Goal: Information Seeking & Learning: Learn about a topic

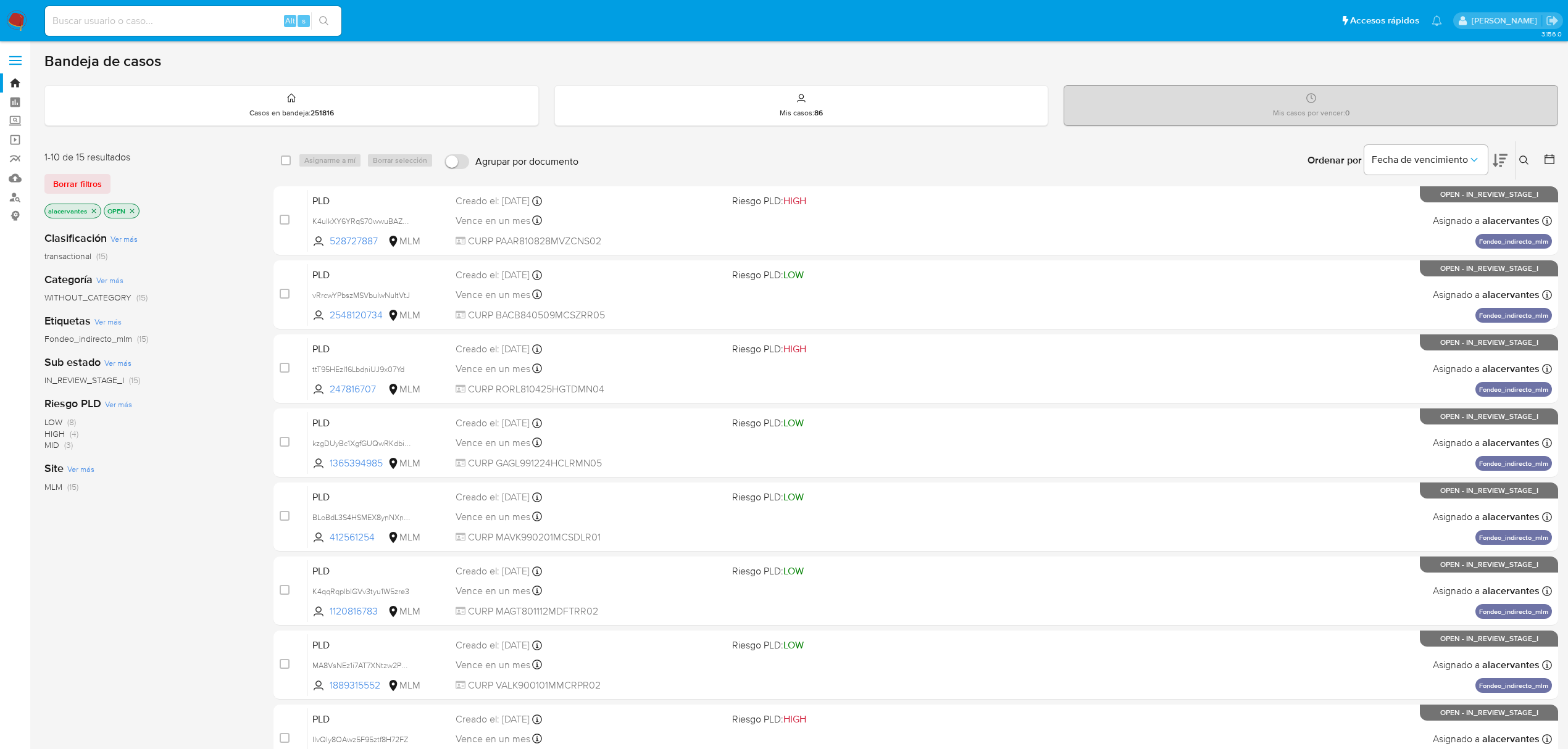
click at [250, 20] on input at bounding box center [194, 21] width 296 height 16
paste input "u7nimi7nDaPJM6JLGNOkfdUG"
type input "u7nimi7nDaPJM6JLGNOkfdUG"
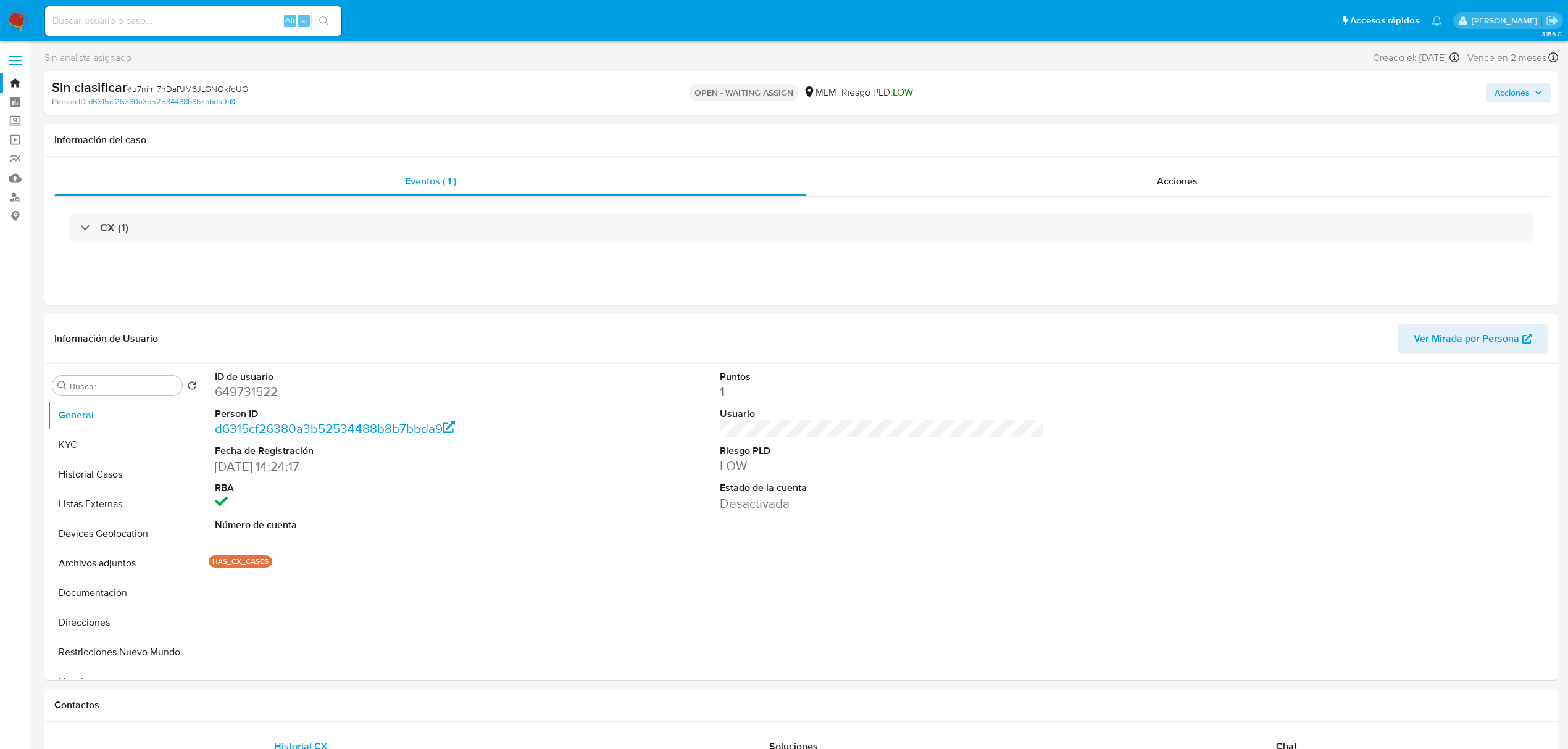
select select "10"
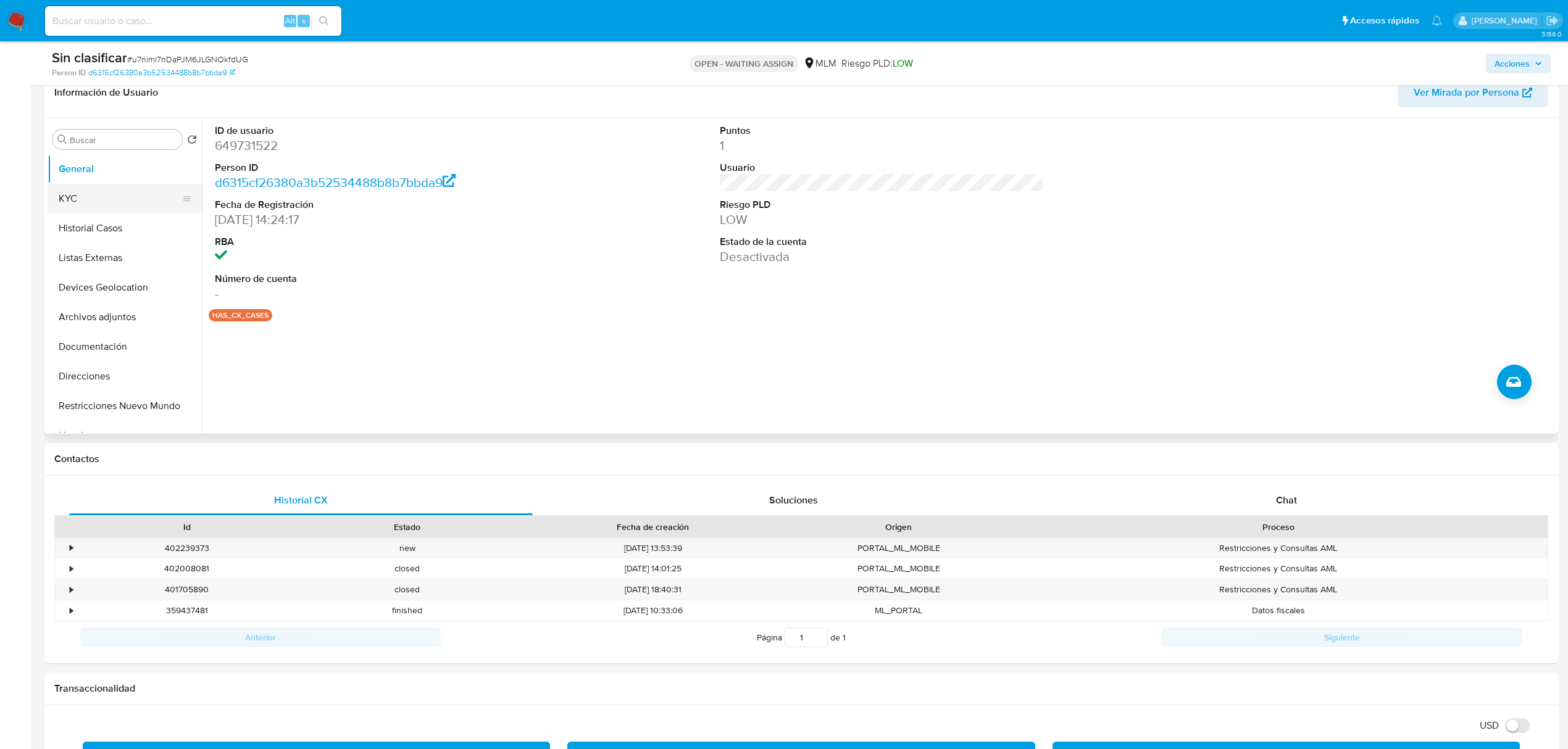
scroll to position [82, 0]
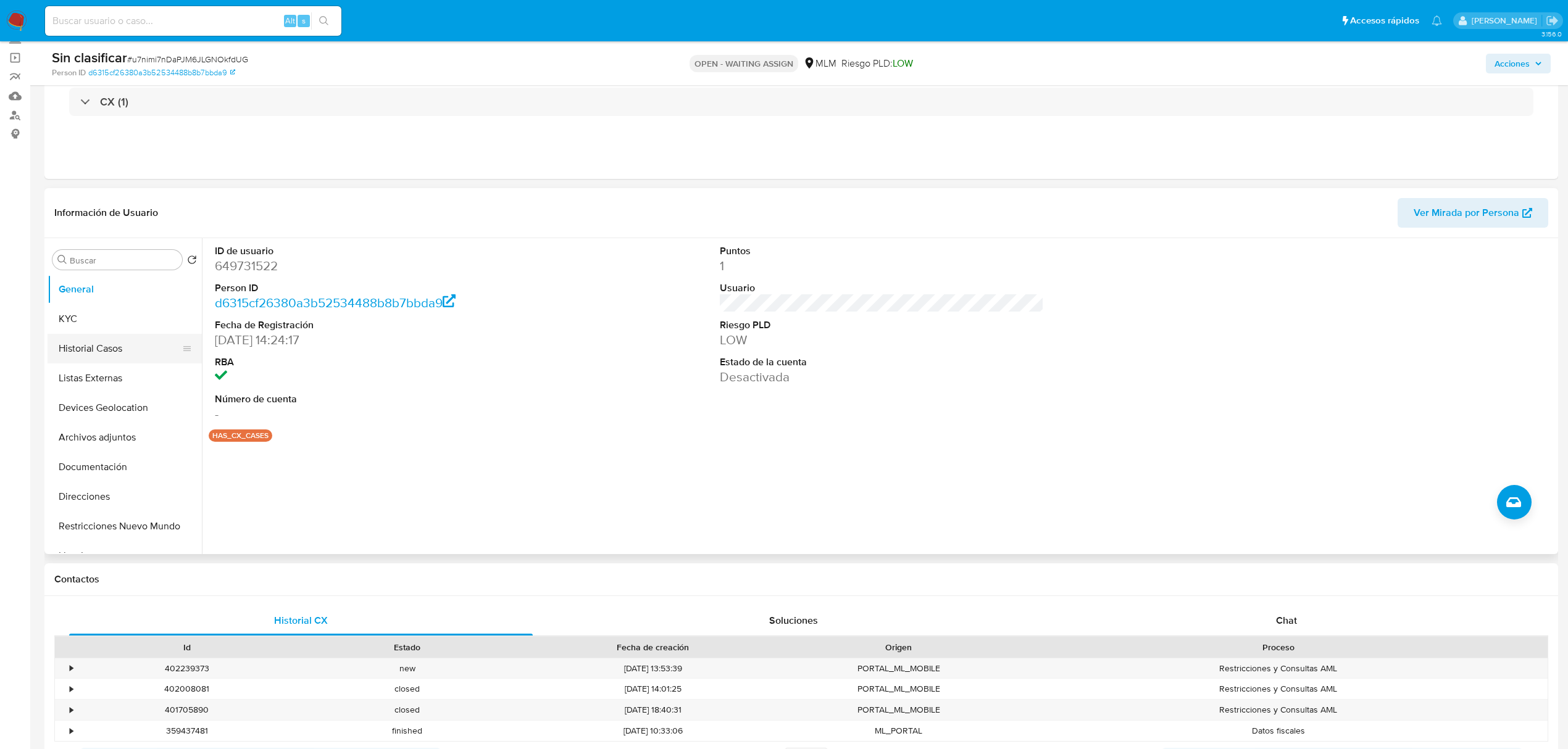
click at [99, 343] on button "Historial Casos" at bounding box center [119, 348] width 144 height 30
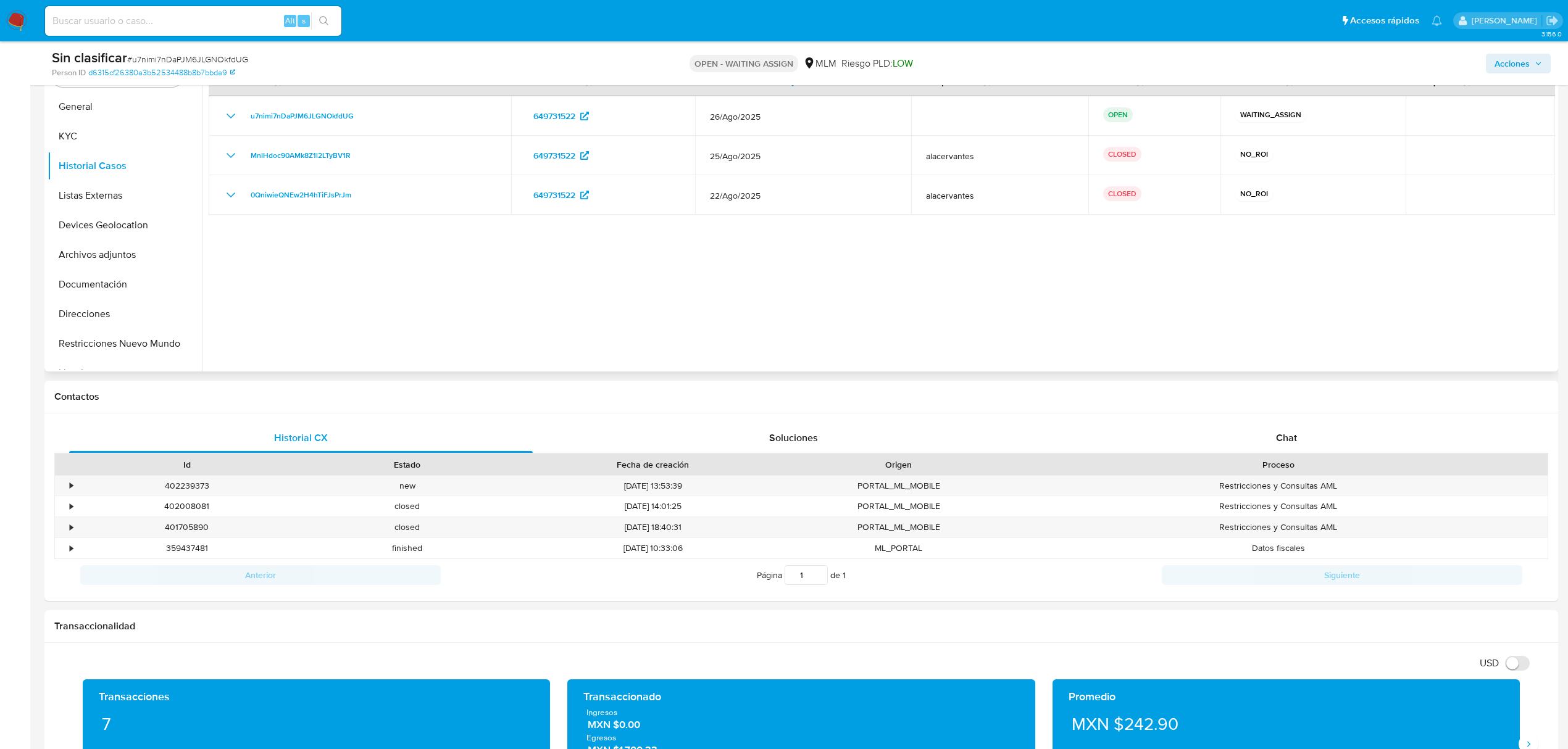
scroll to position [181, 0]
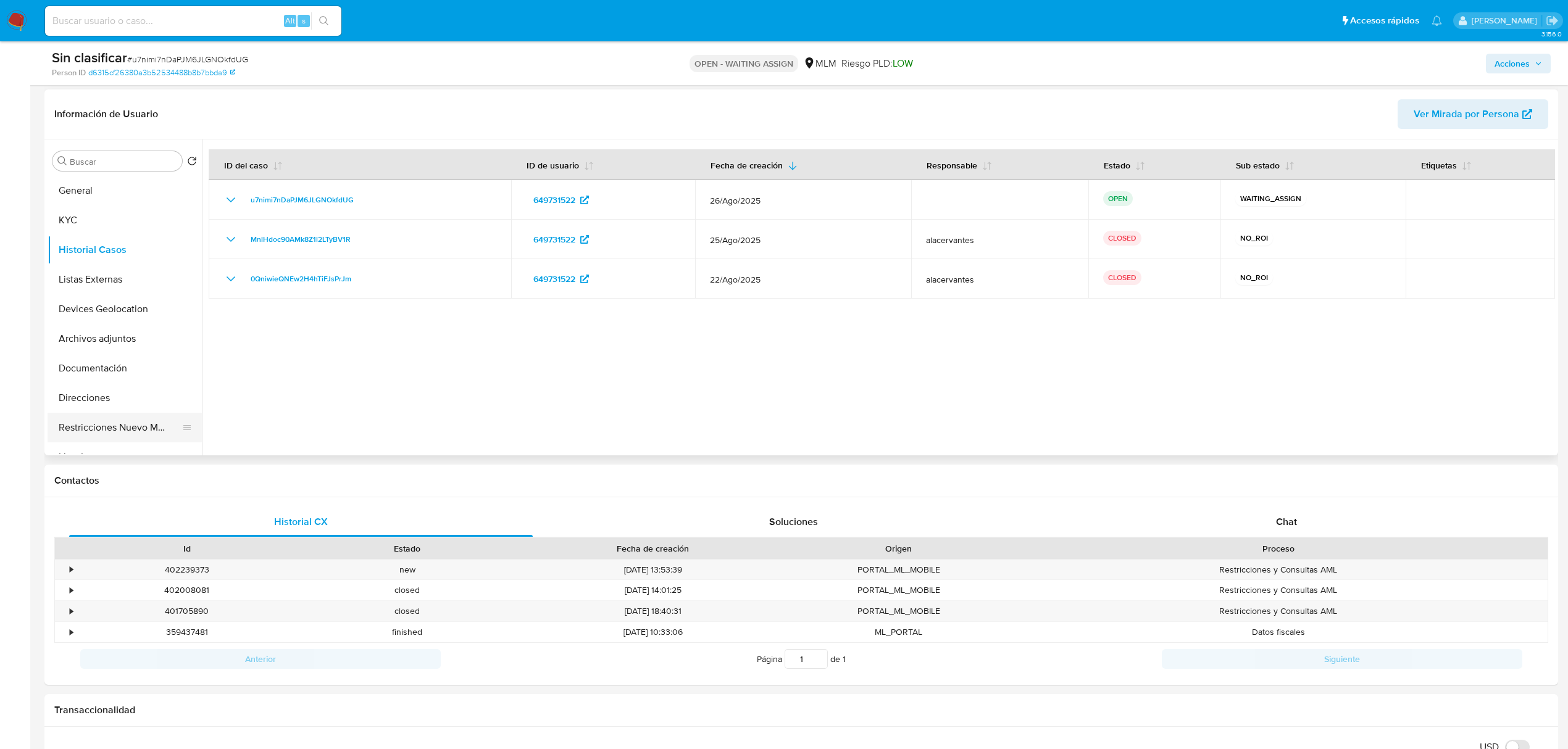
click at [124, 425] on button "Restricciones Nuevo Mundo" at bounding box center [119, 427] width 144 height 30
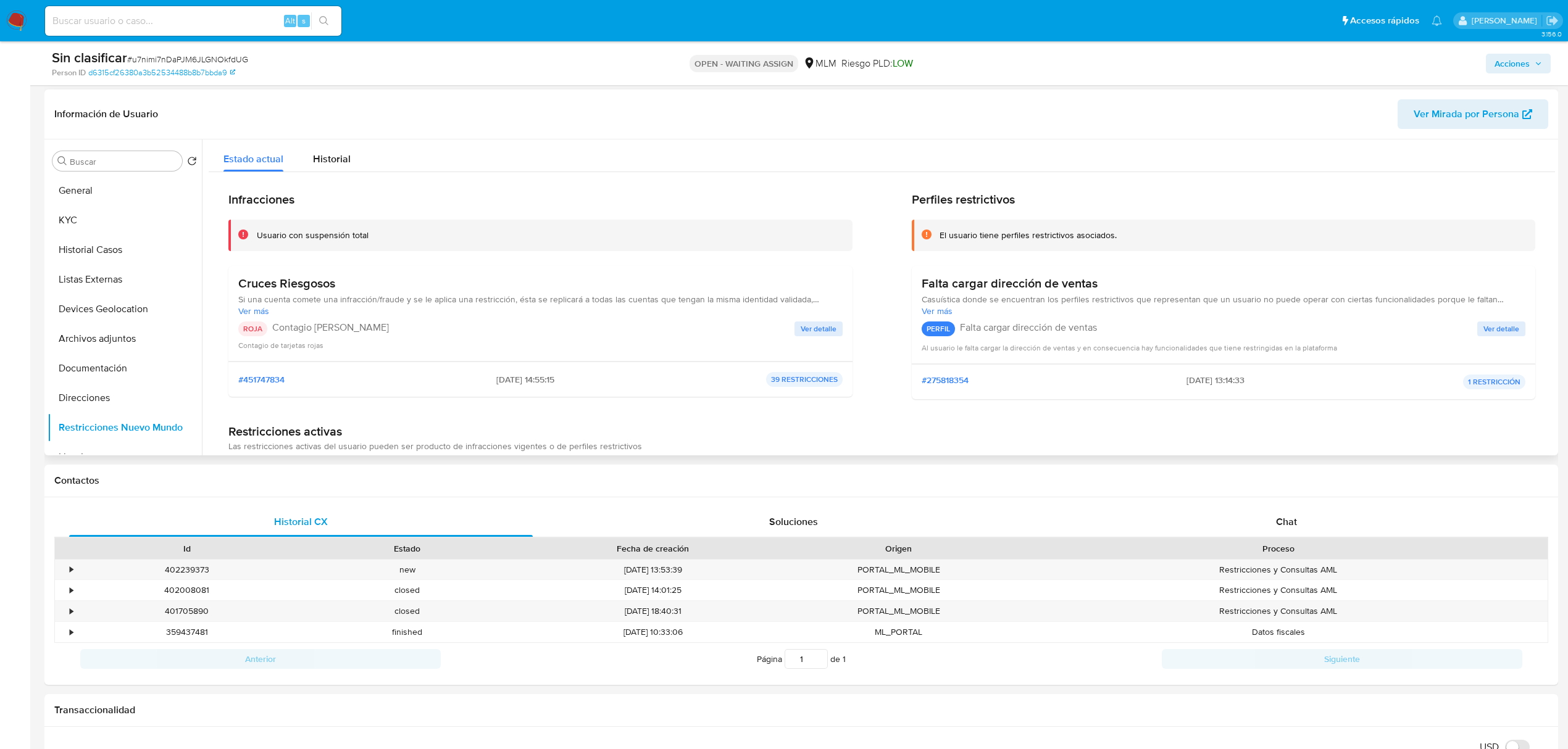
click at [818, 333] on span "Ver detalle" at bounding box center [818, 328] width 35 height 12
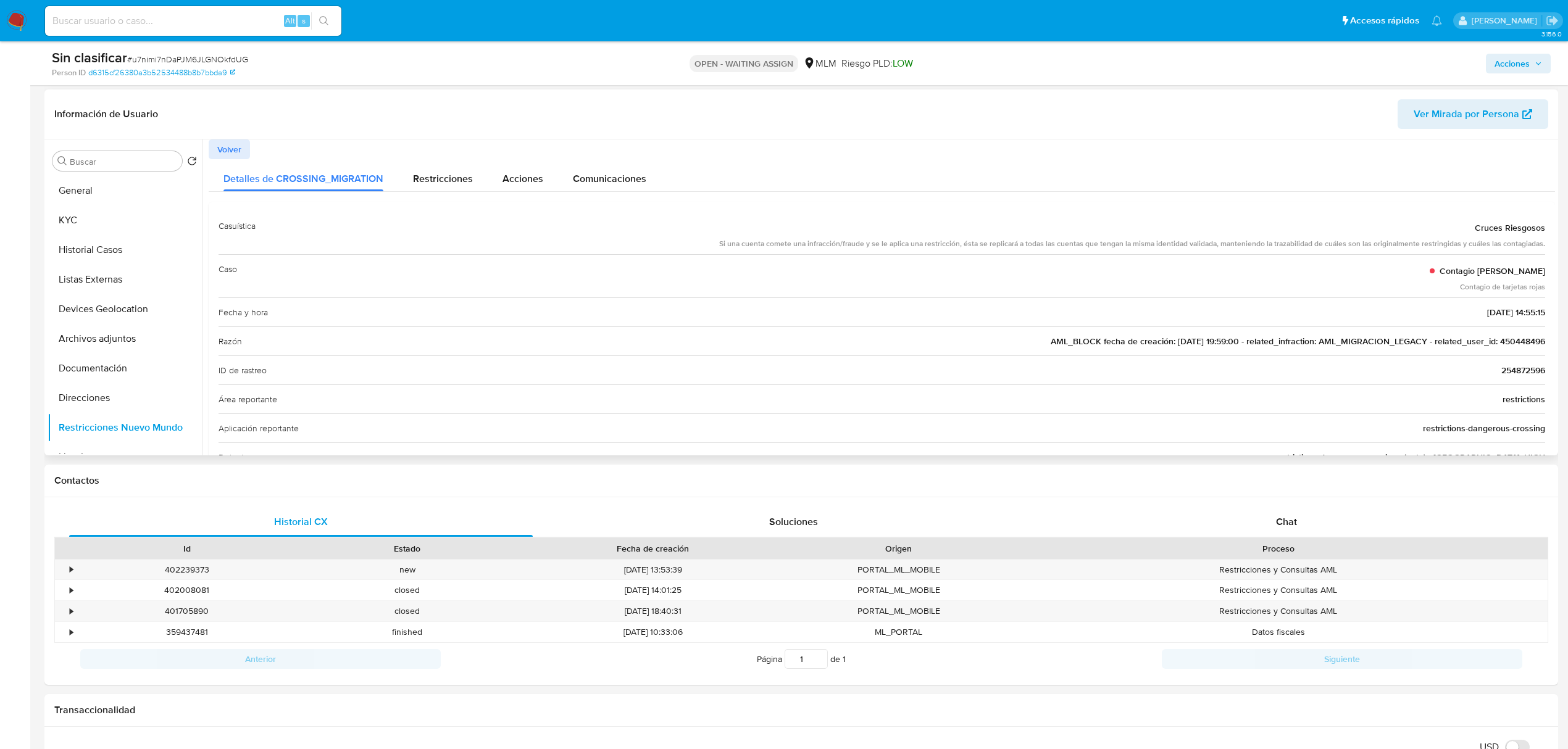
click at [1519, 339] on span "AML_BLOCK fecha de creación: 04/02/2020 19:59:00 - related_infraction: AML_MIGR…" at bounding box center [1298, 341] width 494 height 12
click at [18, 16] on img at bounding box center [16, 21] width 21 height 21
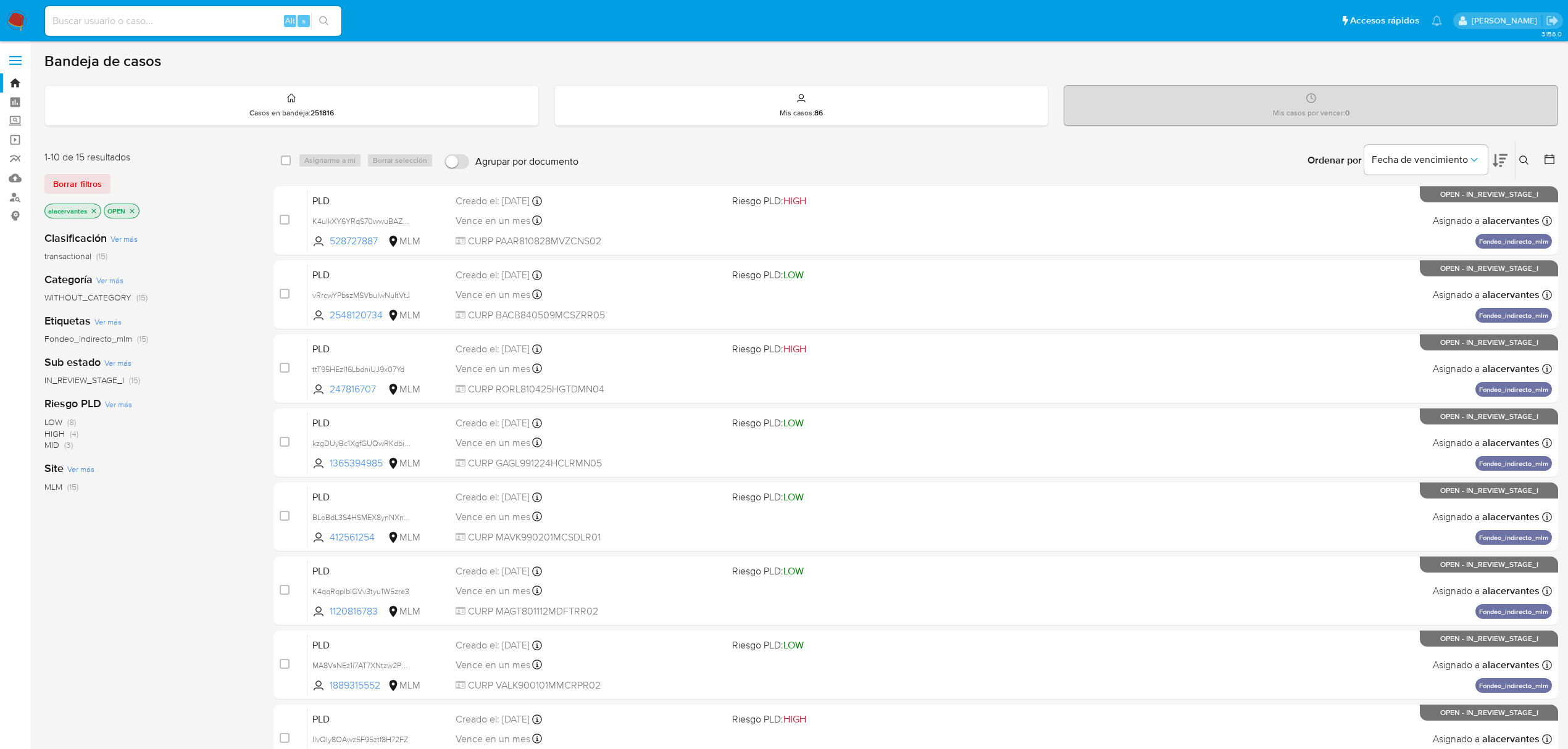
click at [163, 21] on input at bounding box center [194, 21] width 296 height 16
paste input "450448496"
type input "450448496"
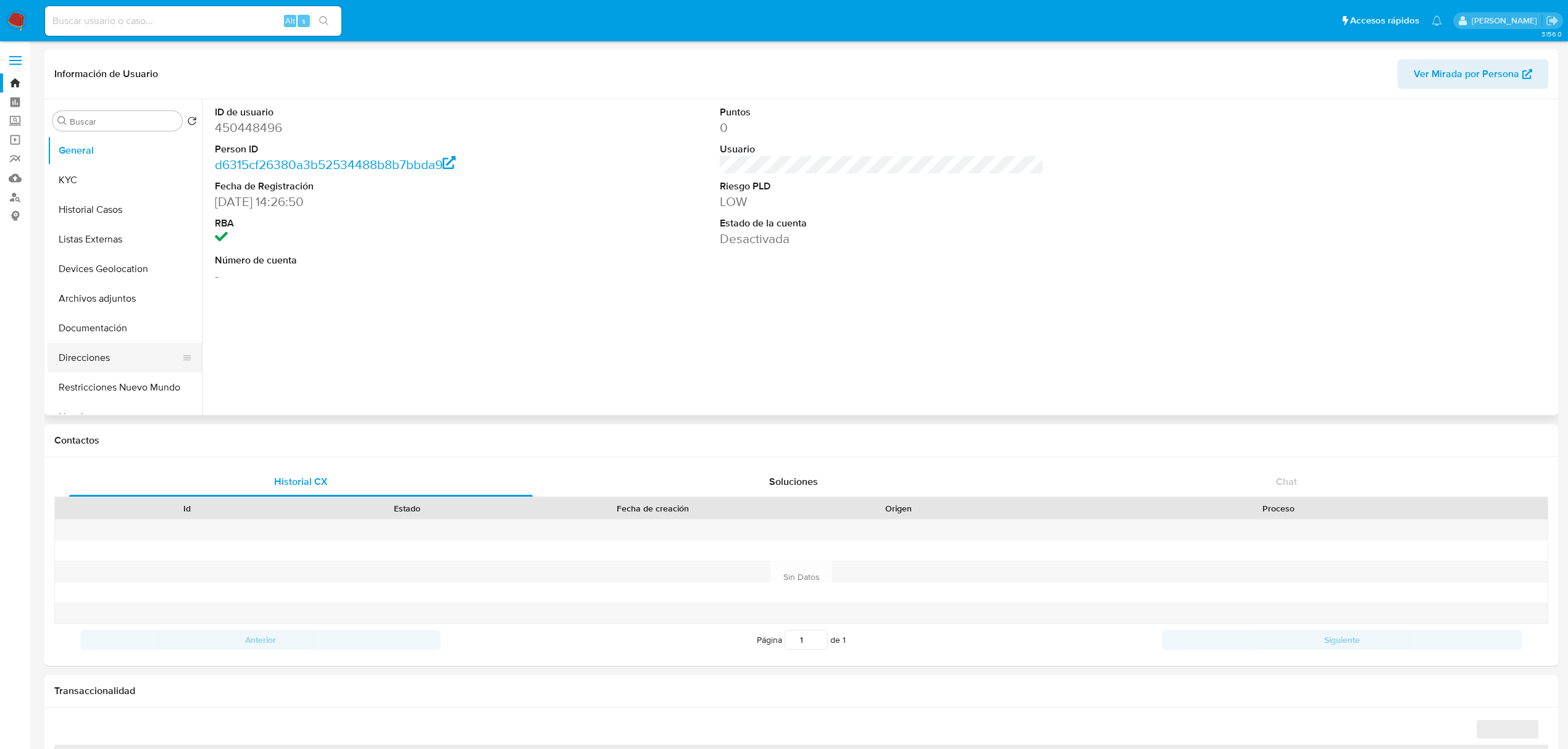
select select "10"
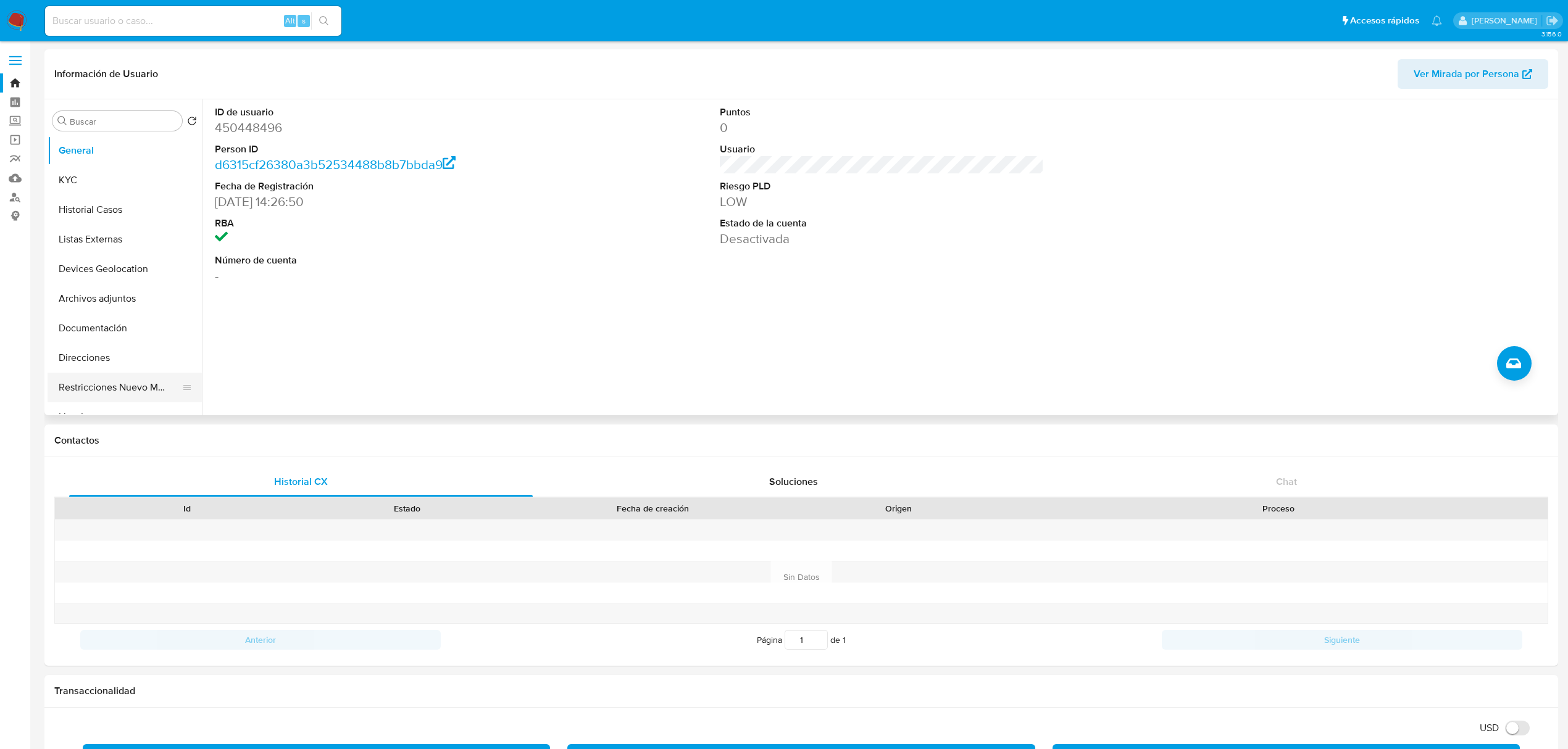
click at [122, 390] on button "Restricciones Nuevo Mundo" at bounding box center [119, 388] width 144 height 30
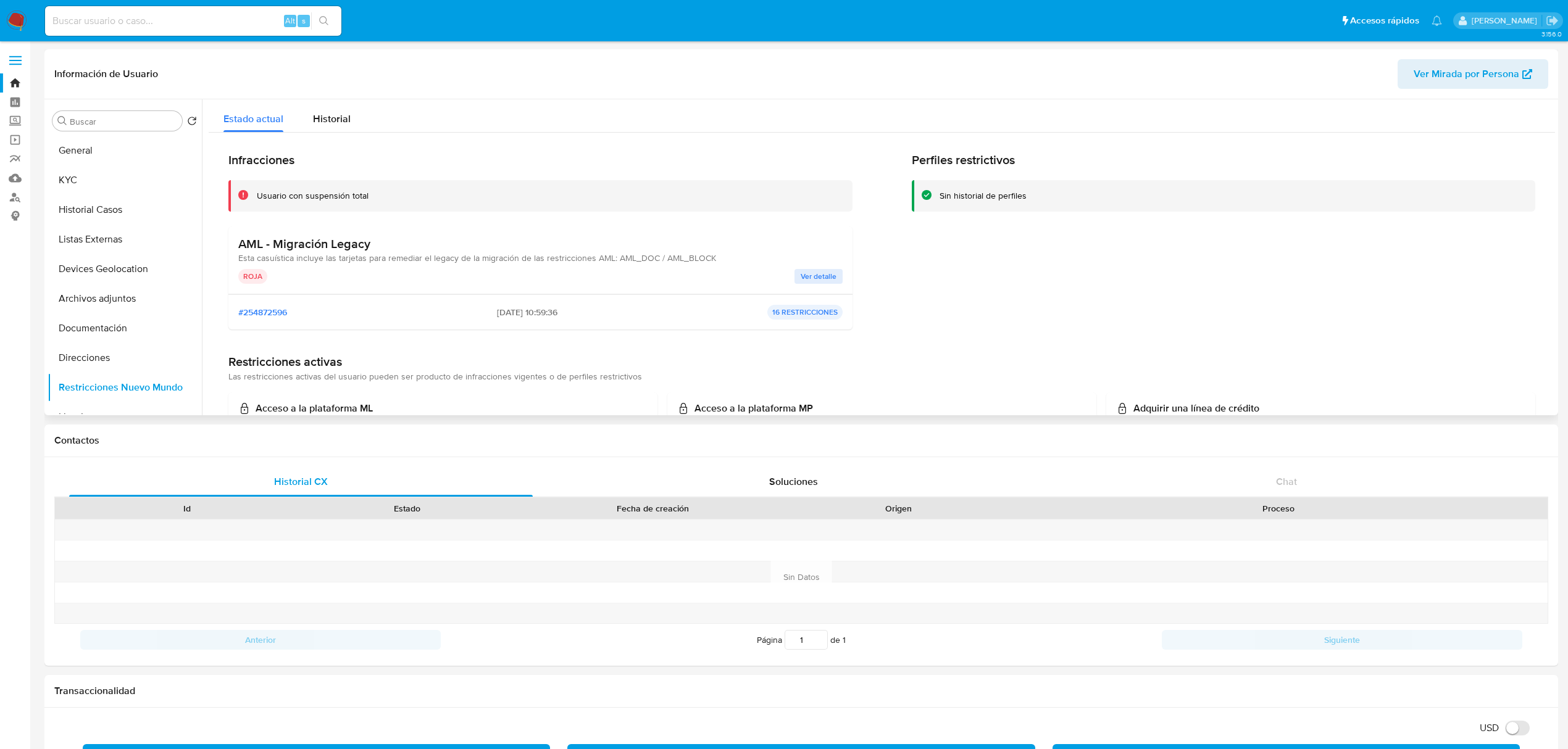
click at [834, 274] on button "Ver detalle" at bounding box center [818, 277] width 48 height 15
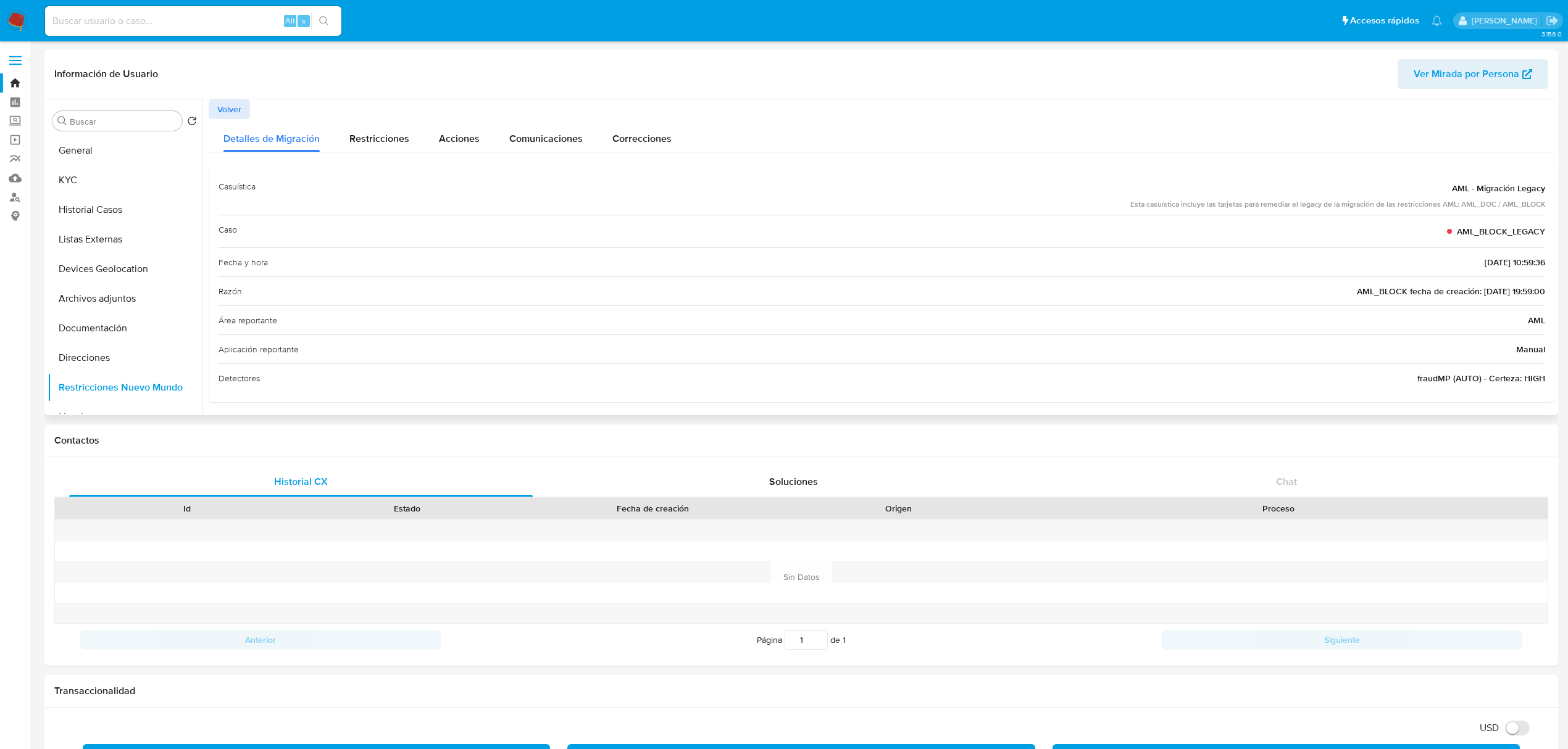
scroll to position [3, 0]
click at [94, 226] on button "Listas Externas" at bounding box center [119, 240] width 144 height 30
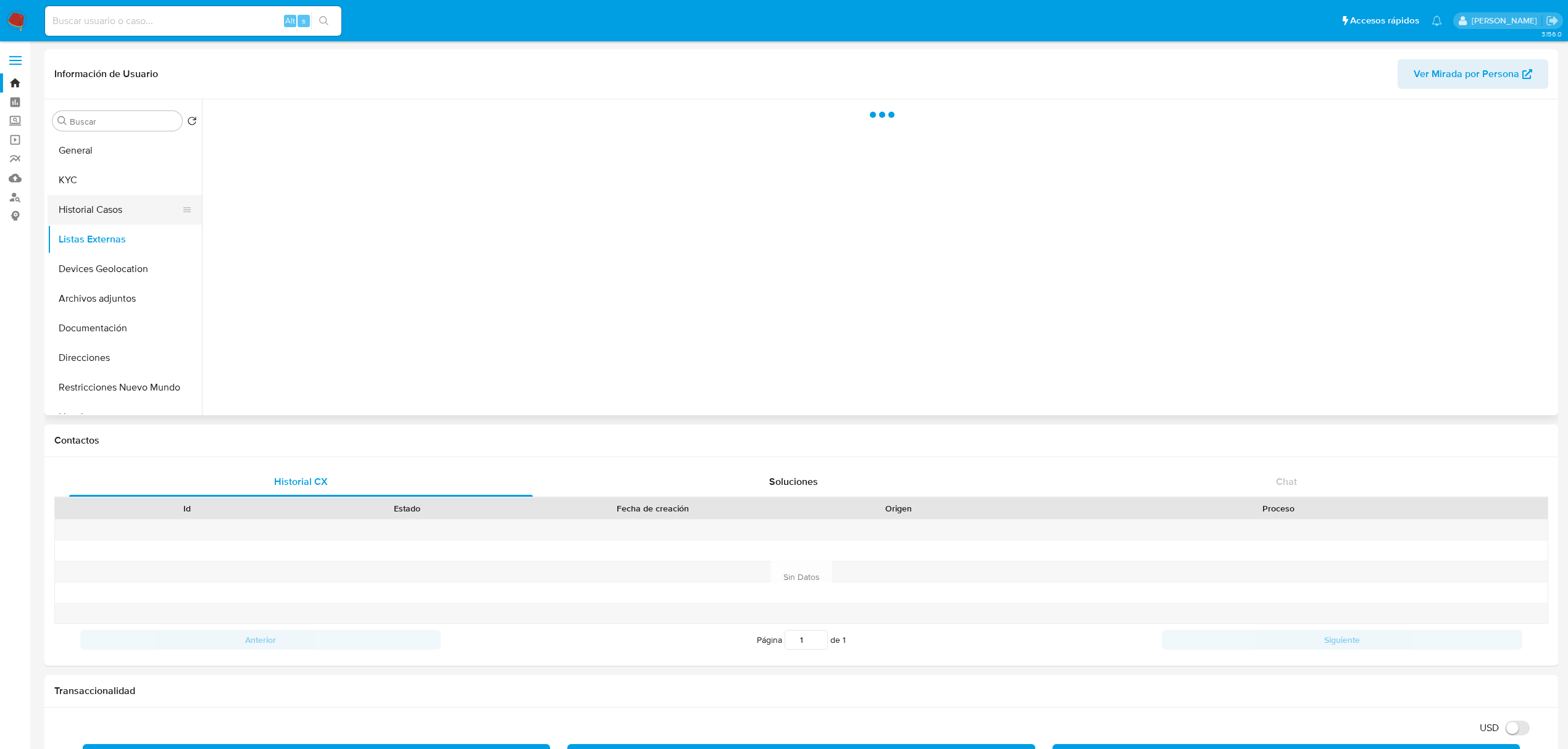
click at [94, 216] on button "Historial Casos" at bounding box center [119, 210] width 144 height 30
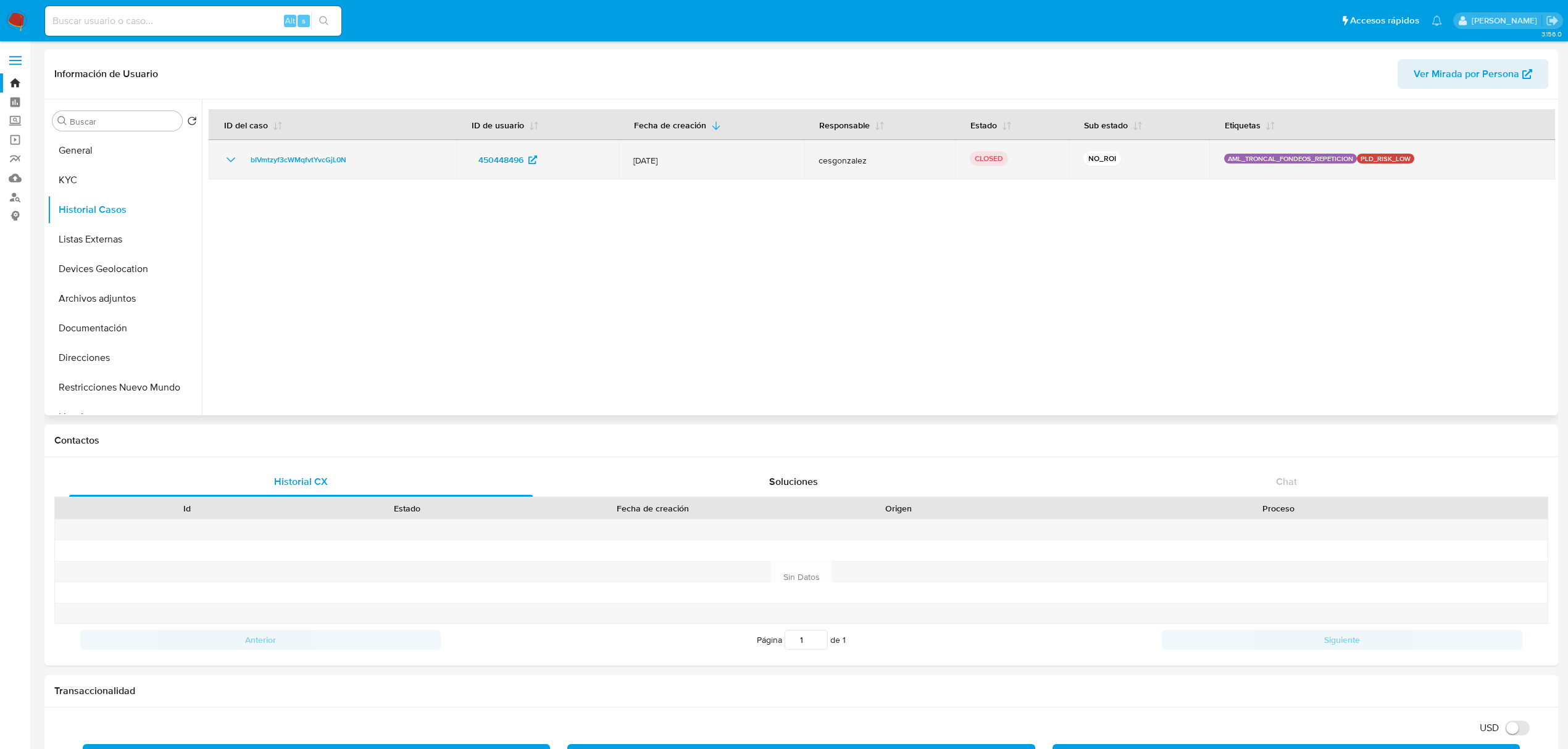
click at [230, 165] on icon "Mostrar/Ocultar" at bounding box center [231, 160] width 15 height 15
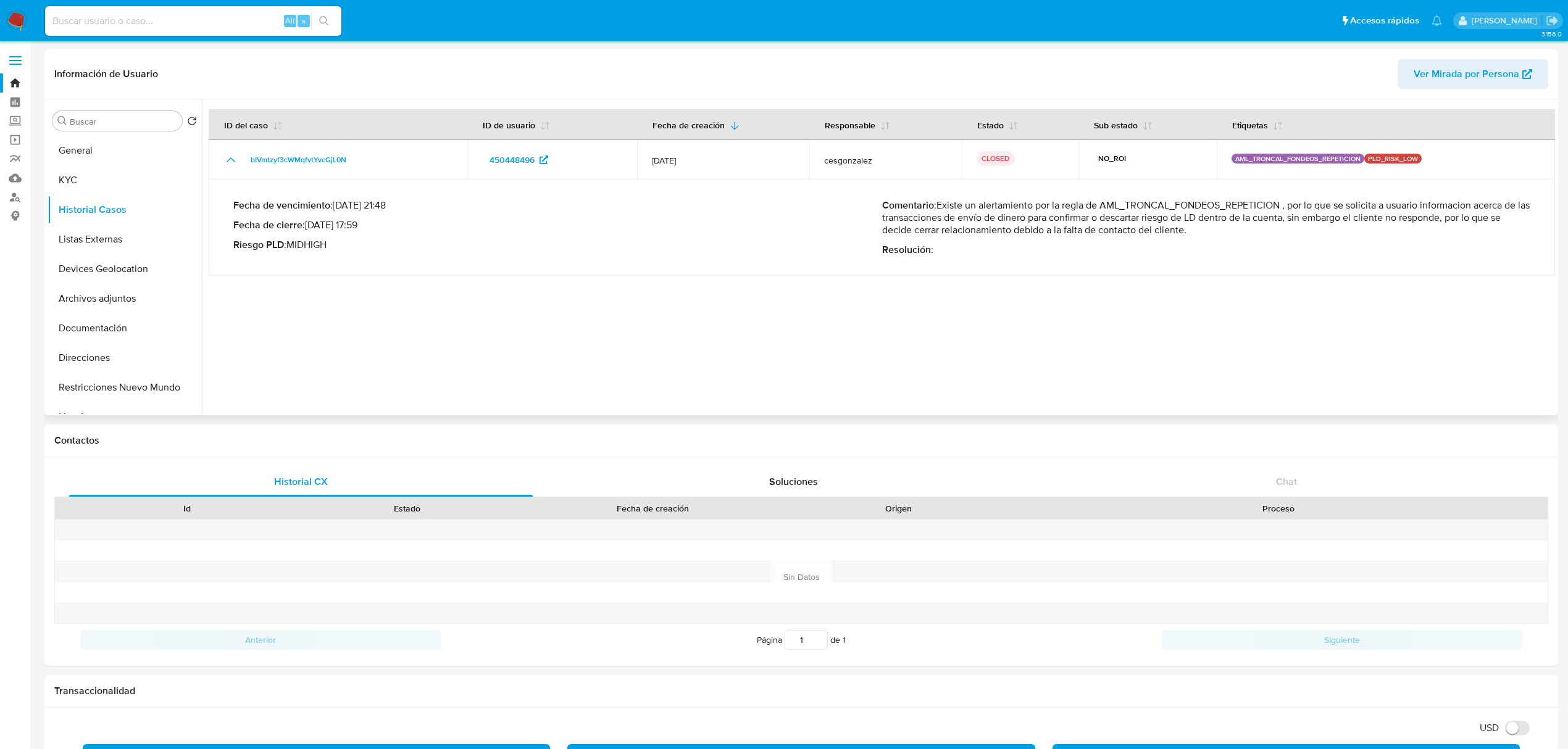
drag, startPoint x: 922, startPoint y: 336, endPoint x: 940, endPoint y: 337, distance: 18.0
click at [923, 336] on div at bounding box center [878, 258] width 1353 height 316
click at [139, 391] on button "Restricciones Nuevo Mundo" at bounding box center [119, 388] width 144 height 30
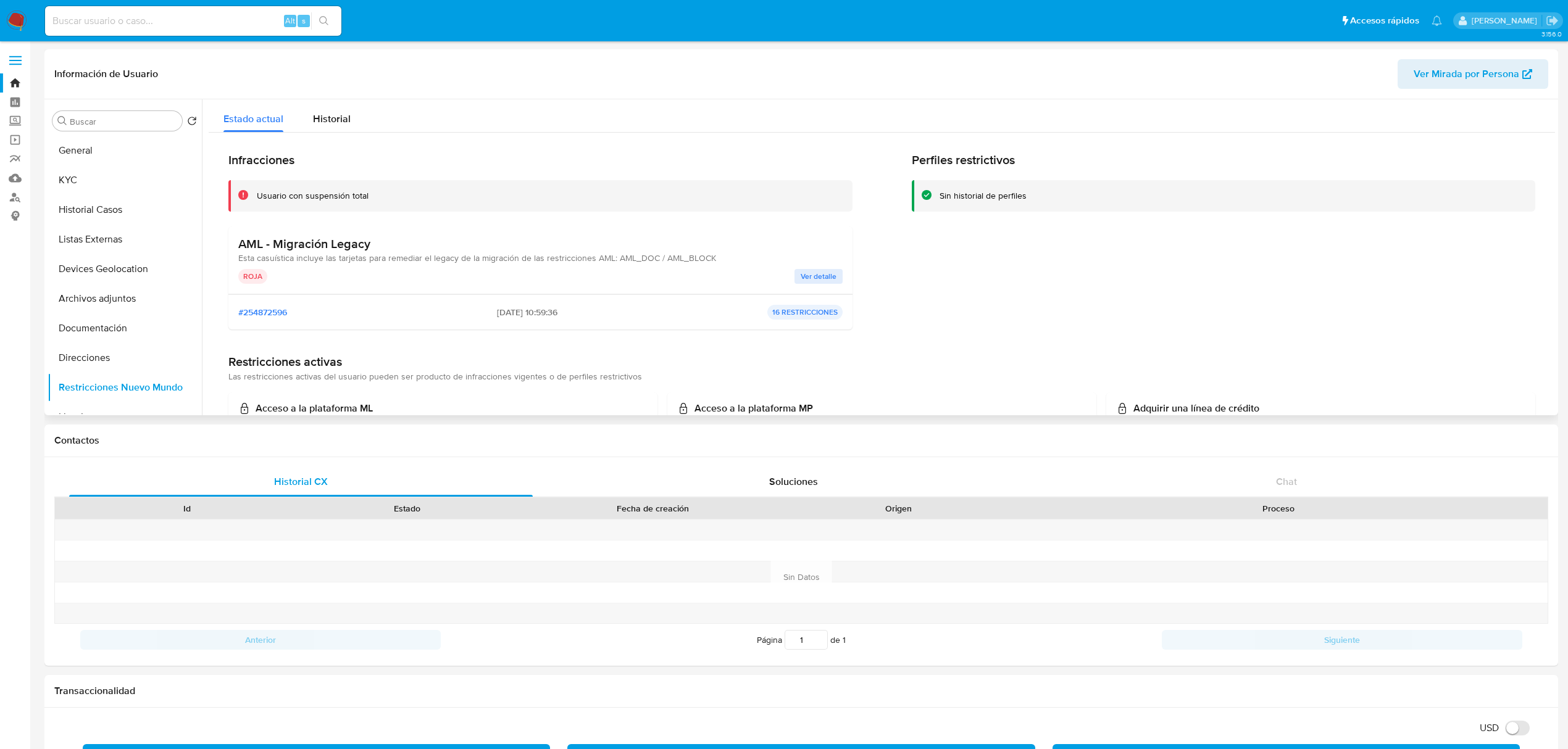
click at [806, 272] on span "Ver detalle" at bounding box center [818, 276] width 35 height 12
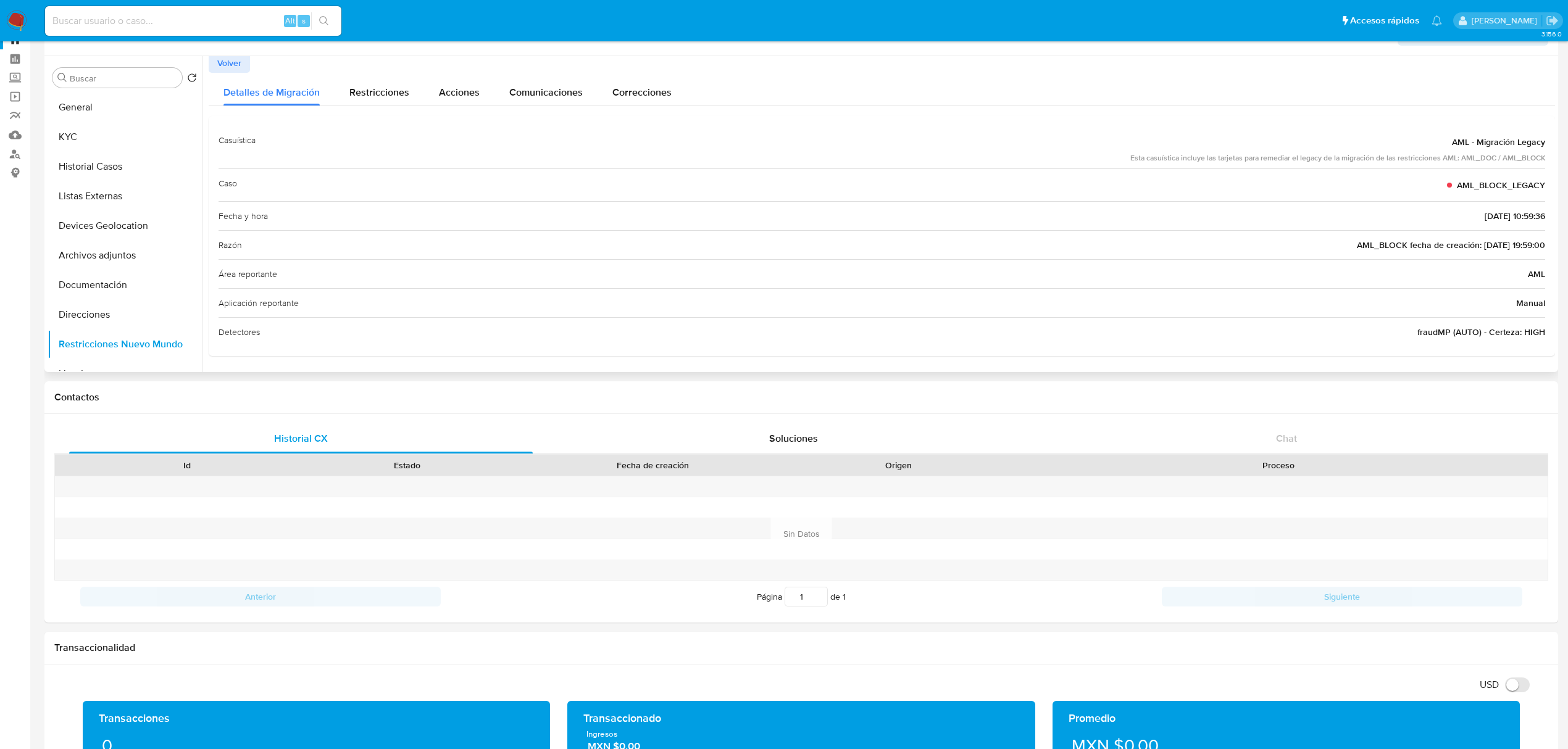
scroll to position [82, 0]
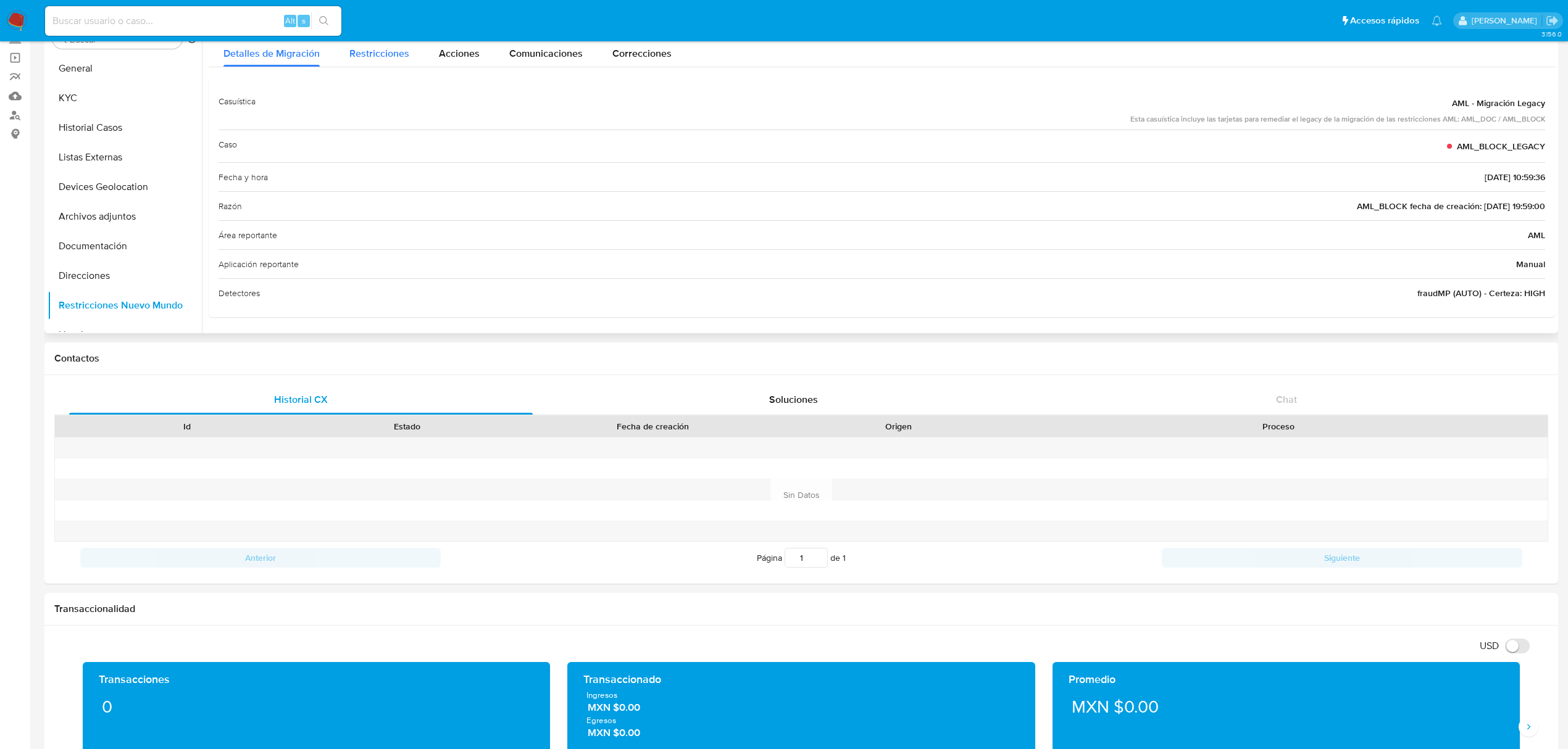
click at [379, 53] on span "Restricciones" at bounding box center [379, 53] width 60 height 14
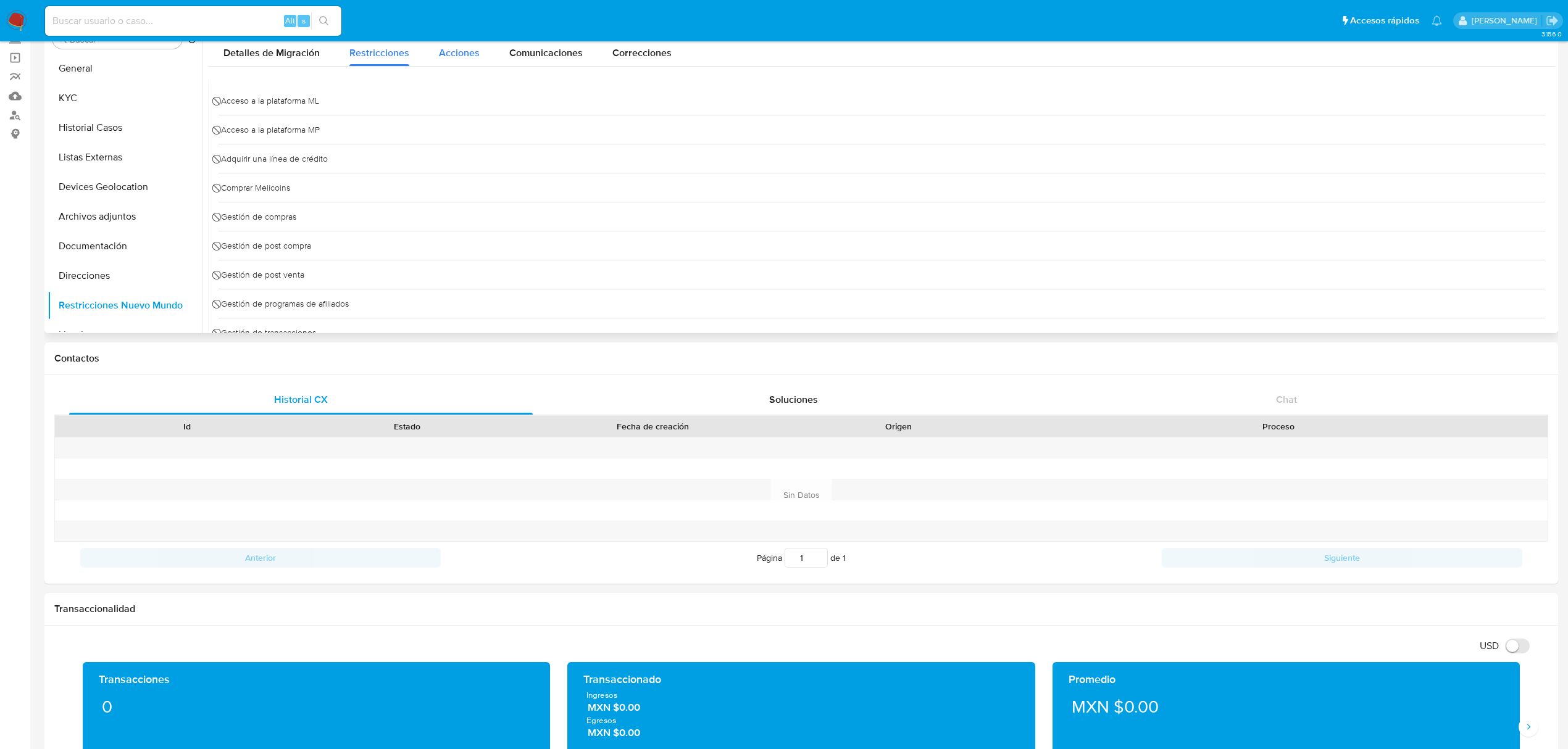
click at [474, 63] on div "Acciones" at bounding box center [459, 49] width 40 height 33
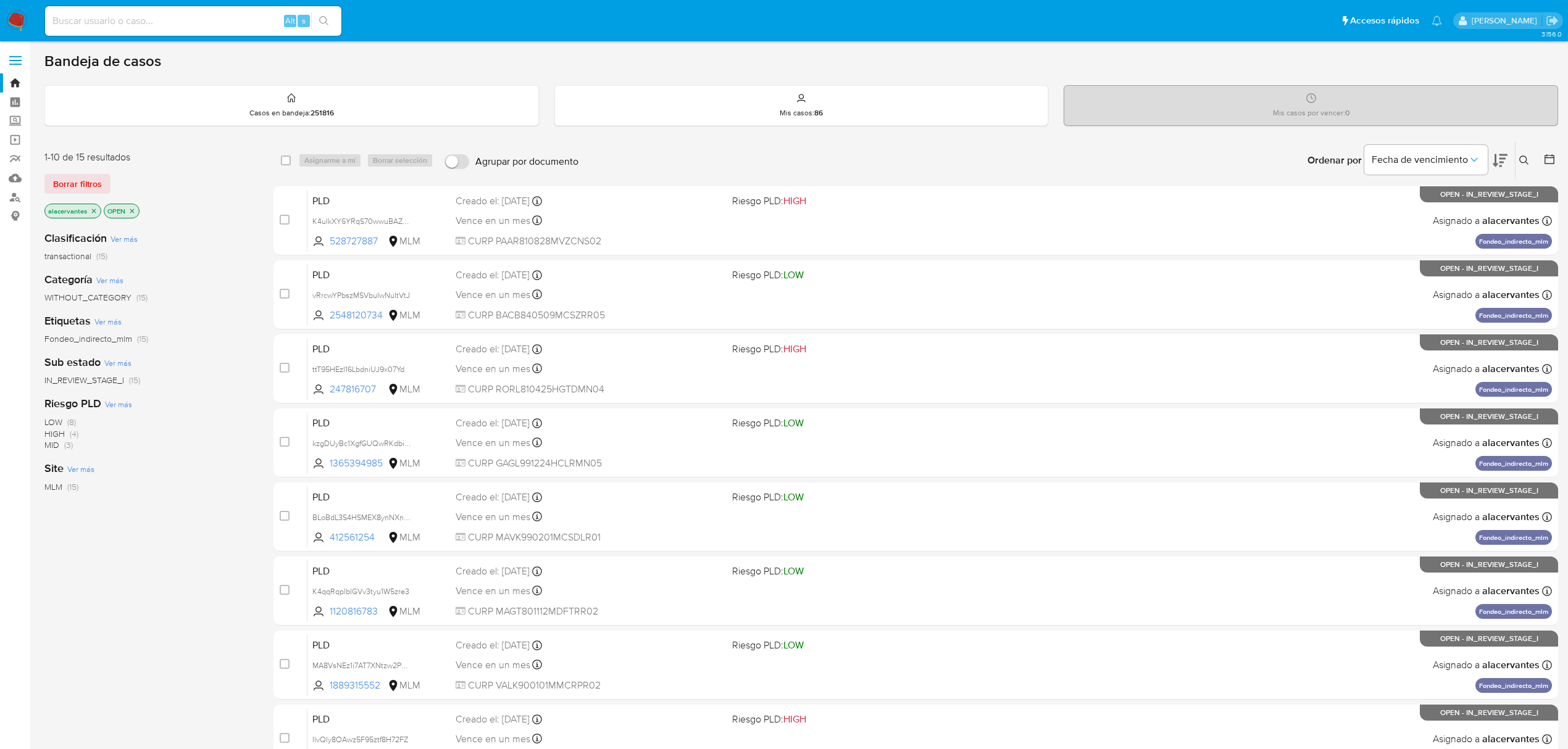
click at [94, 213] on icon "close-filter" at bounding box center [93, 211] width 7 height 7
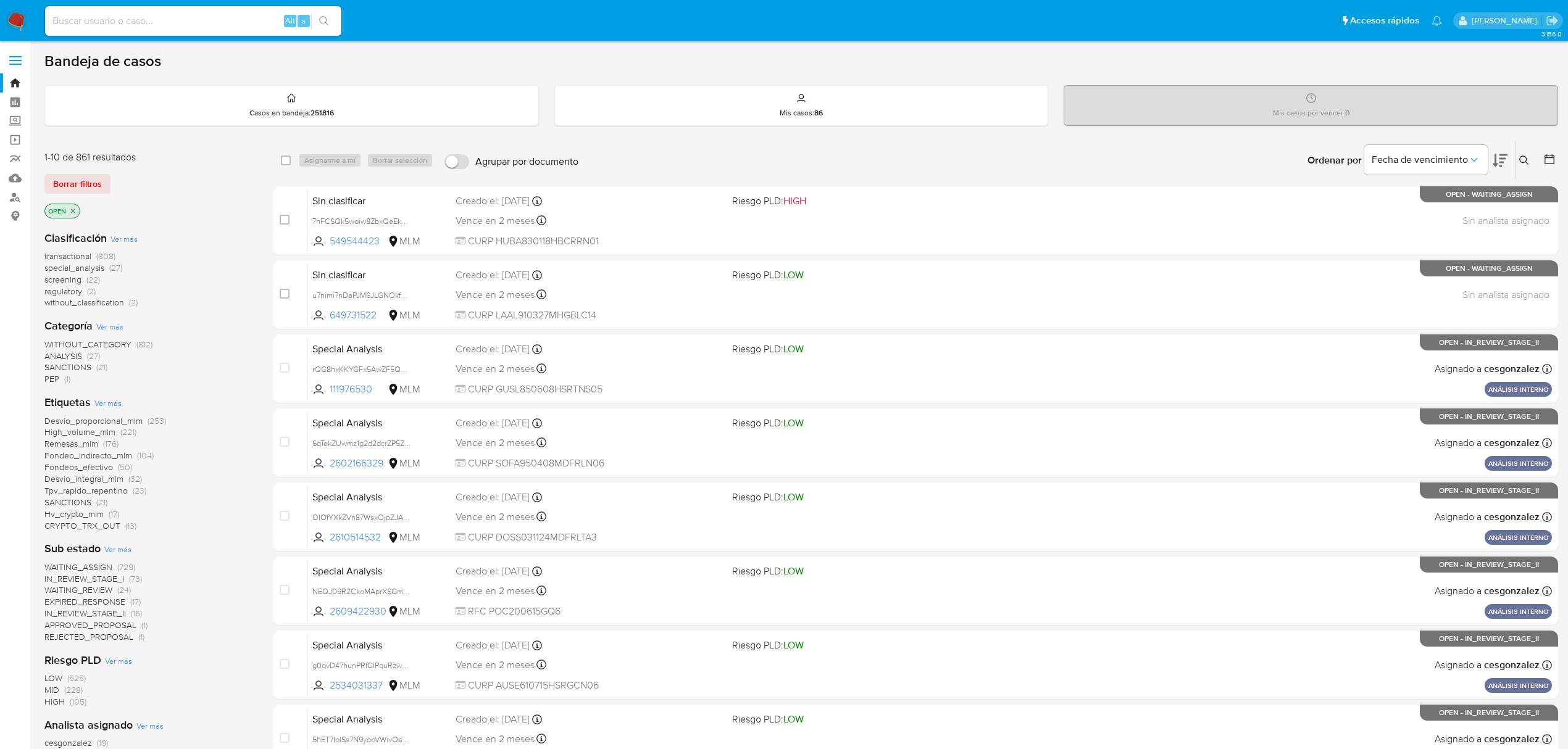
click at [1528, 164] on icon at bounding box center [1524, 160] width 10 height 10
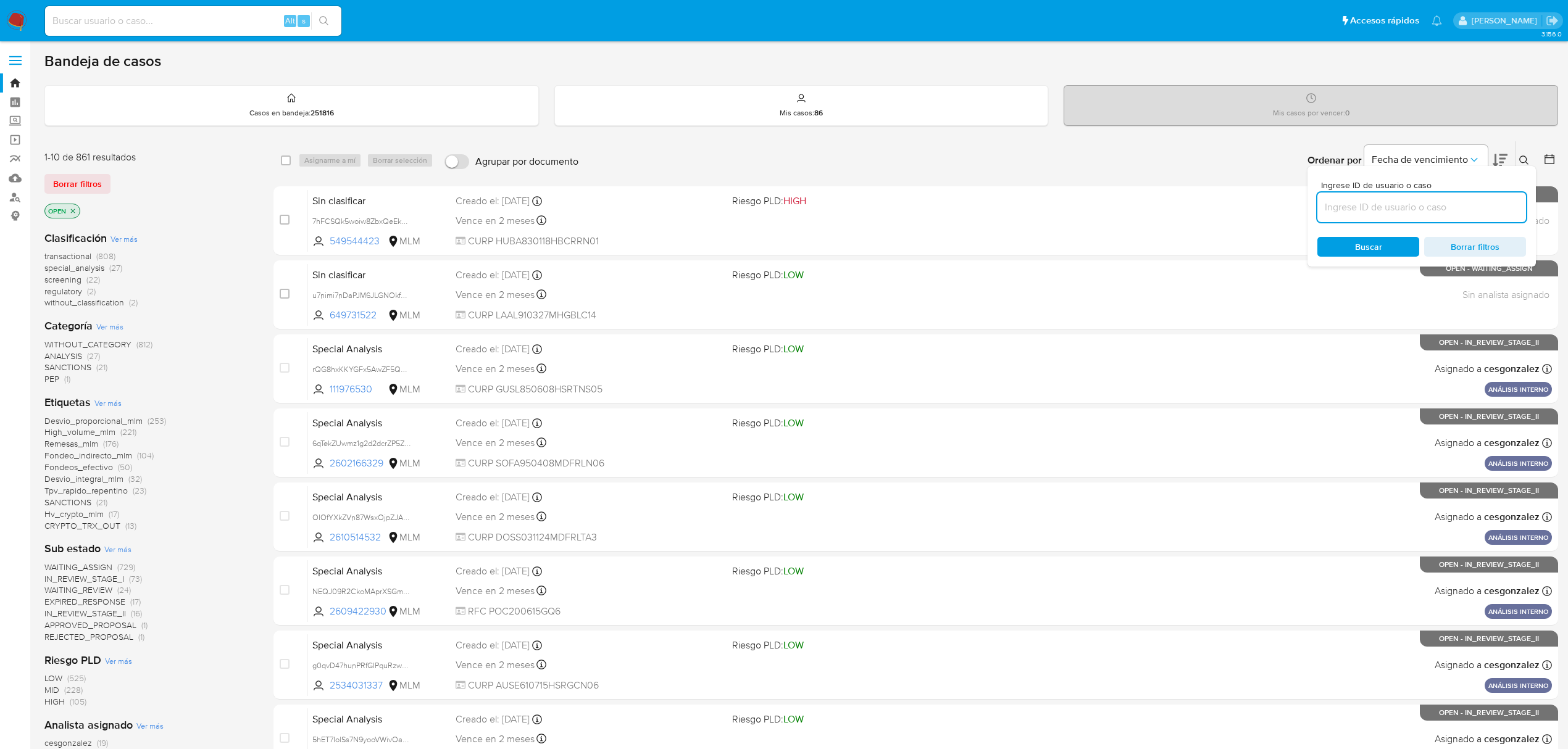
click at [1407, 208] on input at bounding box center [1421, 207] width 208 height 16
type input "u7nimi7nDaPJM6JLGNOkfdUG"
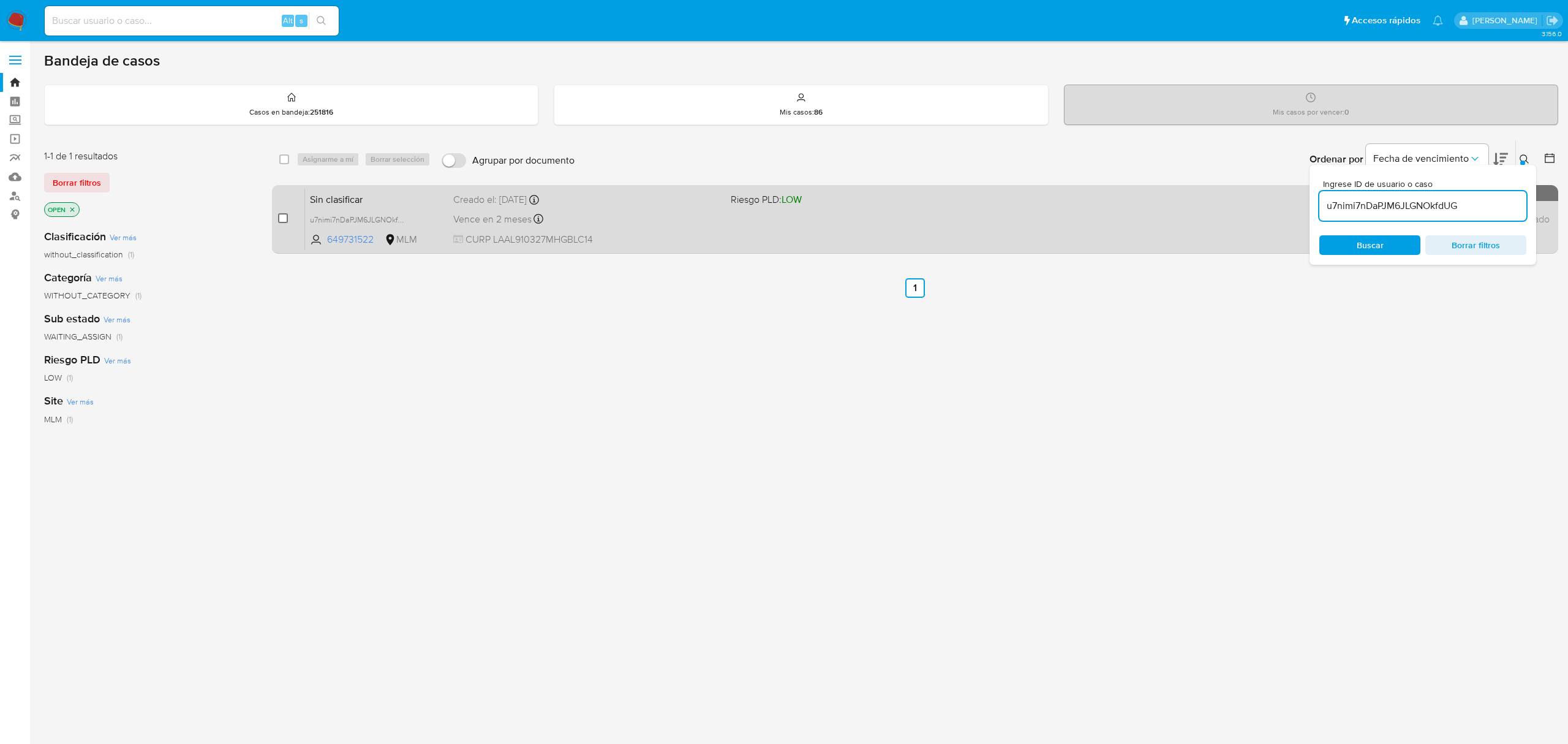
click at [278, 214] on input "checkbox" at bounding box center [283, 218] width 10 height 10
checkbox input "true"
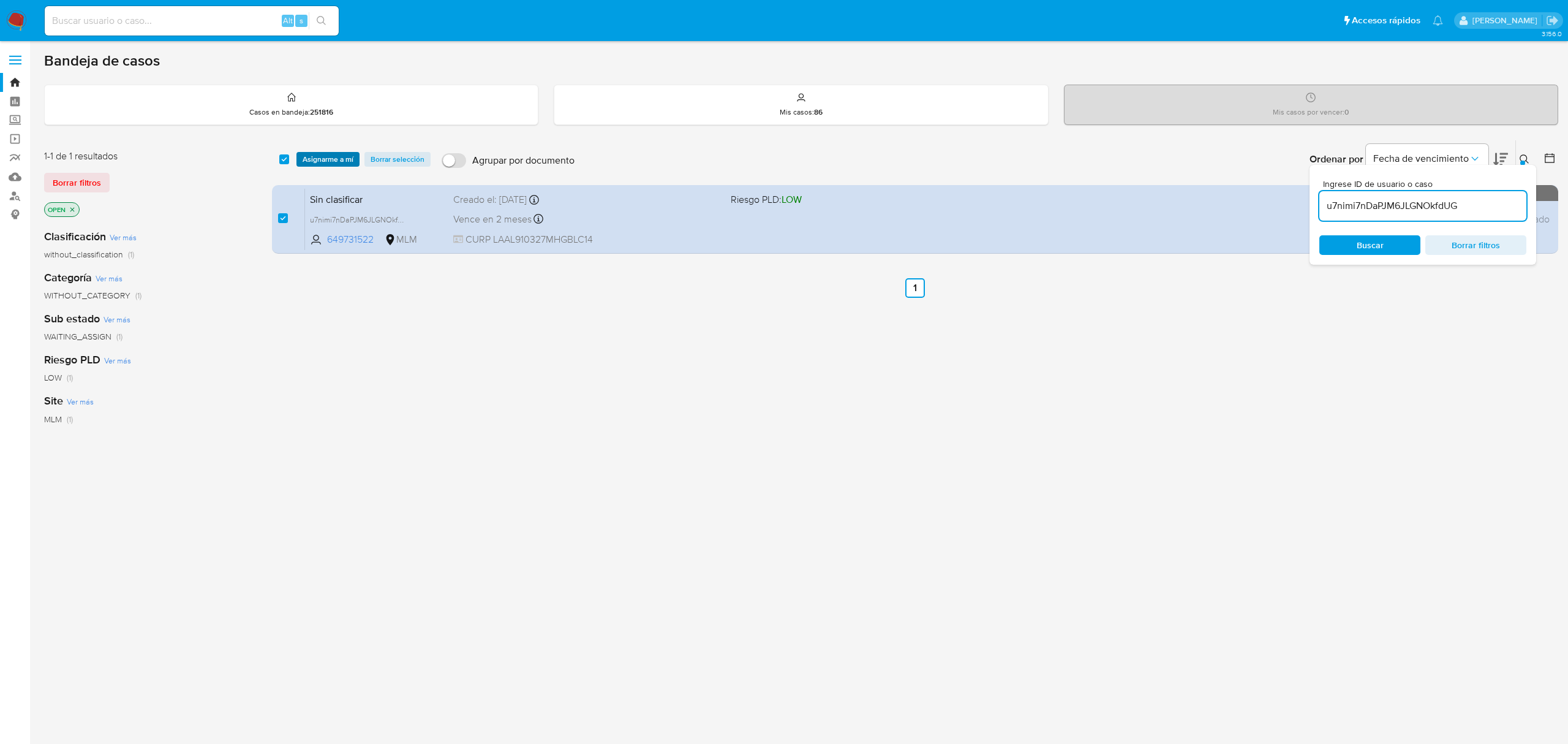
click at [315, 155] on span "Asignarme a mí" at bounding box center [328, 159] width 51 height 12
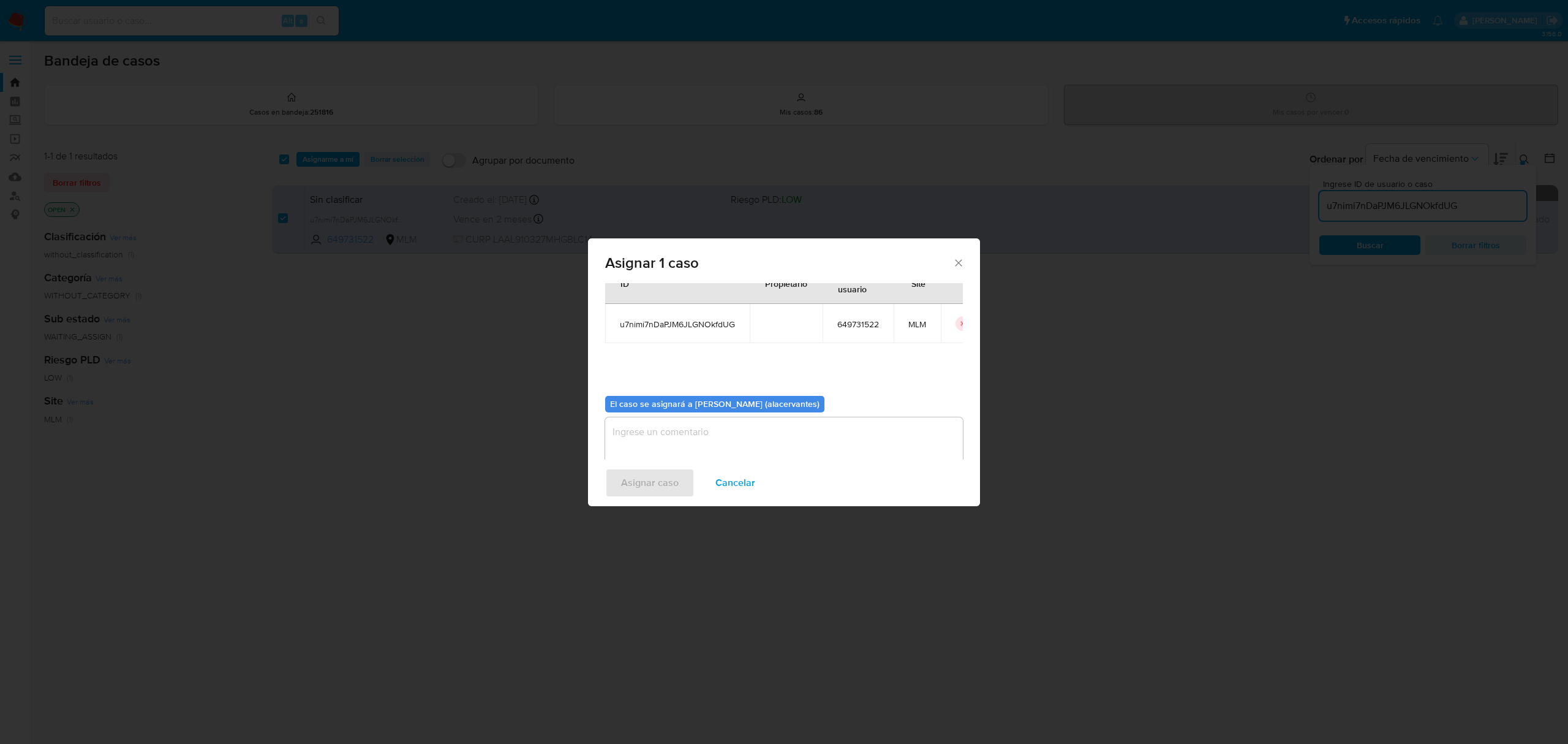
scroll to position [62, 0]
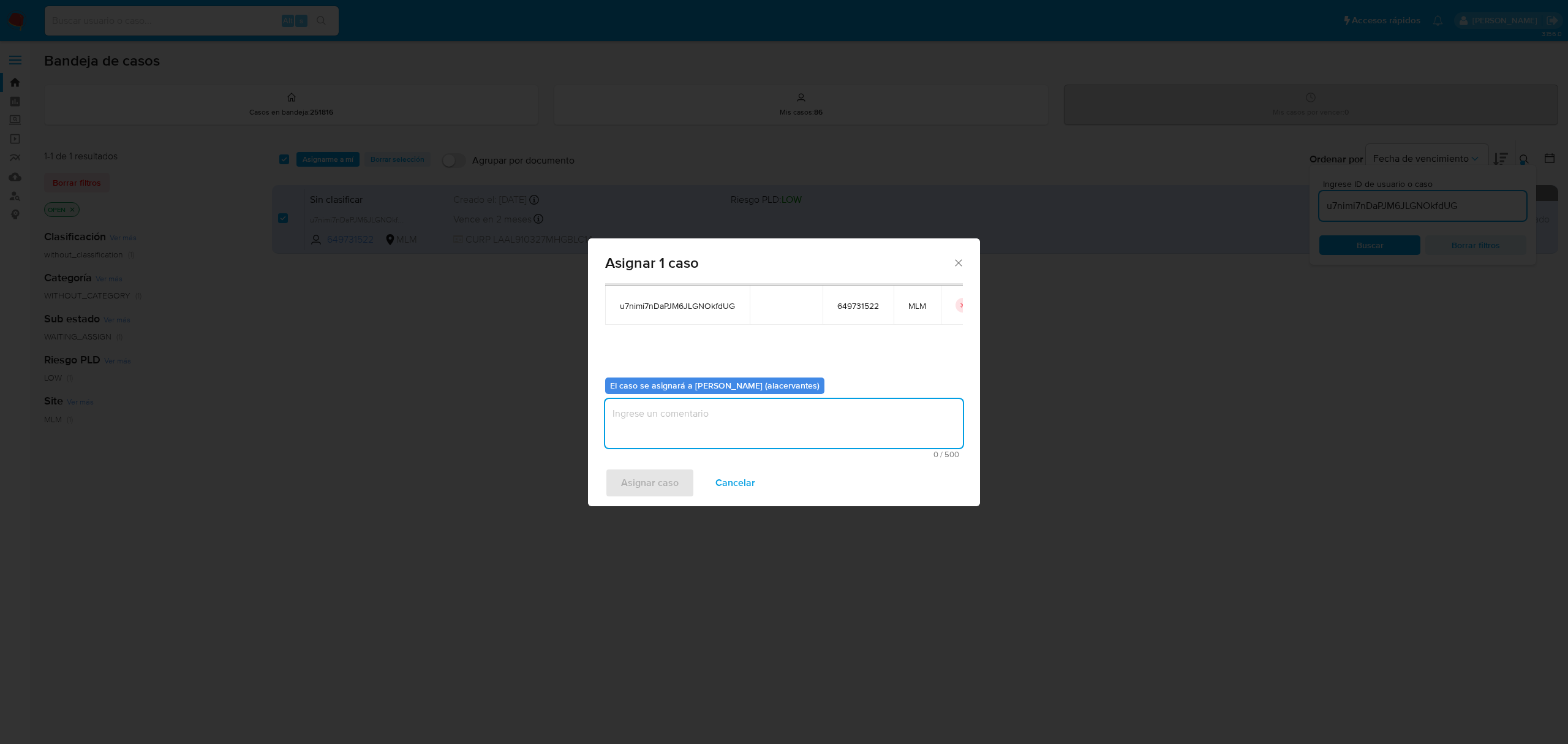
click at [678, 428] on textarea "assign-modal" at bounding box center [784, 424] width 358 height 49
type textarea "AACM"
click at [645, 464] on div "Asignar caso Cancelar" at bounding box center [784, 482] width 392 height 47
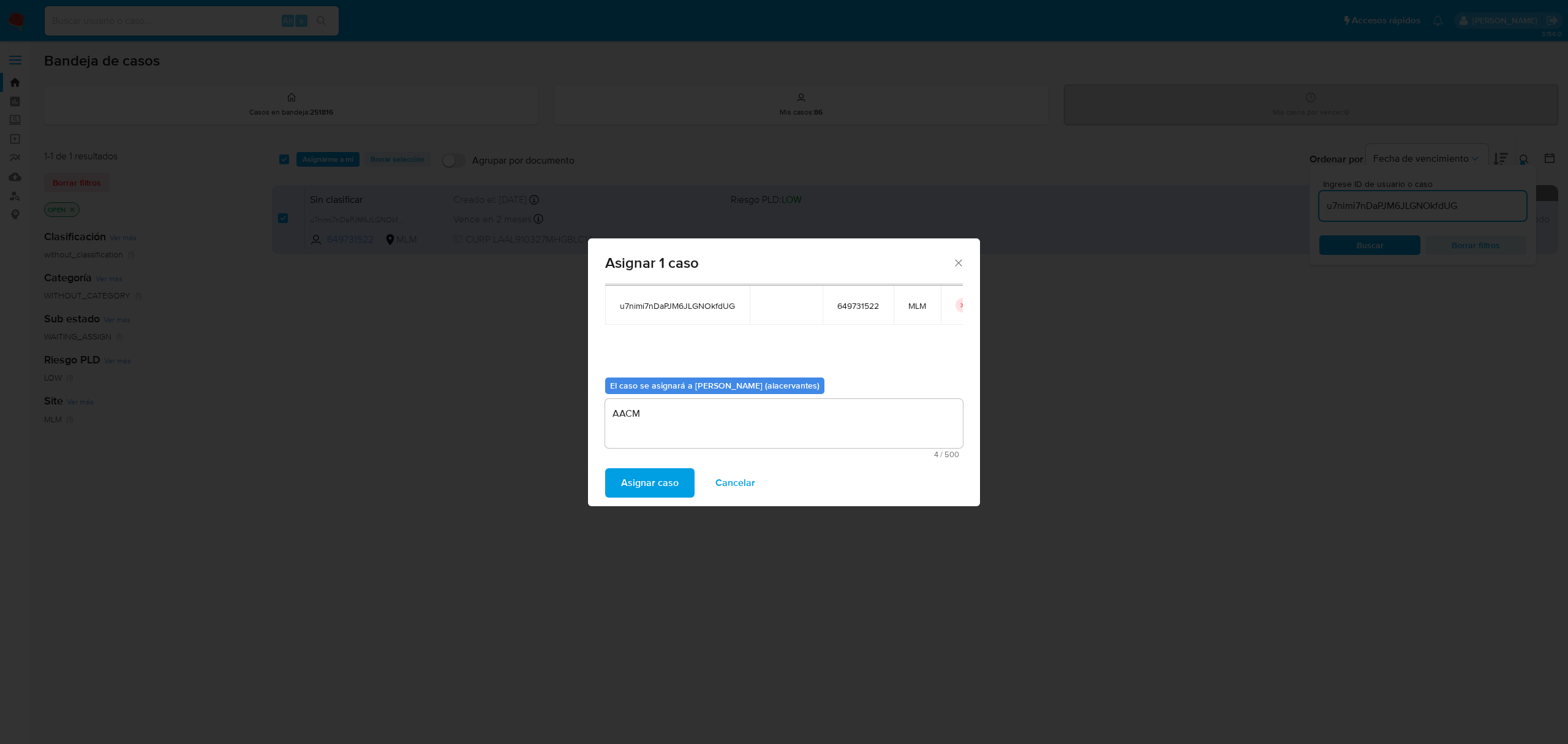
click at [647, 476] on span "Asignar caso" at bounding box center [650, 482] width 57 height 27
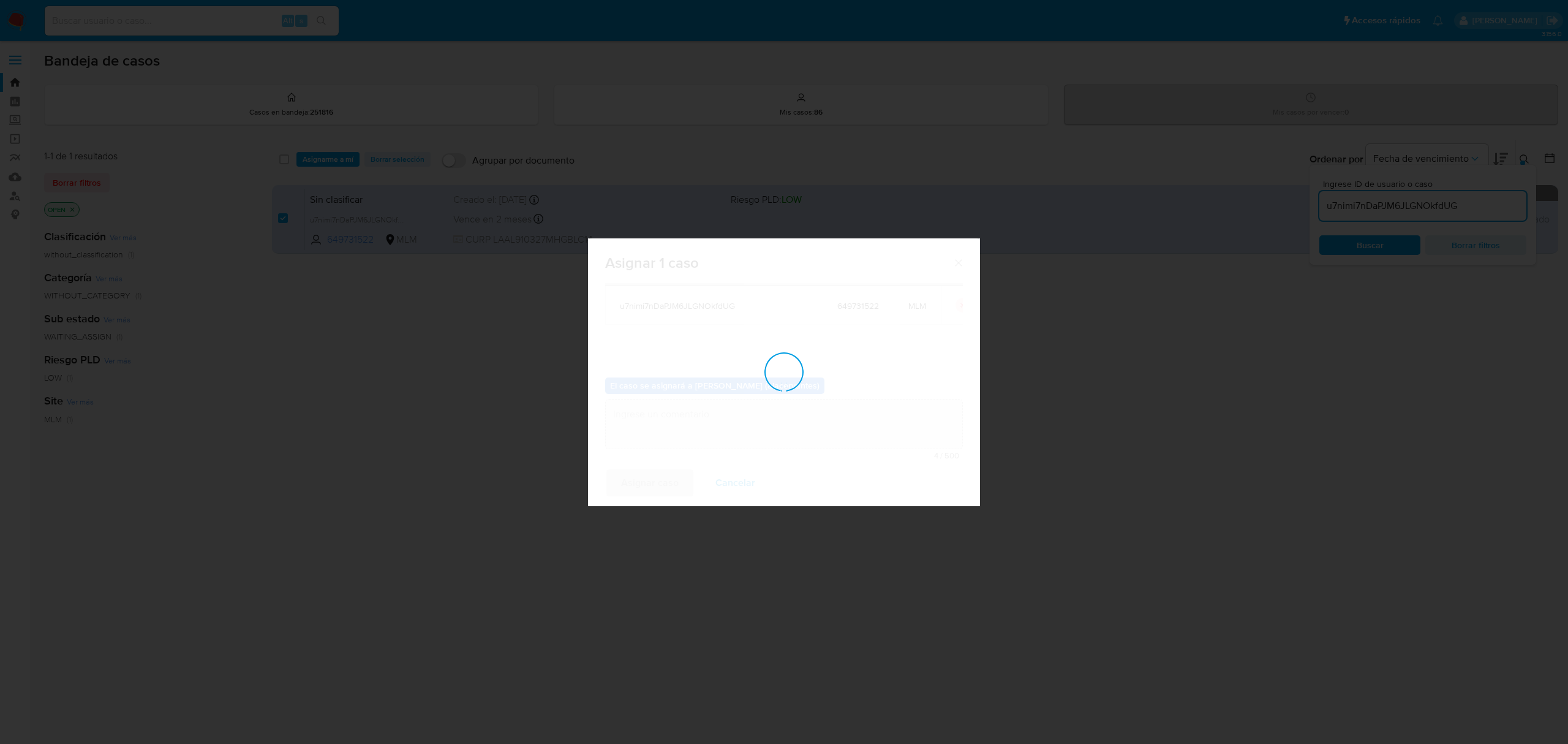
checkbox input "false"
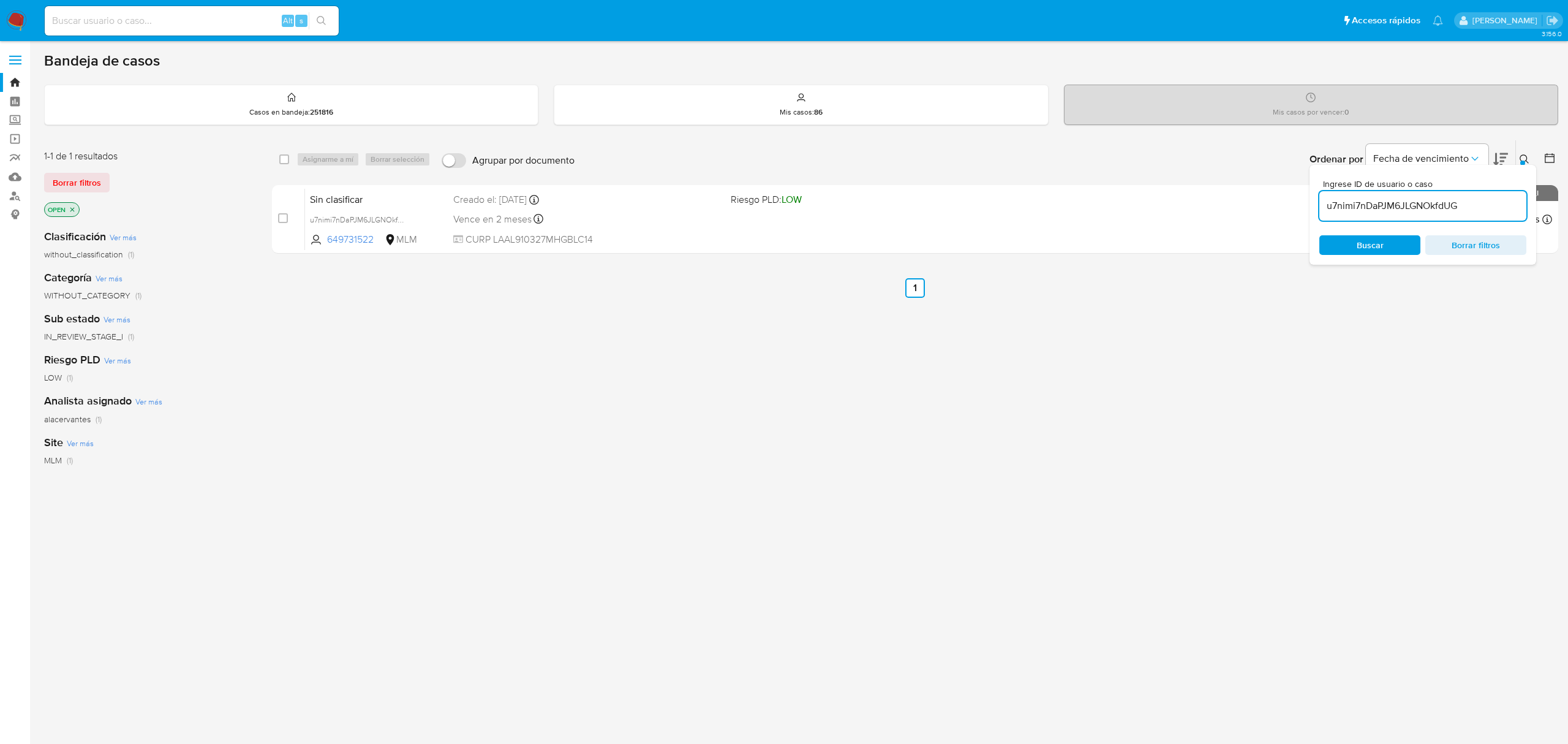
click at [1438, 212] on input "u7nimi7nDaPJM6JLGNOkfdUG" at bounding box center [1422, 205] width 207 height 16
paste input "7hFCSQk5woiw8ZbxQeEkxPyS"
type input "7hFCSQk5woiw8ZbxQeEkxPyS"
click at [1402, 234] on div "Ingrese ID de usuario o caso 7hFCSQk5woiw8ZbxQeEkxPyS Buscar Borrar filtros" at bounding box center [1409, 215] width 226 height 100
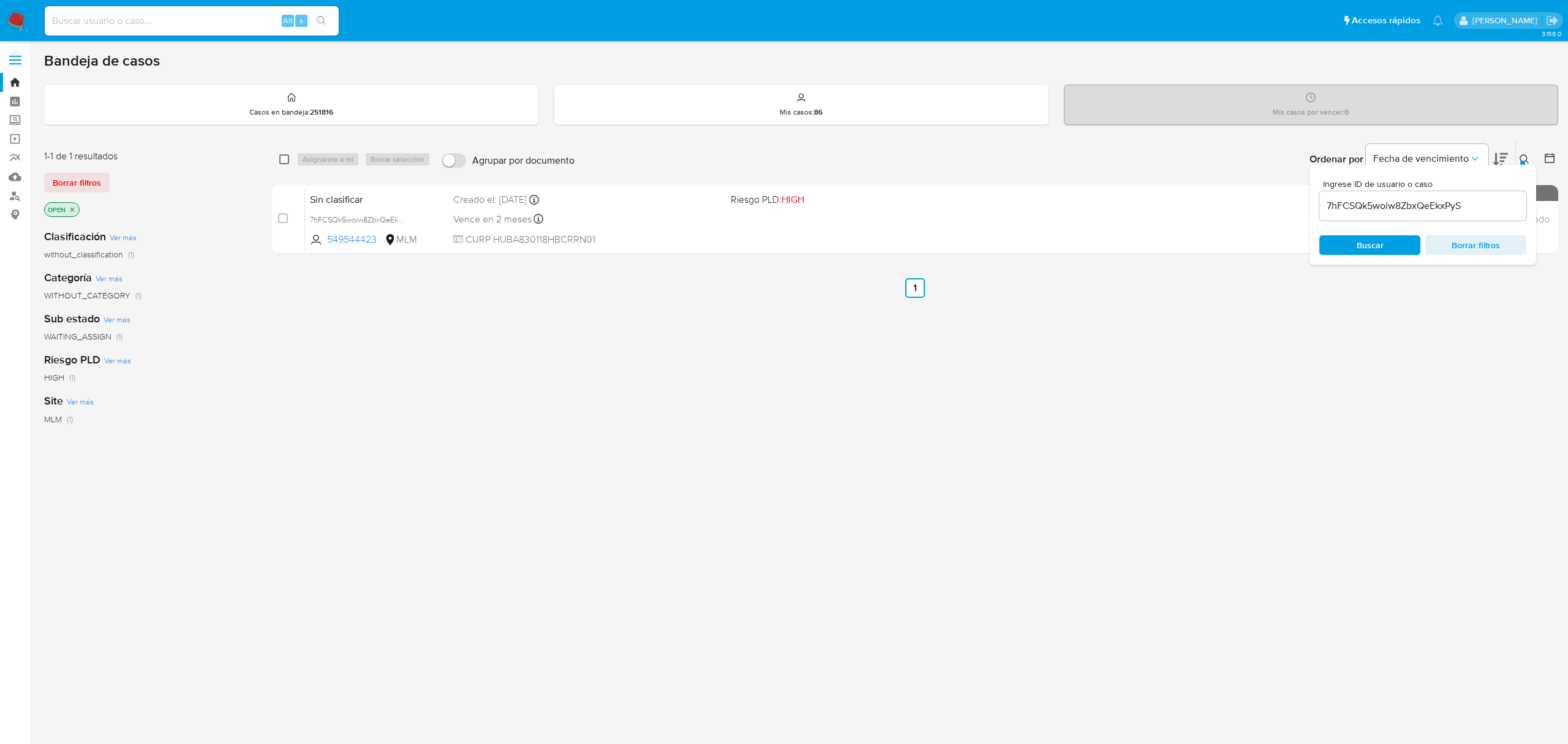
click at [280, 160] on input "checkbox" at bounding box center [284, 159] width 10 height 10
checkbox input "true"
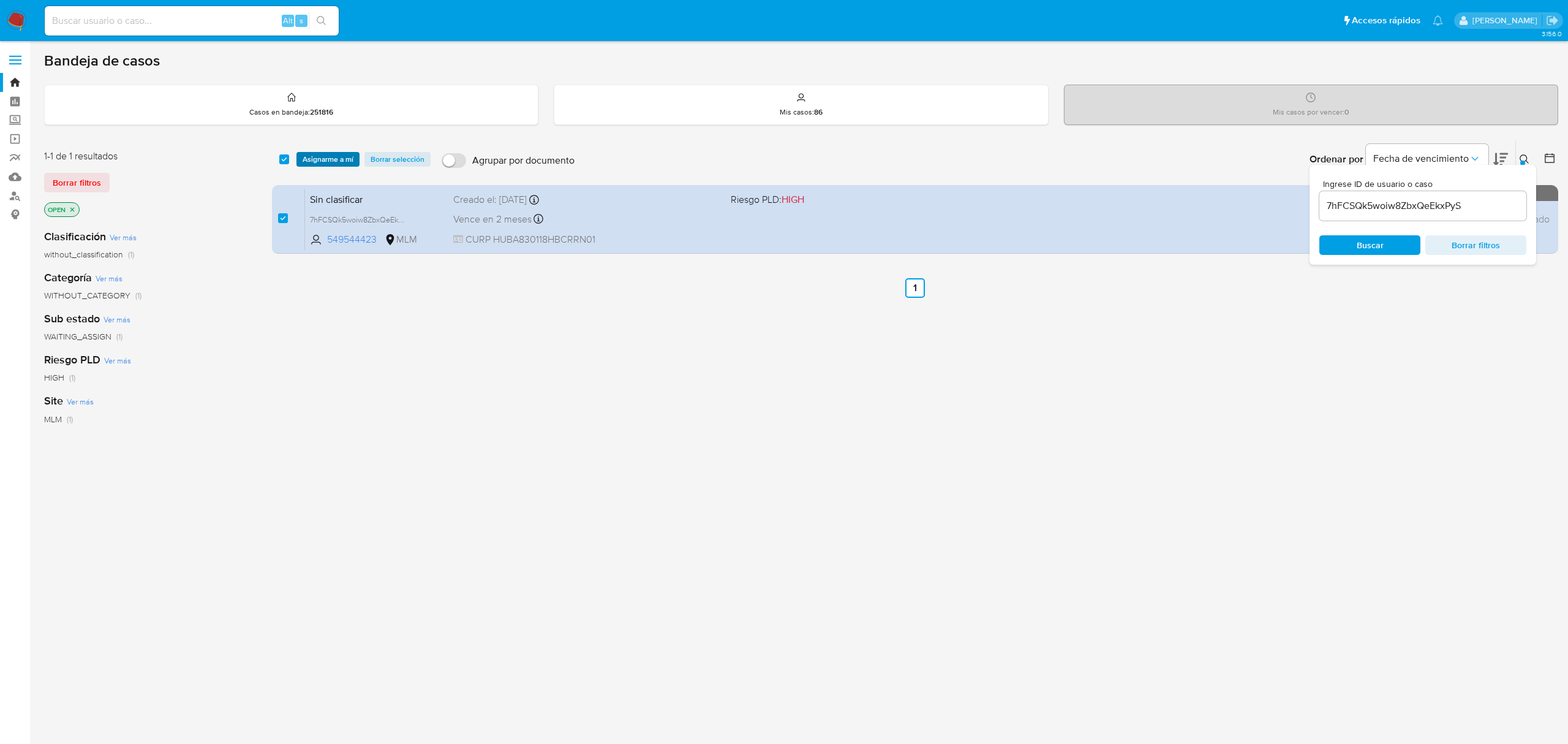
click at [338, 163] on span "Asignarme a mí" at bounding box center [328, 159] width 51 height 12
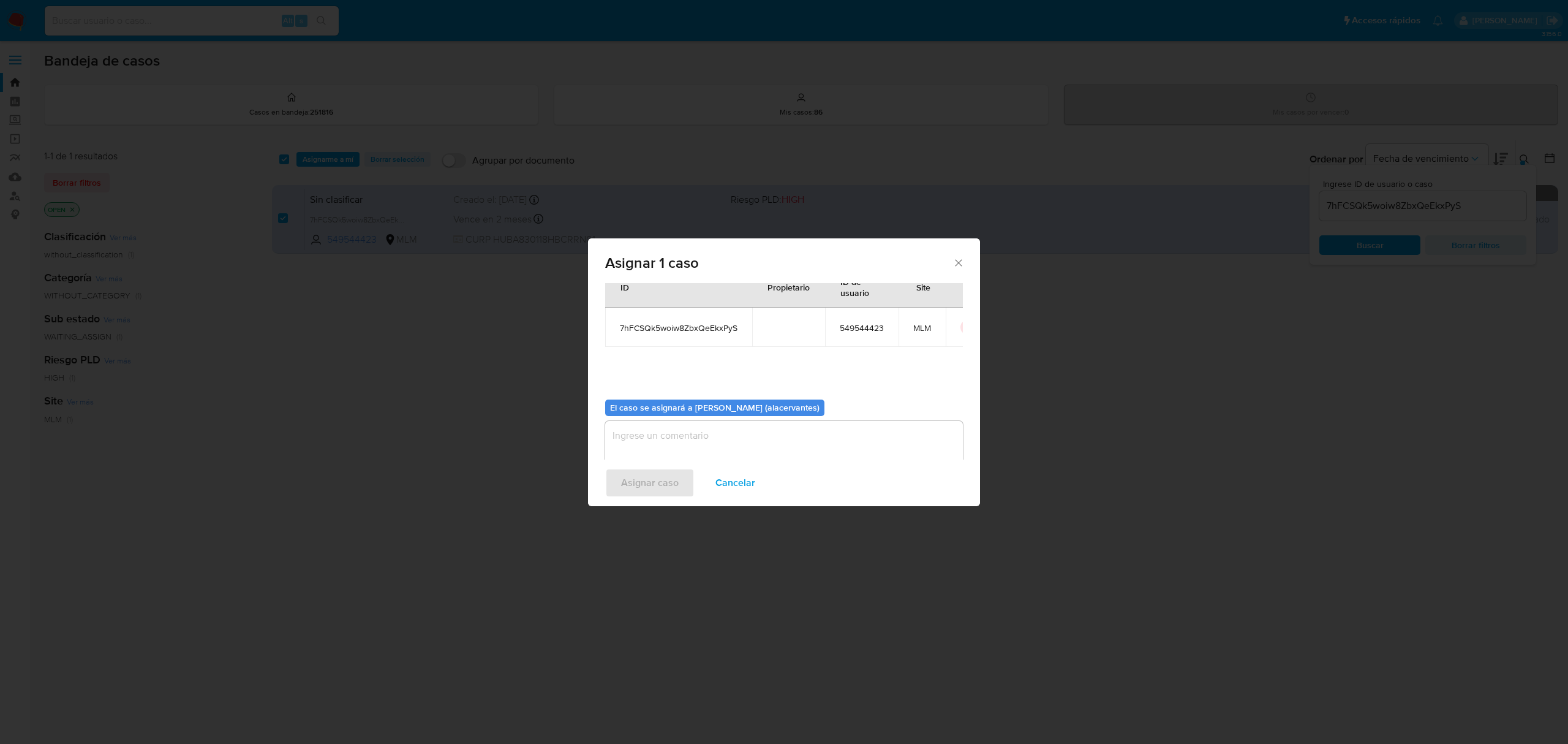
scroll to position [62, 0]
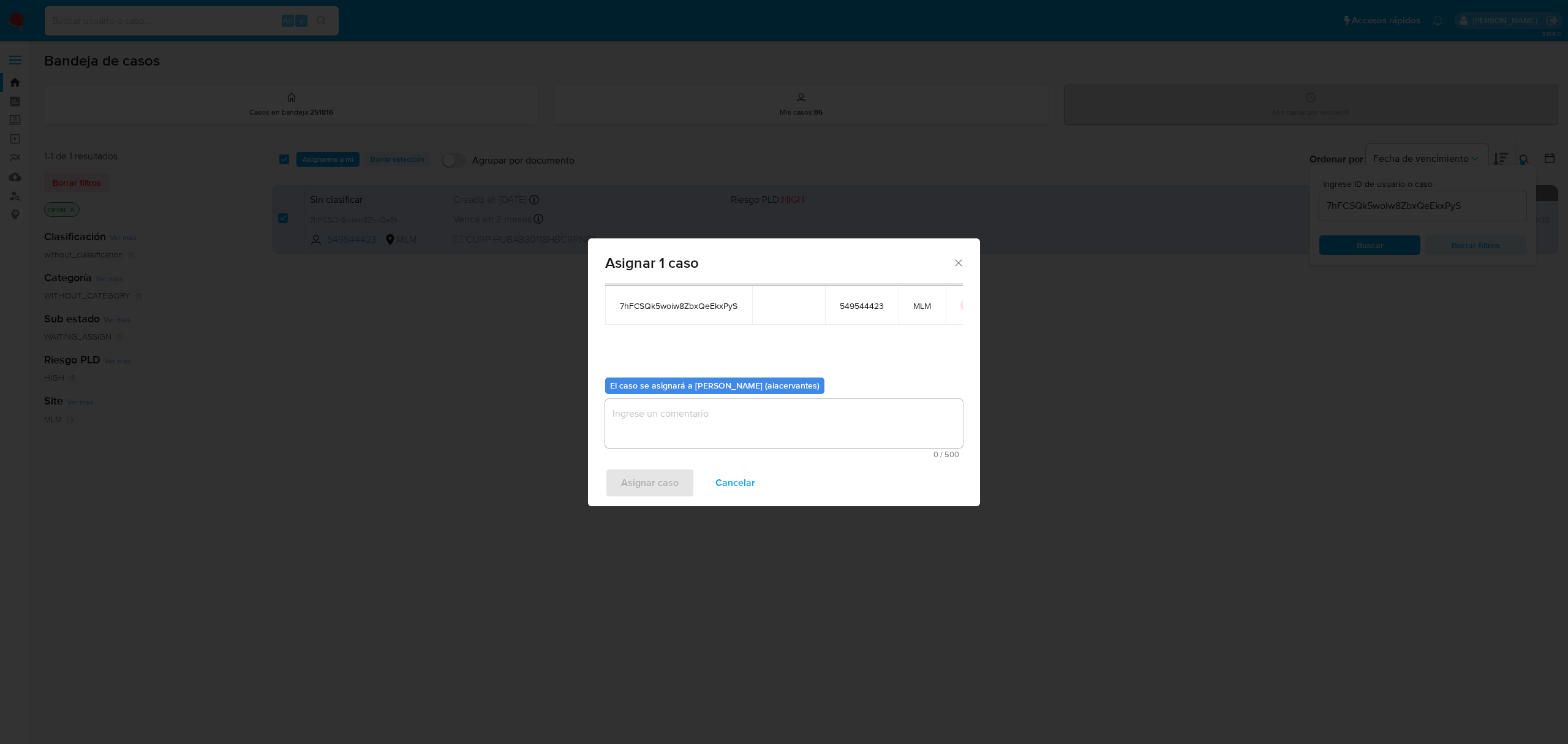
click at [741, 412] on textarea "assign-modal" at bounding box center [784, 424] width 358 height 49
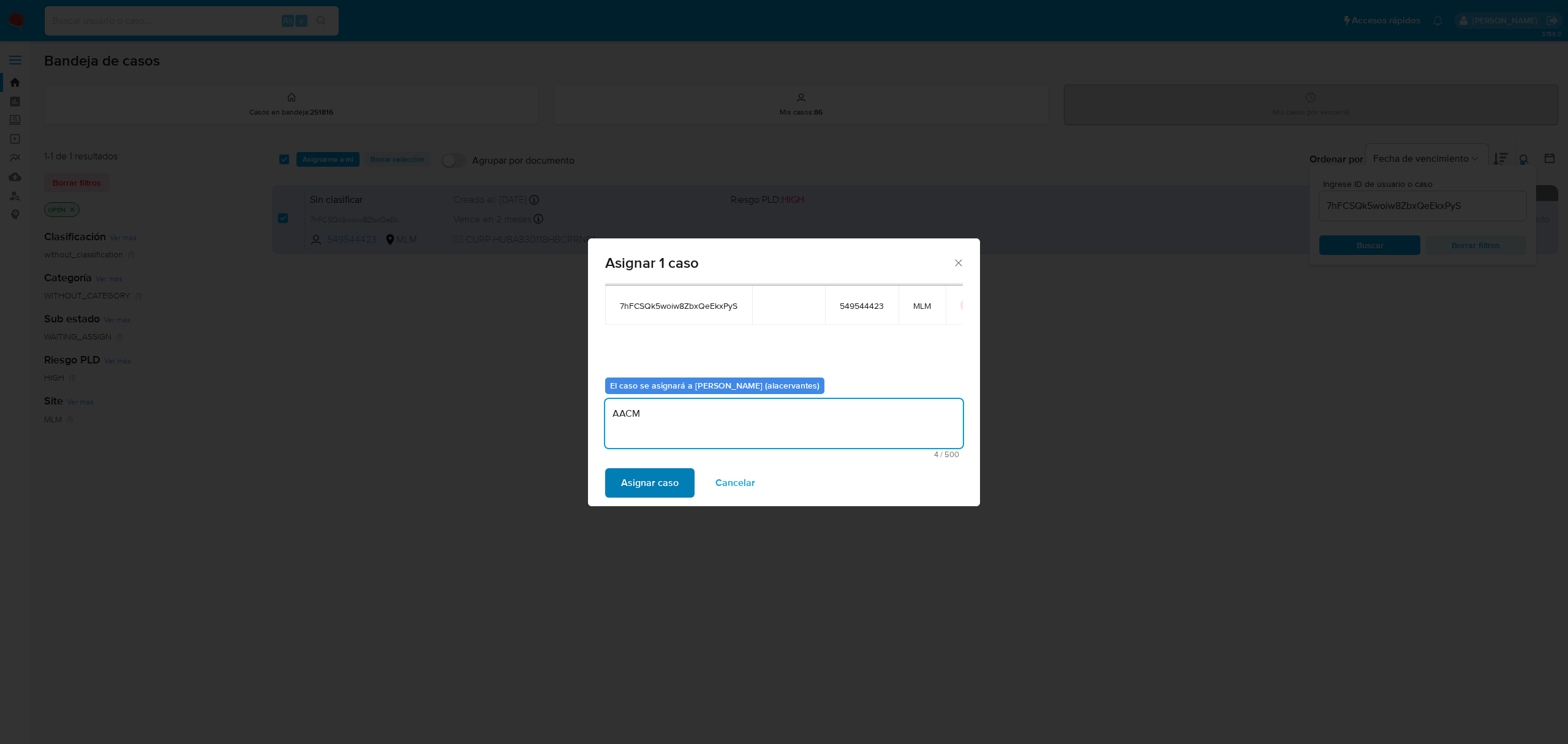
type textarea "AACM"
click at [641, 478] on span "Asignar caso" at bounding box center [650, 482] width 57 height 27
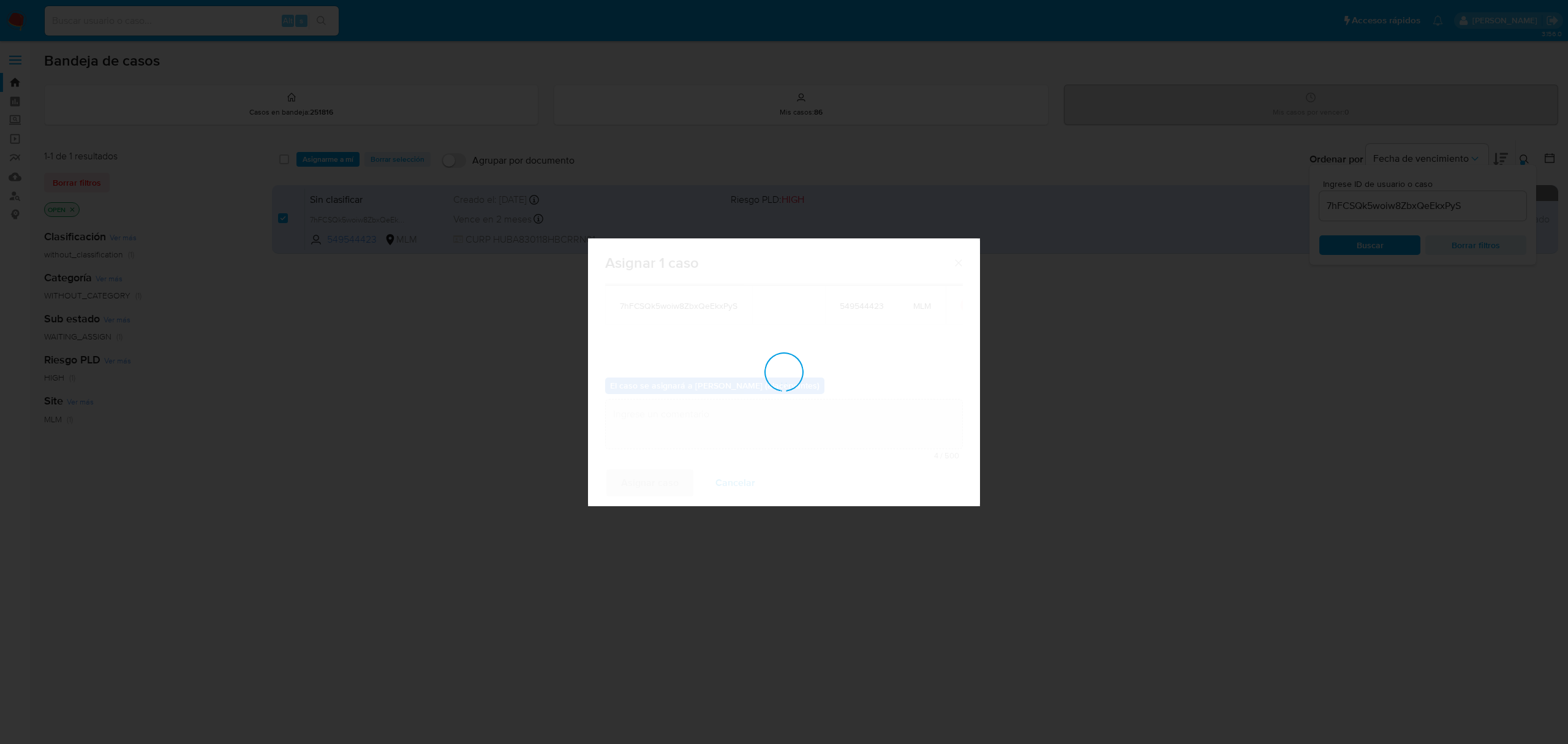
checkbox input "false"
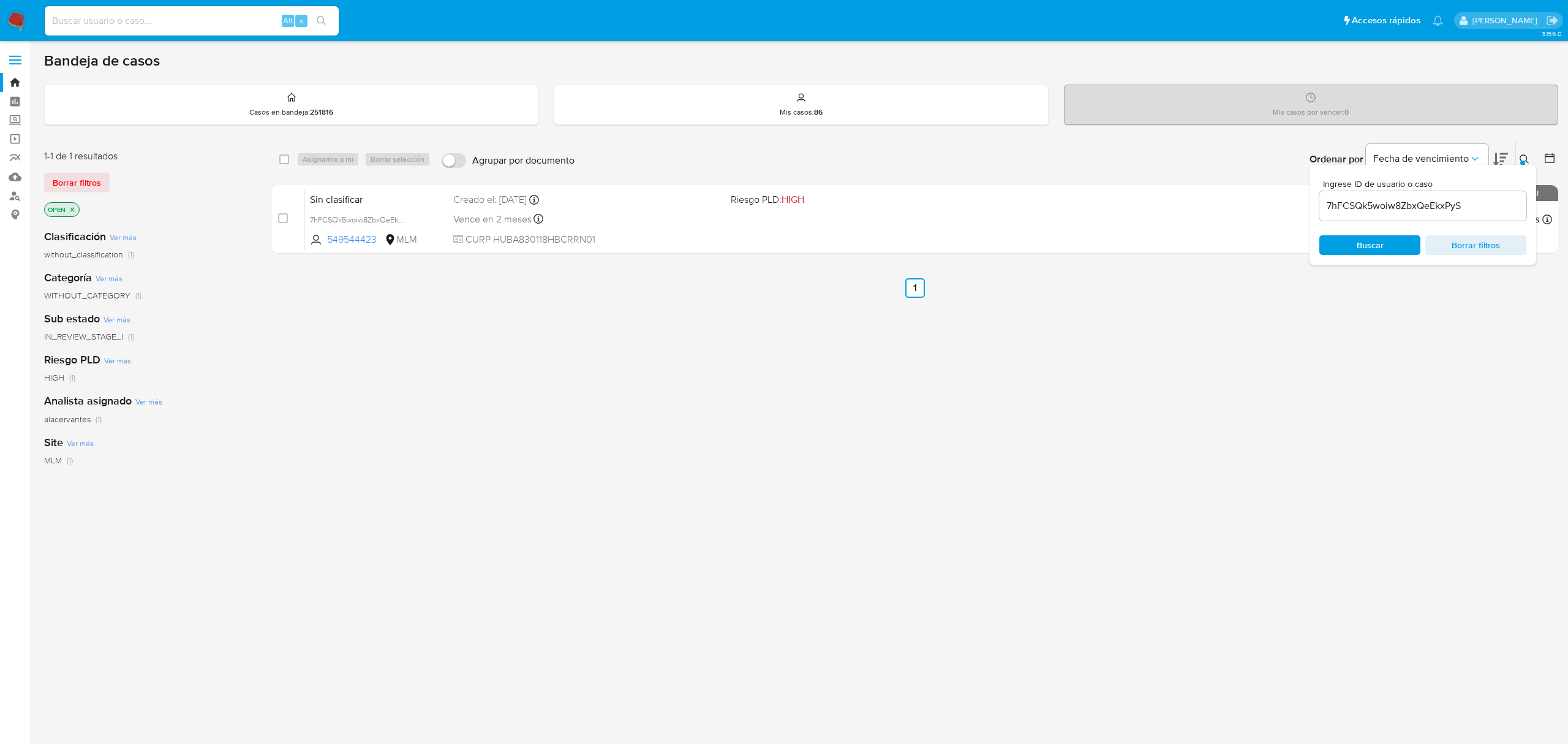
click at [16, 33] on nav "Pausado Ver notificaciones Alt s Accesos rápidos Presiona las siguientes teclas…" at bounding box center [784, 20] width 1568 height 41
click at [13, 23] on img at bounding box center [16, 20] width 20 height 20
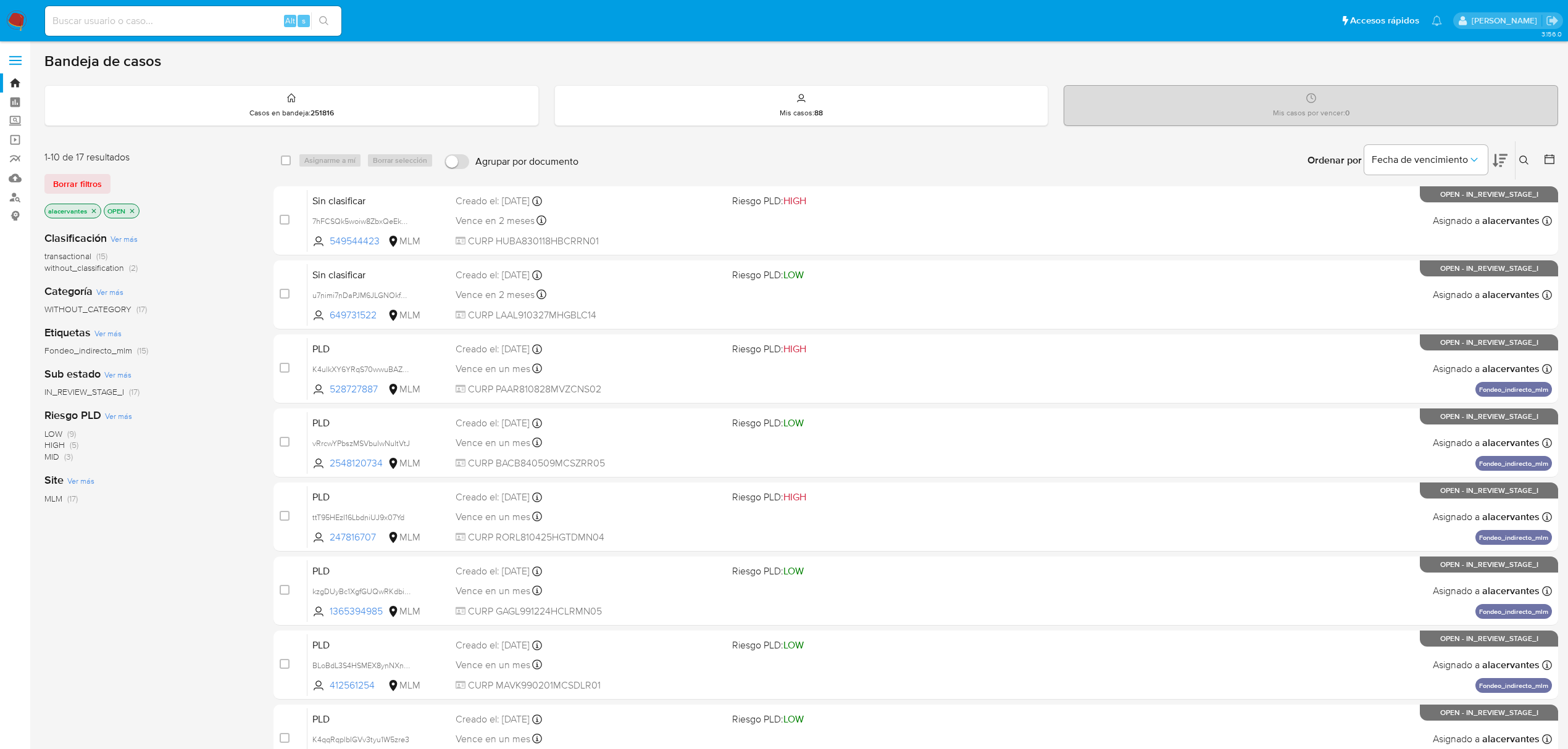
click at [133, 242] on div "Clasificación Ver más transactional (15) without_classification (2) Categoría V…" at bounding box center [149, 430] width 209 height 420
click at [134, 213] on icon "close-filter" at bounding box center [132, 211] width 7 height 7
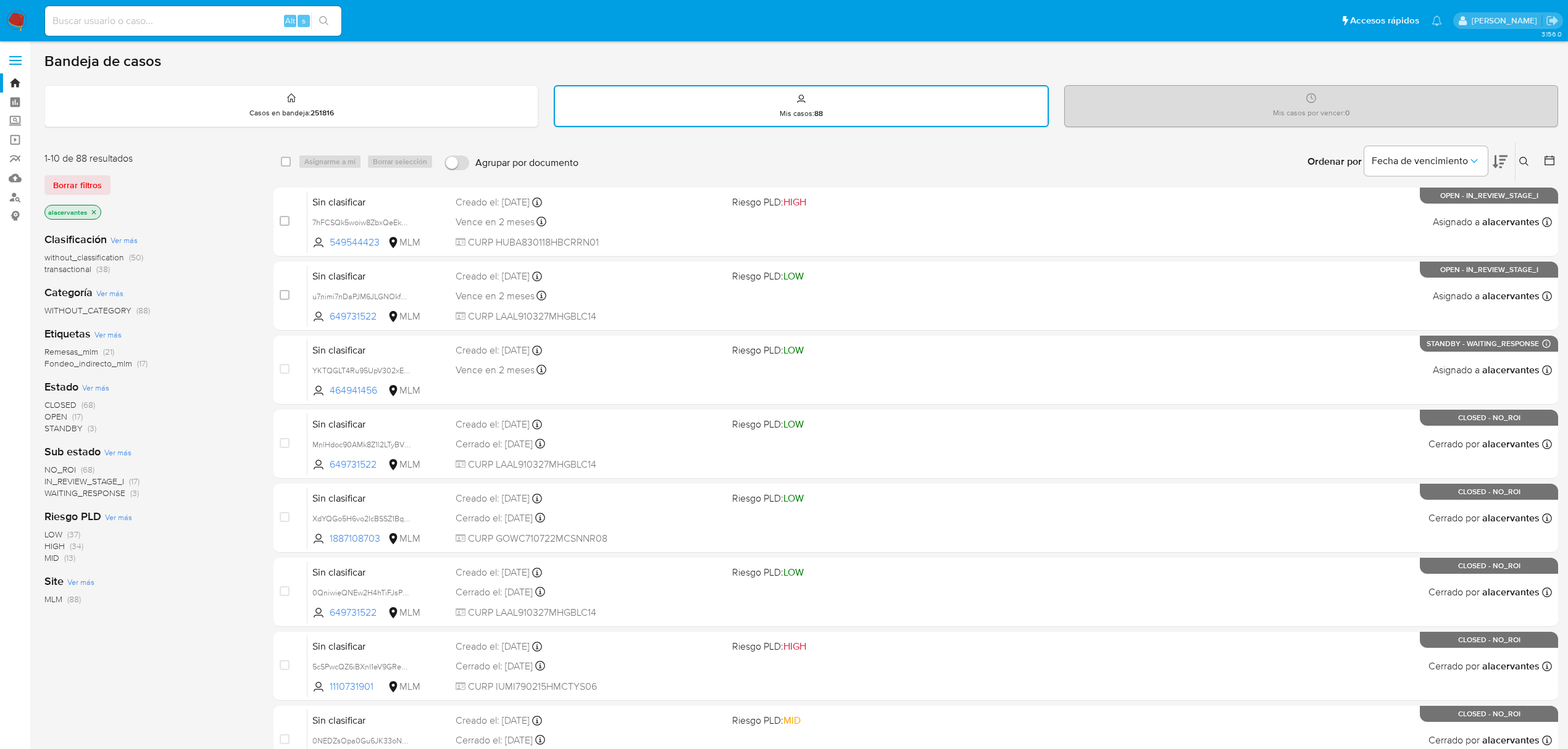
click at [72, 415] on span "(17)" at bounding box center [77, 416] width 11 height 12
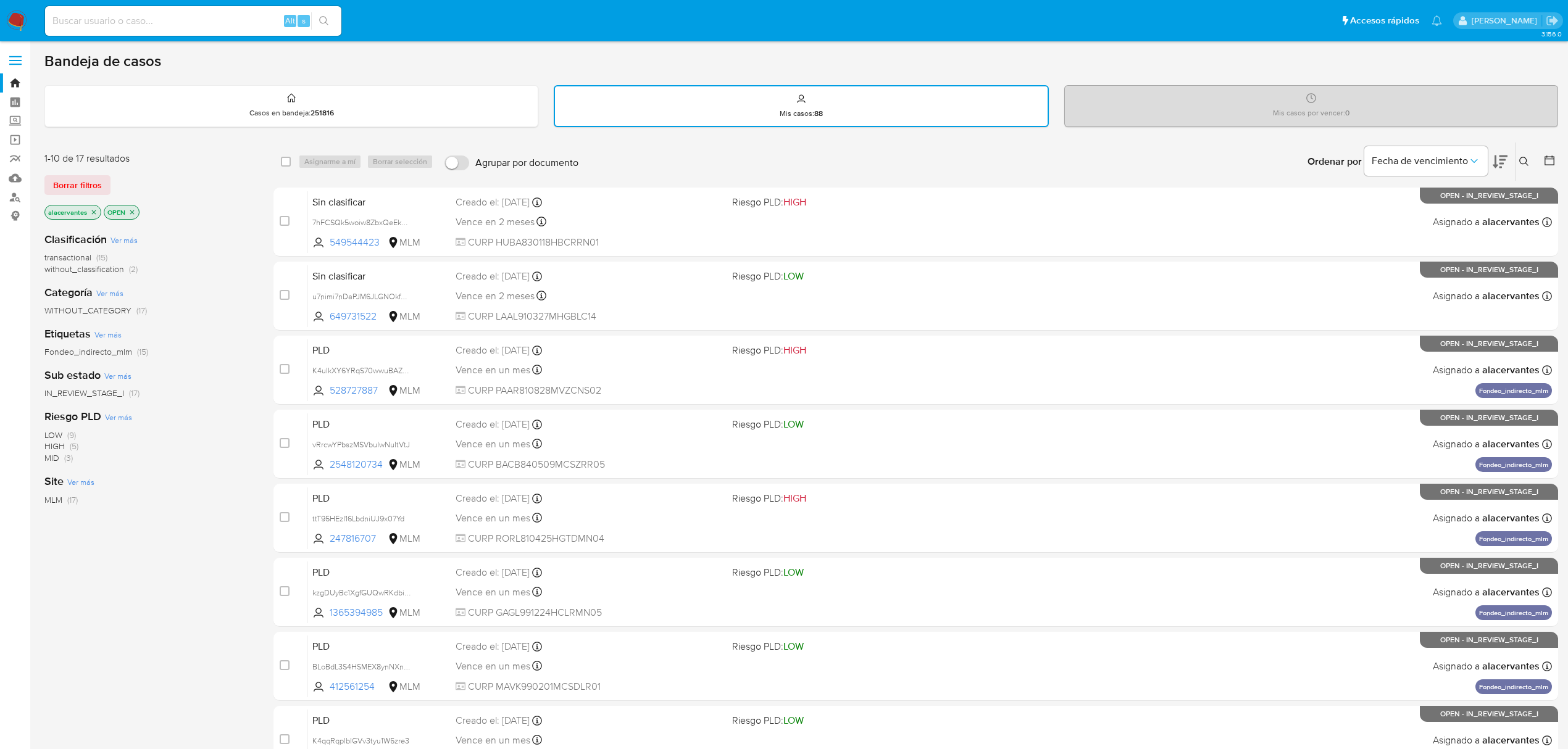
click at [122, 274] on div "Clasificación Ver más transactional (15) without_classification (2) Categoría V…" at bounding box center [149, 432] width 209 height 420
click at [121, 272] on span "without_classification" at bounding box center [84, 268] width 80 height 12
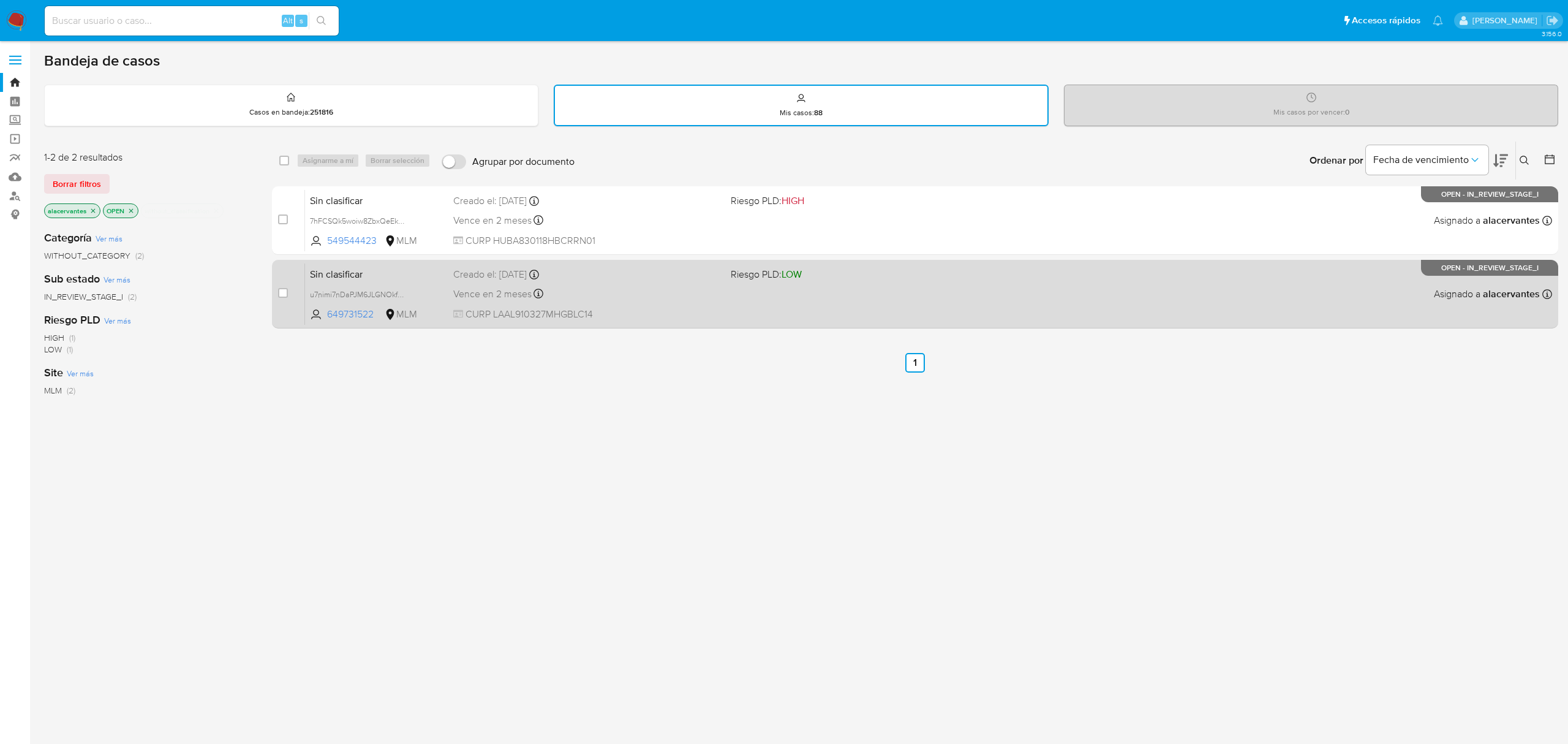
click at [707, 292] on div "Vence en 2 meses Vence el 25/10/2025 11:53:54" at bounding box center [587, 294] width 267 height 16
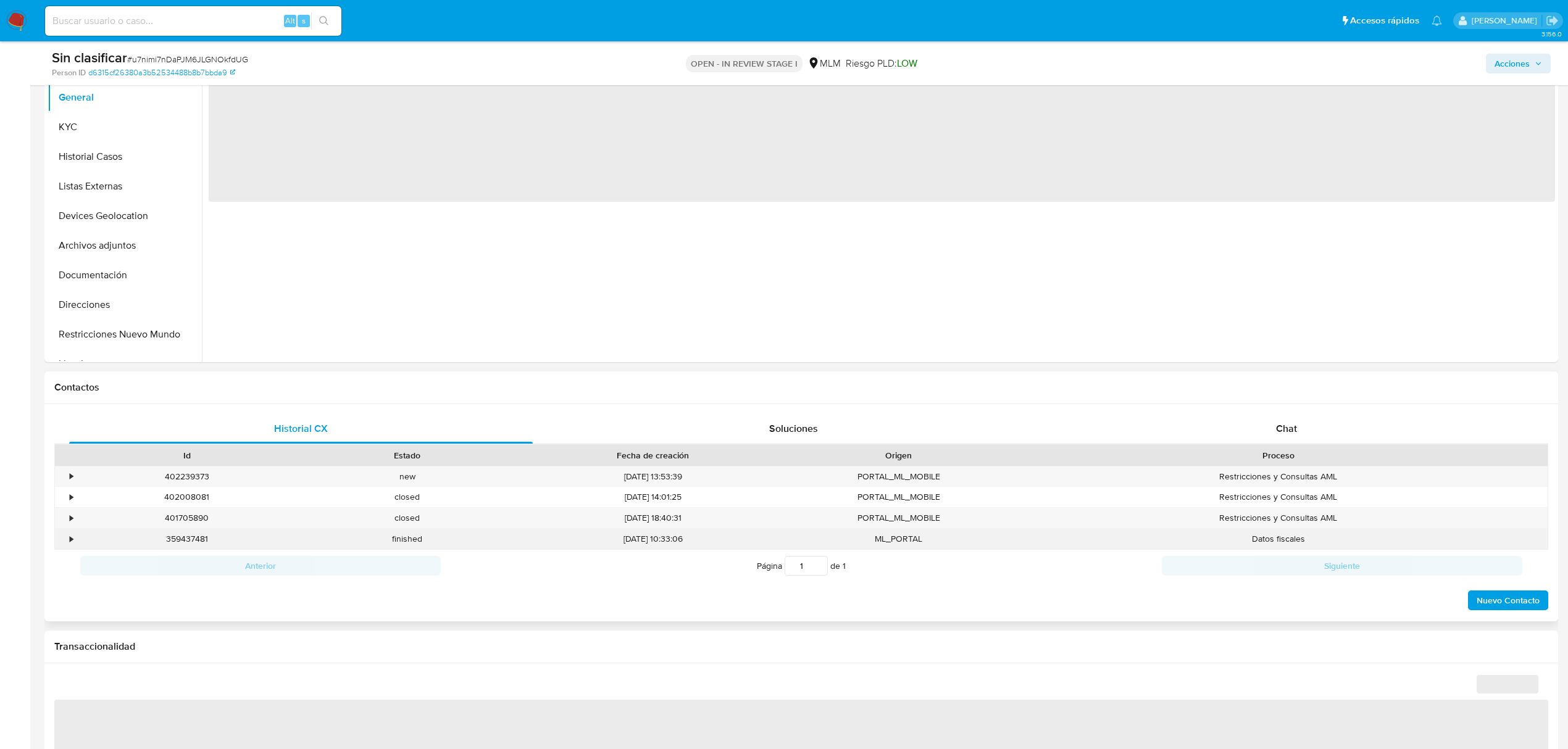
scroll to position [411, 0]
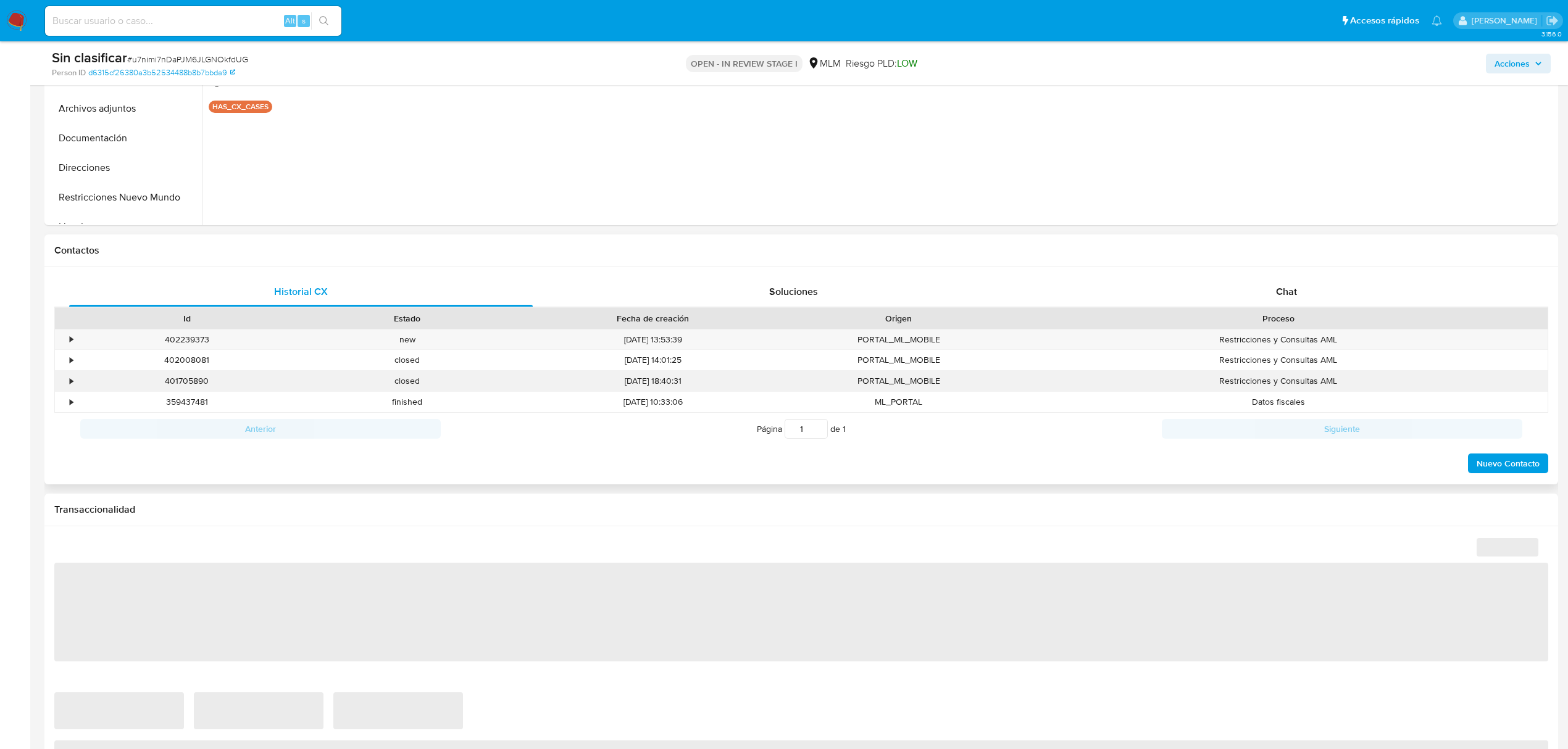
select select "10"
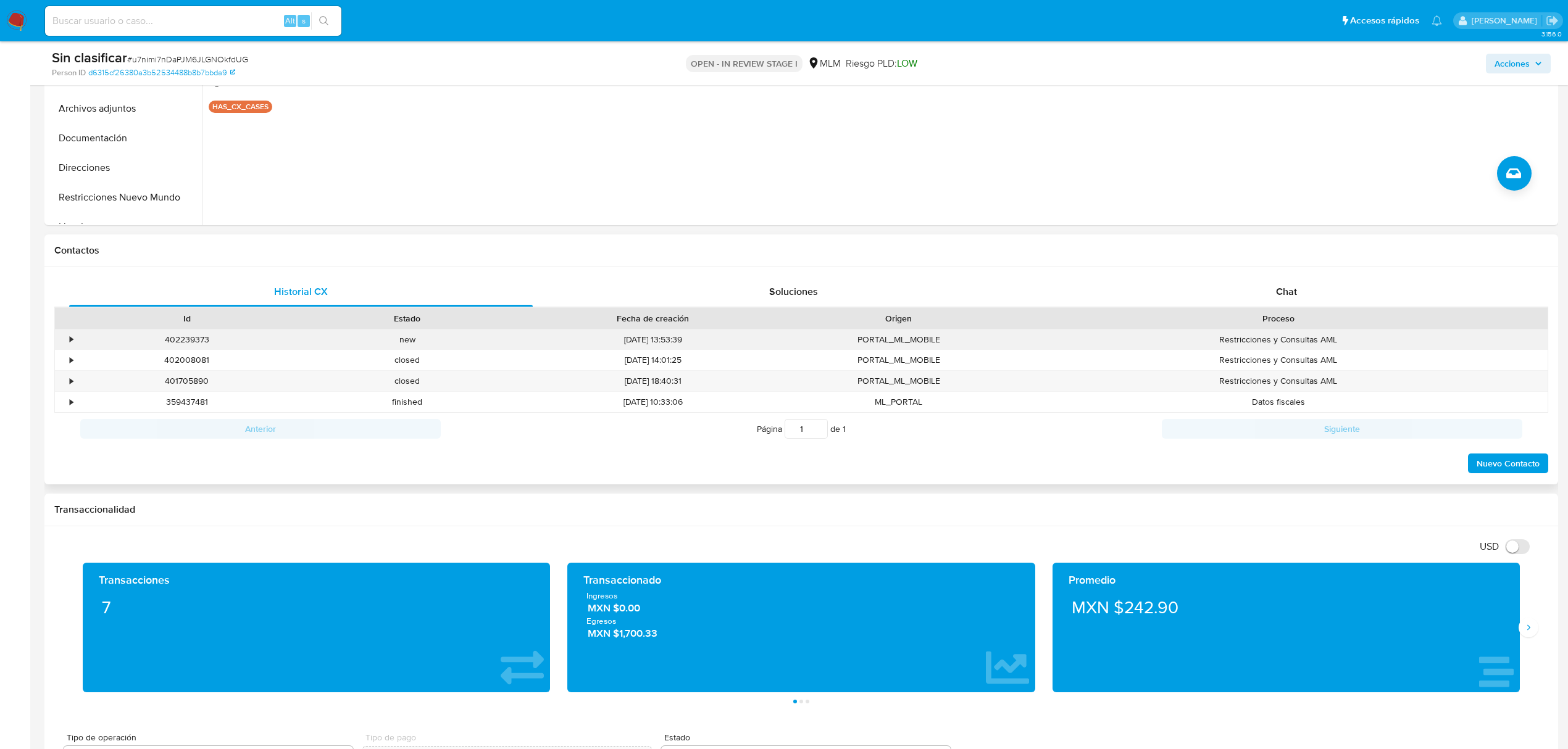
click at [72, 336] on div "•" at bounding box center [72, 339] width 3 height 12
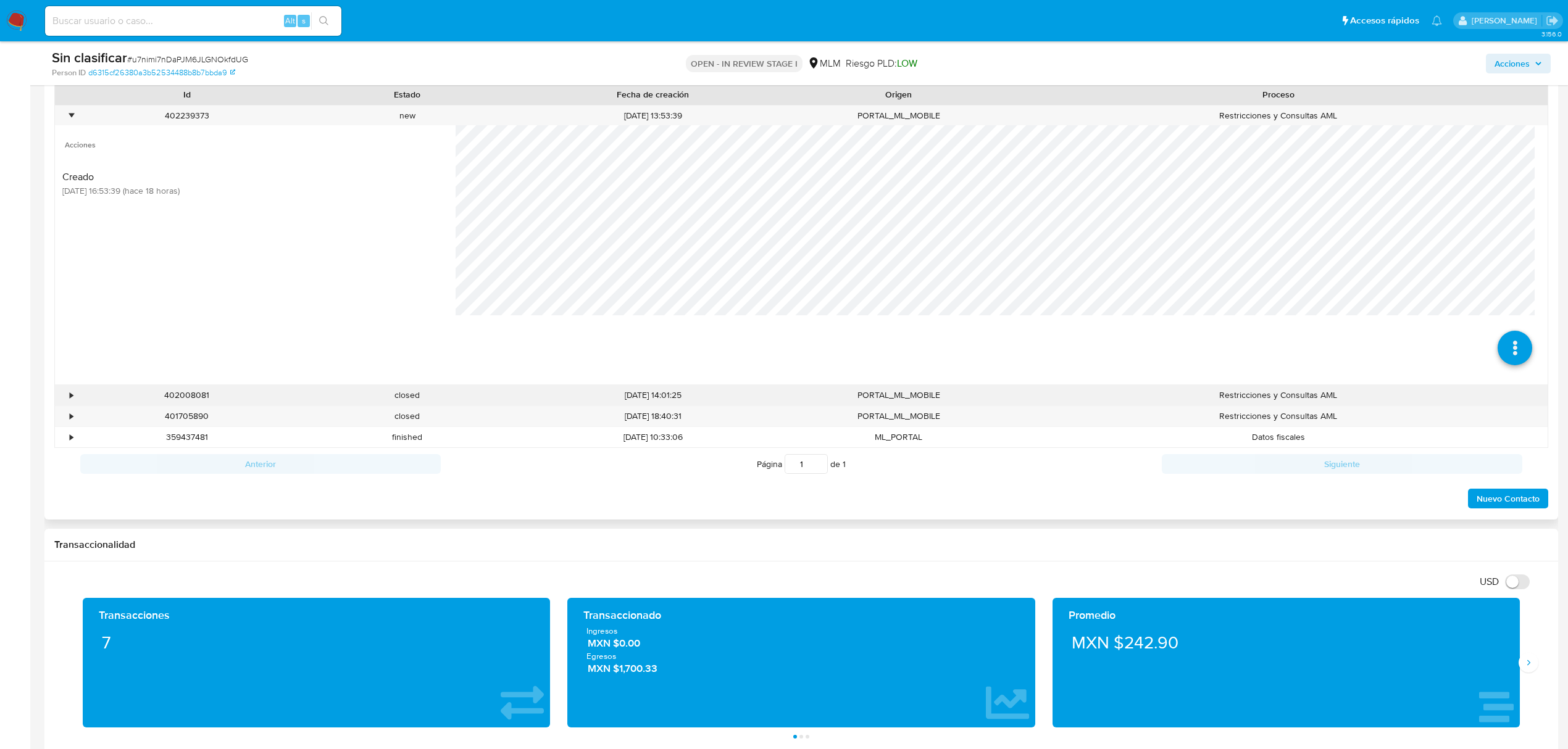
scroll to position [658, 0]
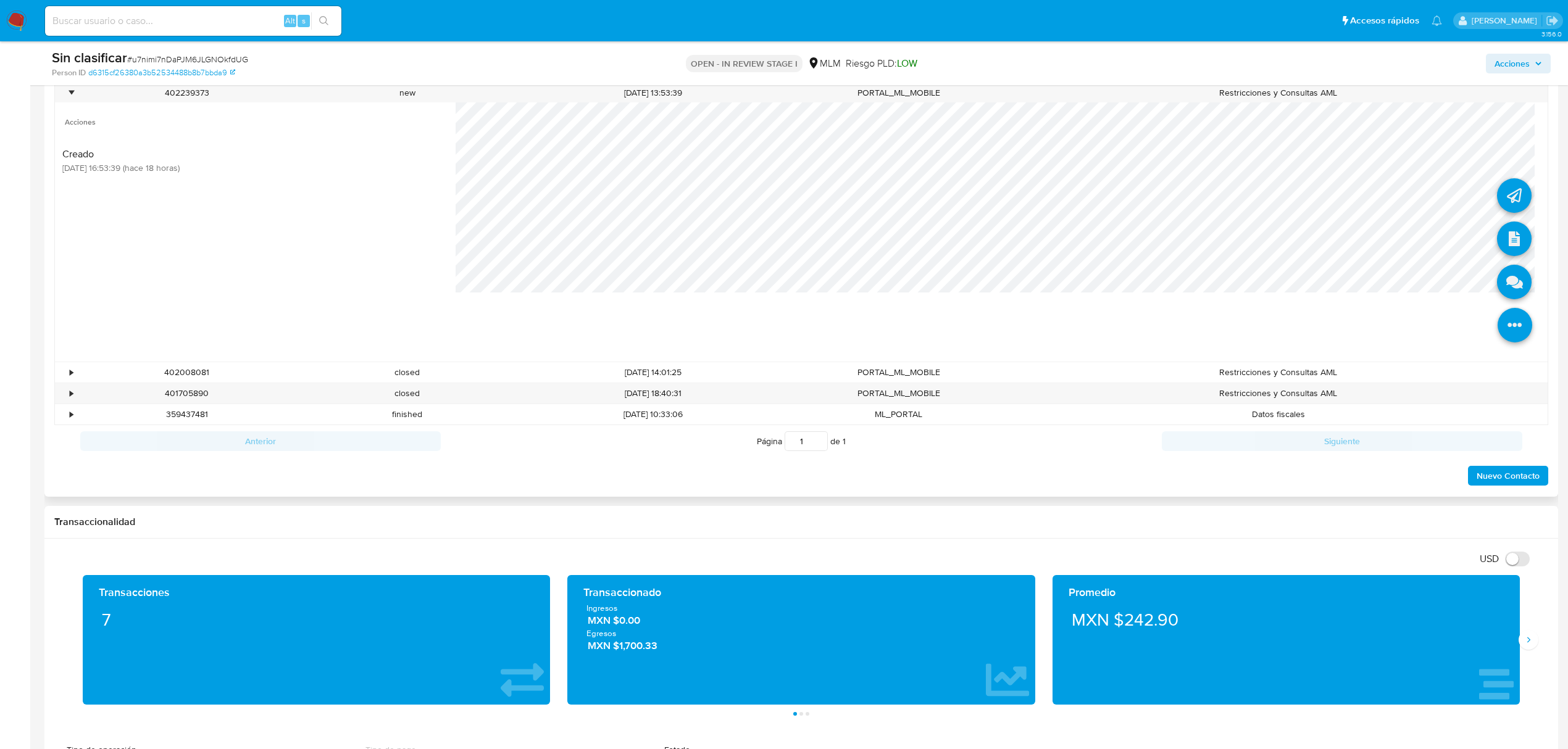
click at [1497, 322] on icon at bounding box center [1514, 325] width 35 height 35
click at [1509, 235] on icon at bounding box center [1514, 239] width 35 height 35
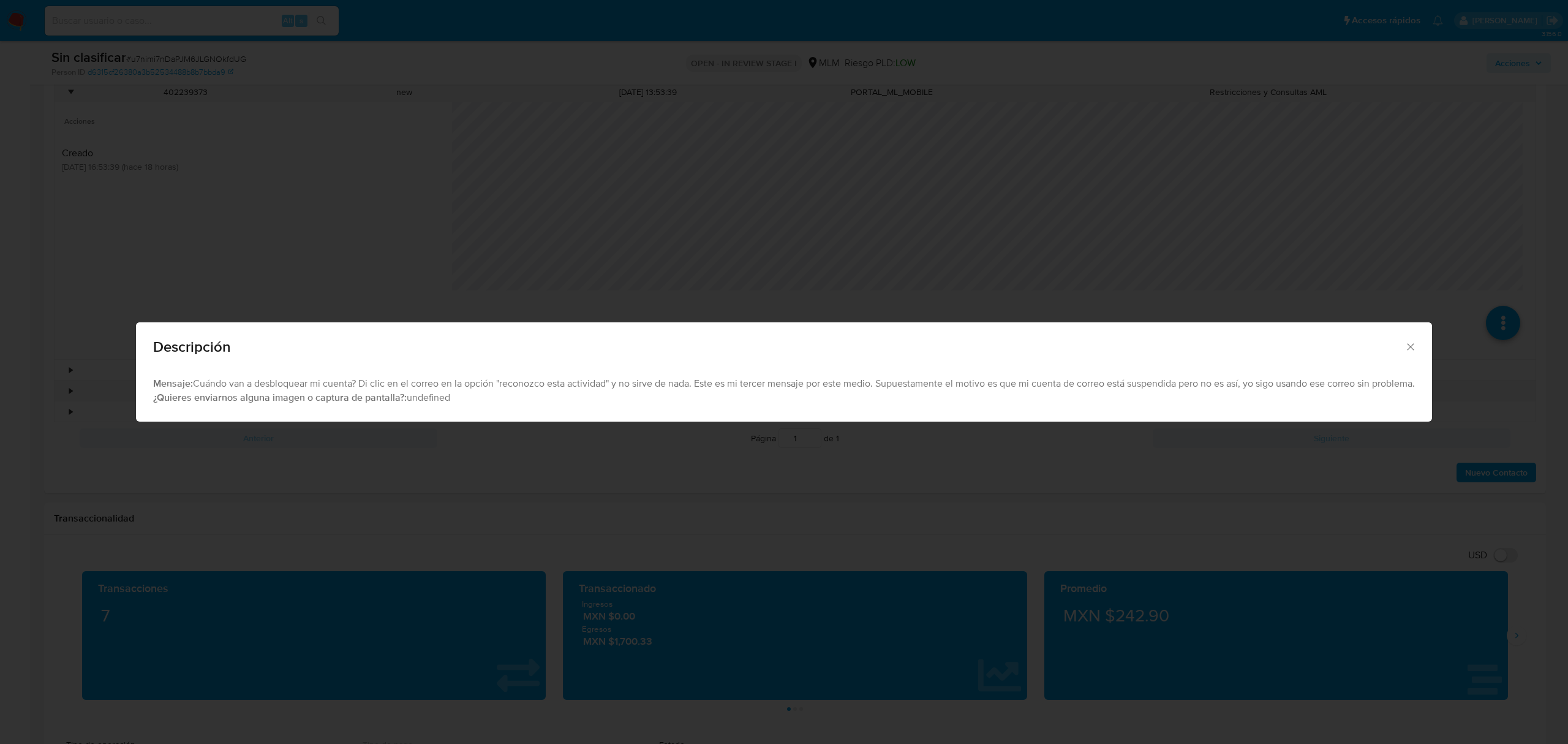
click at [1007, 77] on div "Descripción Mensaje: Cuándo van a desbloquear mi cuenta? Di clic en el correo e…" at bounding box center [784, 372] width 1568 height 744
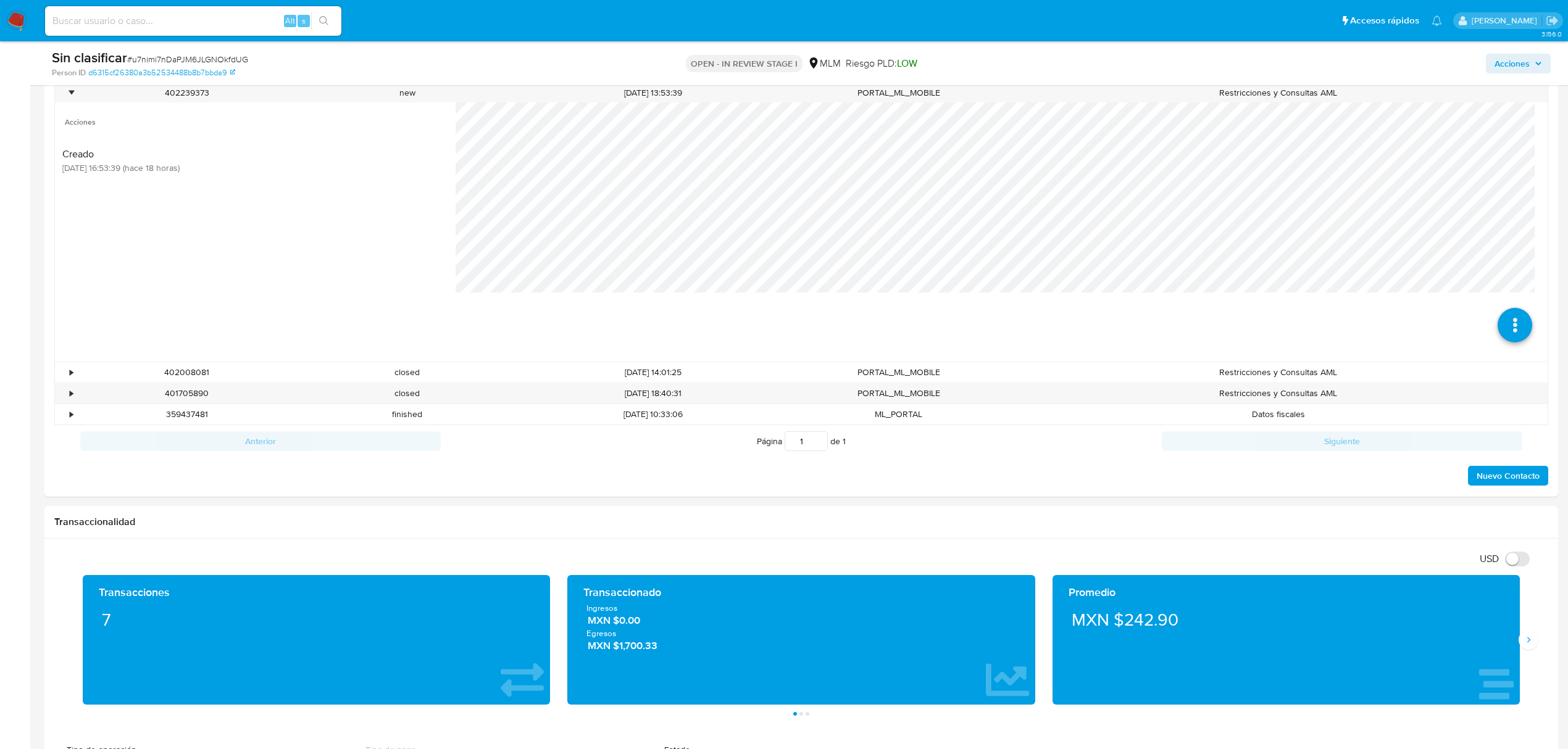
click at [166, 15] on input at bounding box center [194, 21] width 296 height 16
paste input "453972511"
type input "453972511"
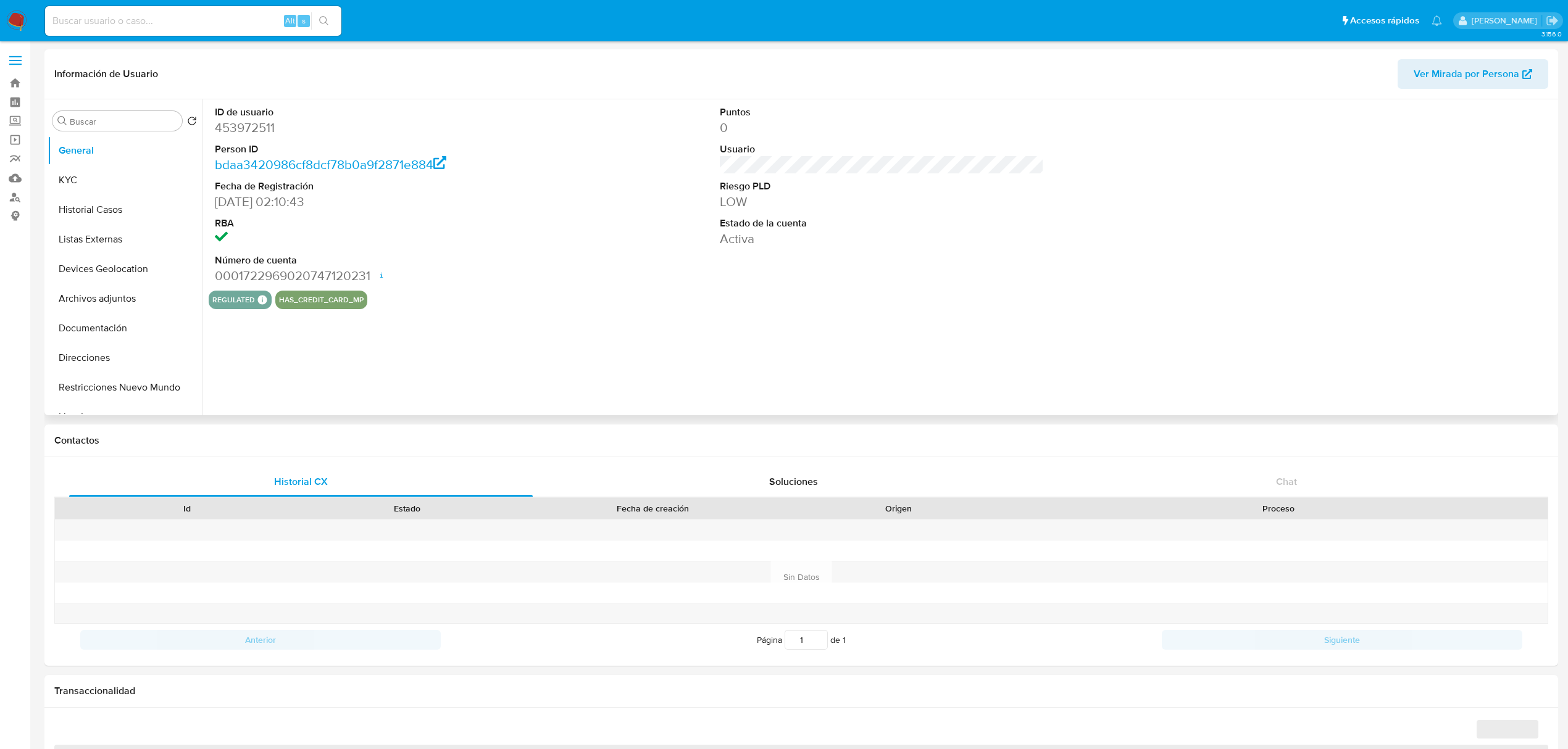
select select "10"
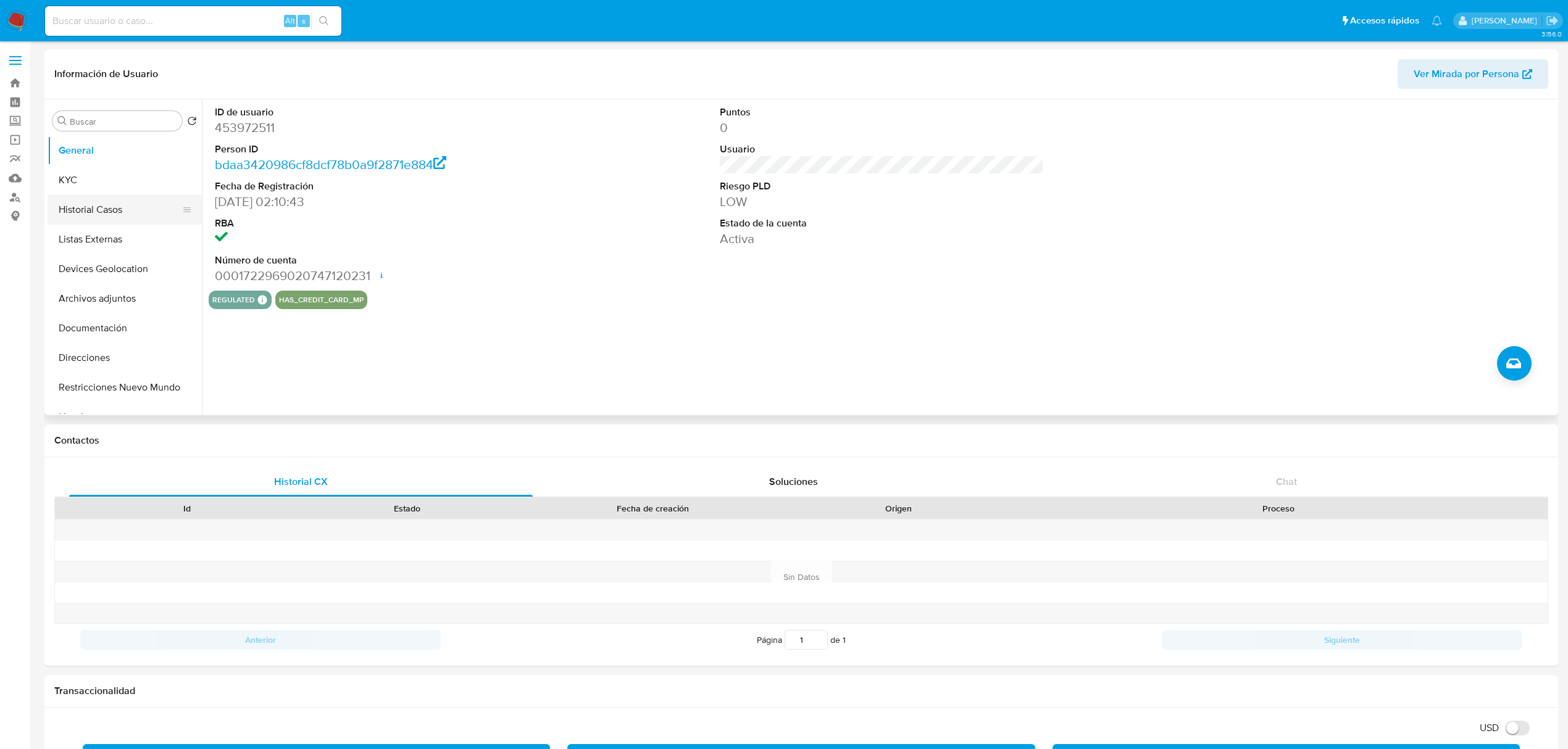
click at [85, 211] on button "Historial Casos" at bounding box center [119, 210] width 144 height 30
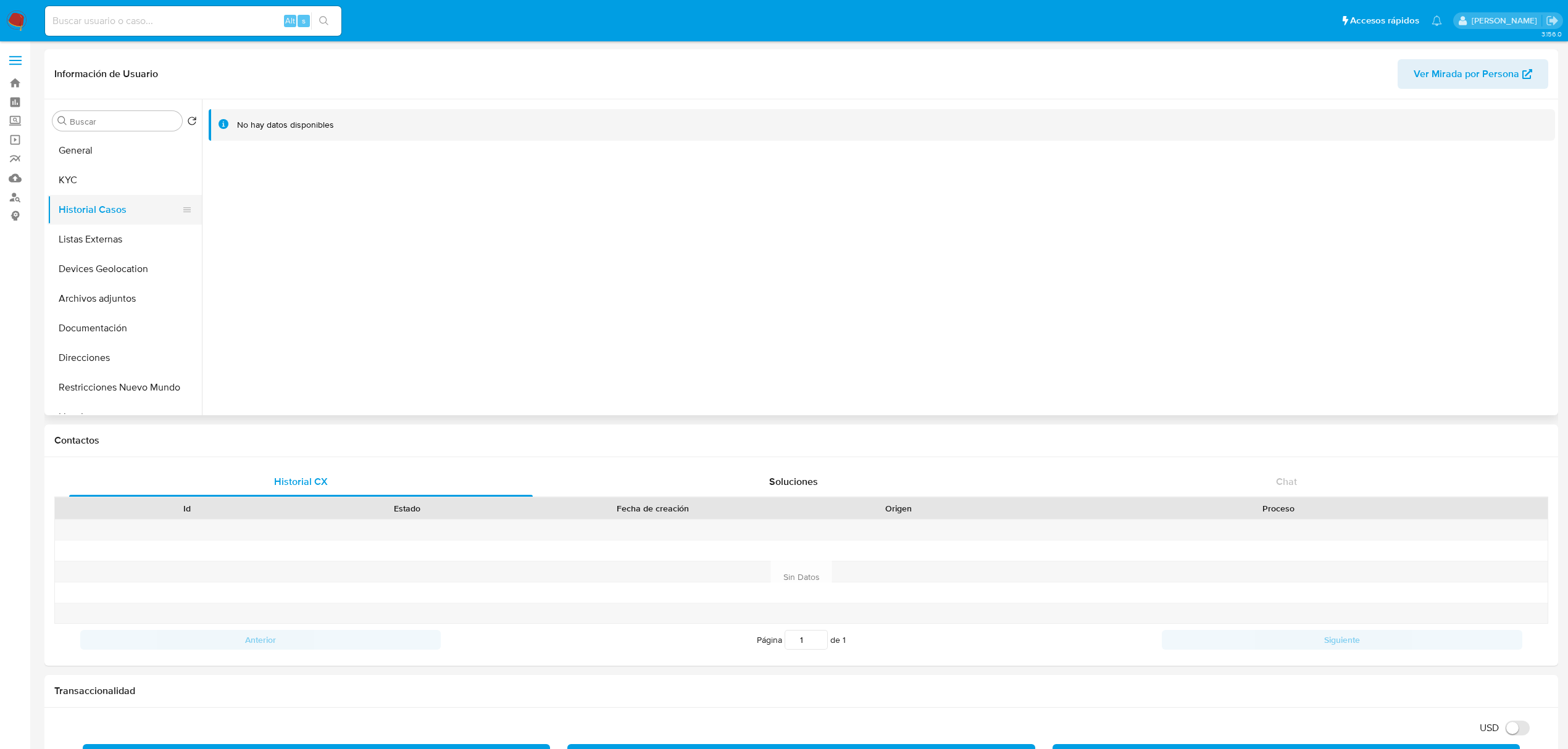
click at [92, 196] on button "Historial Casos" at bounding box center [119, 210] width 144 height 30
click at [92, 186] on button "KYC" at bounding box center [119, 180] width 144 height 30
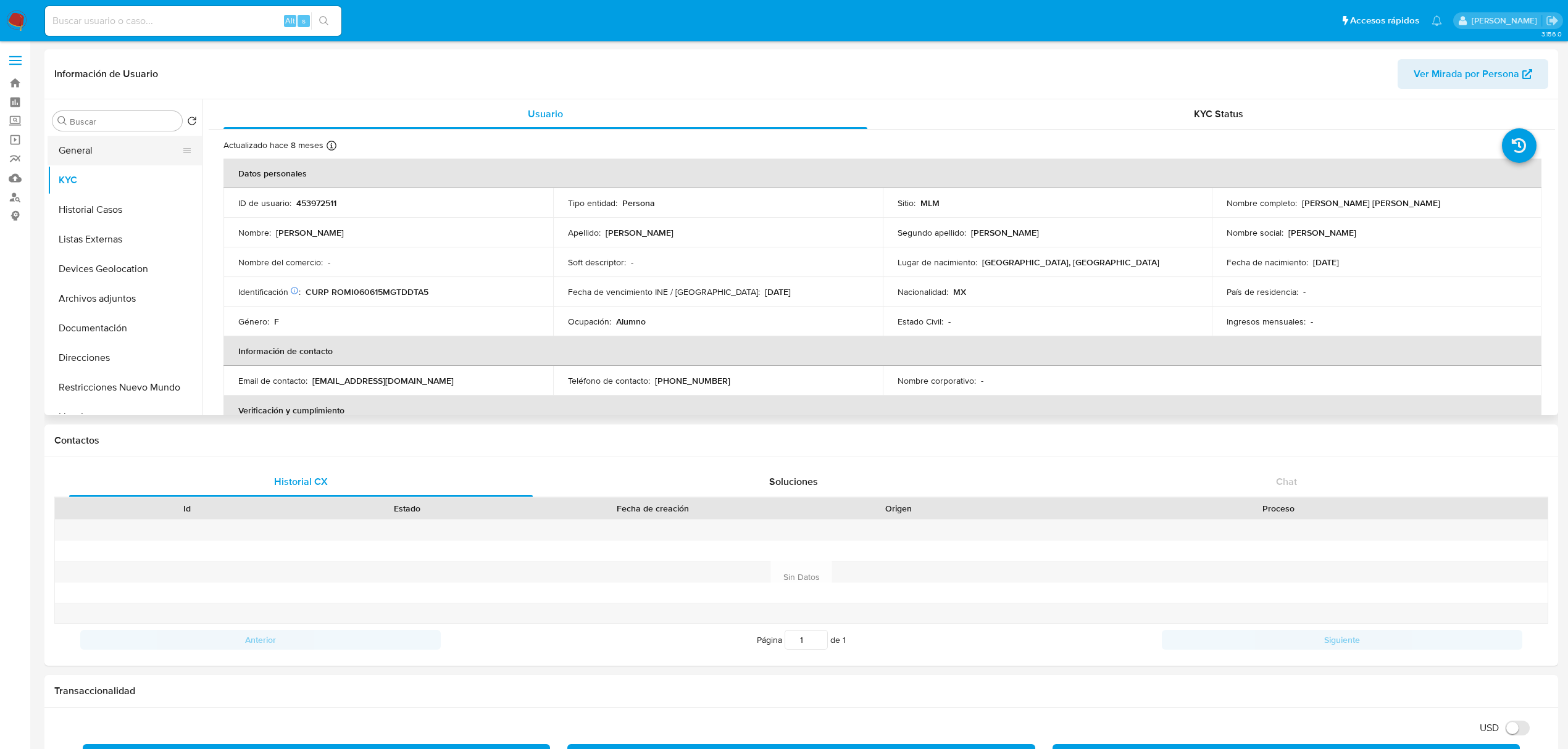
click at [89, 143] on button "General" at bounding box center [119, 151] width 144 height 30
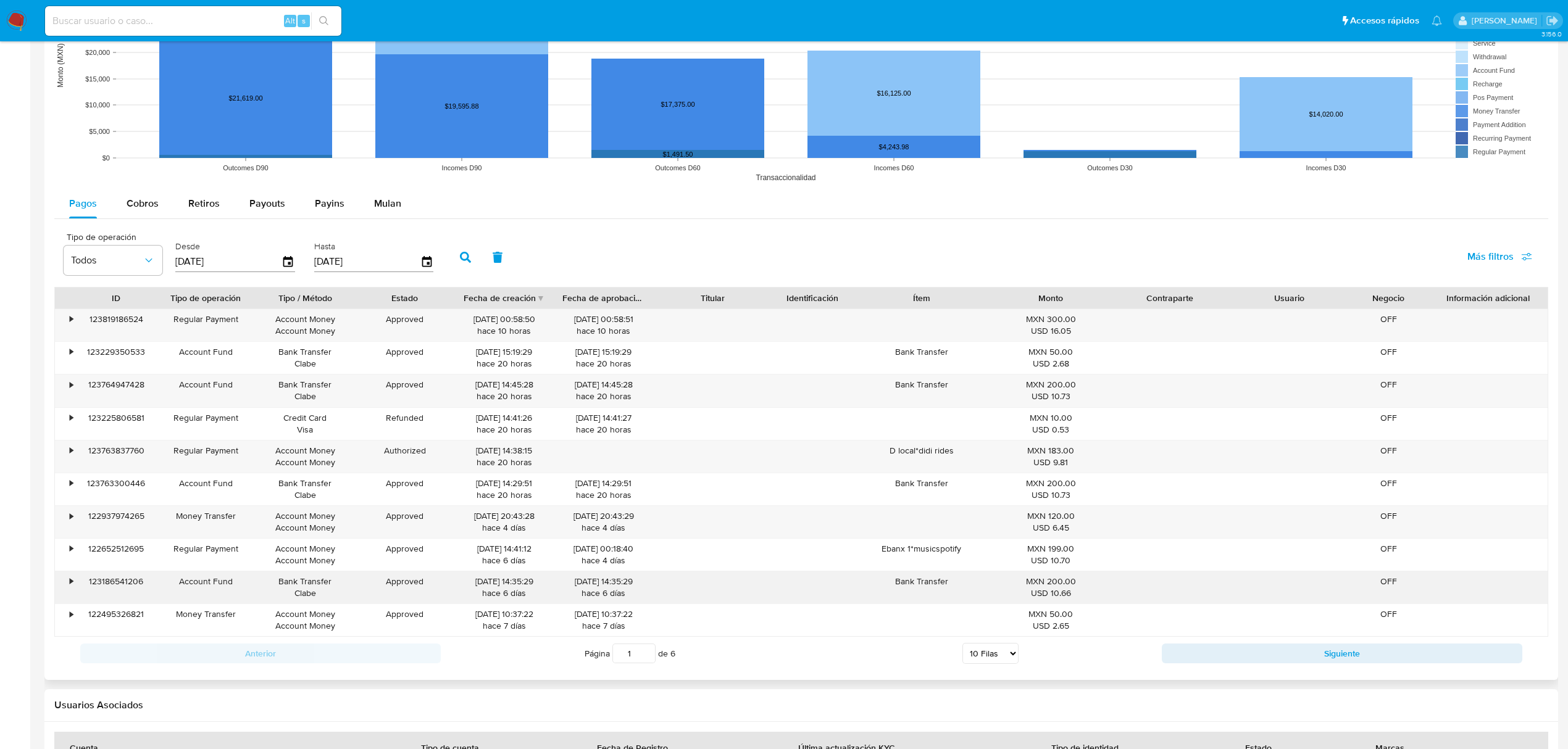
scroll to position [980, 0]
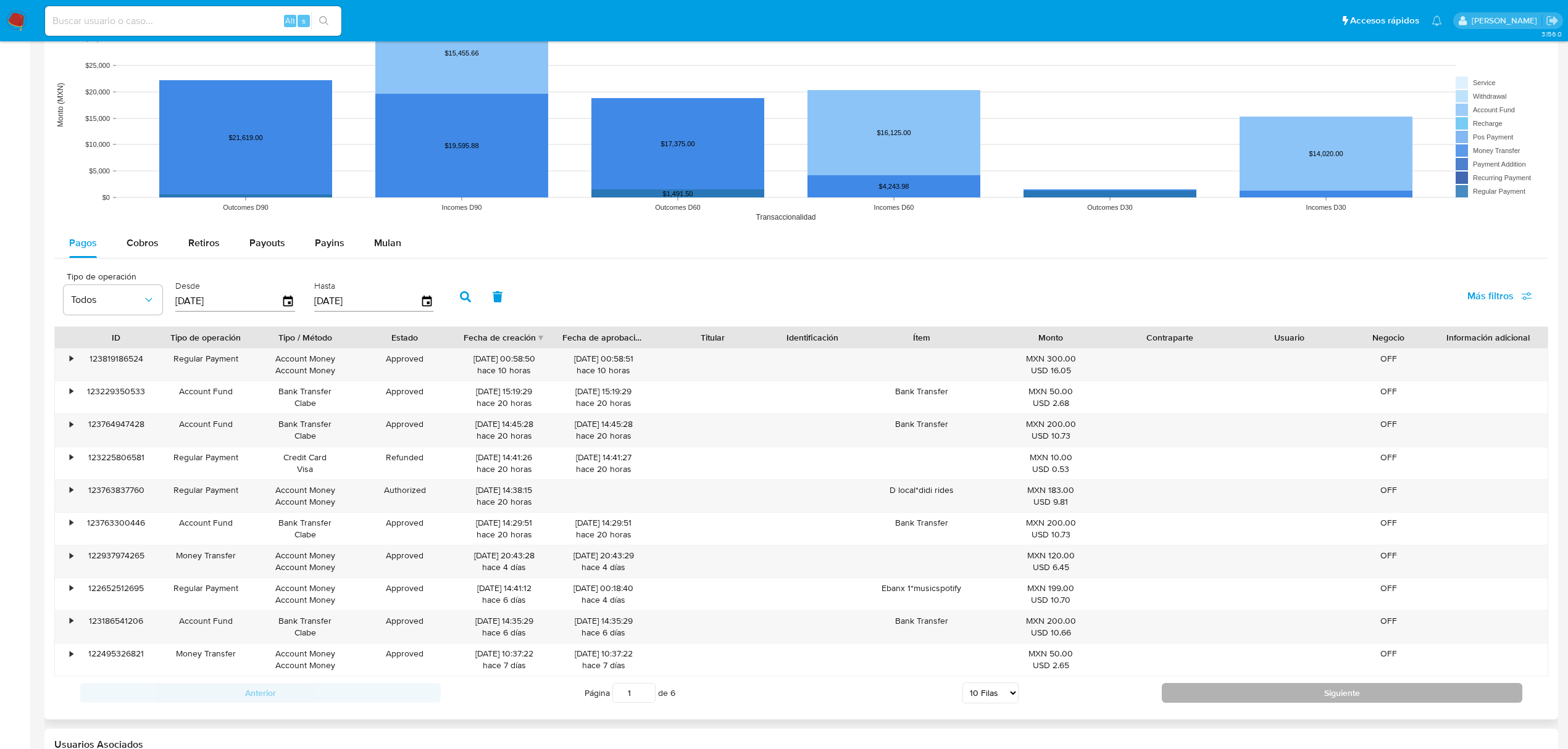
click at [1244, 695] on button "Siguiente" at bounding box center [1342, 693] width 361 height 20
click at [1249, 696] on button "Siguiente" at bounding box center [1342, 692] width 361 height 20
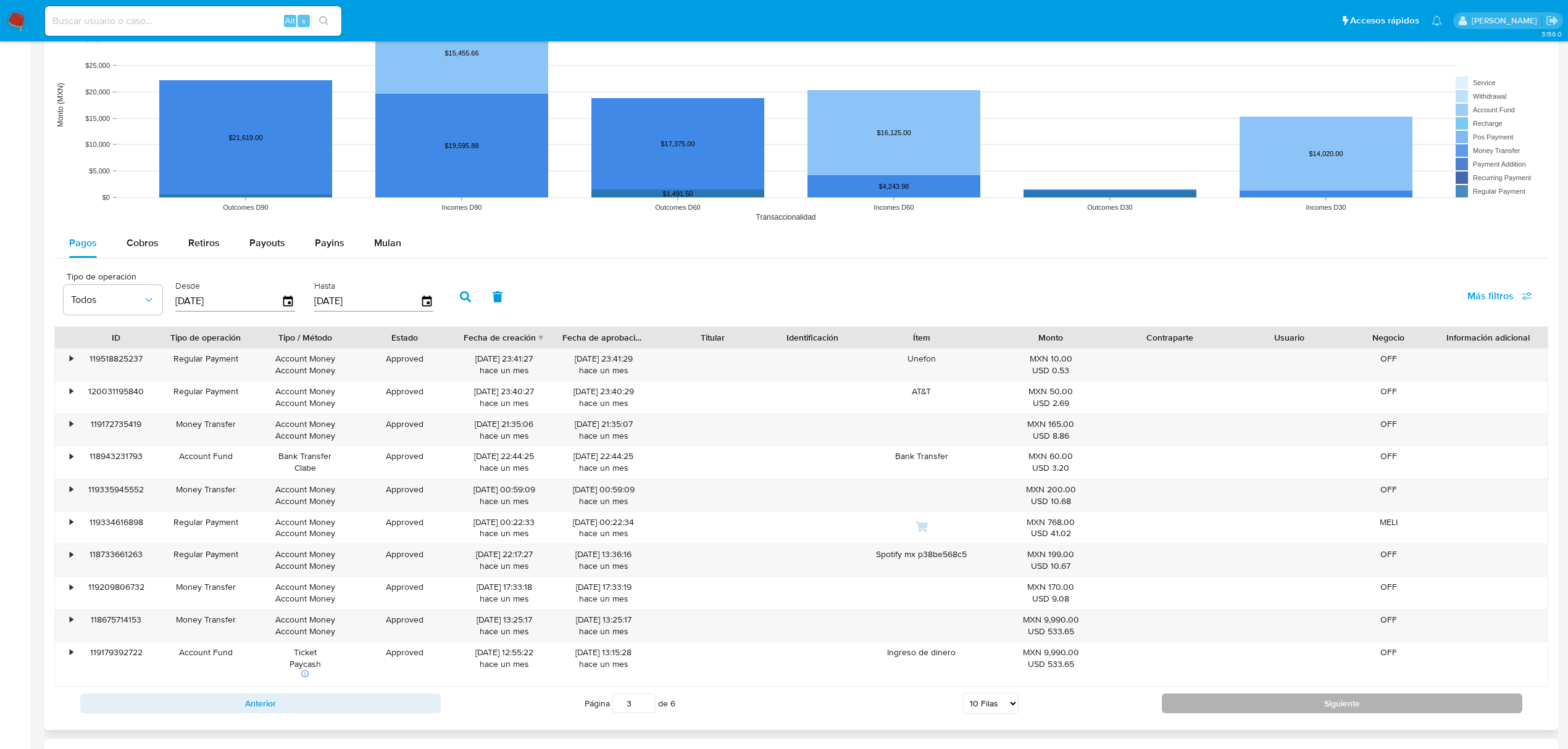
click at [1245, 713] on button "Siguiente" at bounding box center [1342, 703] width 361 height 20
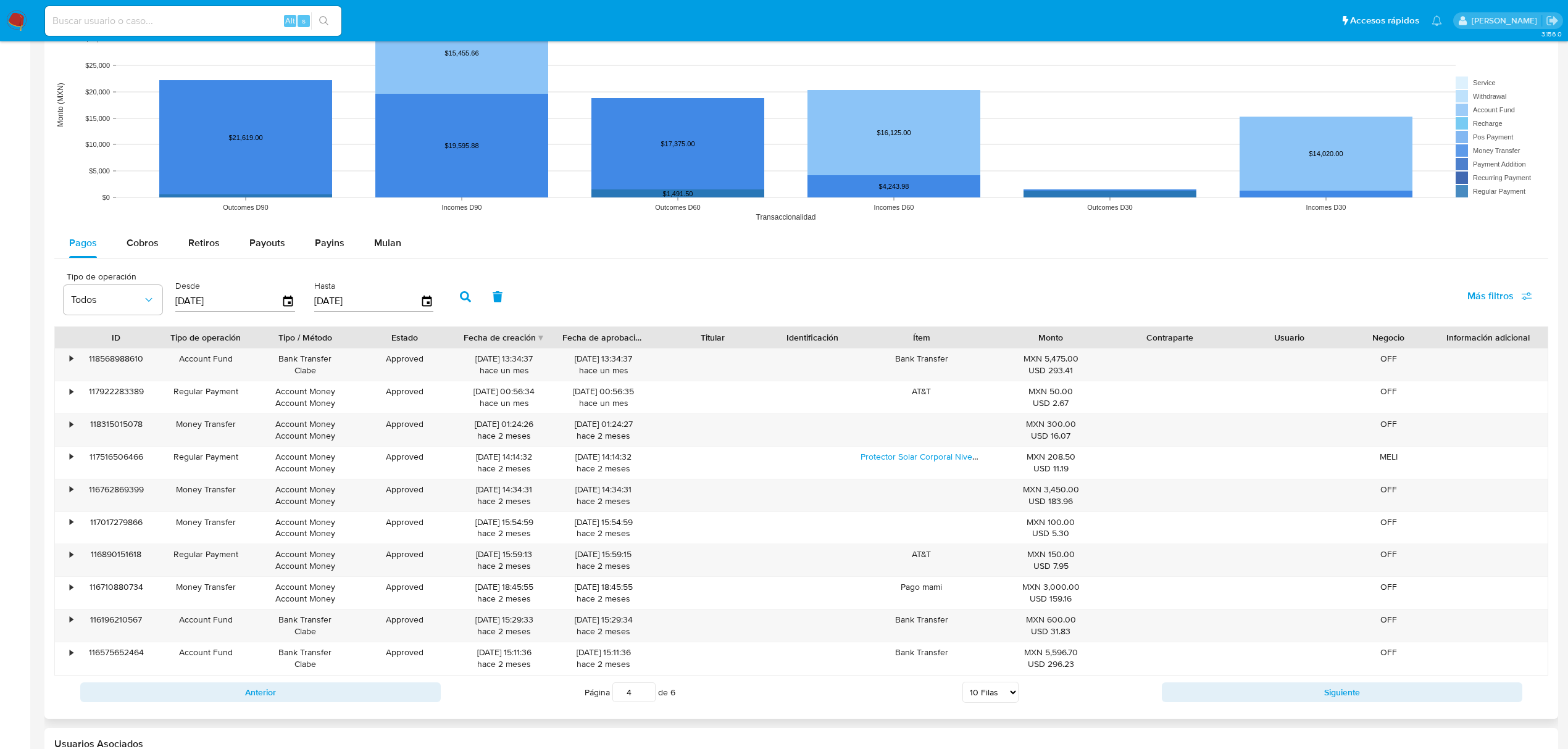
click at [1245, 709] on div "Anterior Página 4 de 6 5 [PERSON_NAME] 10 [PERSON_NAME] 20 [PERSON_NAME] 25 [PE…" at bounding box center [801, 692] width 1494 height 33
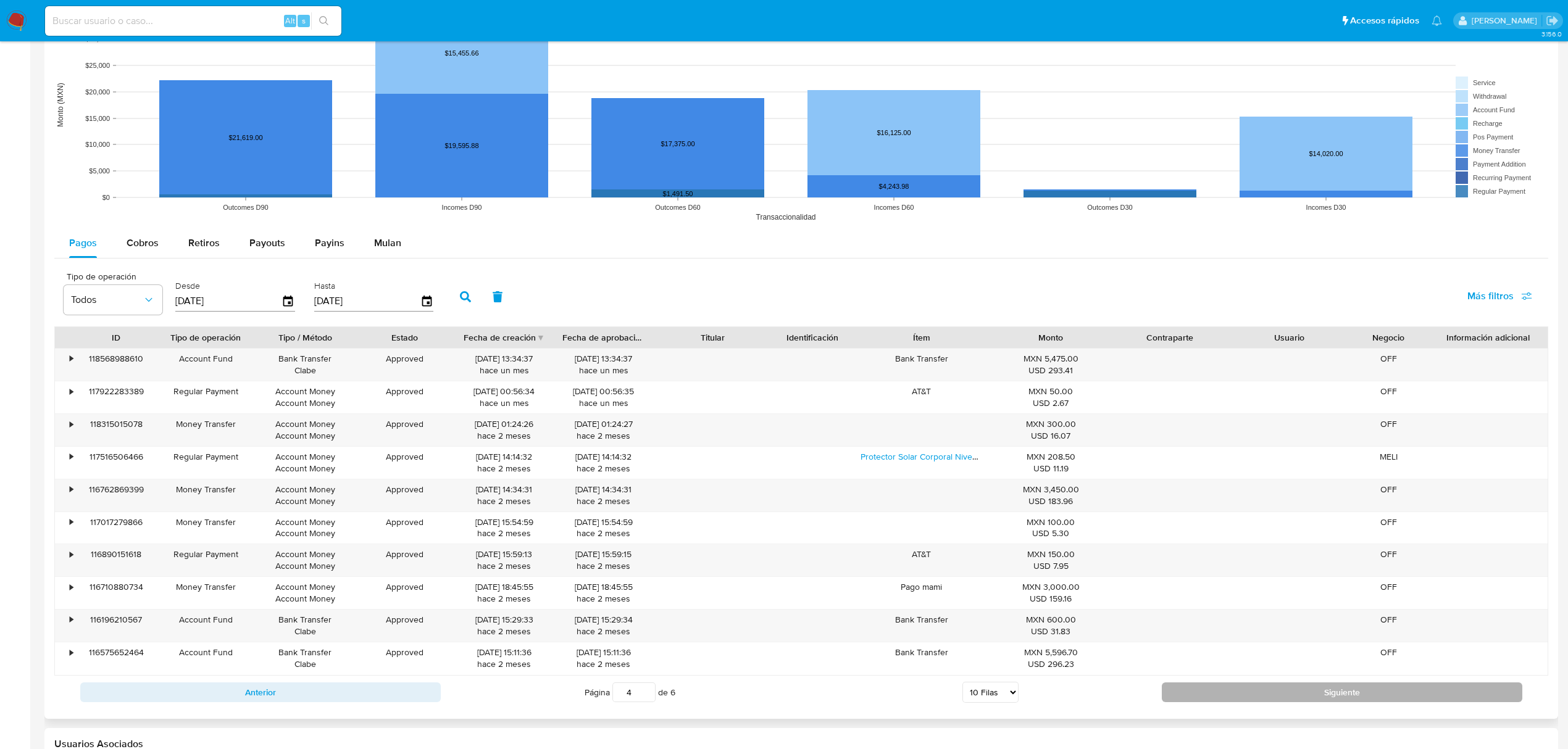
click at [1245, 702] on button "Siguiente" at bounding box center [1342, 692] width 361 height 20
click at [1244, 701] on button "Siguiente" at bounding box center [1342, 691] width 361 height 20
type input "6"
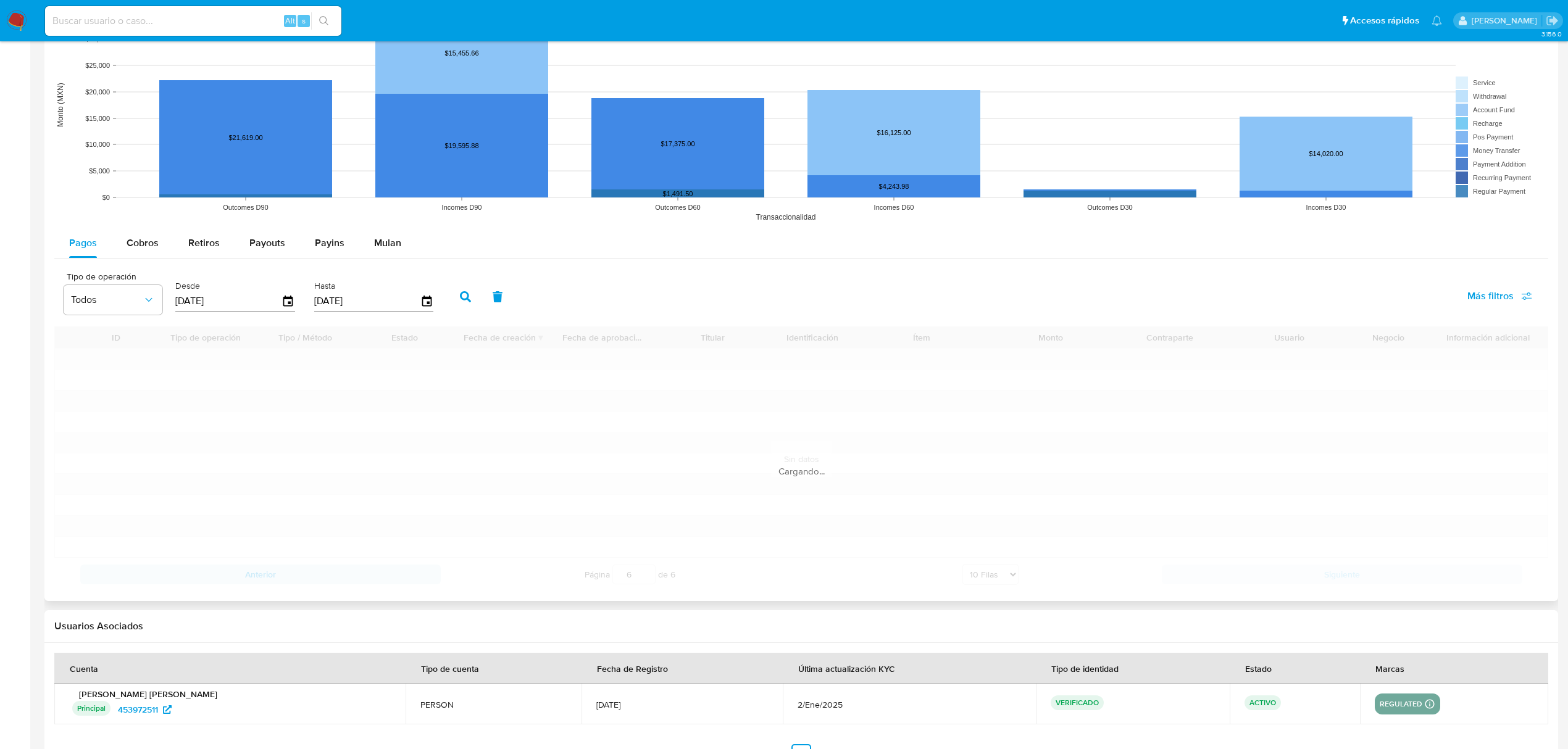
scroll to position [958, 0]
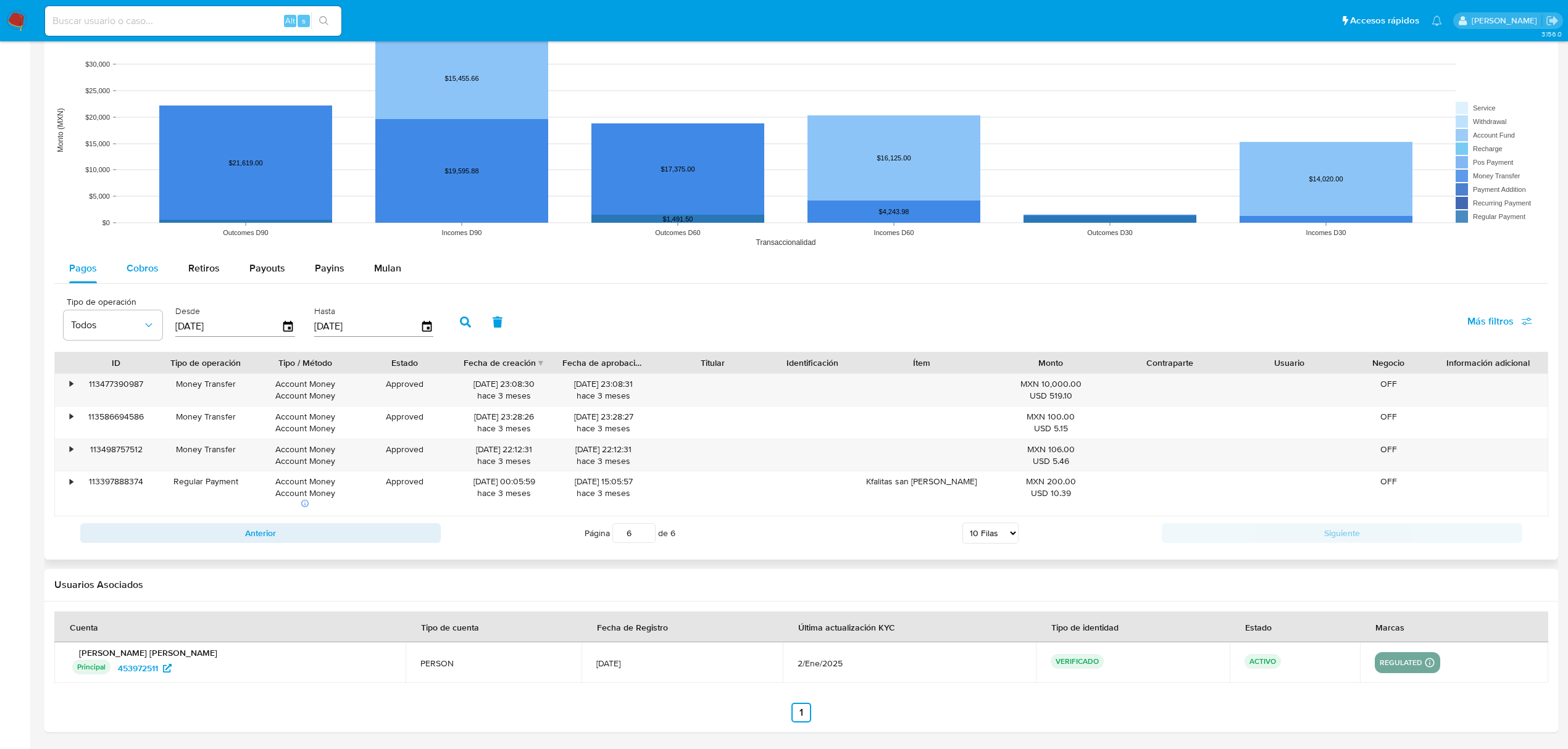
click at [143, 263] on span "Cobros" at bounding box center [142, 268] width 32 height 14
select select "10"
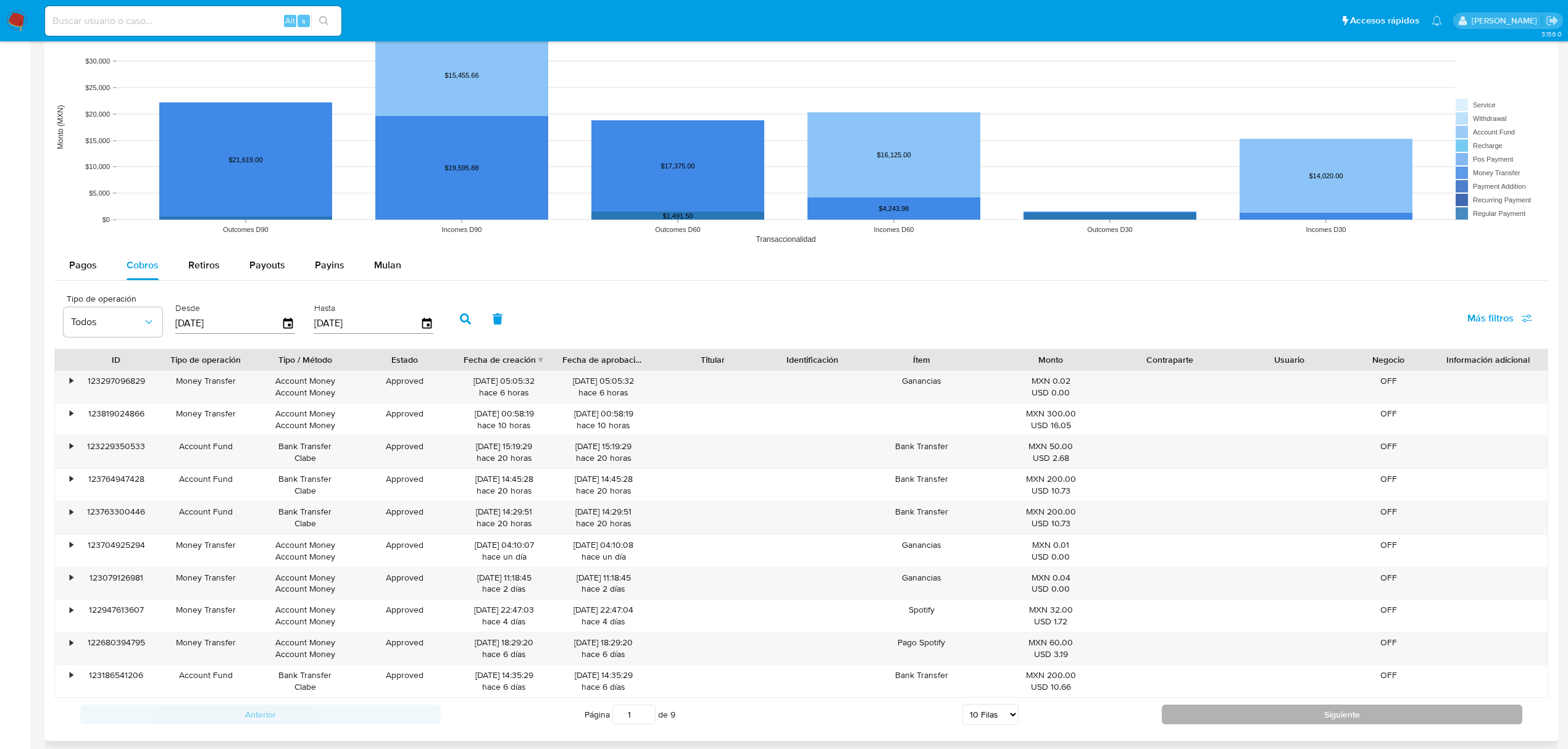
click at [1265, 709] on button "Siguiente" at bounding box center [1342, 714] width 361 height 20
click at [1257, 710] on button "Siguiente" at bounding box center [1342, 714] width 361 height 20
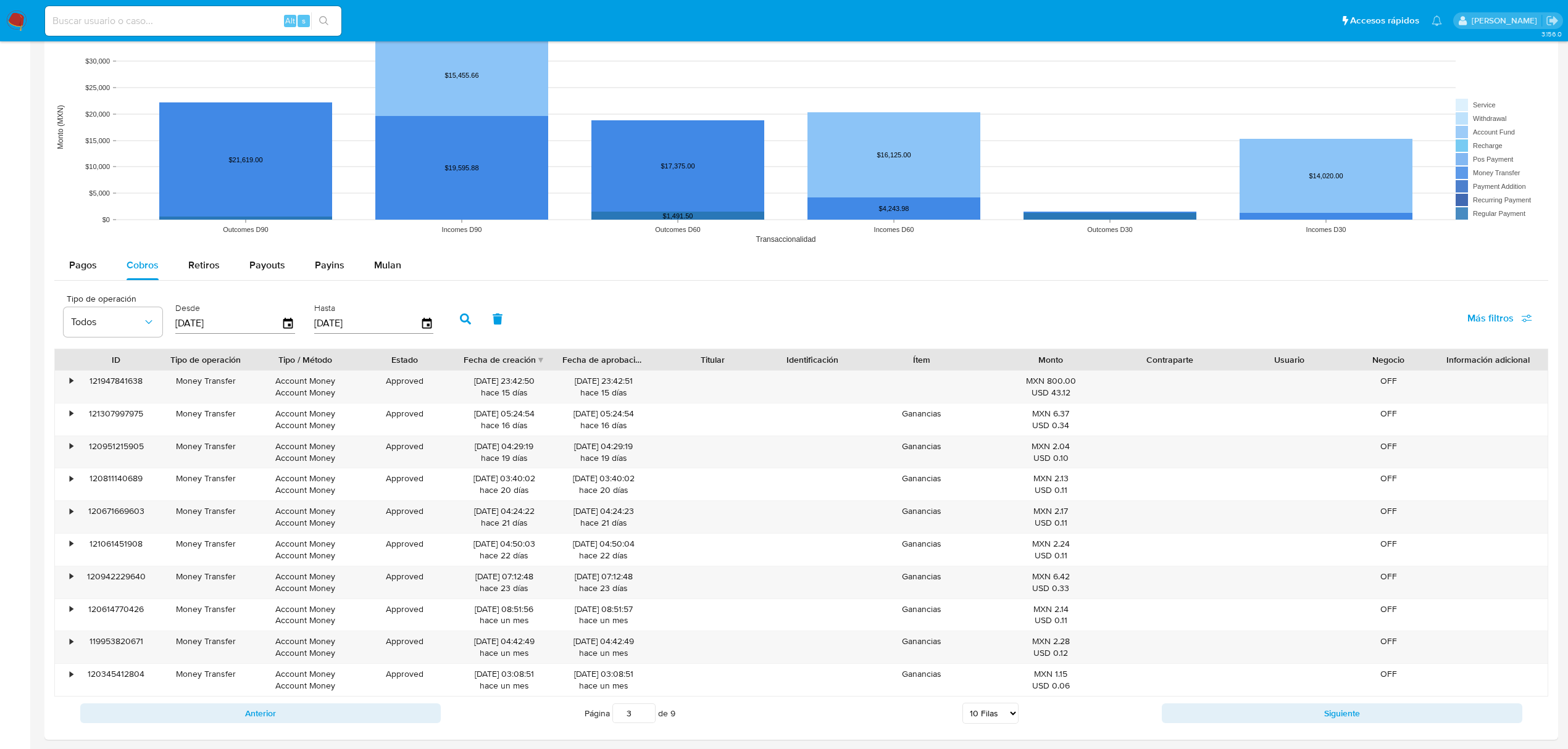
click at [1253, 712] on button "Siguiente" at bounding box center [1342, 713] width 361 height 20
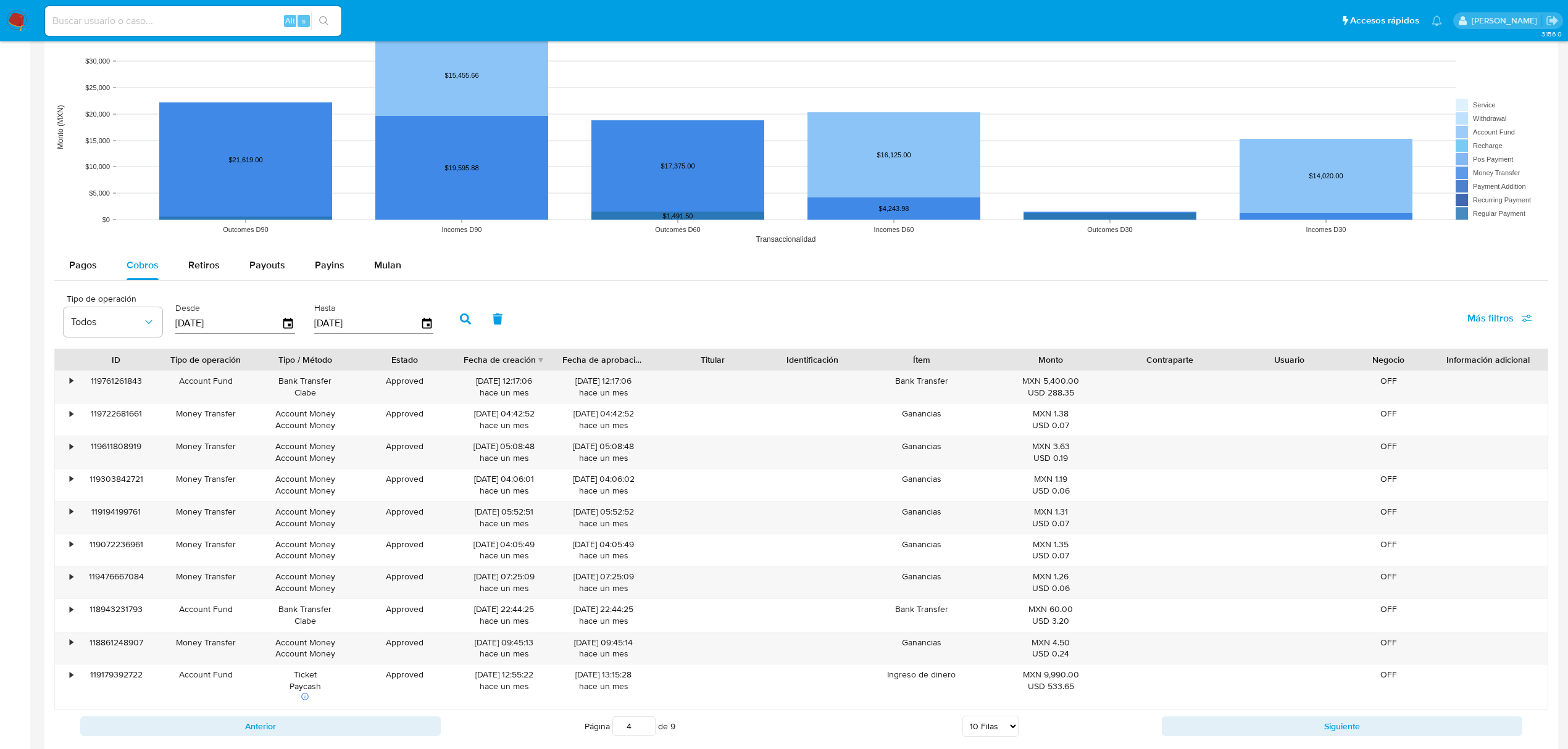
click at [1253, 732] on button "Siguiente" at bounding box center [1342, 726] width 361 height 20
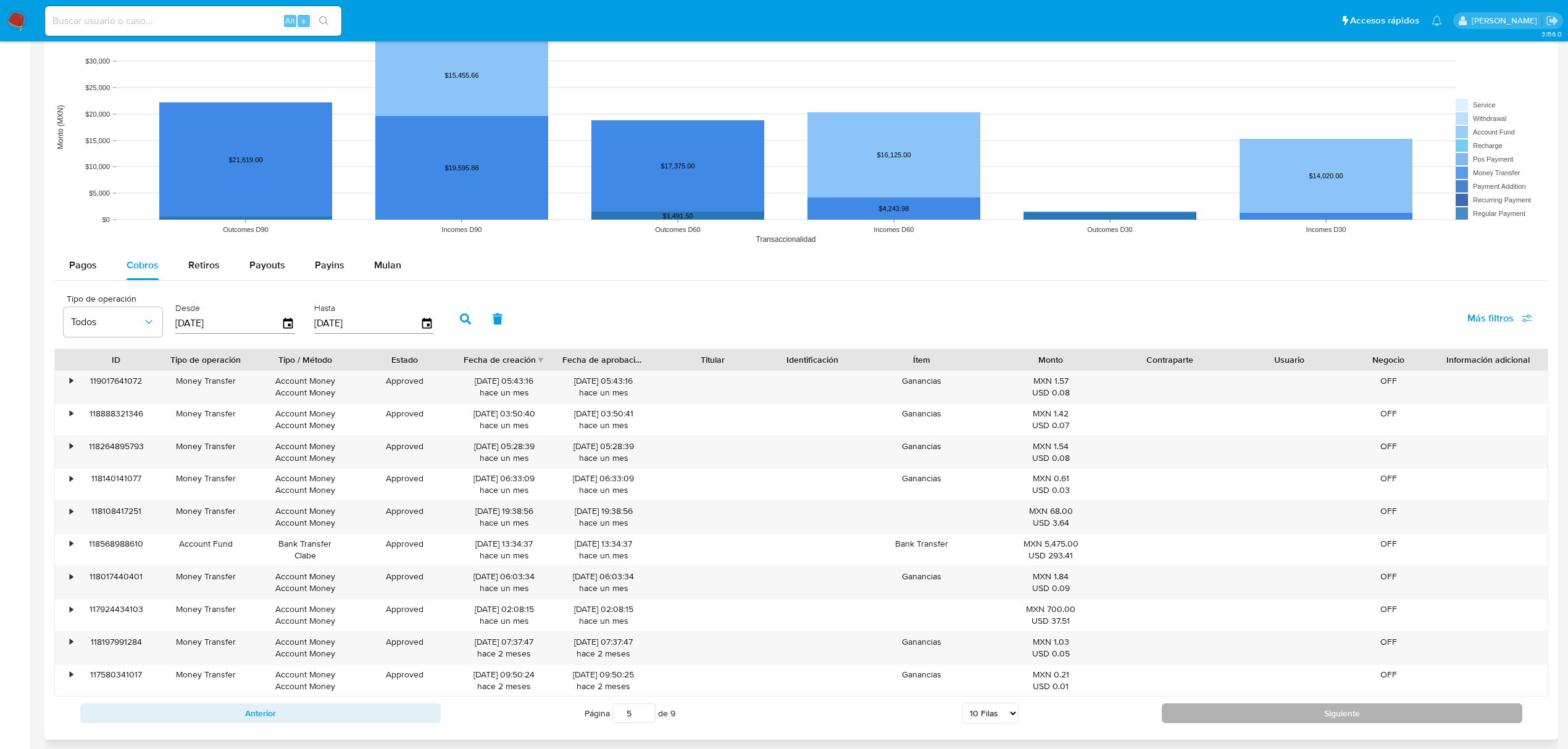
click at [1262, 716] on button "Siguiente" at bounding box center [1342, 713] width 361 height 20
click at [1274, 712] on button "Siguiente" at bounding box center [1342, 713] width 361 height 20
click at [1277, 711] on button "Siguiente" at bounding box center [1342, 714] width 361 height 20
click at [1264, 715] on button "Siguiente" at bounding box center [1342, 713] width 361 height 20
type input "9"
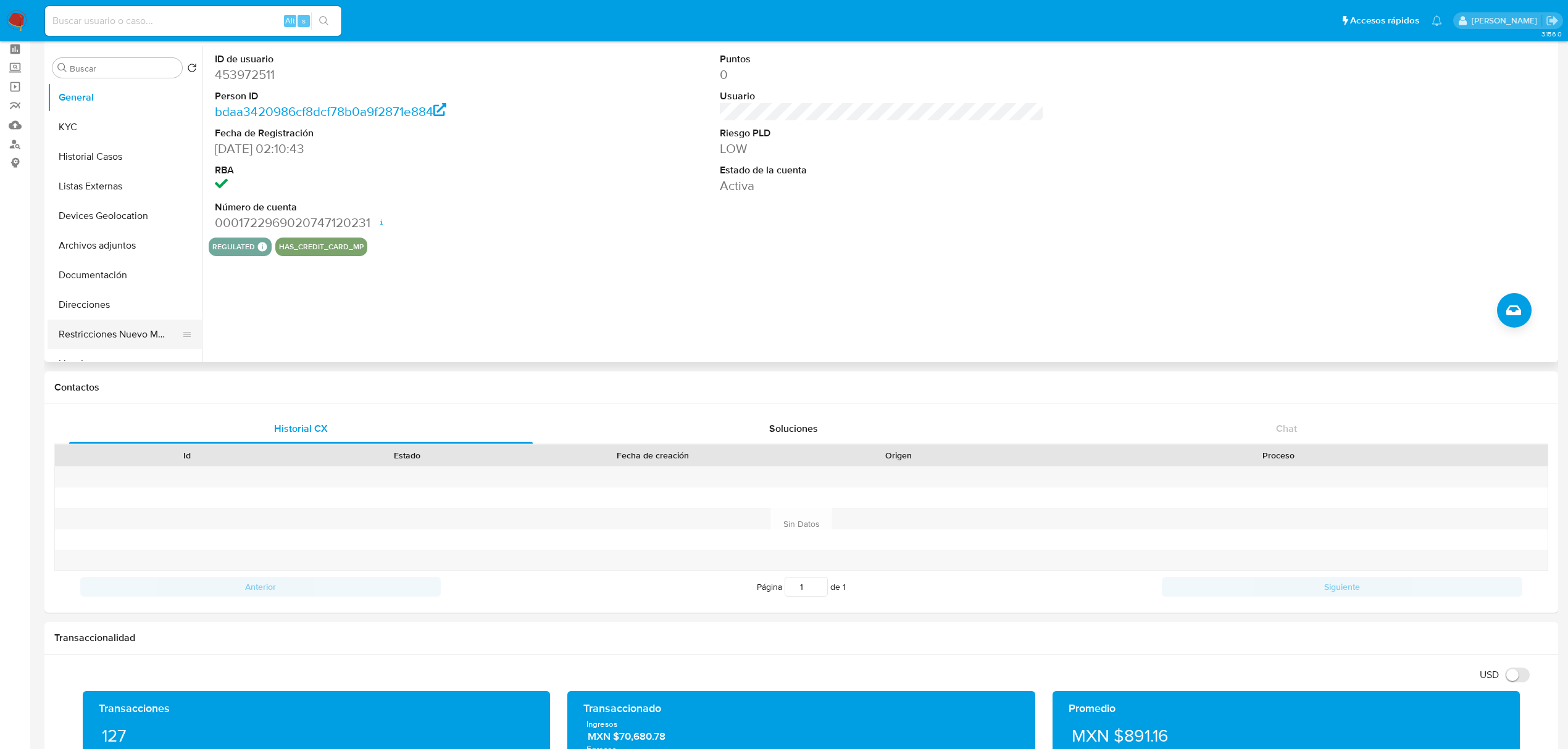
scroll to position [0, 0]
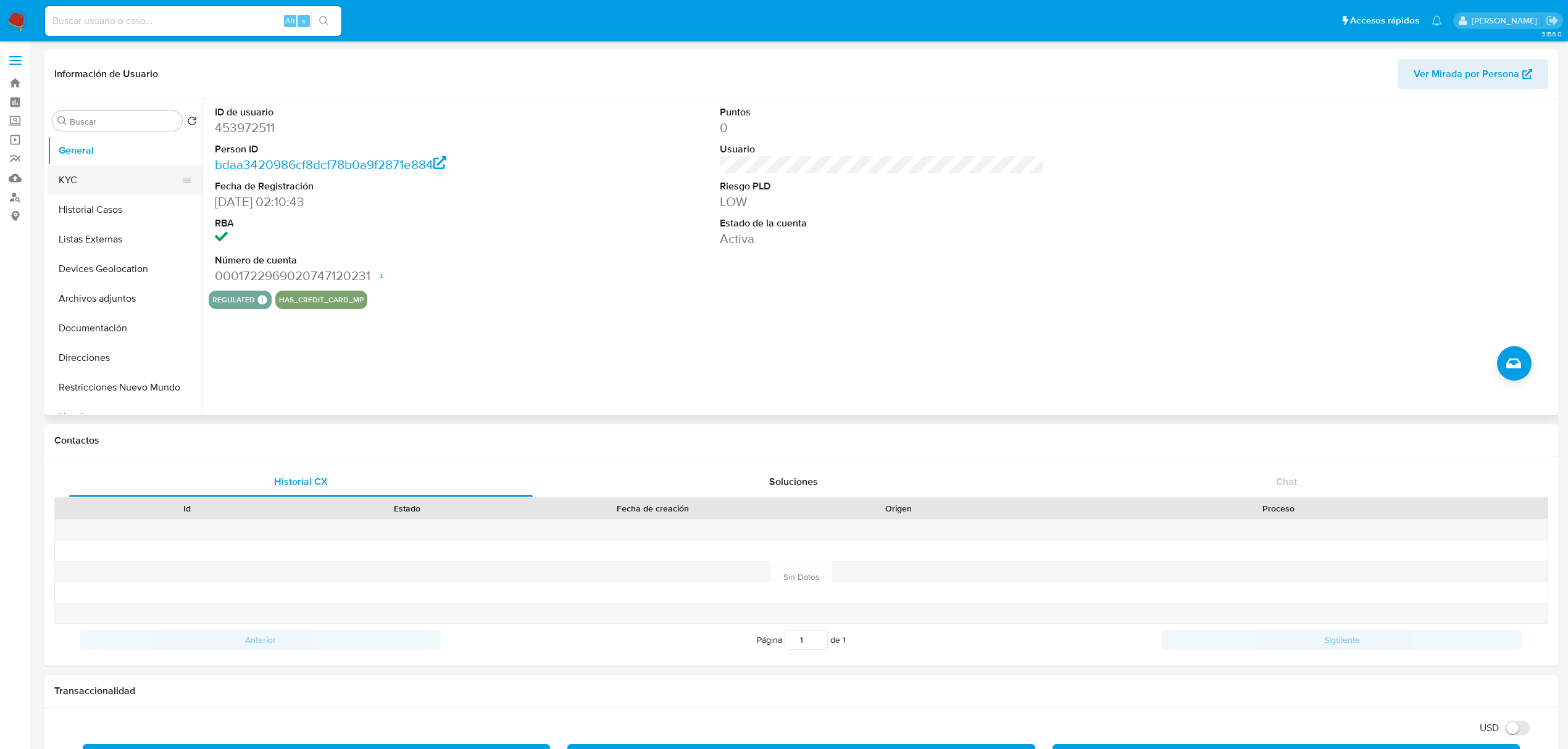
click at [100, 188] on button "KYC" at bounding box center [119, 180] width 144 height 30
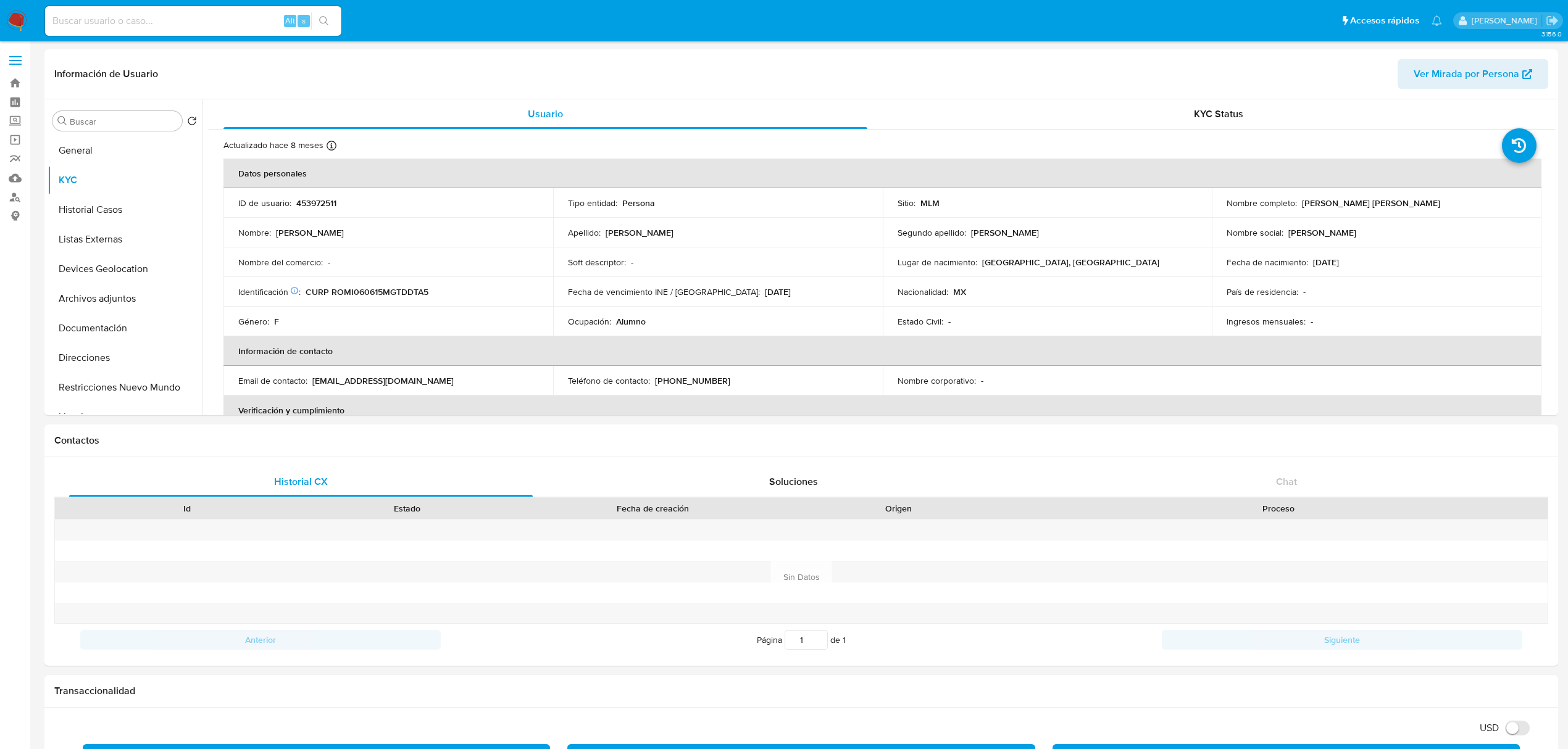
click at [221, 28] on input at bounding box center [194, 21] width 296 height 16
paste input "1459261474"
type input "1459261474"
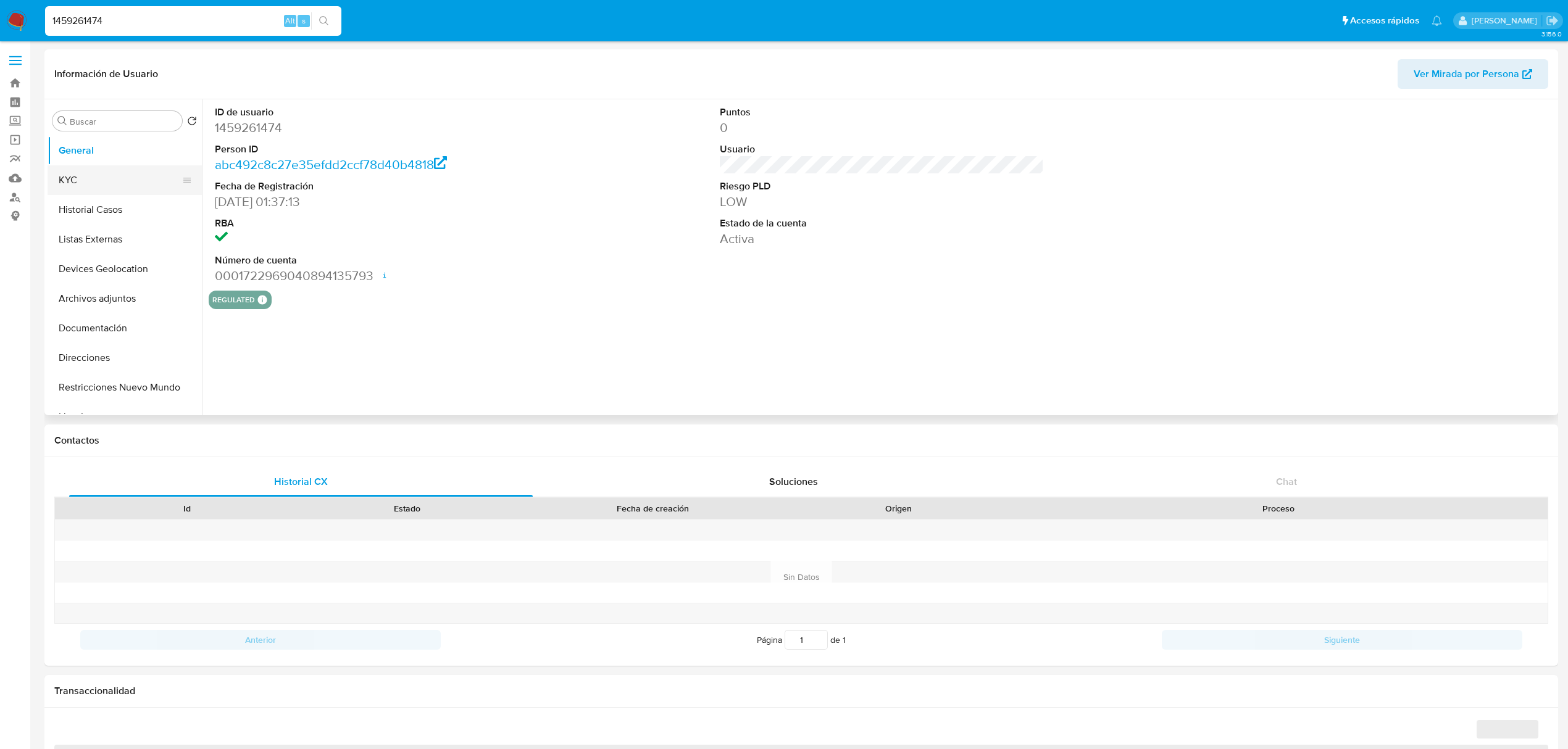
click at [75, 191] on button "KYC" at bounding box center [119, 180] width 144 height 30
select select "10"
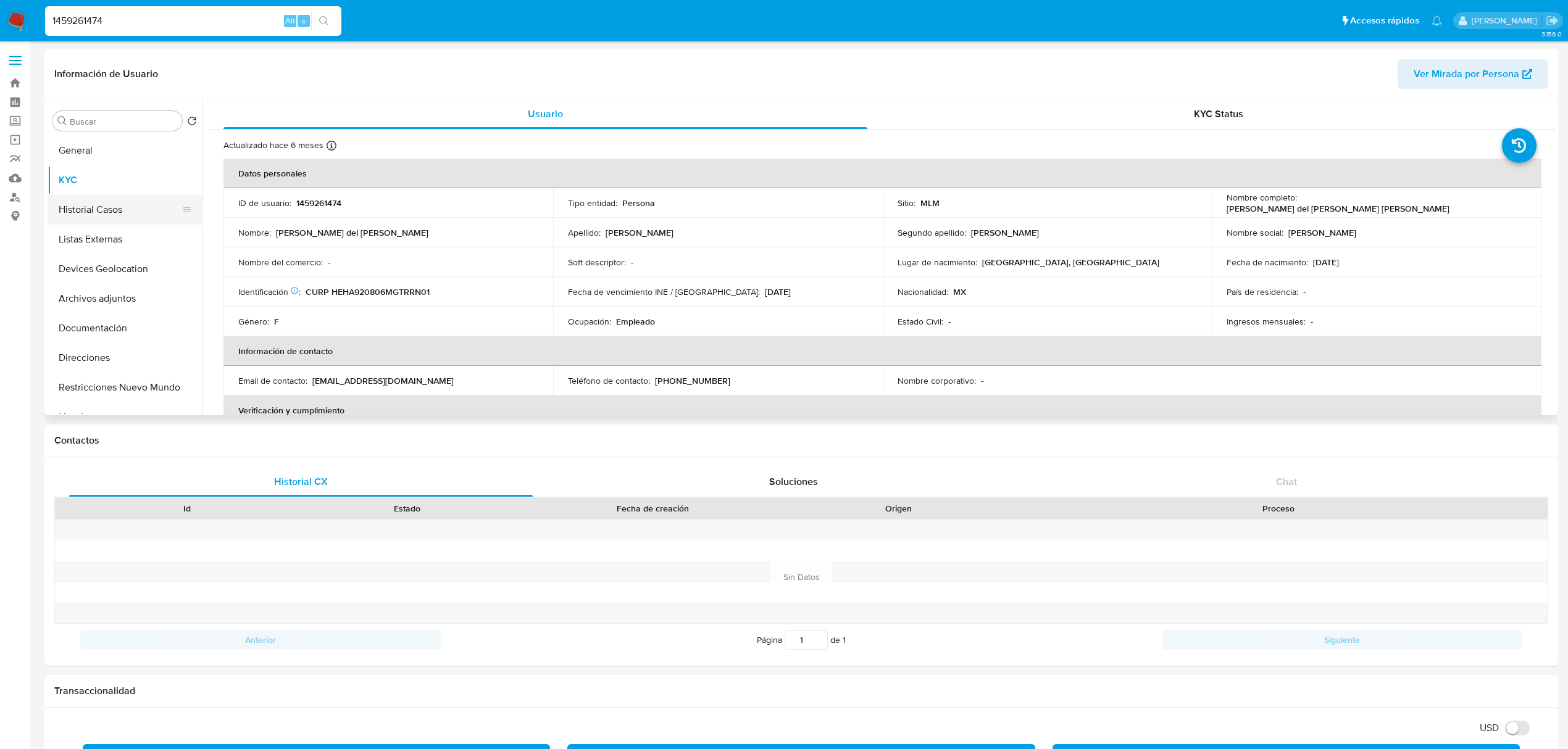
click at [90, 223] on button "Historial Casos" at bounding box center [119, 210] width 144 height 30
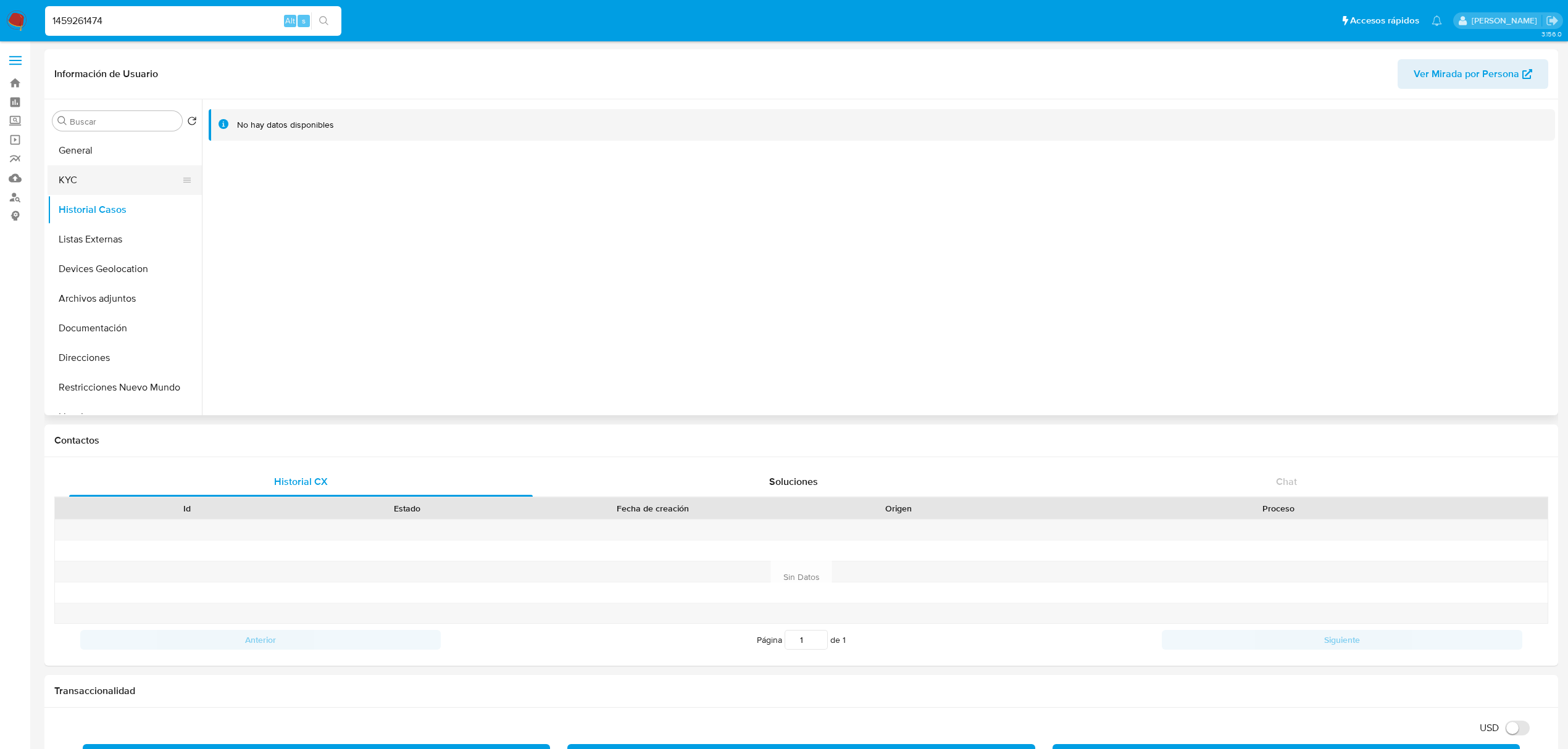
click at [97, 188] on button "KYC" at bounding box center [119, 180] width 144 height 30
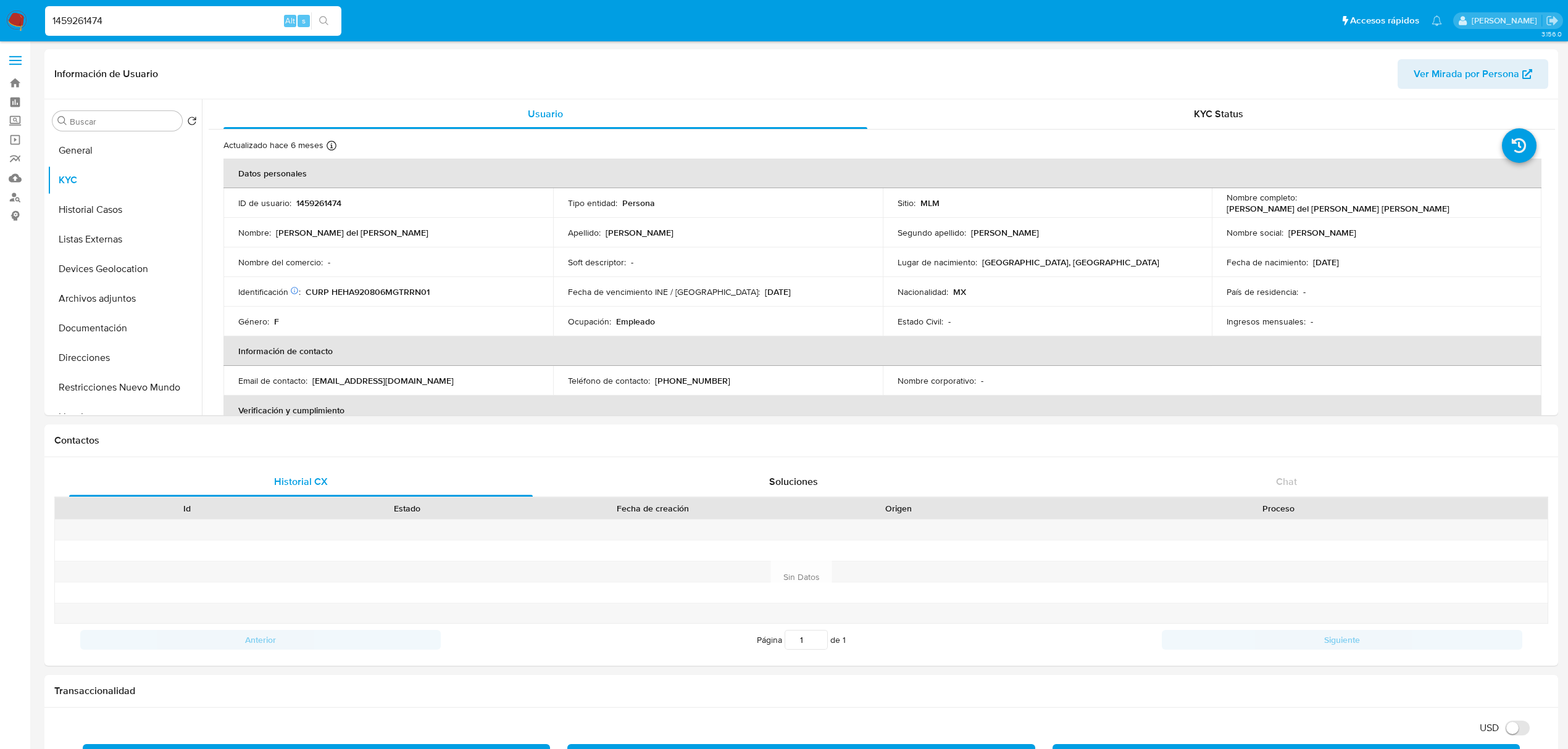
click at [144, 28] on input "1459261474" at bounding box center [194, 21] width 296 height 16
paste input "139418267"
type input "1139418267"
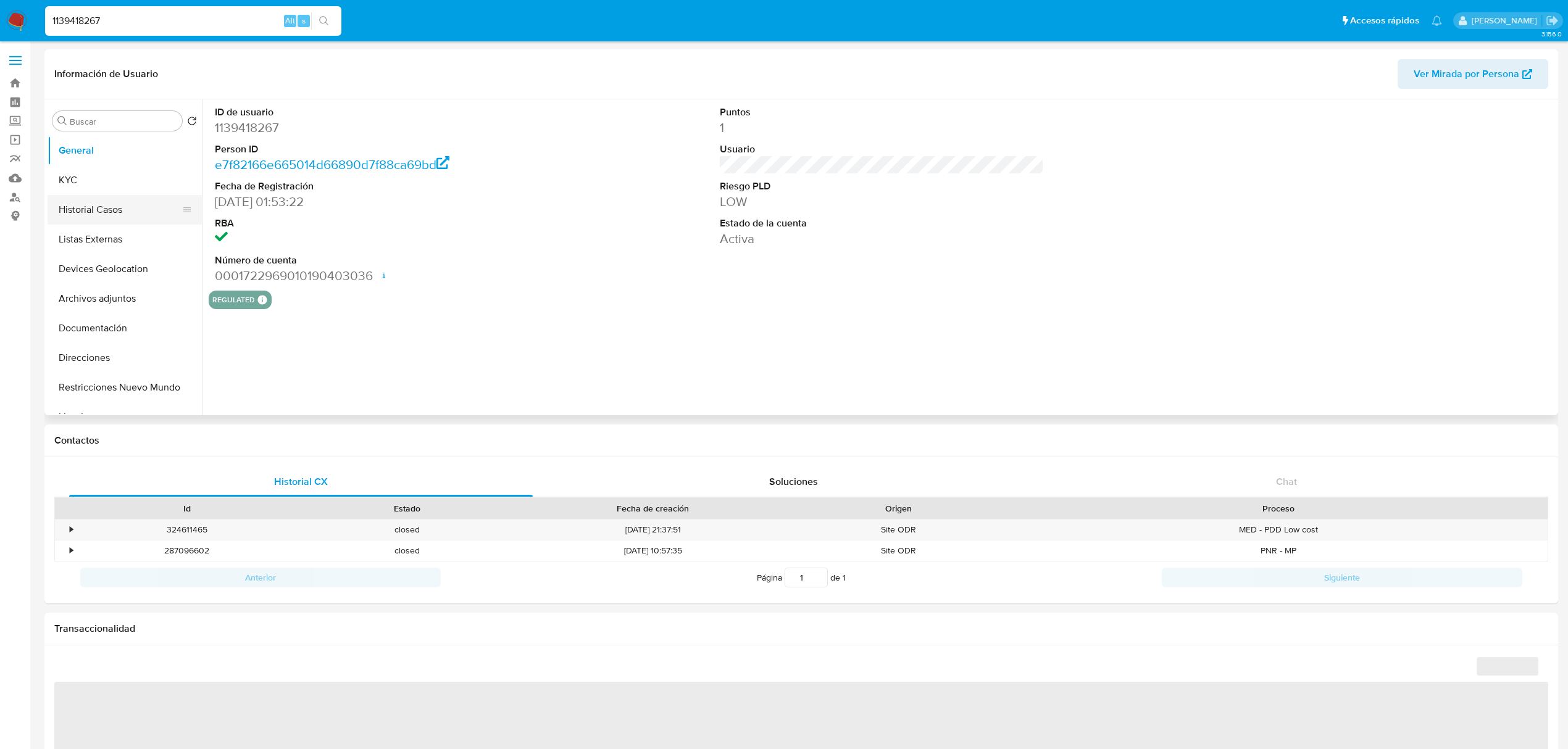
click at [94, 213] on button "Historial Casos" at bounding box center [119, 210] width 144 height 30
select select "10"
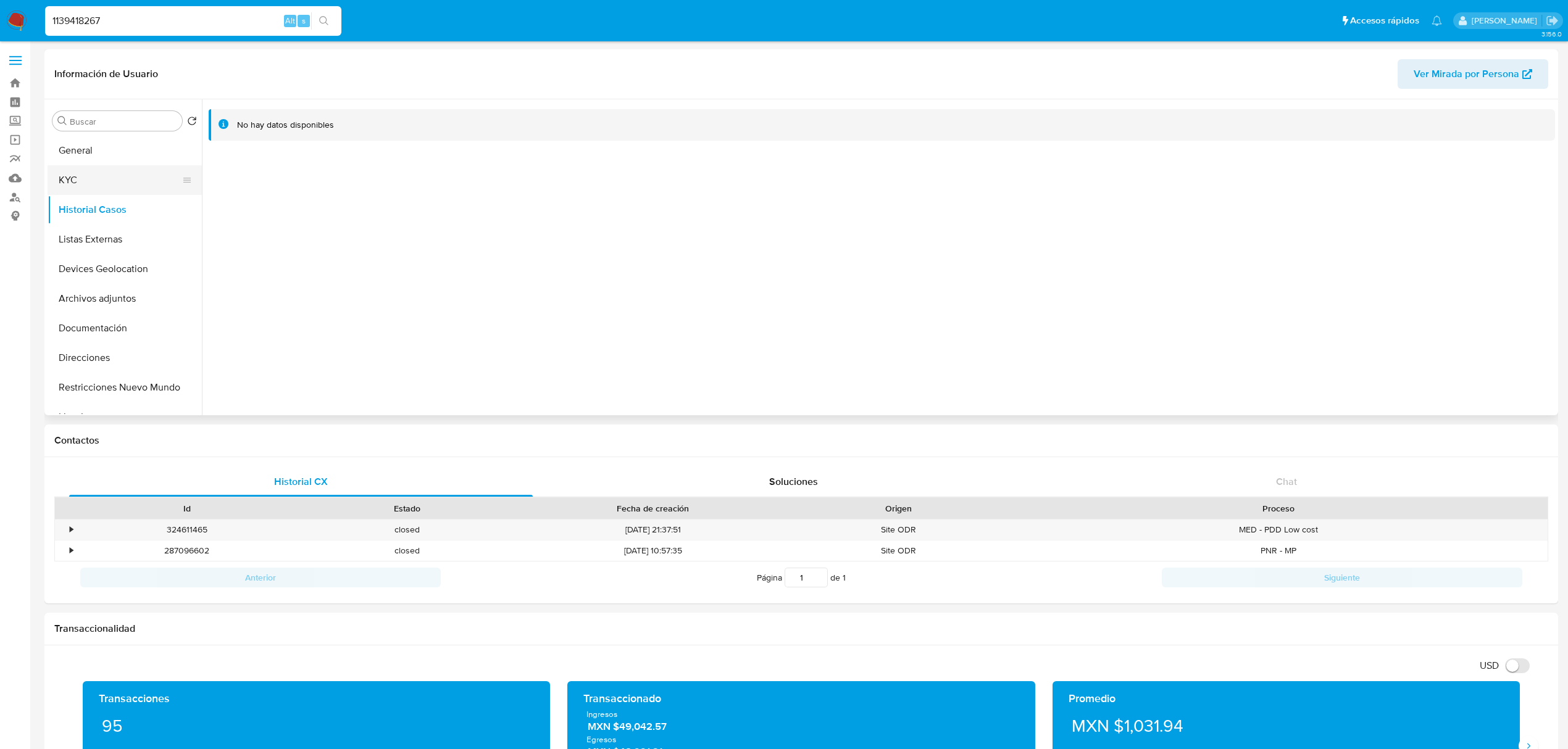
click at [79, 183] on button "KYC" at bounding box center [119, 180] width 144 height 30
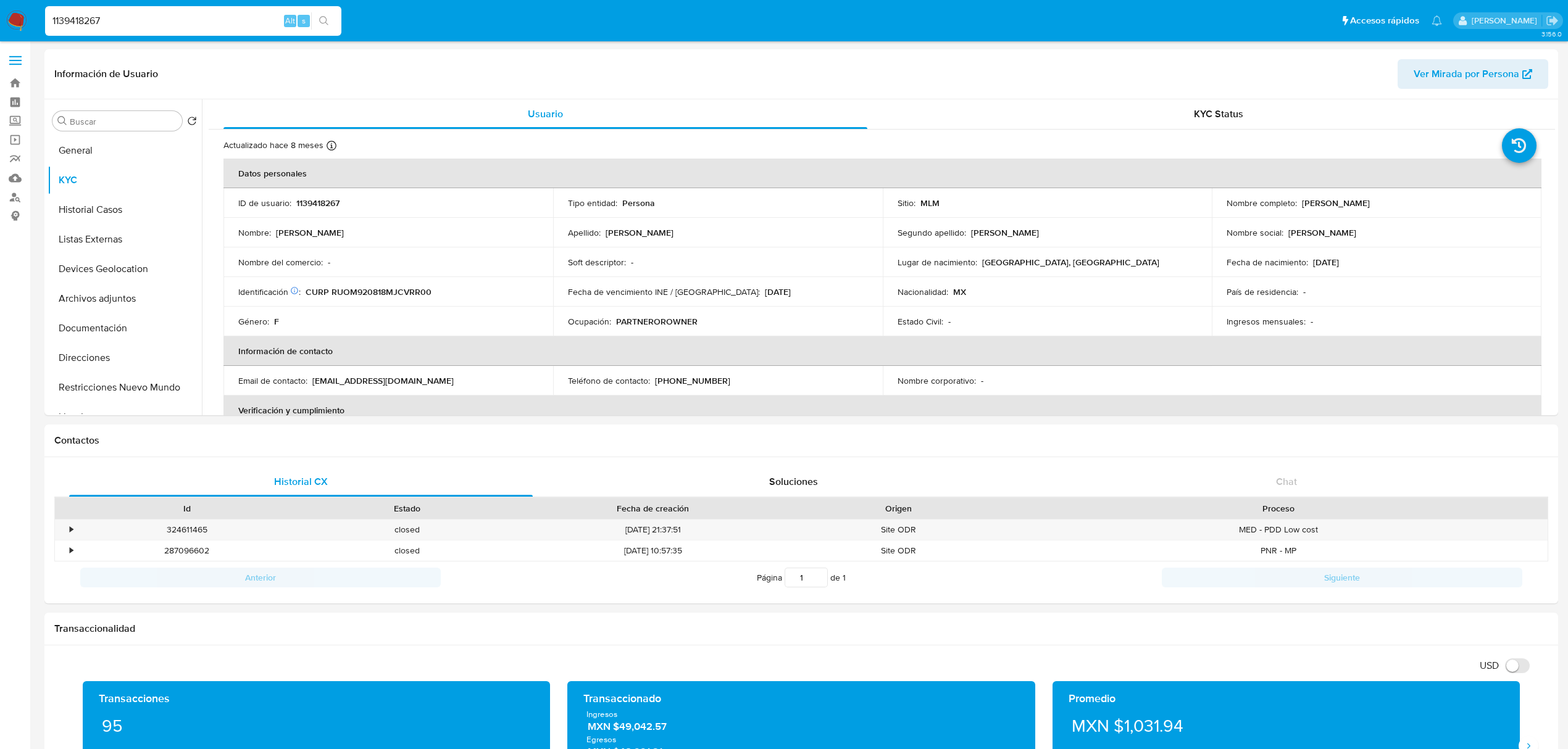
drag, startPoint x: 169, startPoint y: 1, endPoint x: 169, endPoint y: 7, distance: 6.0
click at [169, 5] on nav "Pausado Ver notificaciones 1139418267 Alt s Accesos rápidos Presiona las siguie…" at bounding box center [784, 21] width 1568 height 41
click at [171, 15] on input "1139418267" at bounding box center [194, 21] width 296 height 16
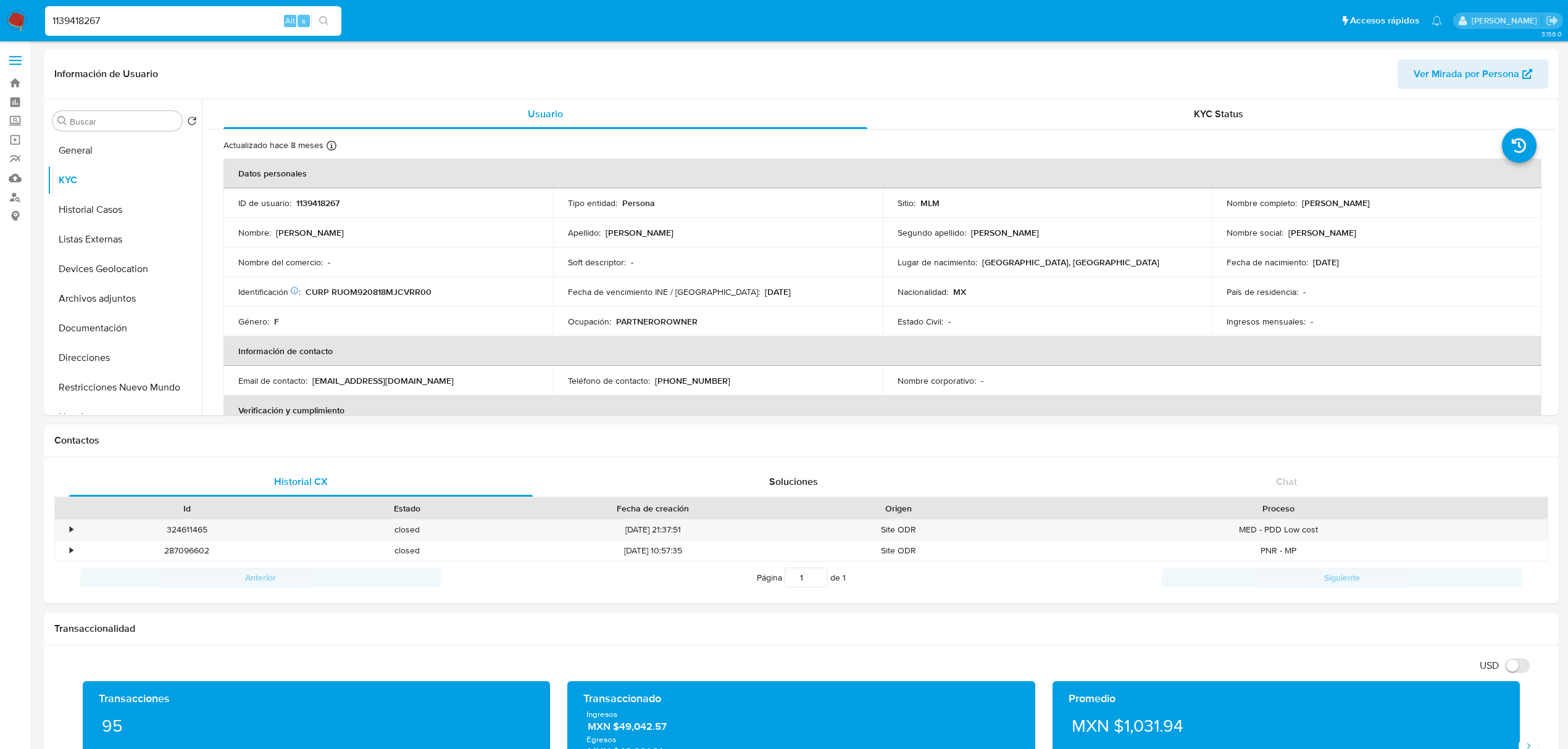
paste input "699506171"
click at [171, 16] on input "699506171" at bounding box center [194, 21] width 296 height 16
type input "699506171"
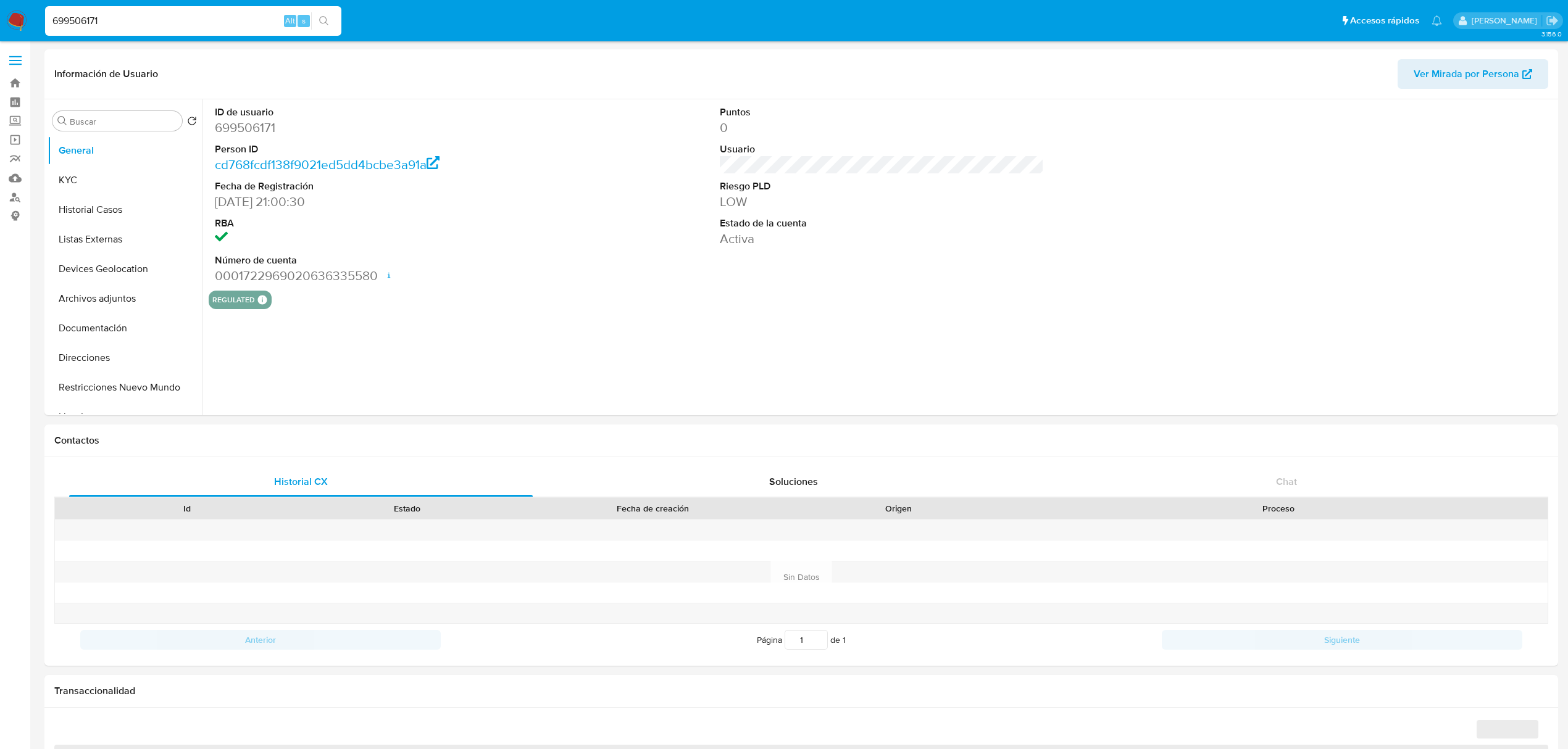
select select "10"
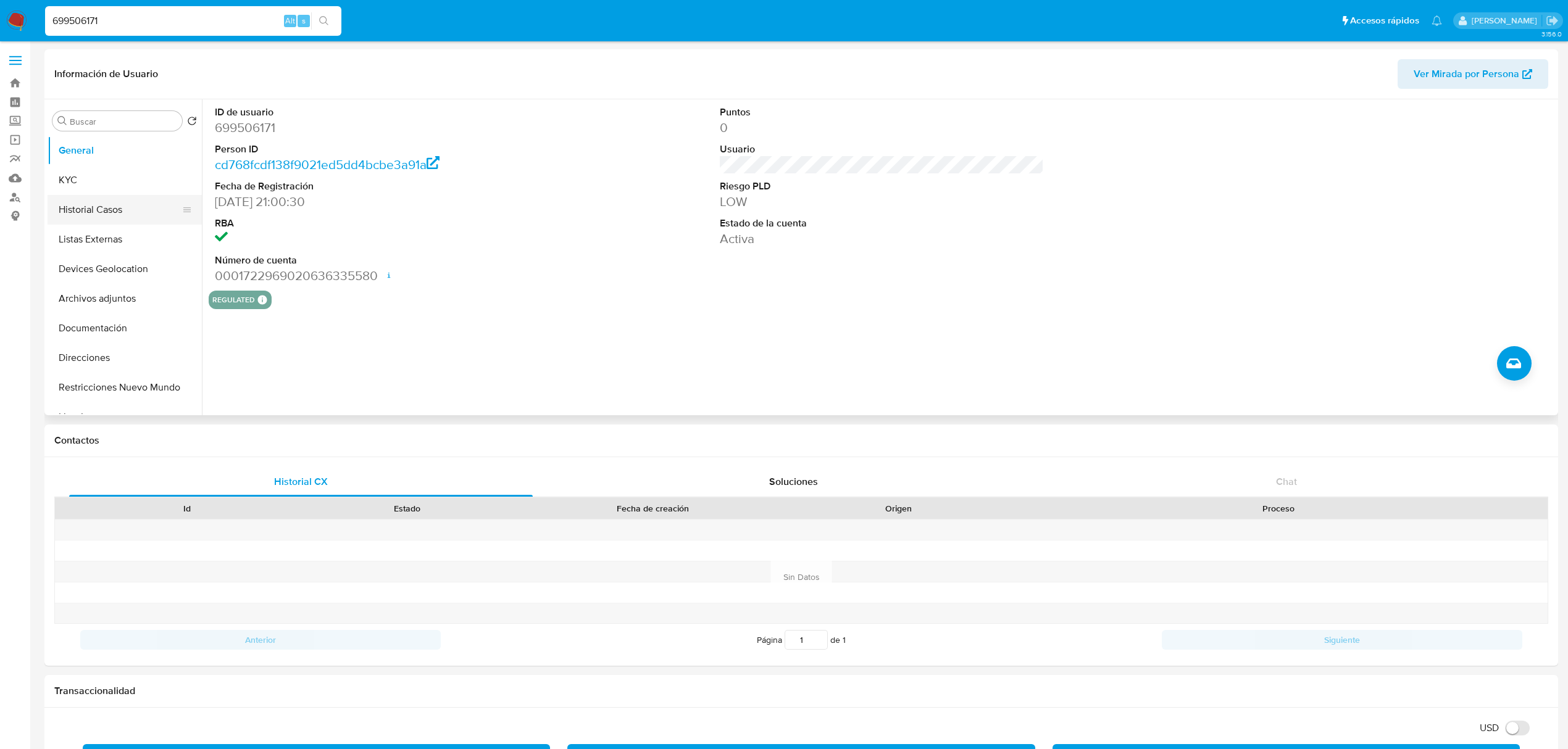
click at [112, 202] on button "Historial Casos" at bounding box center [119, 210] width 144 height 30
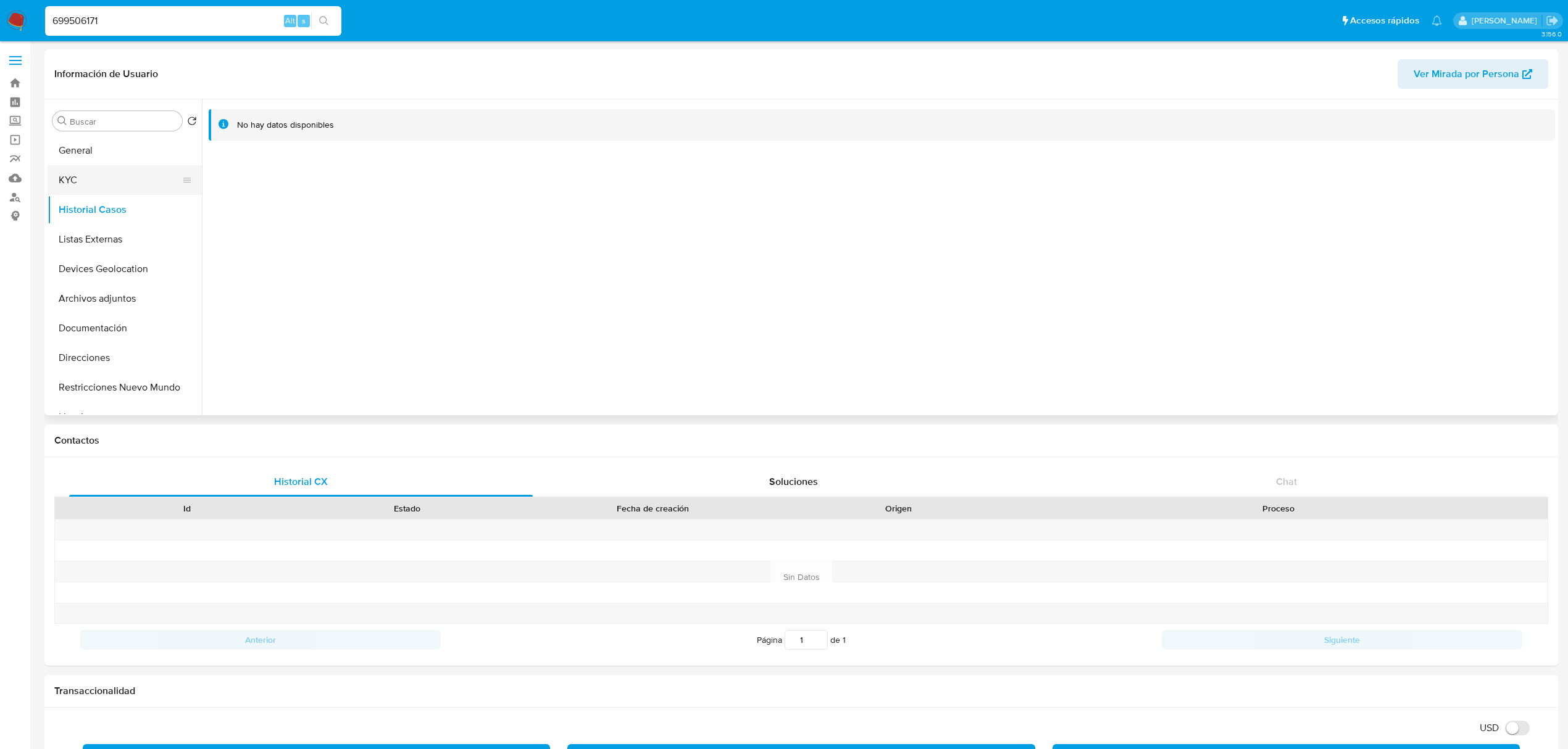
click at [97, 193] on button "KYC" at bounding box center [119, 180] width 144 height 30
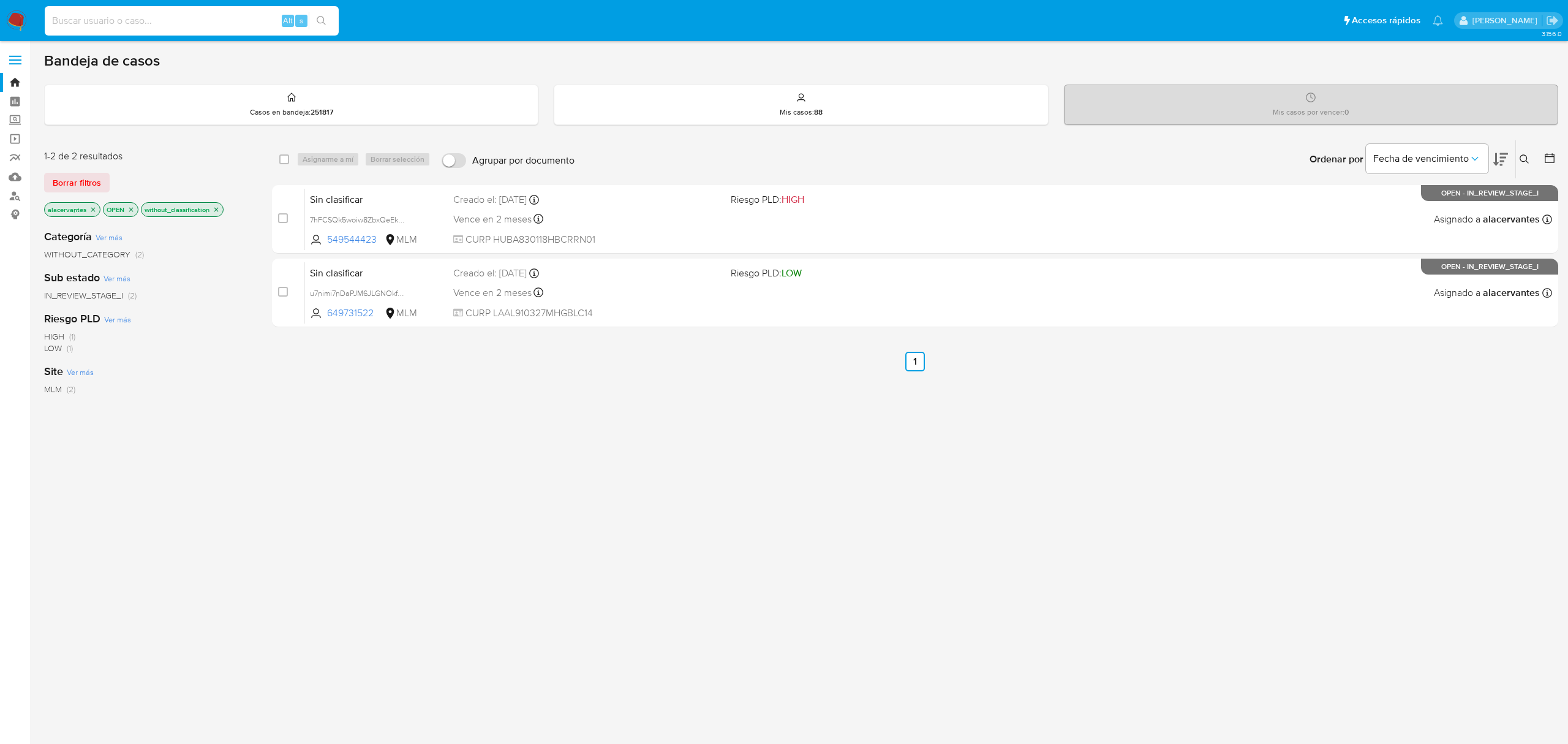
click at [239, 20] on input at bounding box center [192, 20] width 294 height 16
paste input "1705887854"
type input "1705887854"
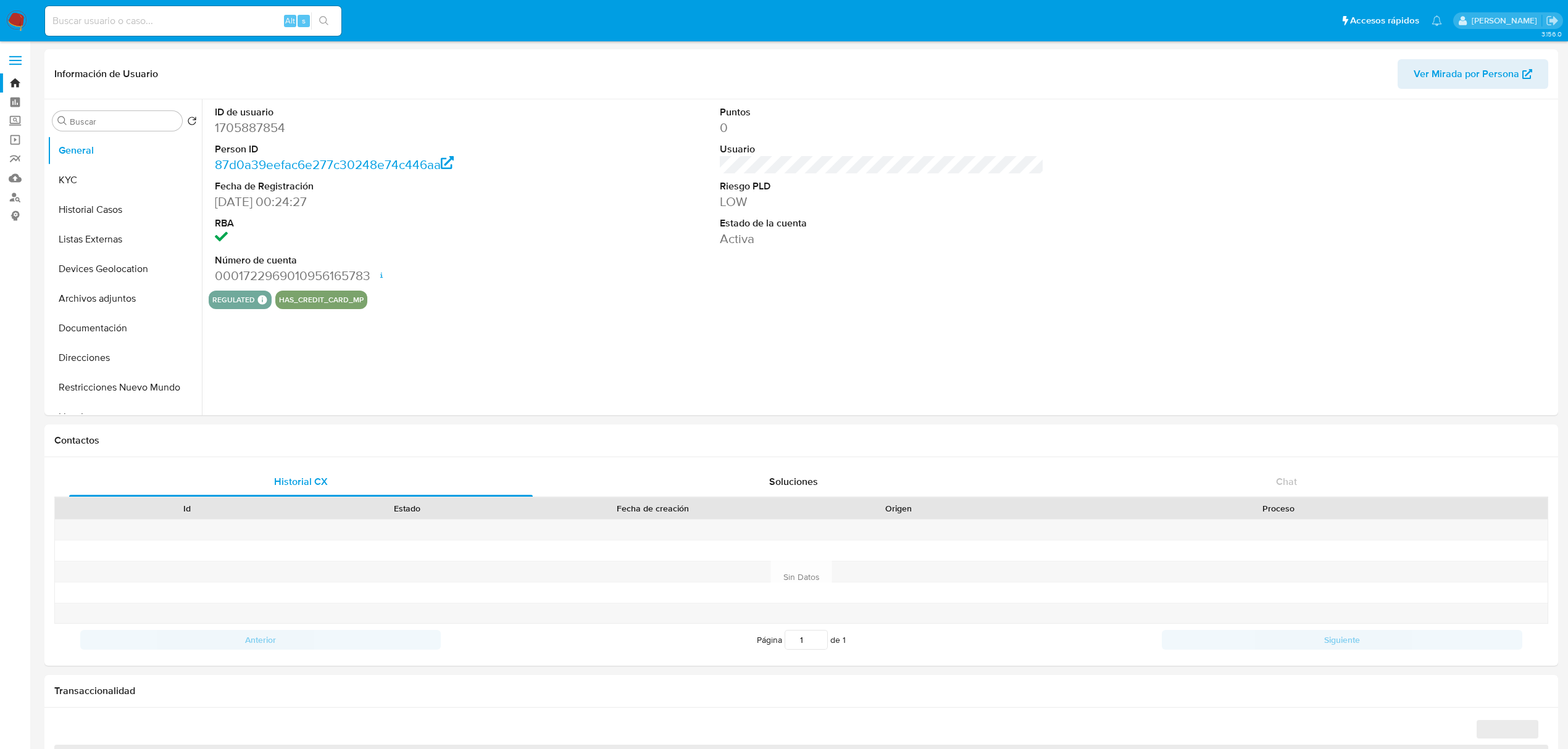
select select "10"
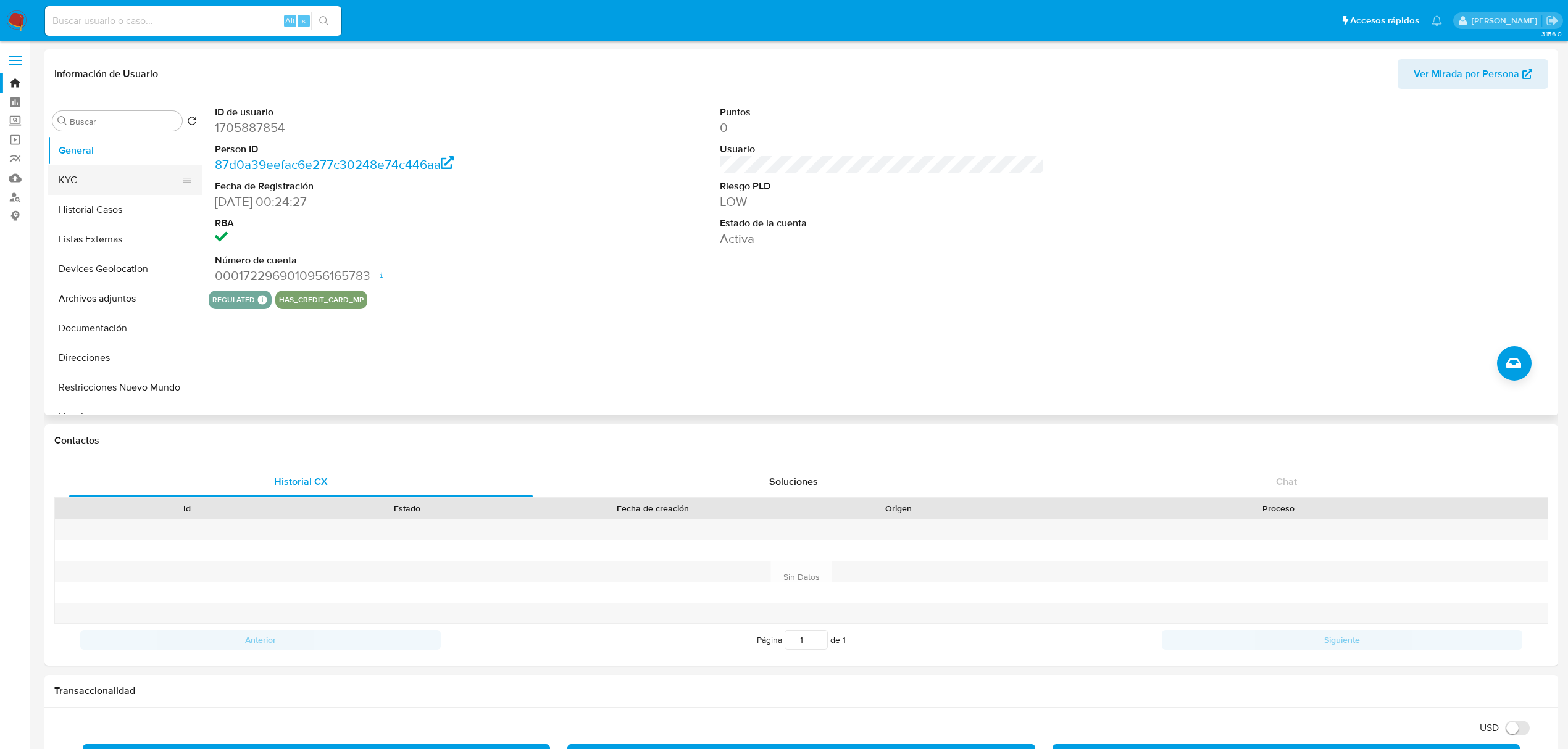
click at [109, 188] on button "KYC" at bounding box center [119, 180] width 144 height 30
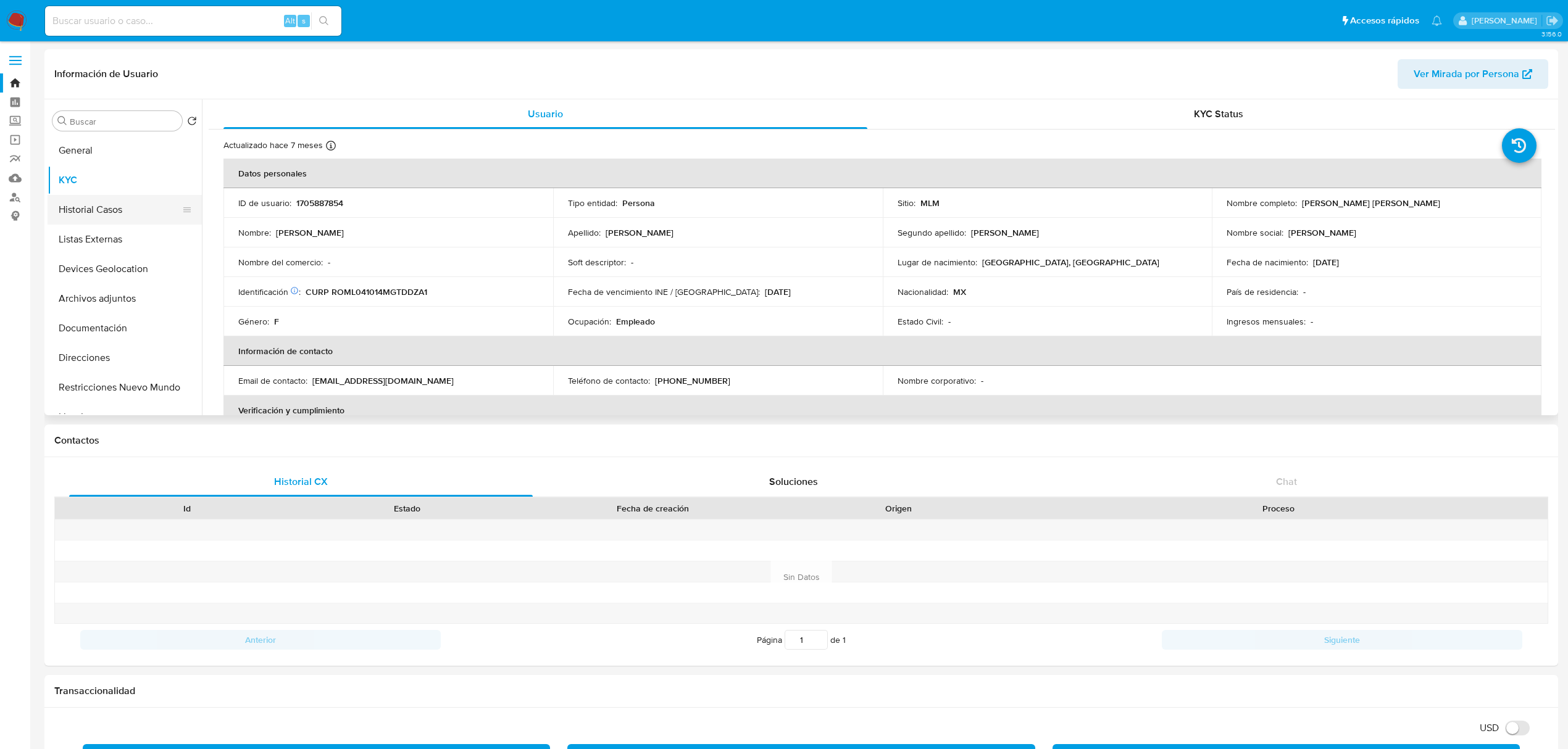
click at [107, 208] on button "Historial Casos" at bounding box center [119, 210] width 144 height 30
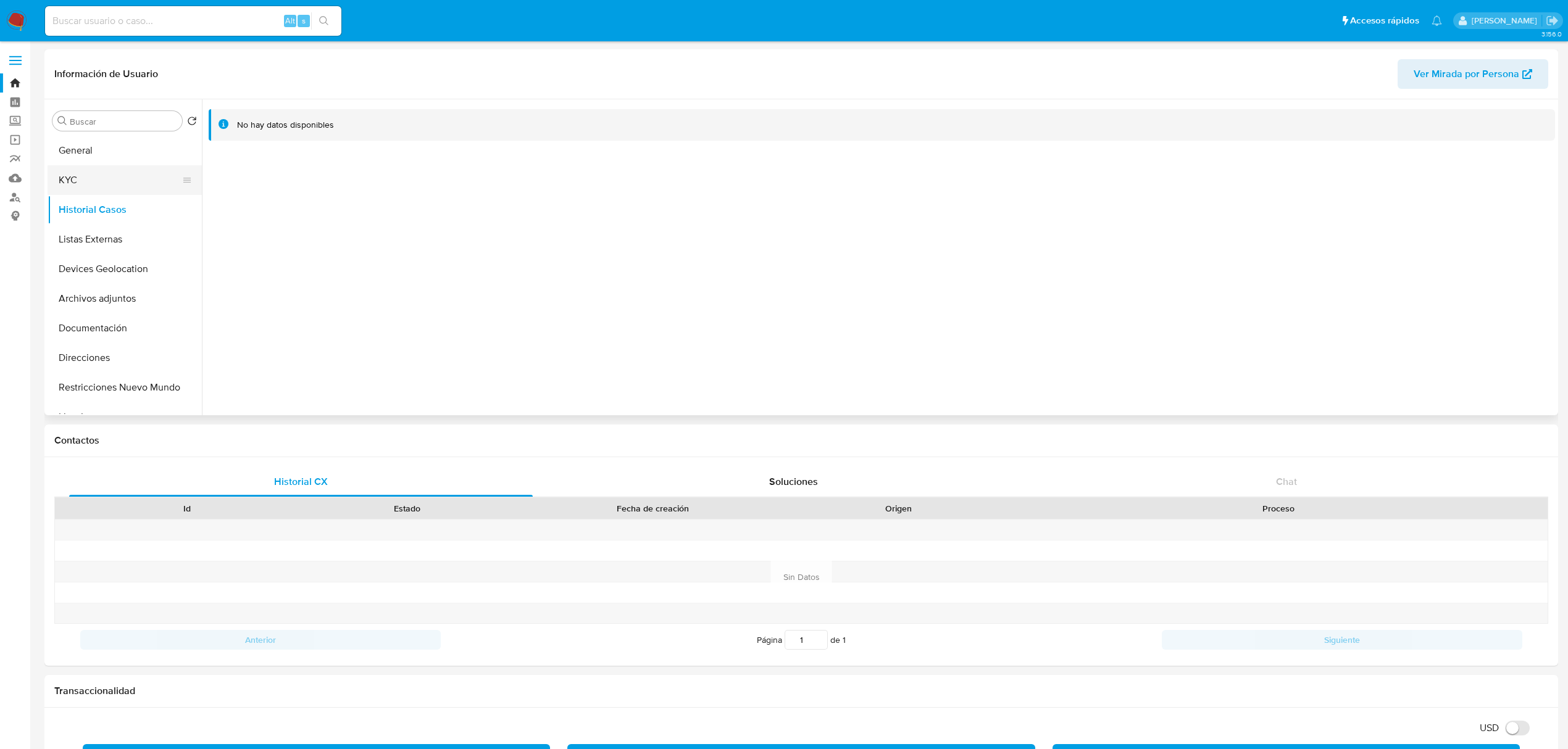
click at [99, 188] on button "KYC" at bounding box center [119, 180] width 144 height 30
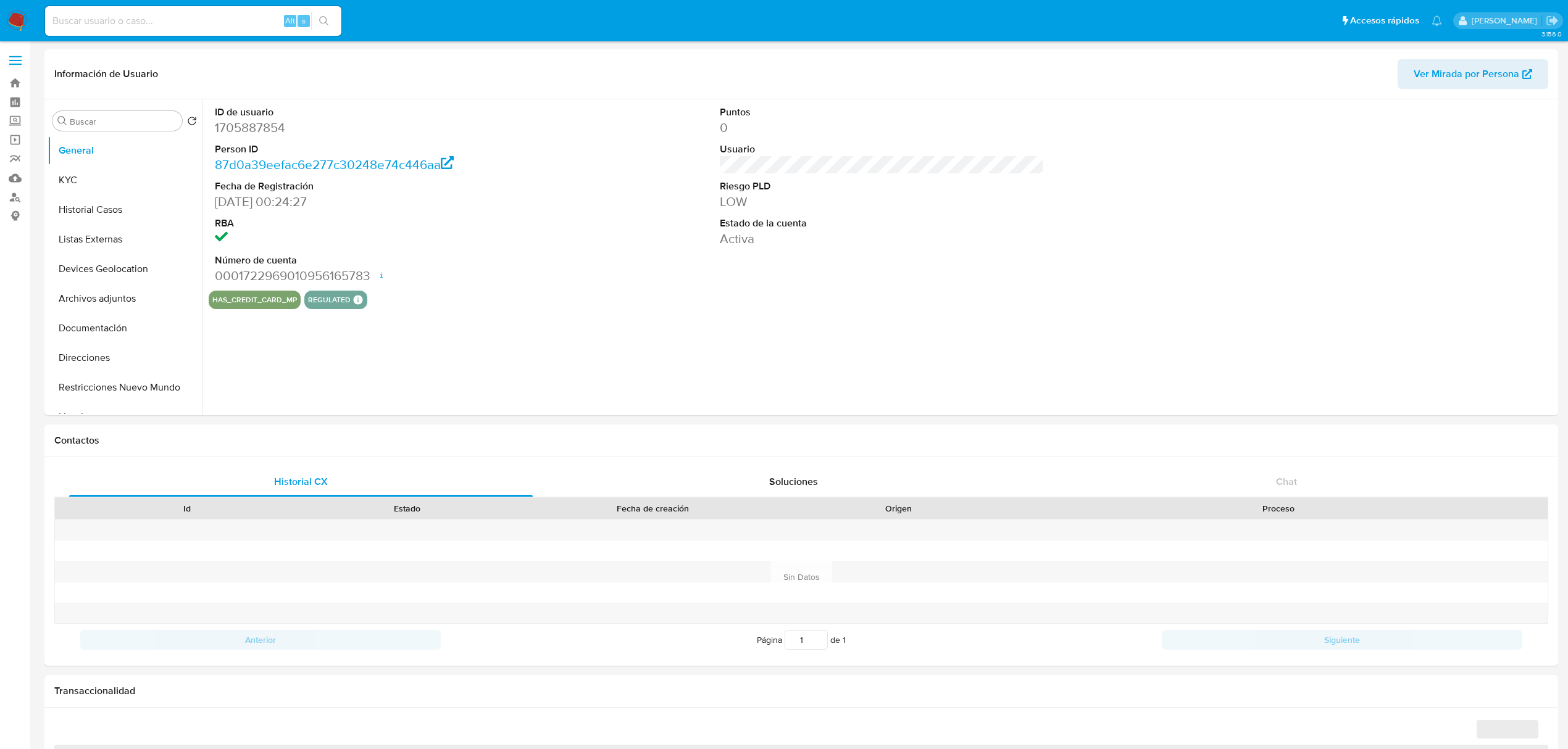
select select "10"
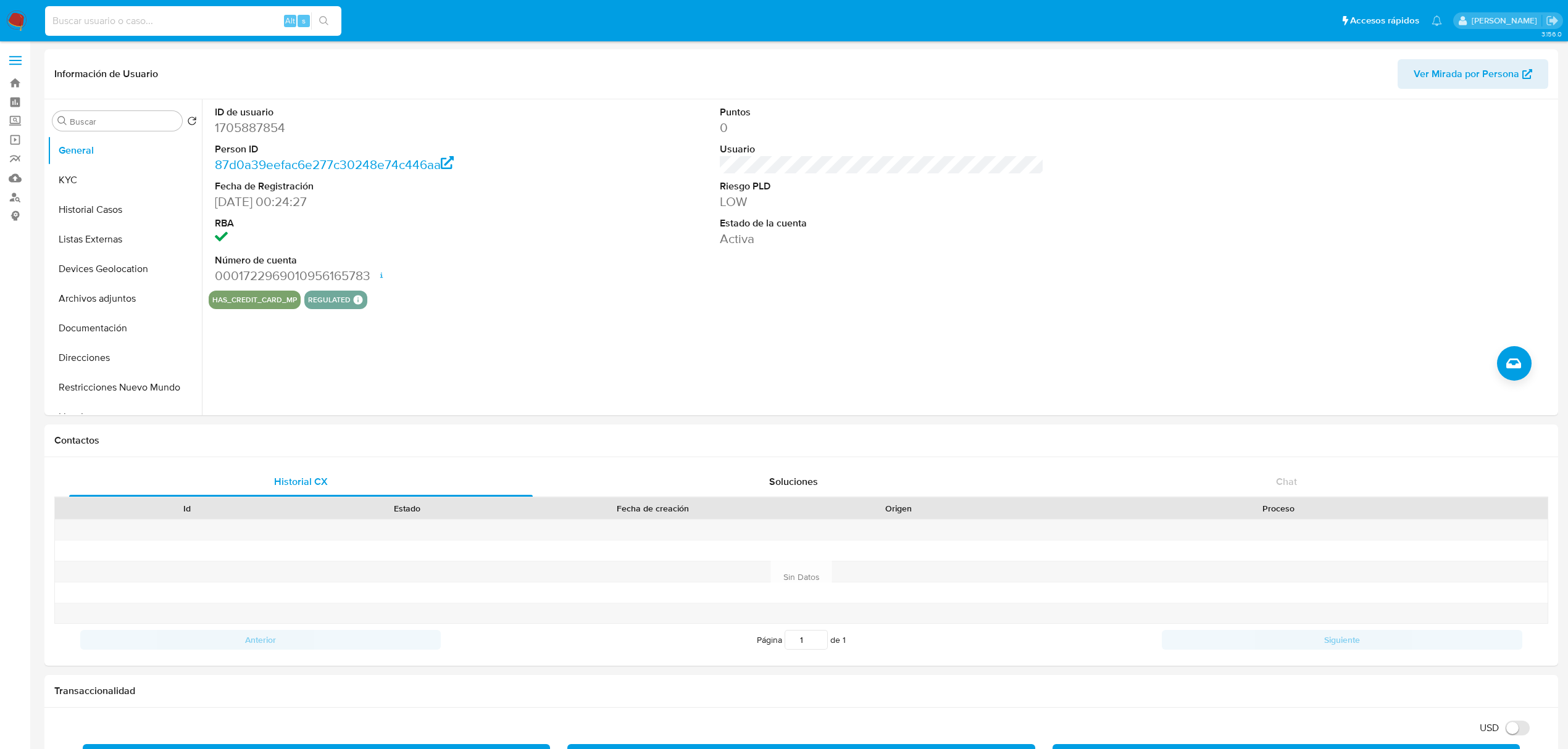
click at [179, 25] on input at bounding box center [194, 21] width 296 height 16
click at [16, 141] on link "Operaciones masivas" at bounding box center [73, 139] width 147 height 19
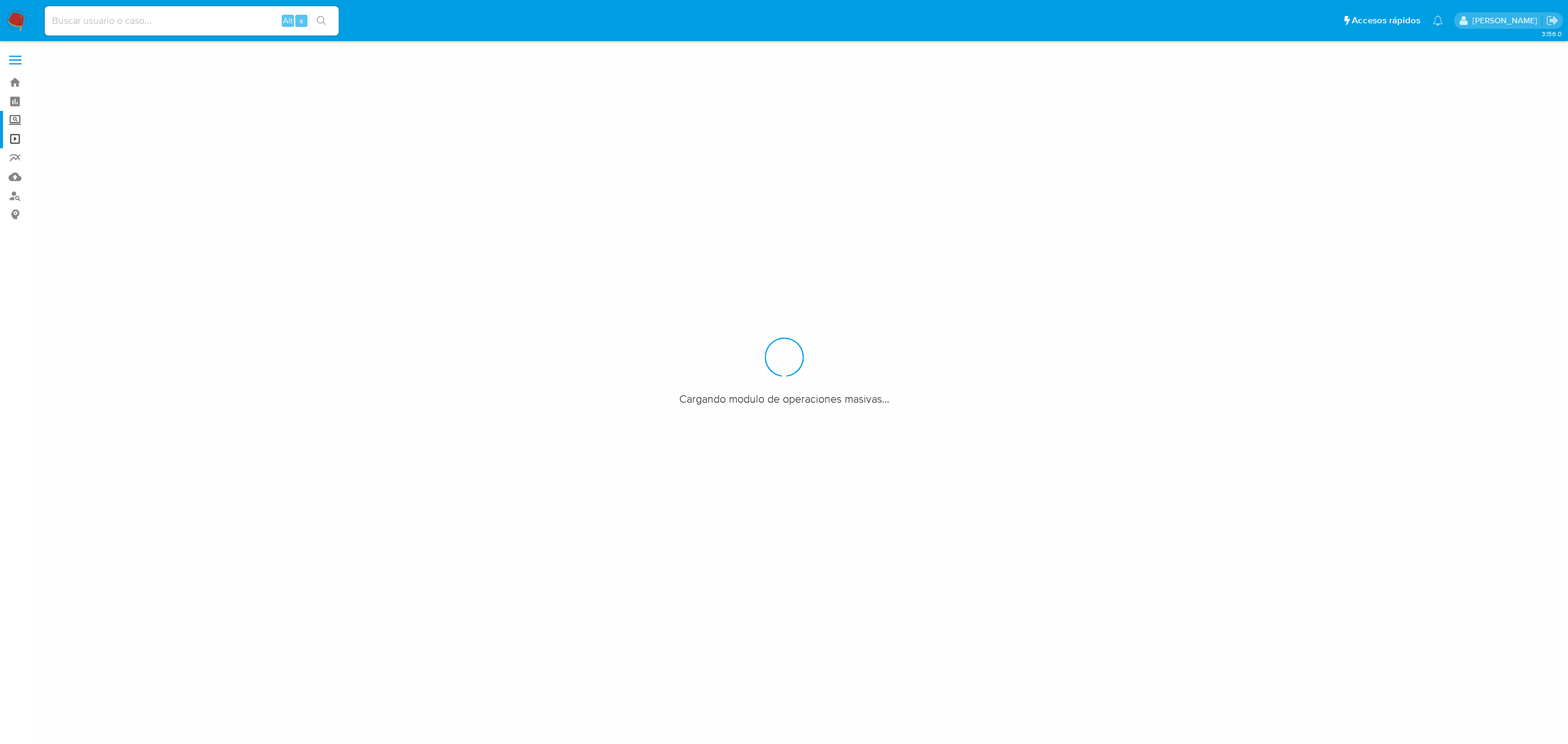
click at [20, 126] on label "Screening" at bounding box center [73, 120] width 145 height 19
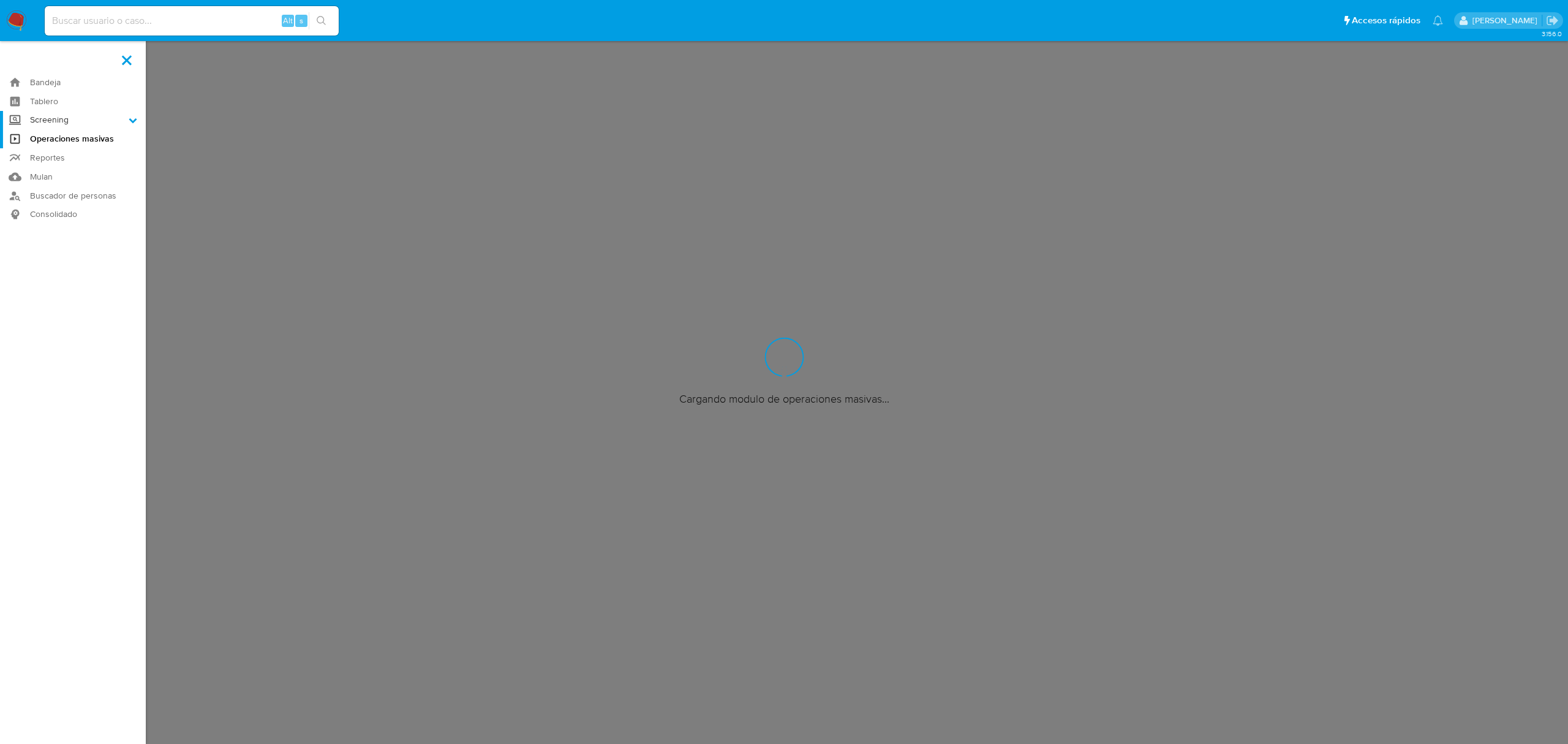
click at [0, 0] on input "Screening" at bounding box center [0, 0] width 0 height 0
click at [57, 173] on link "Herramientas" at bounding box center [73, 168] width 145 height 16
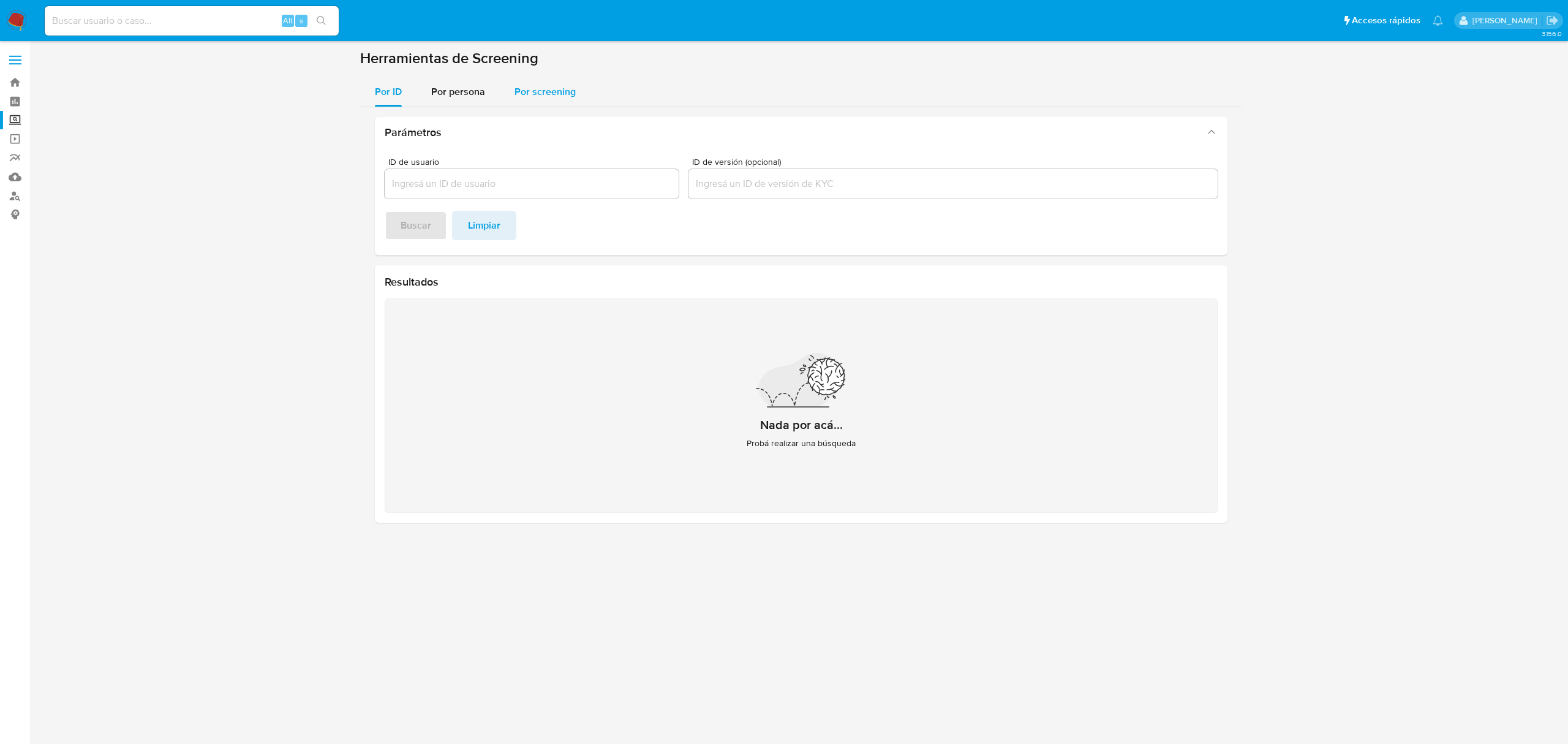
click at [500, 87] on button "Por screening" at bounding box center [545, 92] width 91 height 29
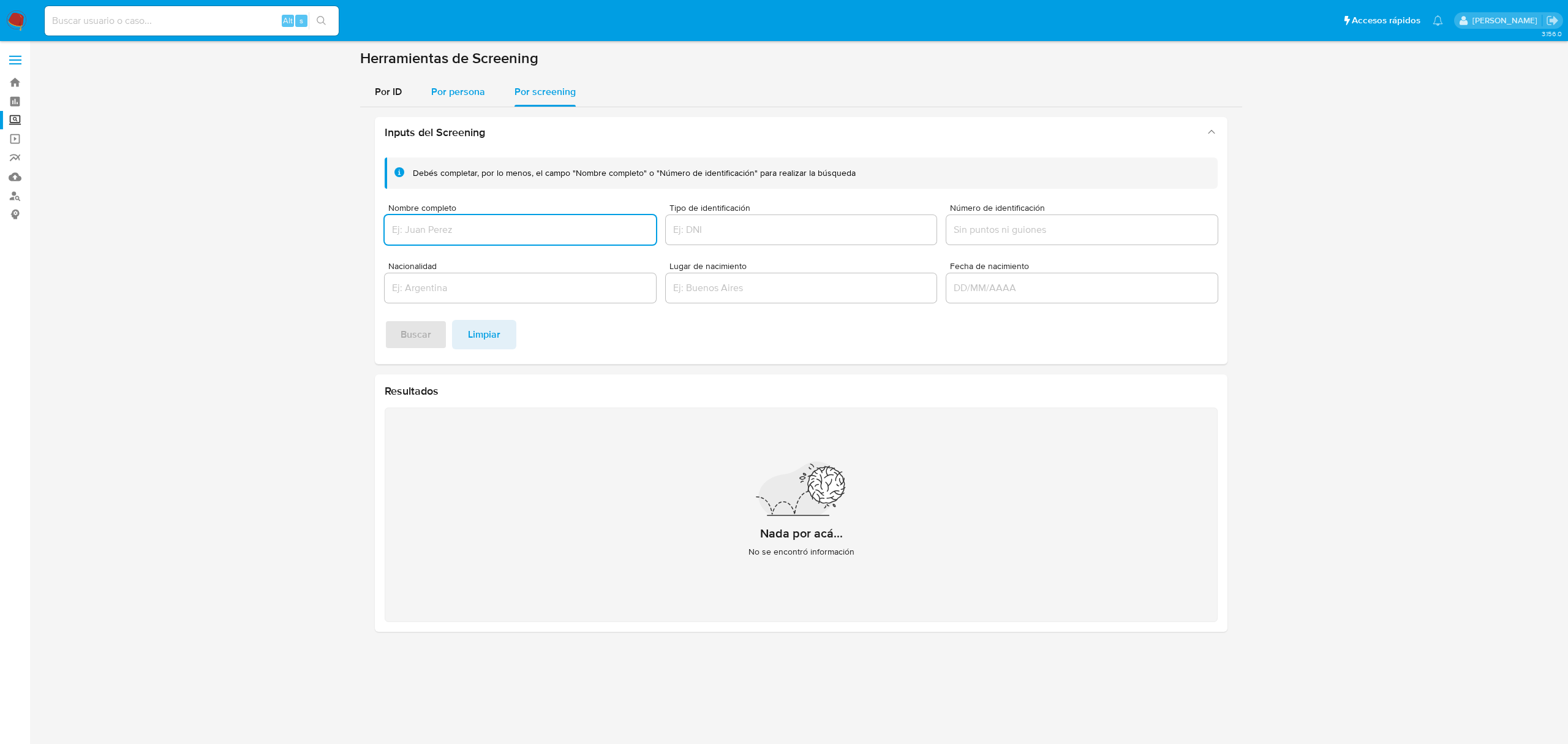
click at [473, 101] on div "Por persona" at bounding box center [458, 92] width 54 height 29
click at [529, 229] on input "Nombre completo" at bounding box center [520, 229] width 271 height 16
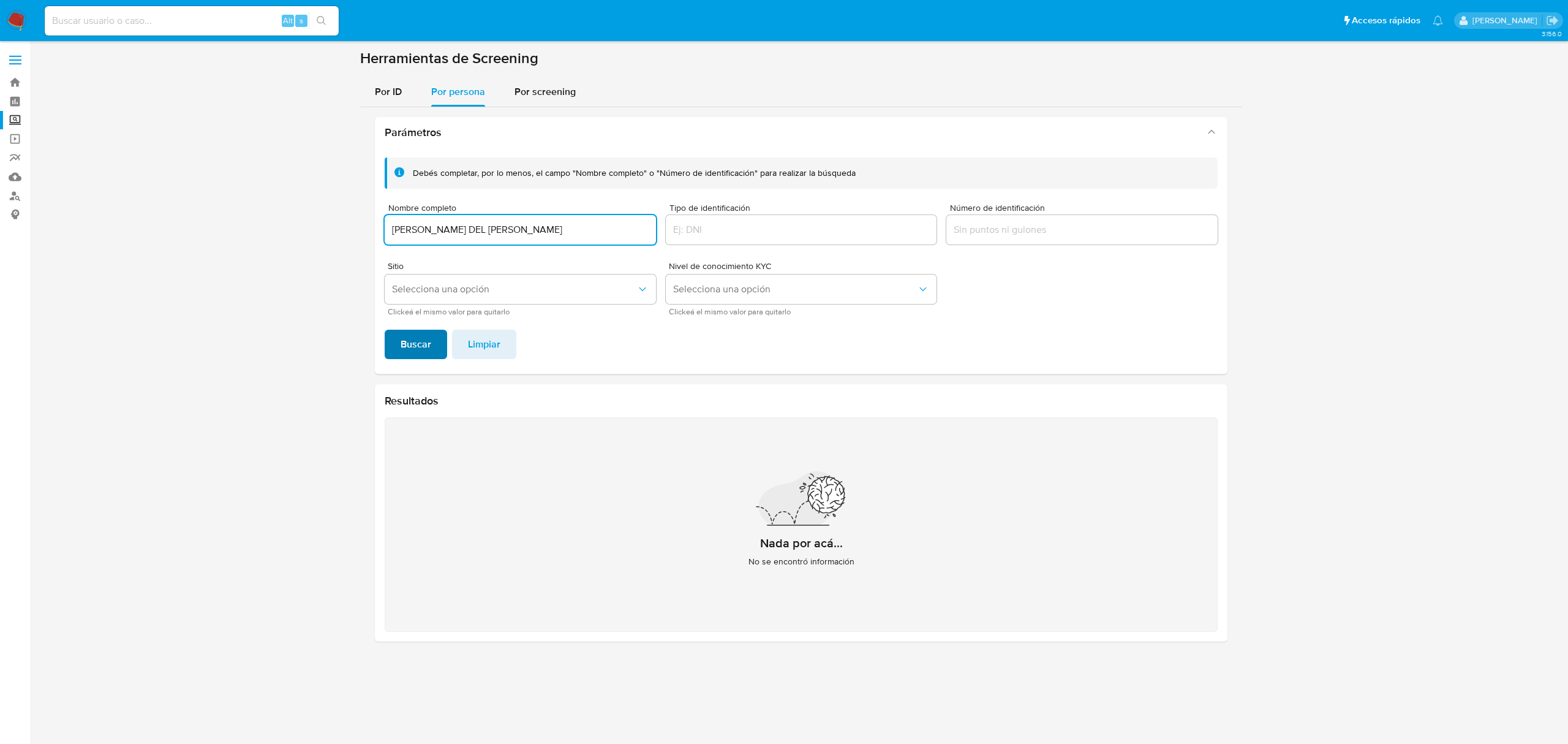
type input "[PERSON_NAME] DEL [PERSON_NAME]"
click at [418, 343] on span "Buscar" at bounding box center [415, 344] width 30 height 27
click at [427, 339] on span "Buscar" at bounding box center [415, 344] width 30 height 27
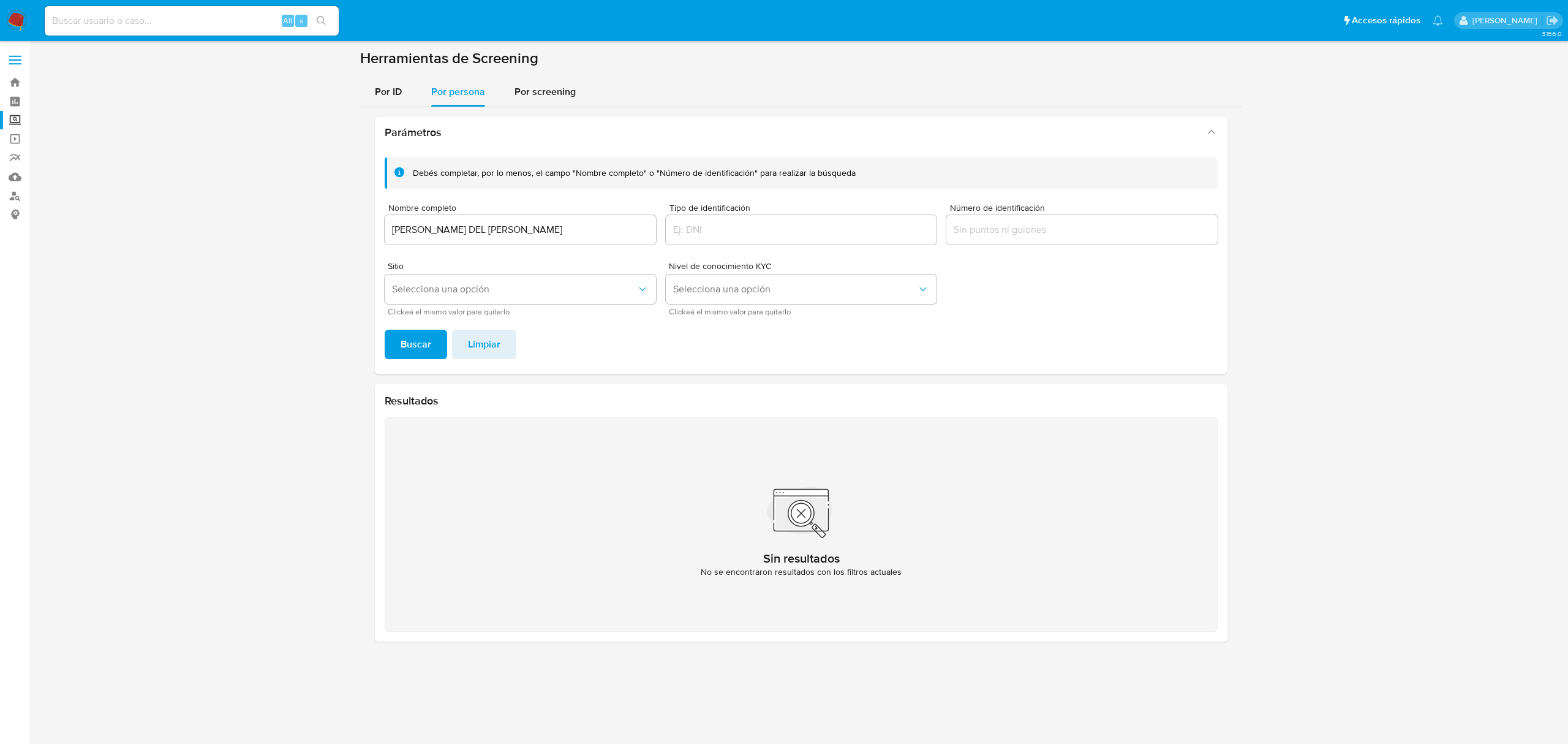
click at [538, 238] on div "[PERSON_NAME] DEL [PERSON_NAME]" at bounding box center [520, 230] width 271 height 29
click at [538, 239] on div "[PERSON_NAME] DEL [PERSON_NAME]" at bounding box center [520, 230] width 271 height 29
click at [538, 234] on input "[PERSON_NAME] DEL [PERSON_NAME]" at bounding box center [520, 229] width 271 height 16
click at [538, 234] on input "MAGALY DEL ROCIO GOMEZ RAMIREZ" at bounding box center [520, 229] width 271 height 16
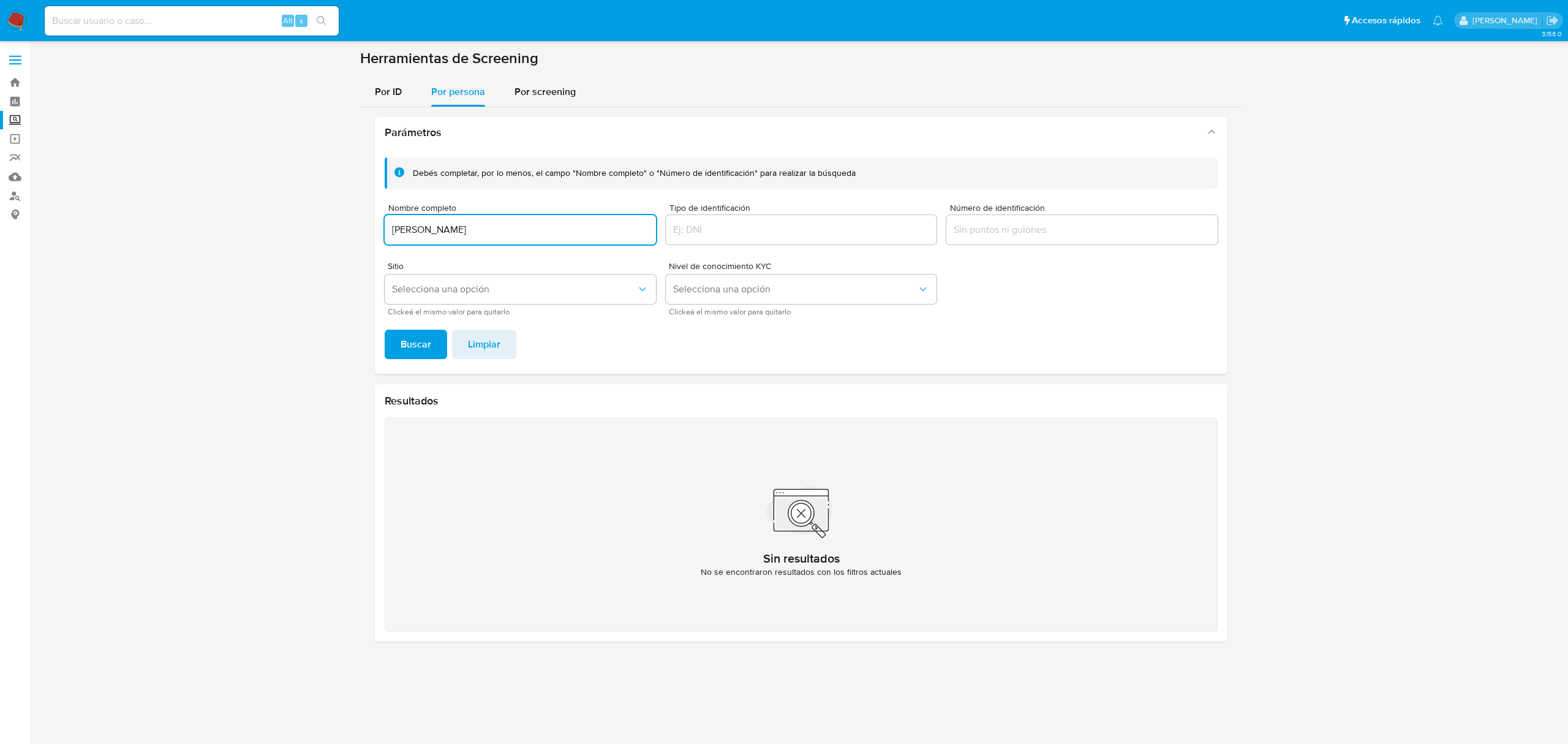
type input "ARACELI ROMERO ARRONA"
click at [430, 343] on button "Buscar" at bounding box center [416, 344] width 62 height 29
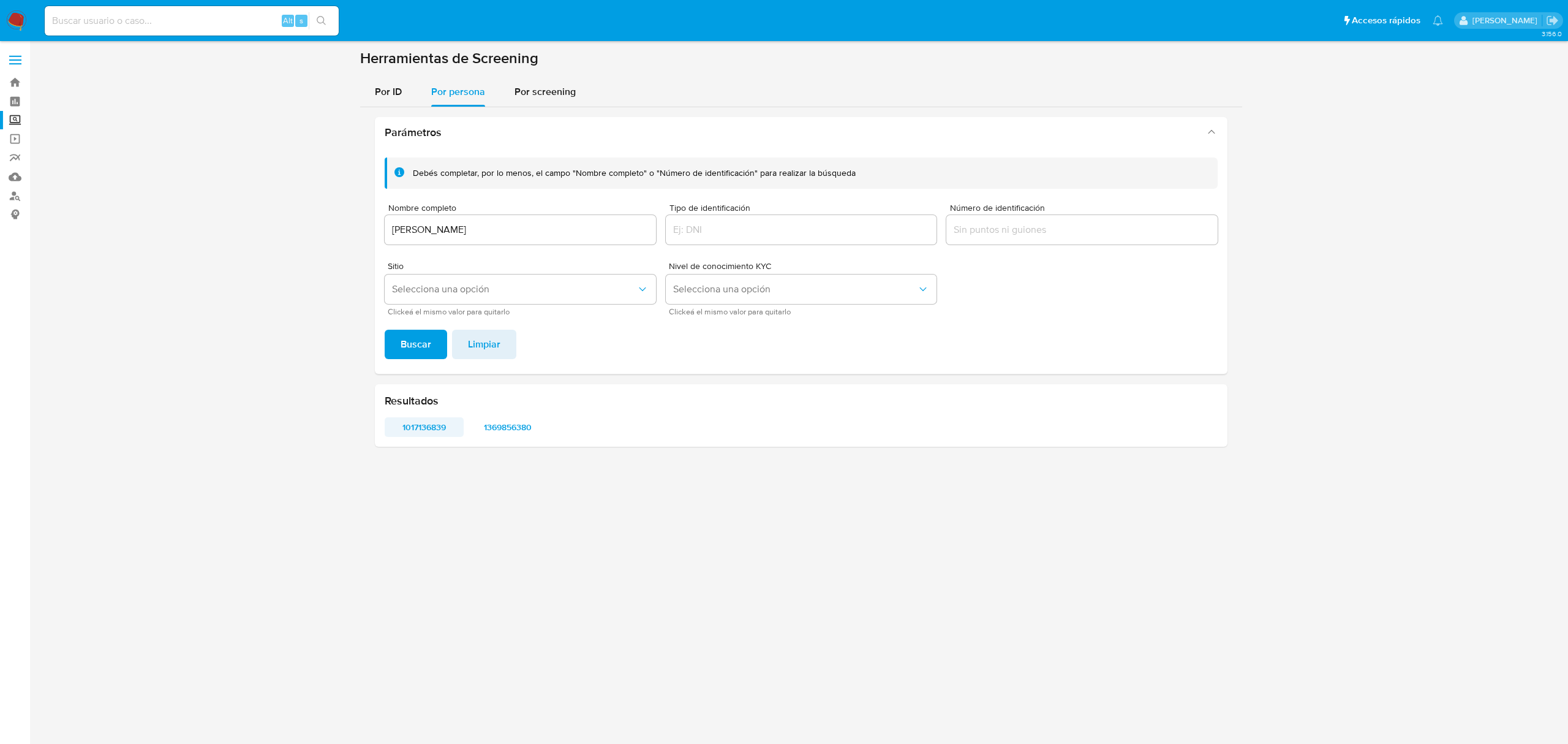
click at [432, 429] on span "1017136839" at bounding box center [424, 427] width 62 height 17
click at [508, 423] on span "1369856380" at bounding box center [508, 427] width 62 height 17
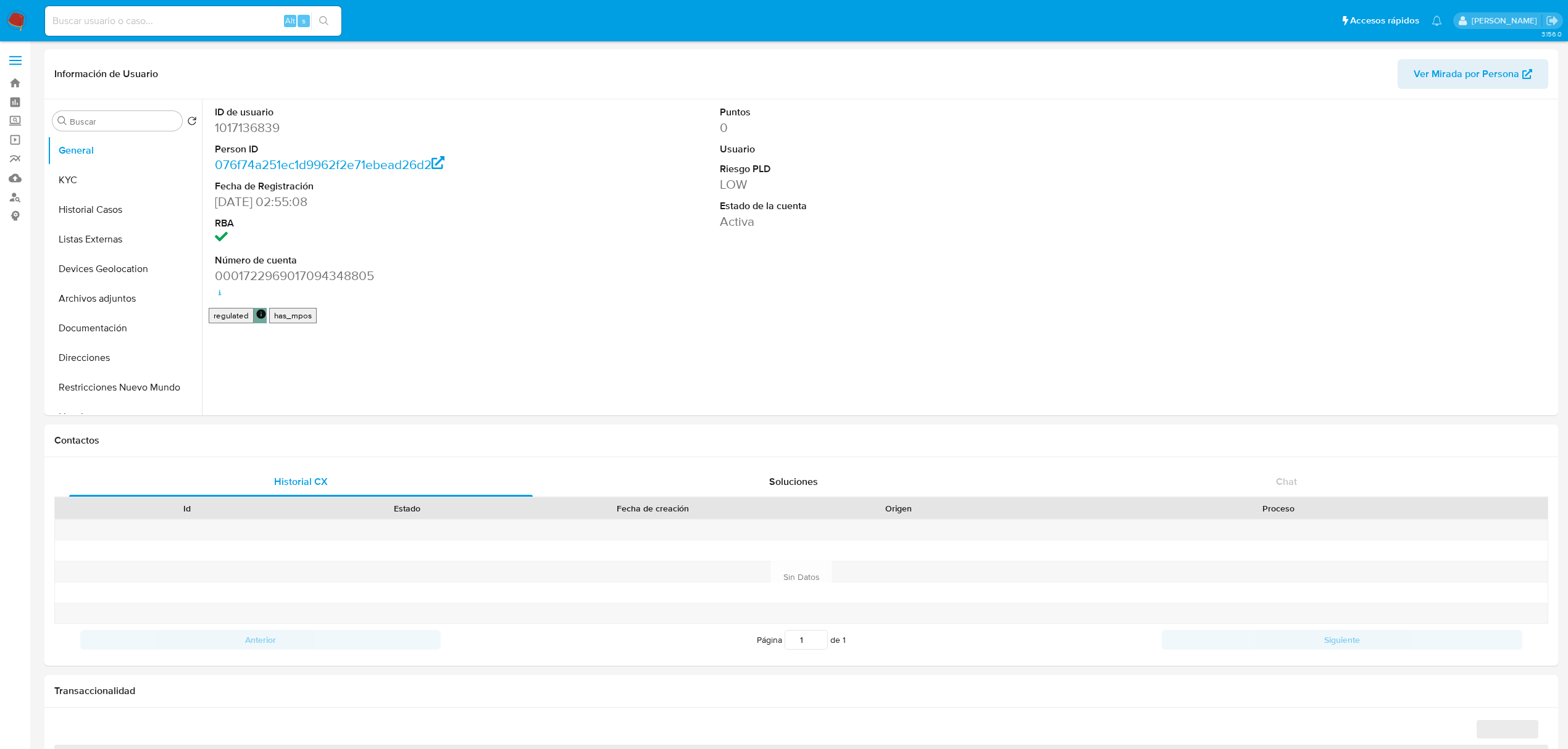
select select "10"
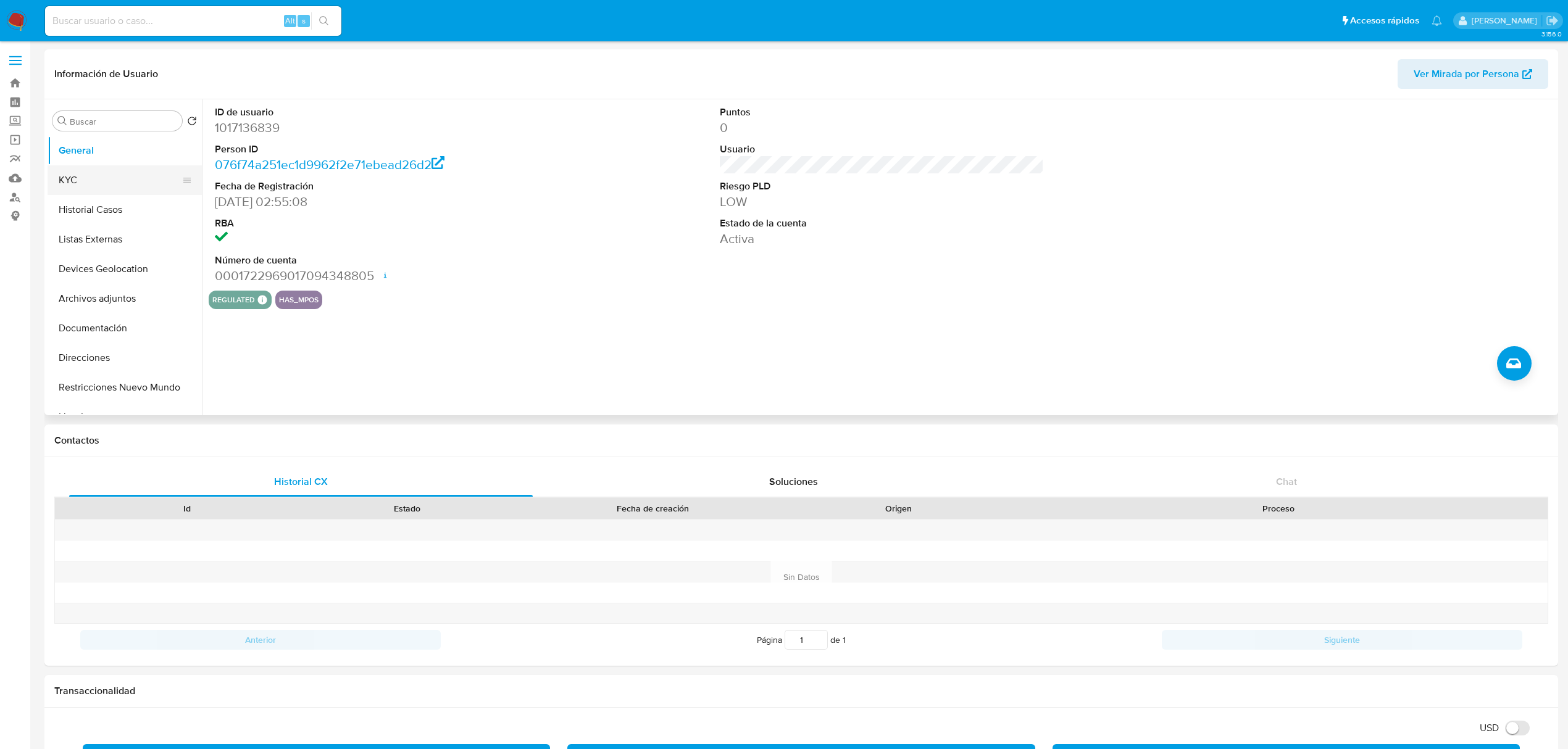
click at [74, 171] on button "KYC" at bounding box center [119, 180] width 144 height 30
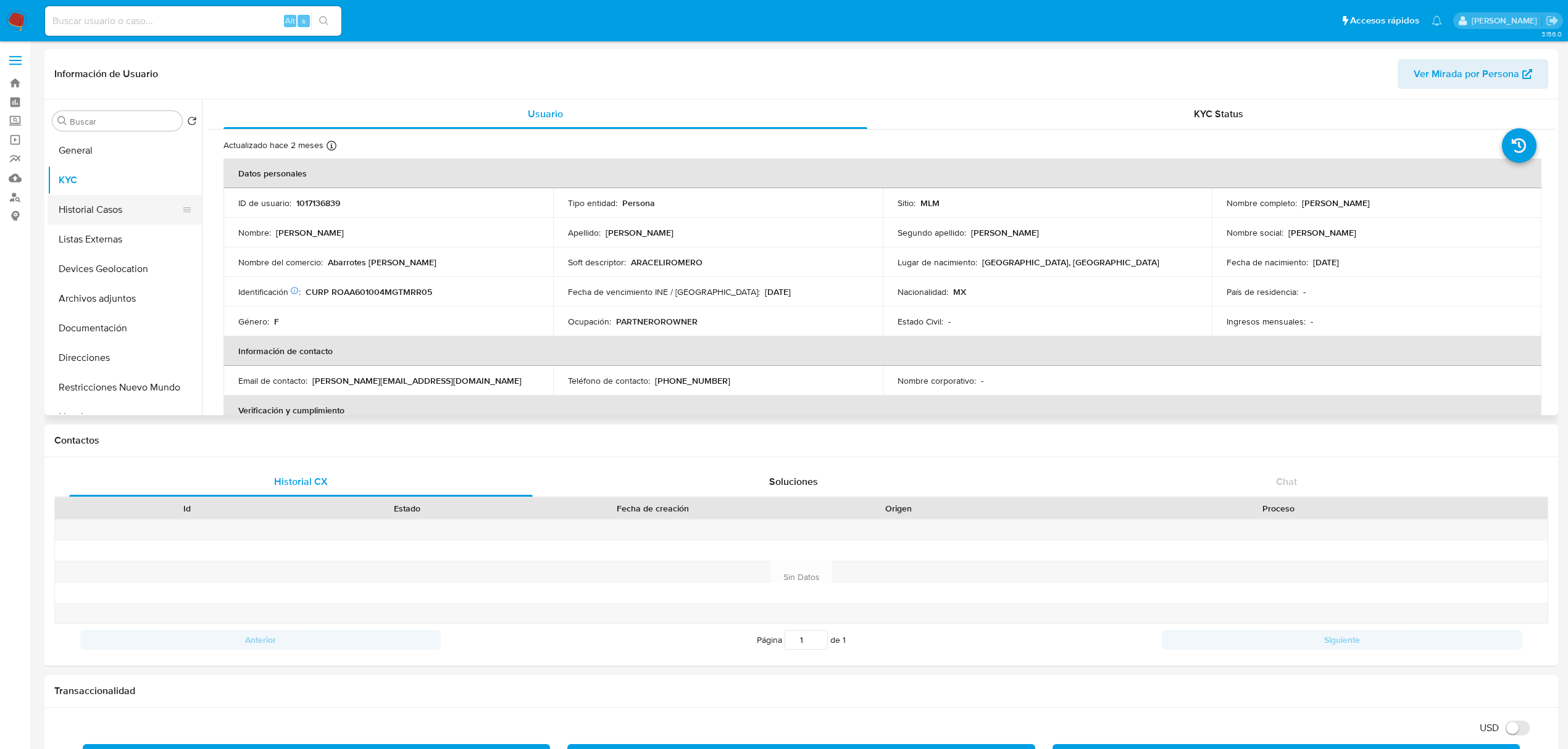
click at [95, 213] on button "Historial Casos" at bounding box center [119, 210] width 144 height 30
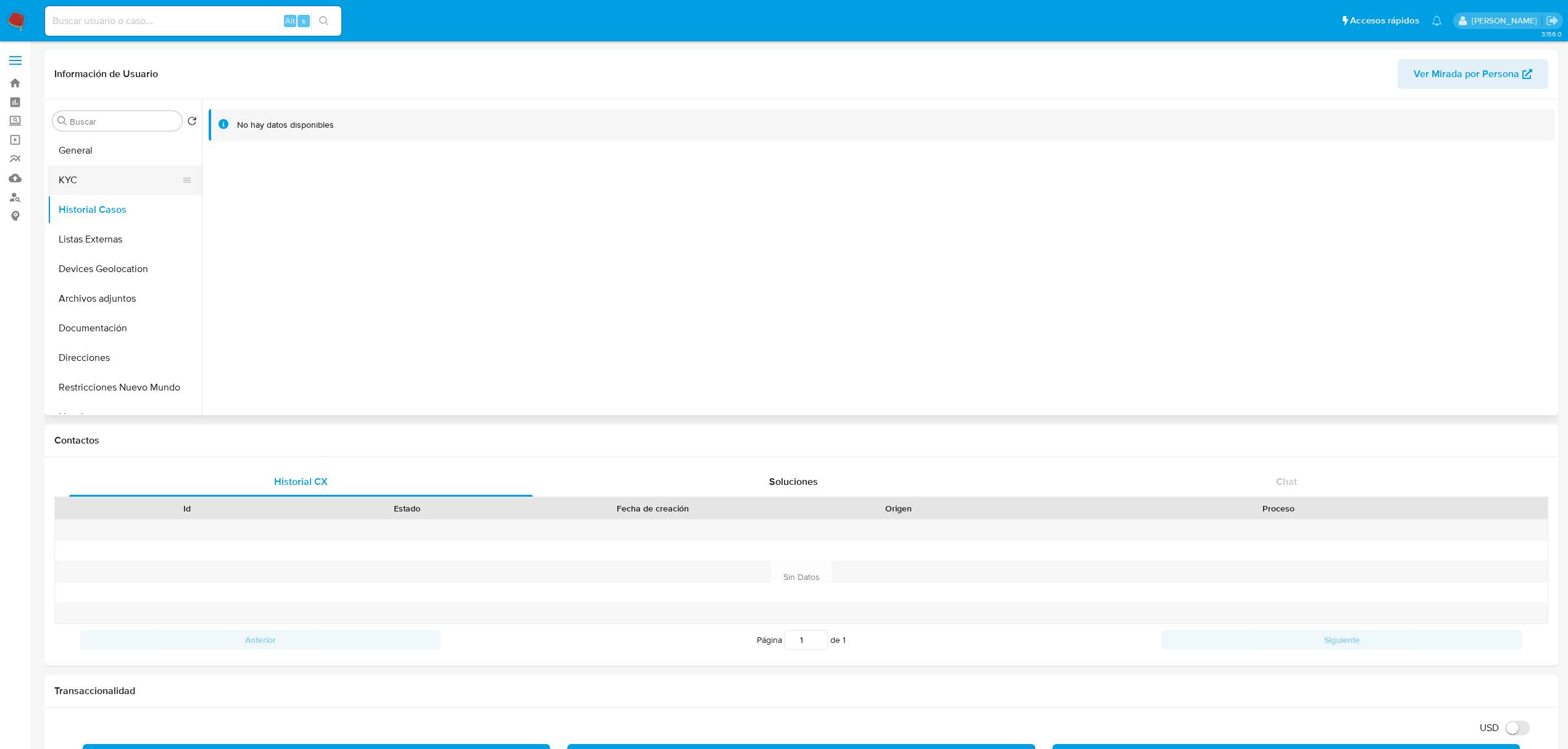
click at [114, 183] on button "KYC" at bounding box center [119, 180] width 144 height 30
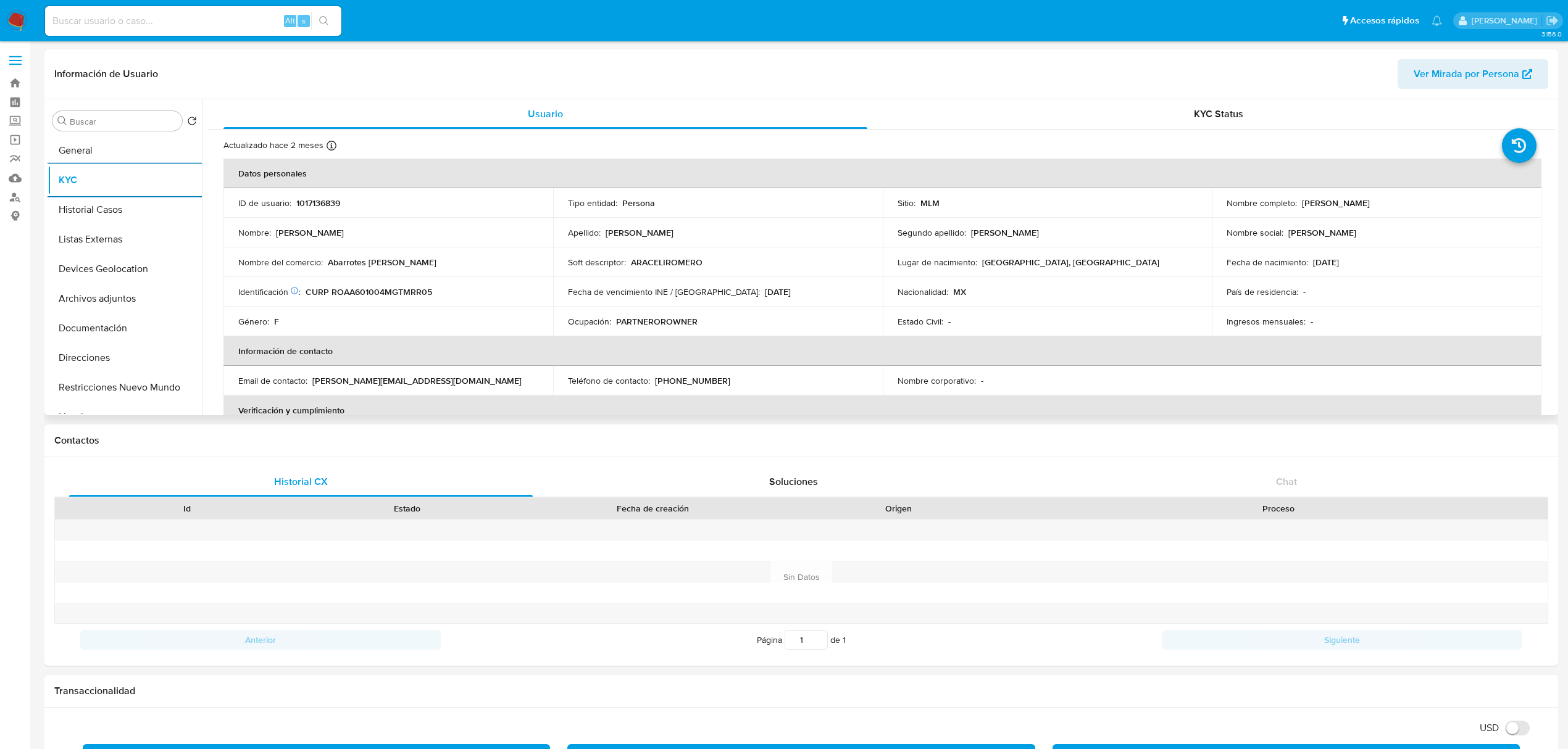
click at [311, 200] on p "1017136839" at bounding box center [318, 202] width 44 height 11
click at [311, 201] on p "1017136839" at bounding box center [318, 202] width 44 height 11
copy p "1017136839"
click at [111, 323] on button "Documentación" at bounding box center [119, 328] width 144 height 30
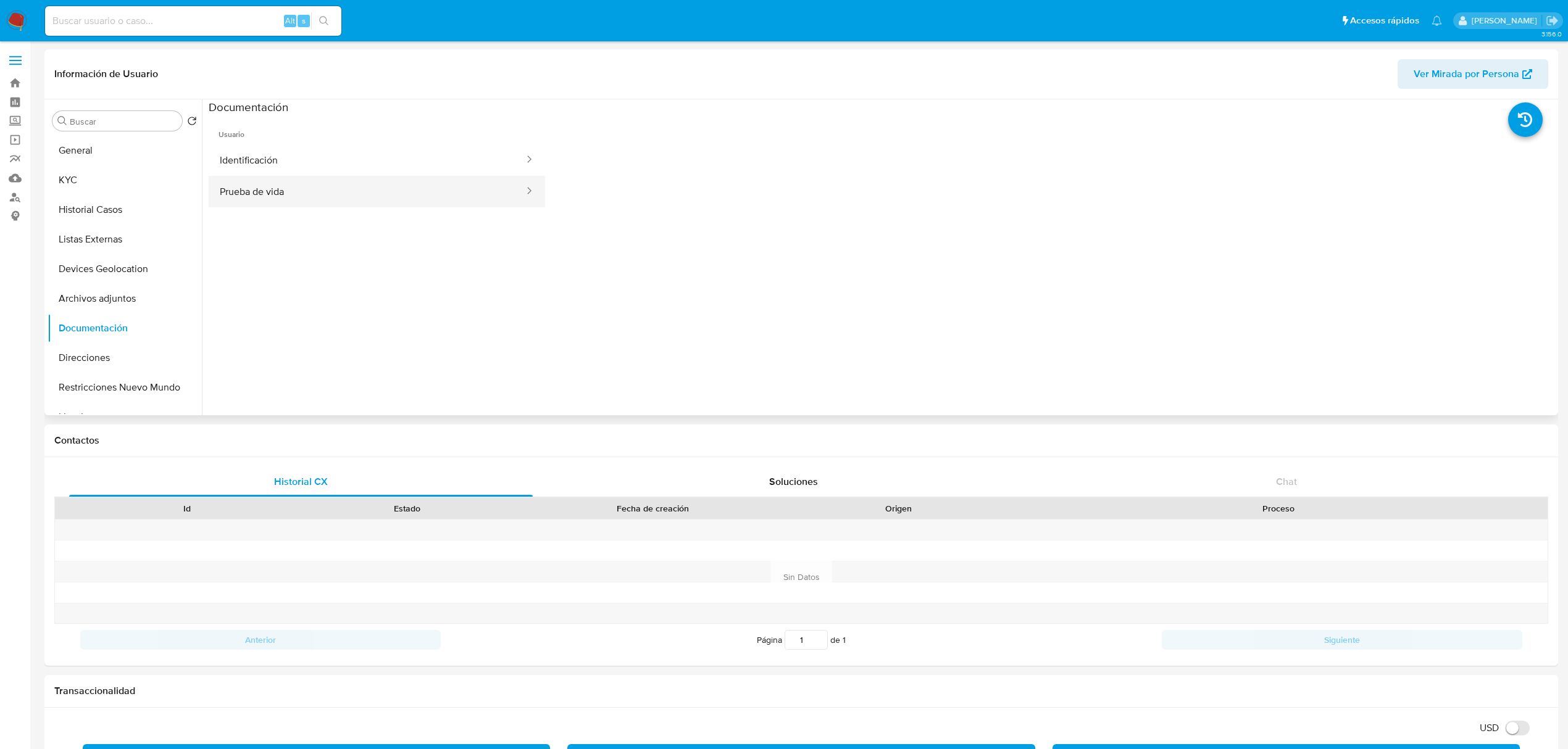
click at [290, 179] on button "Prueba de vida" at bounding box center [366, 192] width 316 height 31
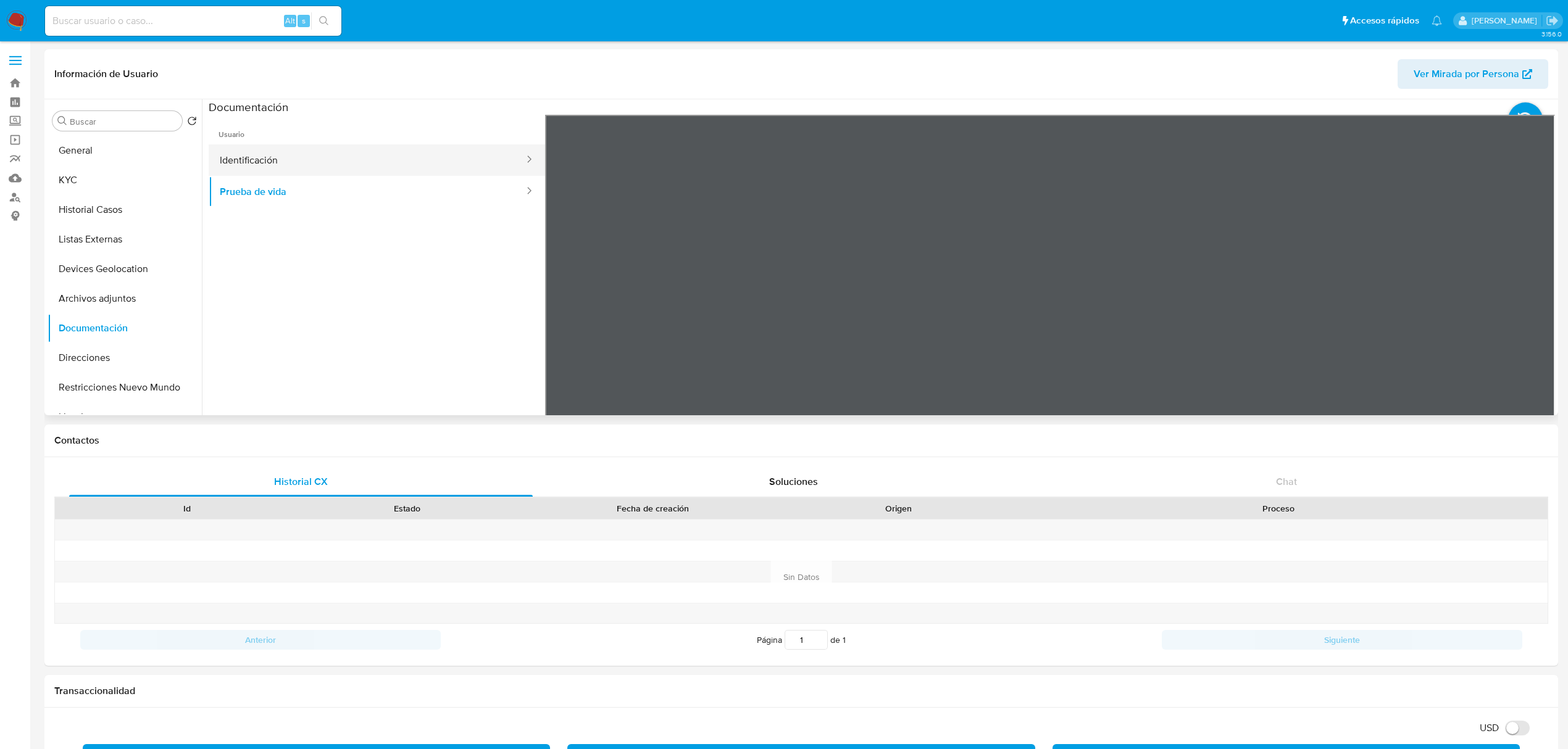
drag, startPoint x: 334, startPoint y: 164, endPoint x: 324, endPoint y: 164, distance: 10.0
click at [324, 164] on button "Identificación" at bounding box center [366, 160] width 316 height 31
click at [91, 180] on button "KYC" at bounding box center [119, 180] width 144 height 30
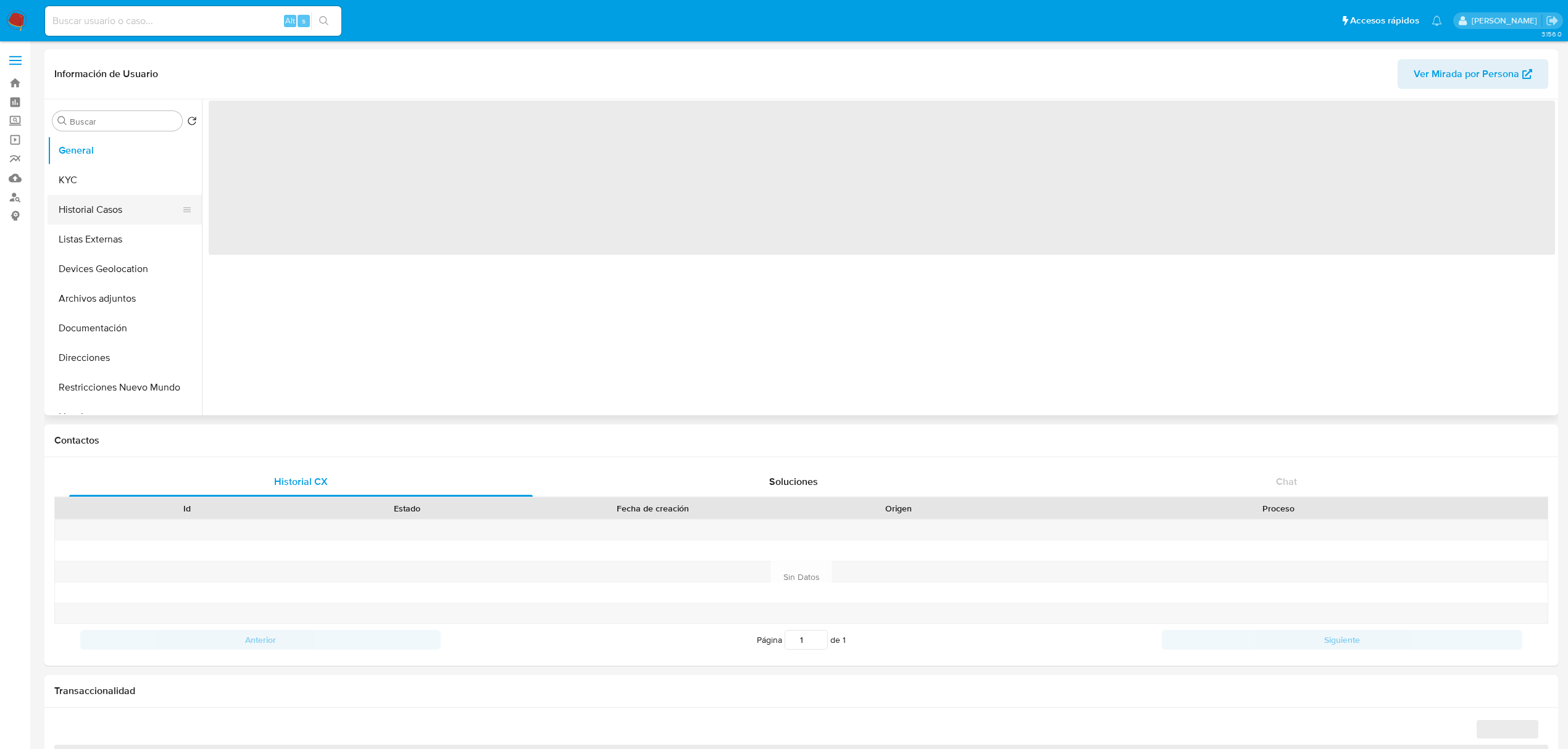
click at [110, 221] on button "Historial Casos" at bounding box center [119, 210] width 144 height 30
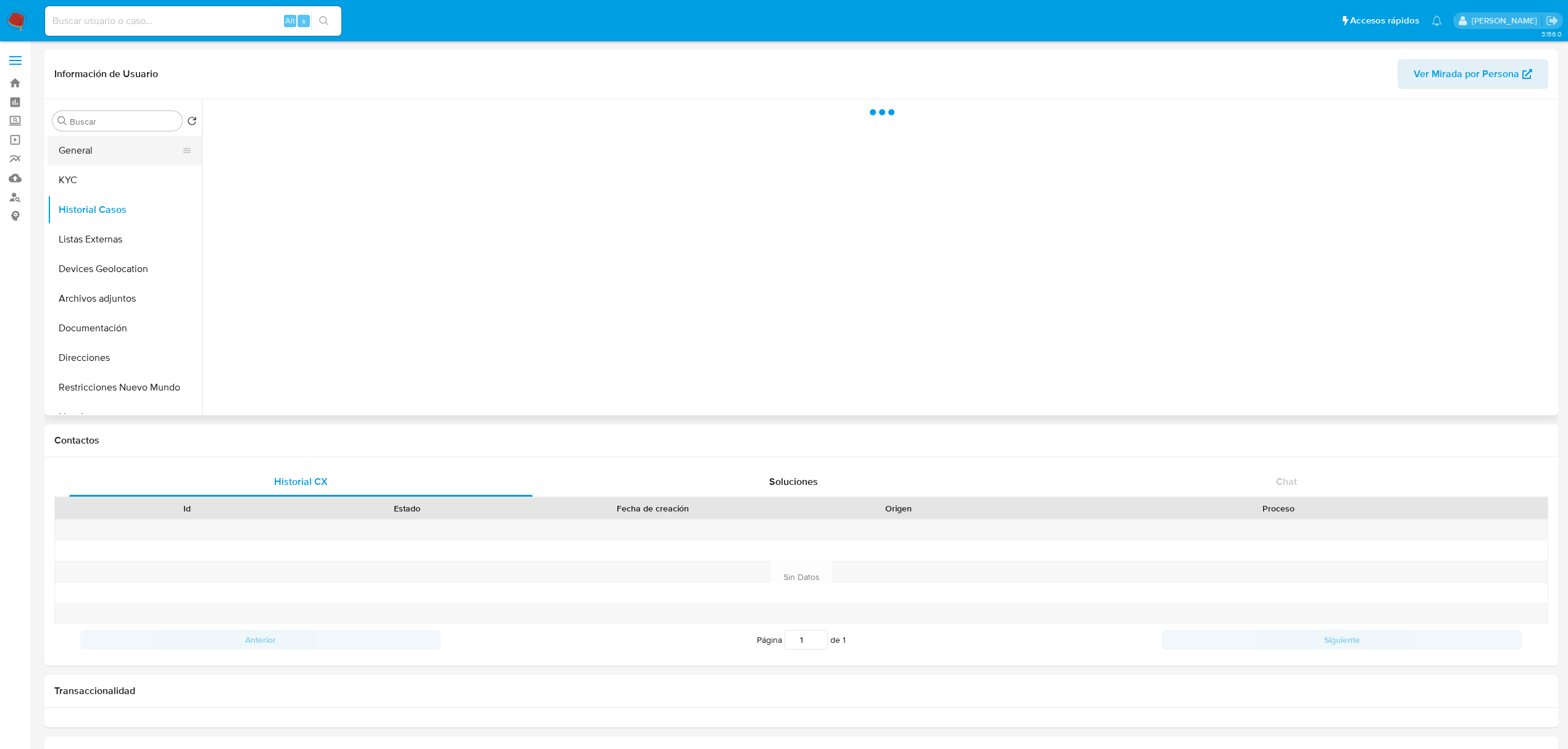
click at [84, 164] on button "General" at bounding box center [119, 151] width 144 height 30
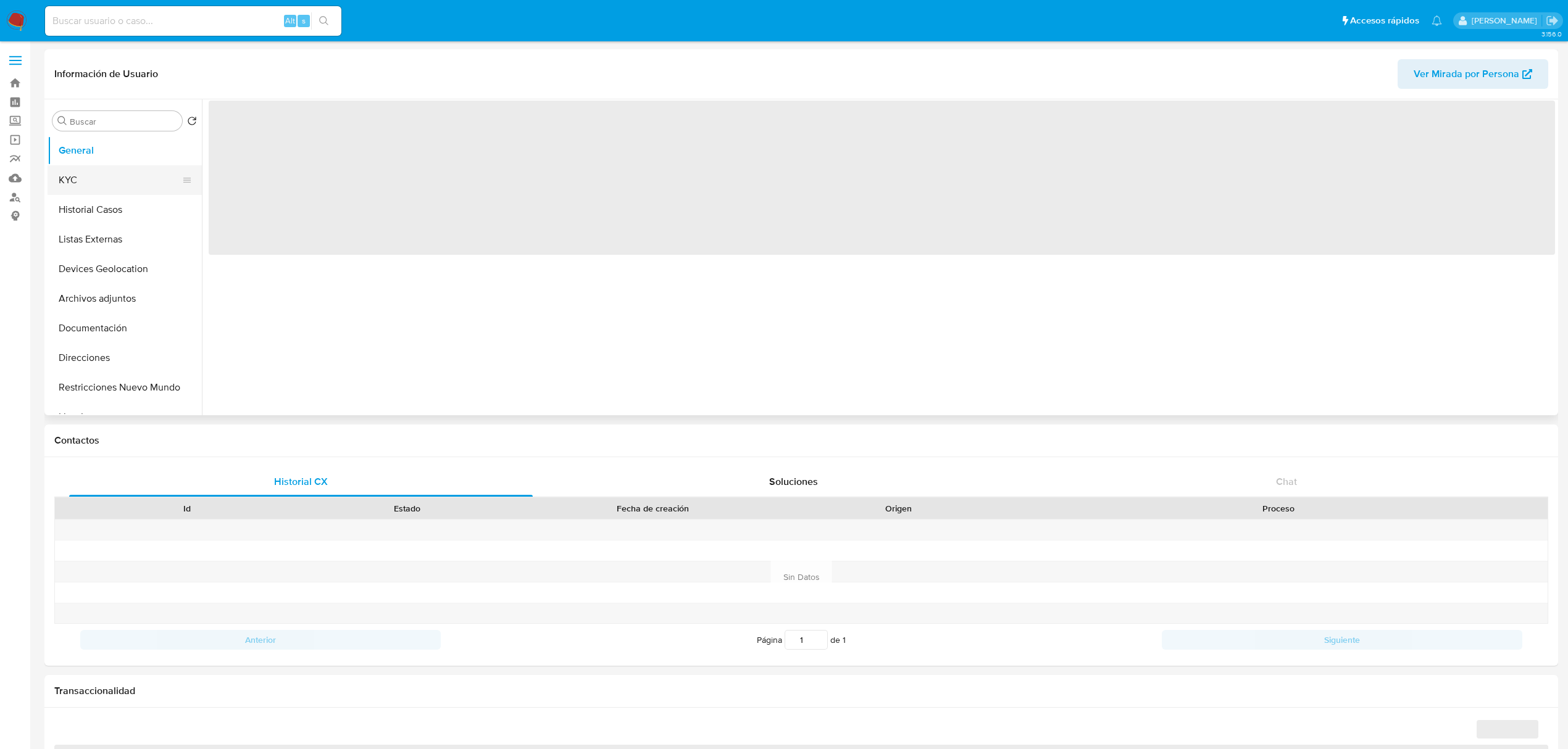
select select "10"
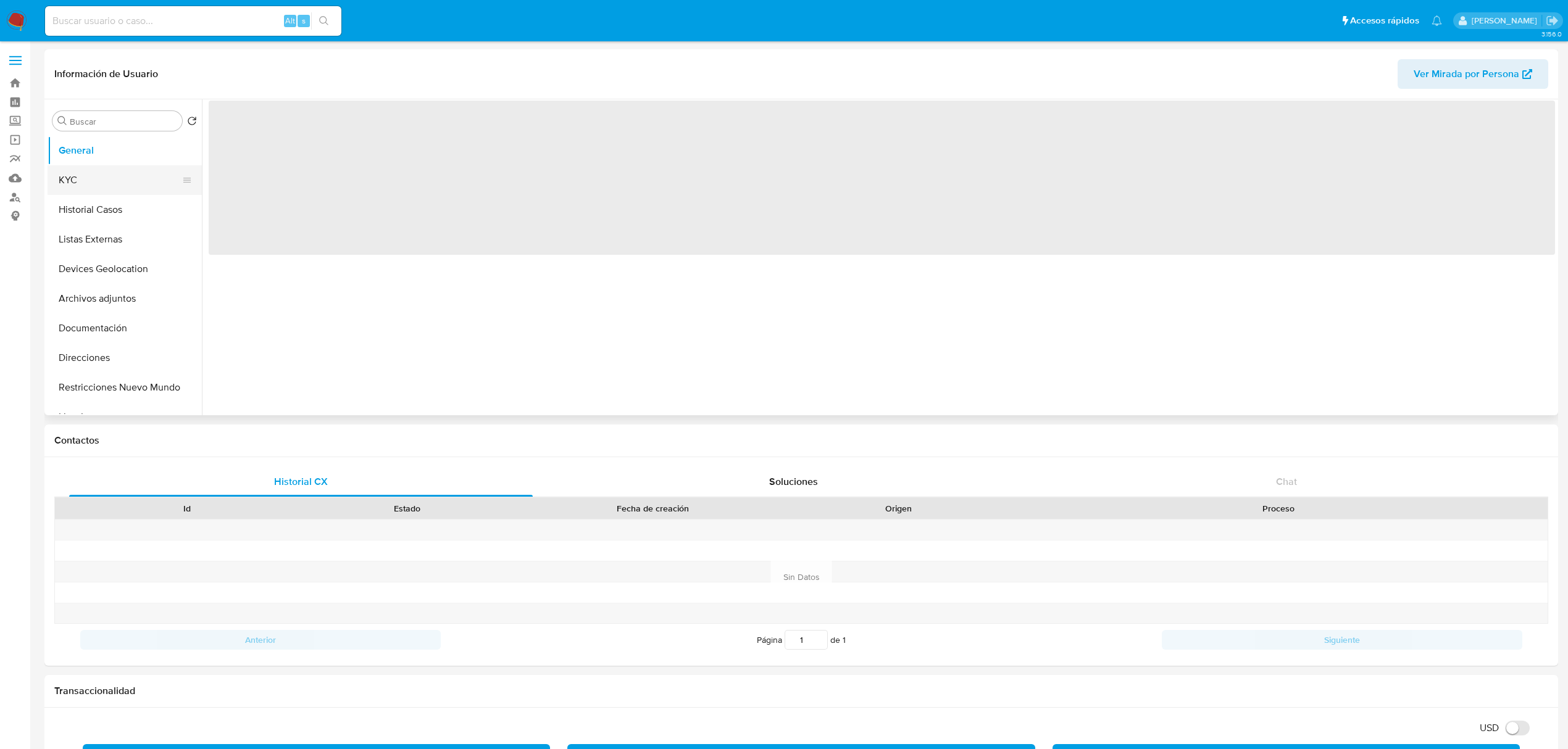
click at [86, 179] on button "KYC" at bounding box center [119, 180] width 144 height 30
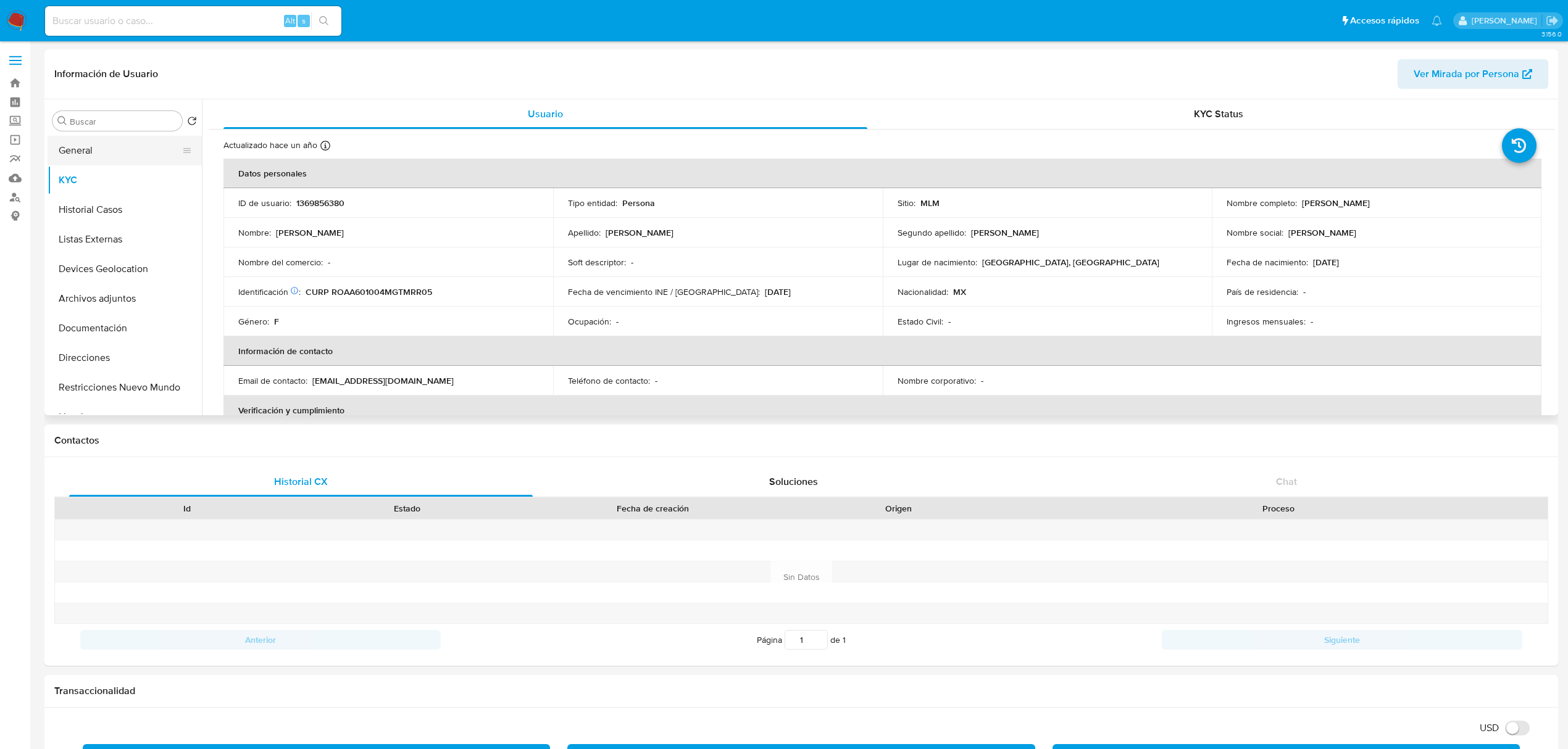
click at [101, 151] on button "General" at bounding box center [119, 151] width 144 height 30
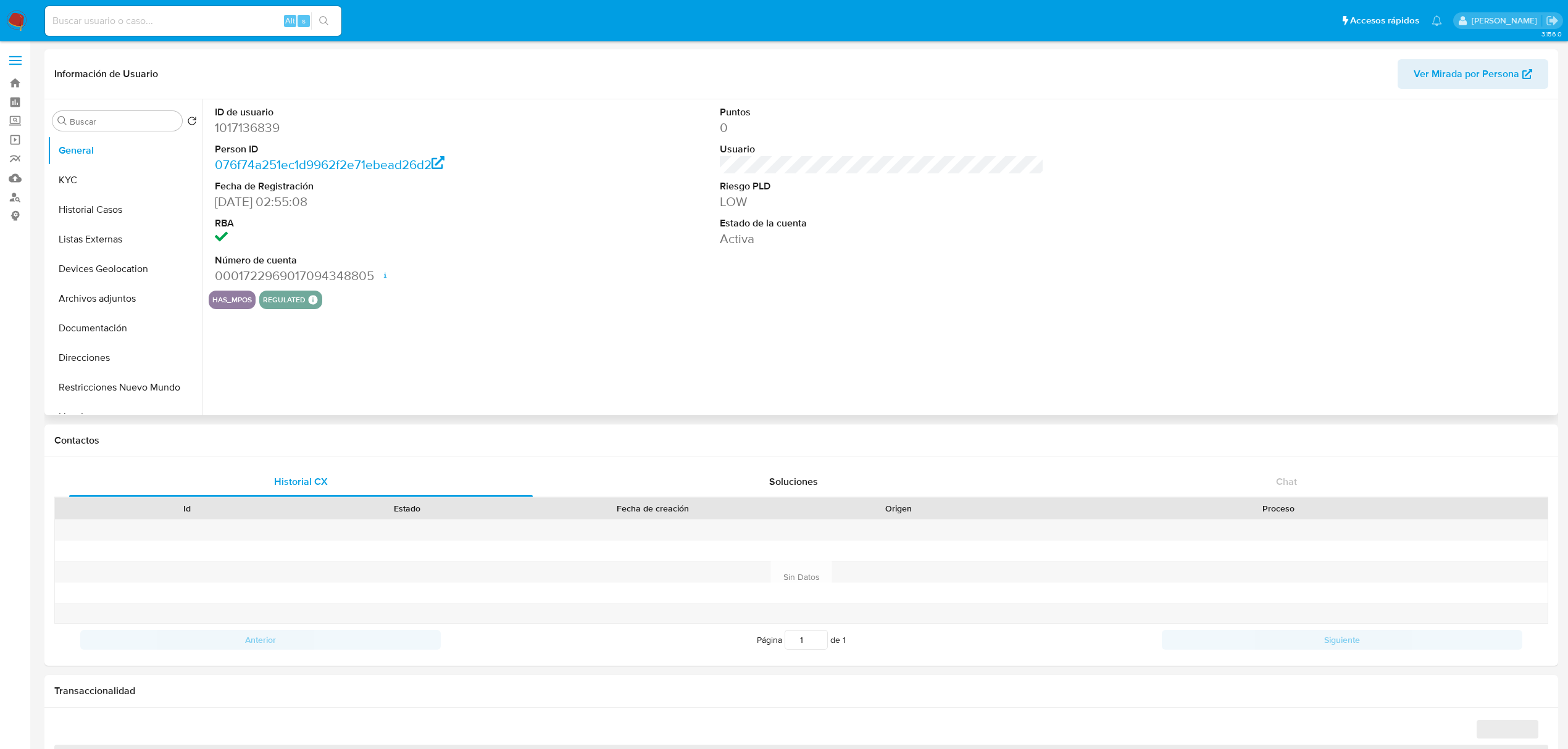
select select "10"
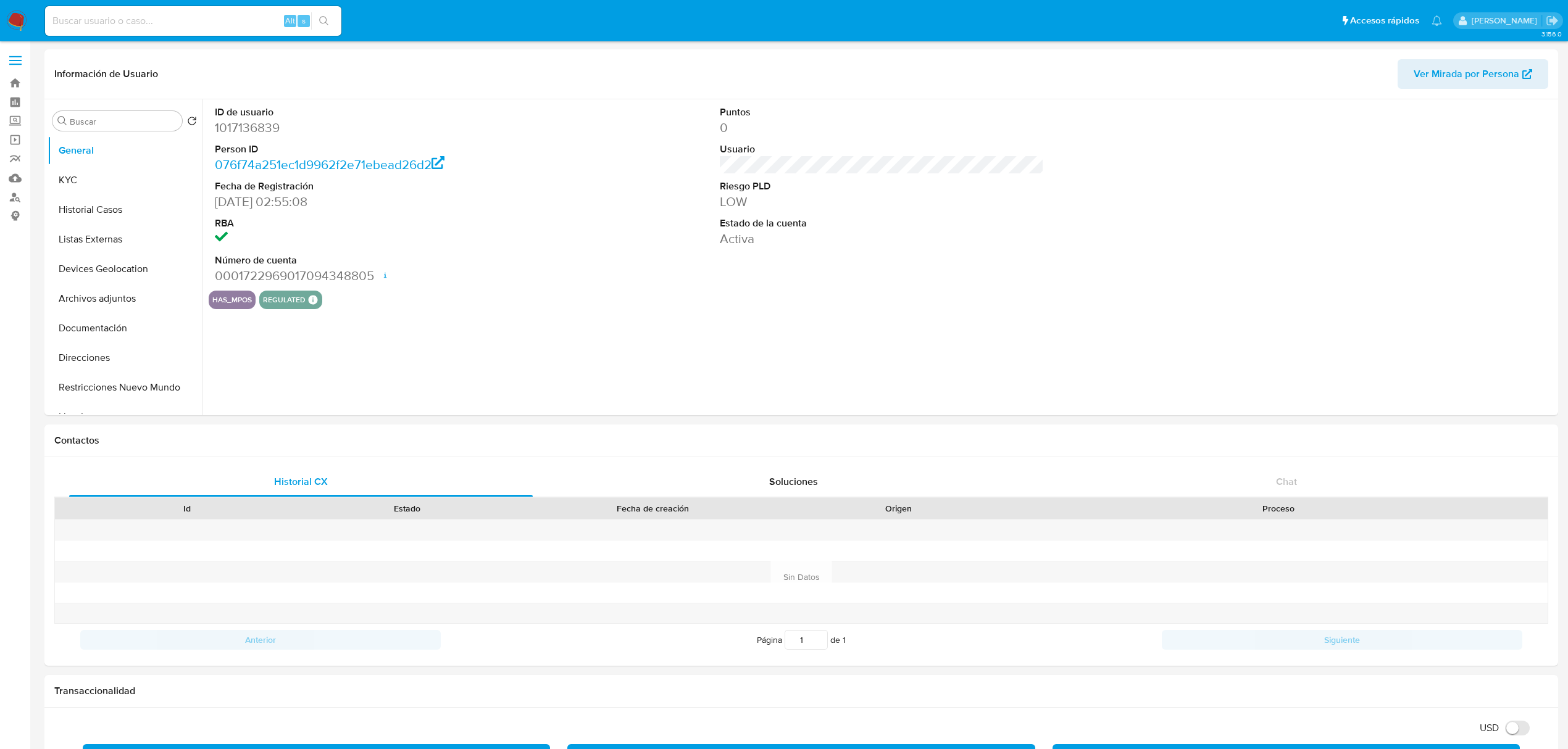
click at [134, 6] on div "Alt s" at bounding box center [194, 21] width 296 height 30
click at [136, 21] on input at bounding box center [194, 21] width 296 height 16
paste input "247816707"
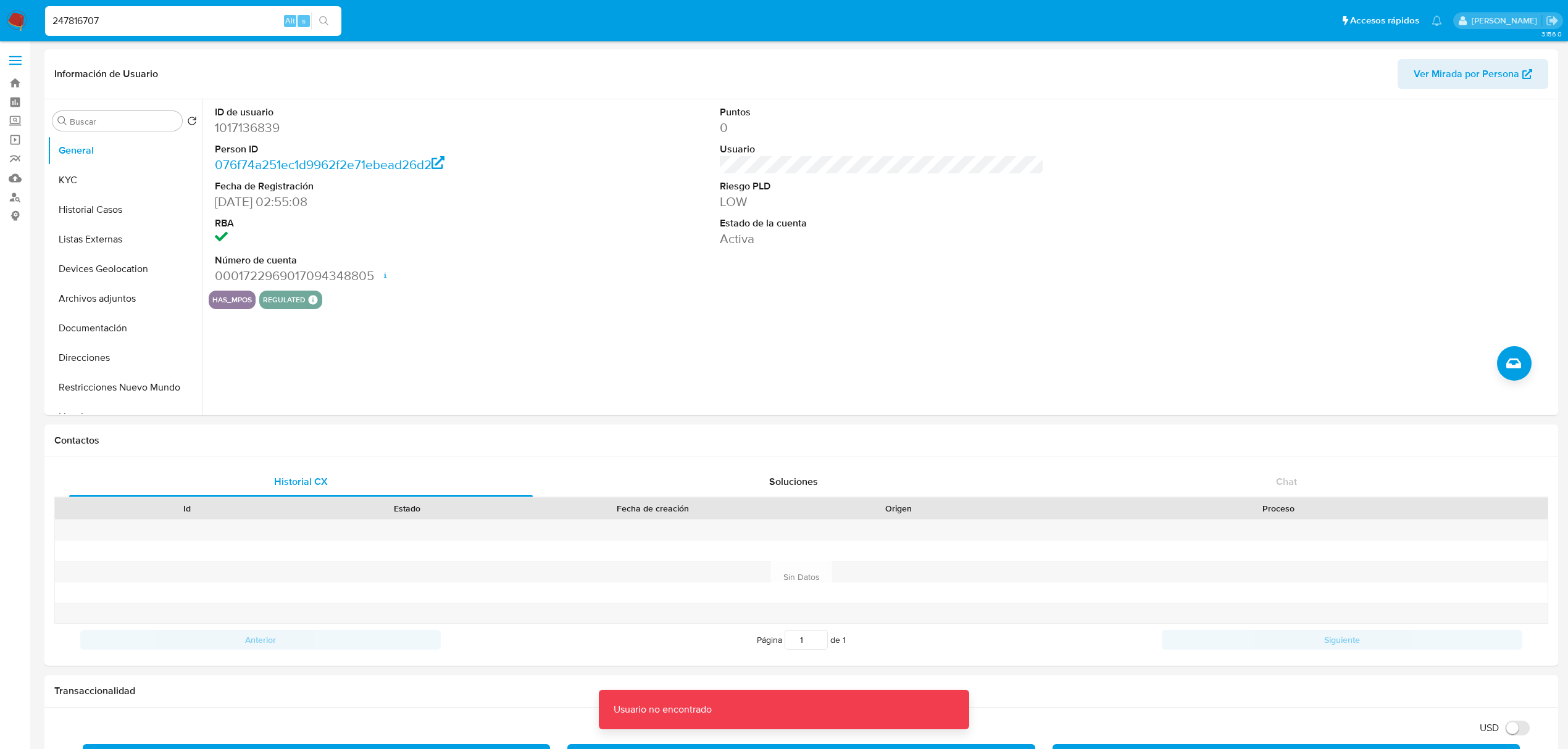
click at [154, 10] on div "247816707 Alt s" at bounding box center [194, 21] width 296 height 30
click at [159, 18] on input "247816707" at bounding box center [194, 21] width 296 height 16
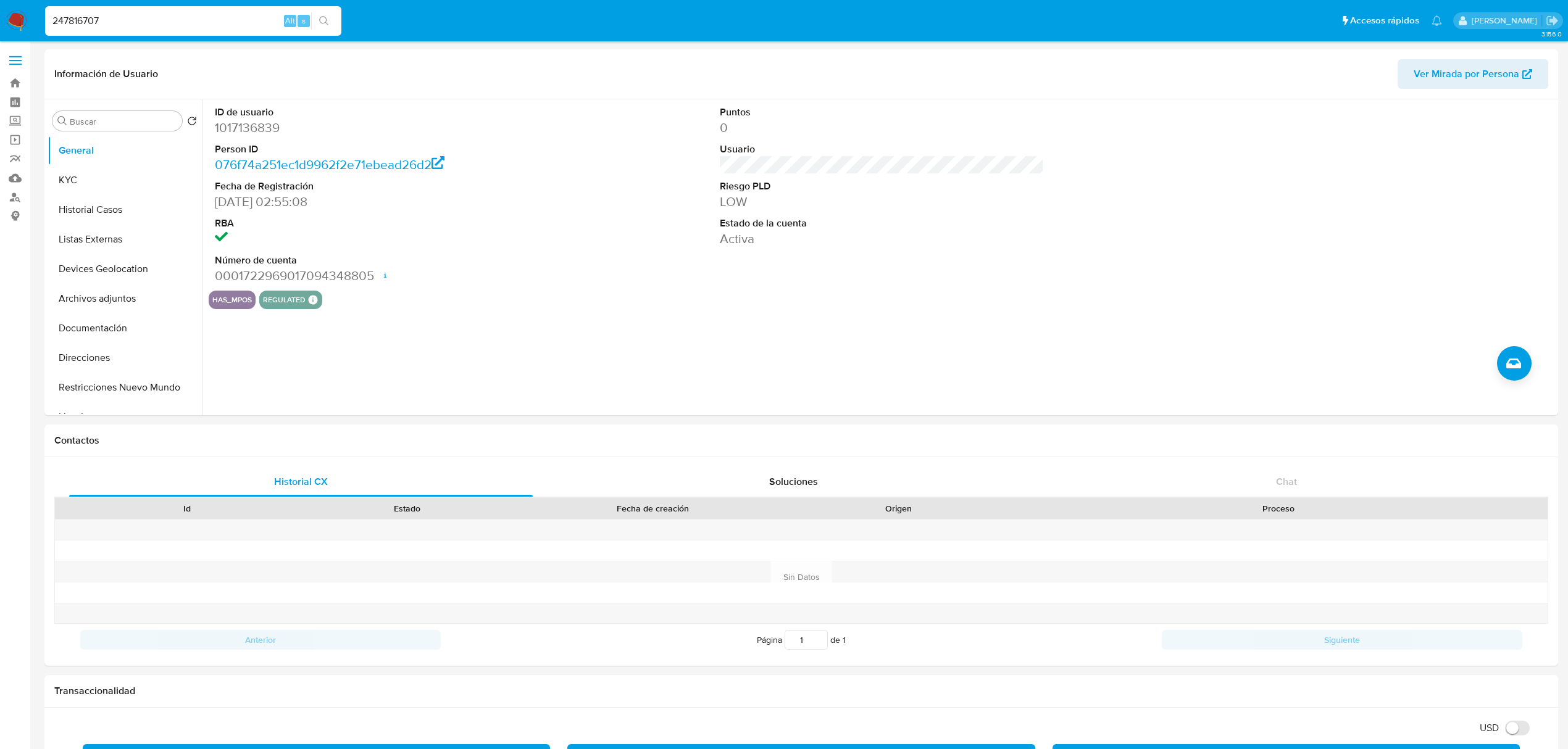
type input "247816707"
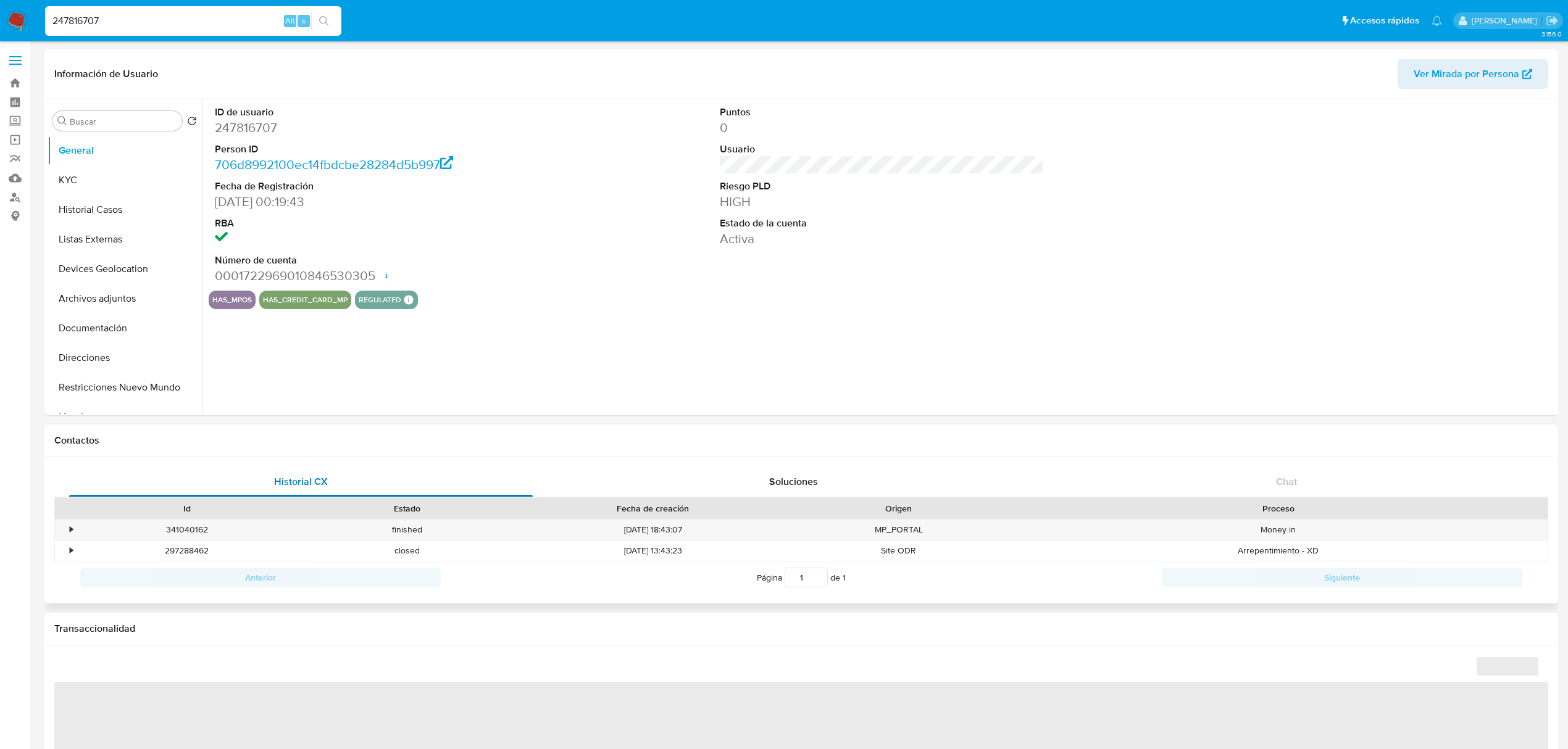
select select "10"
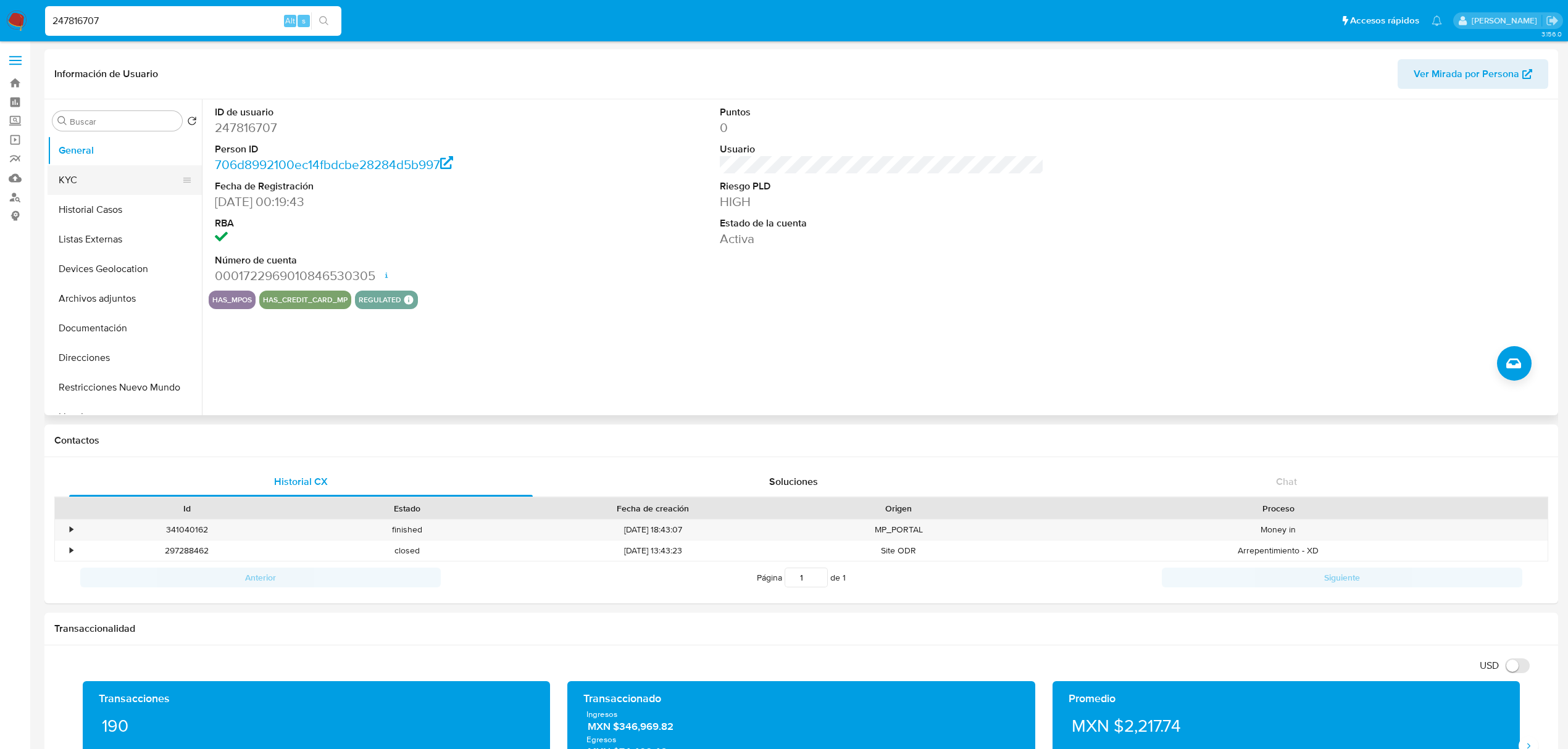
click at [114, 188] on button "KYC" at bounding box center [119, 180] width 144 height 30
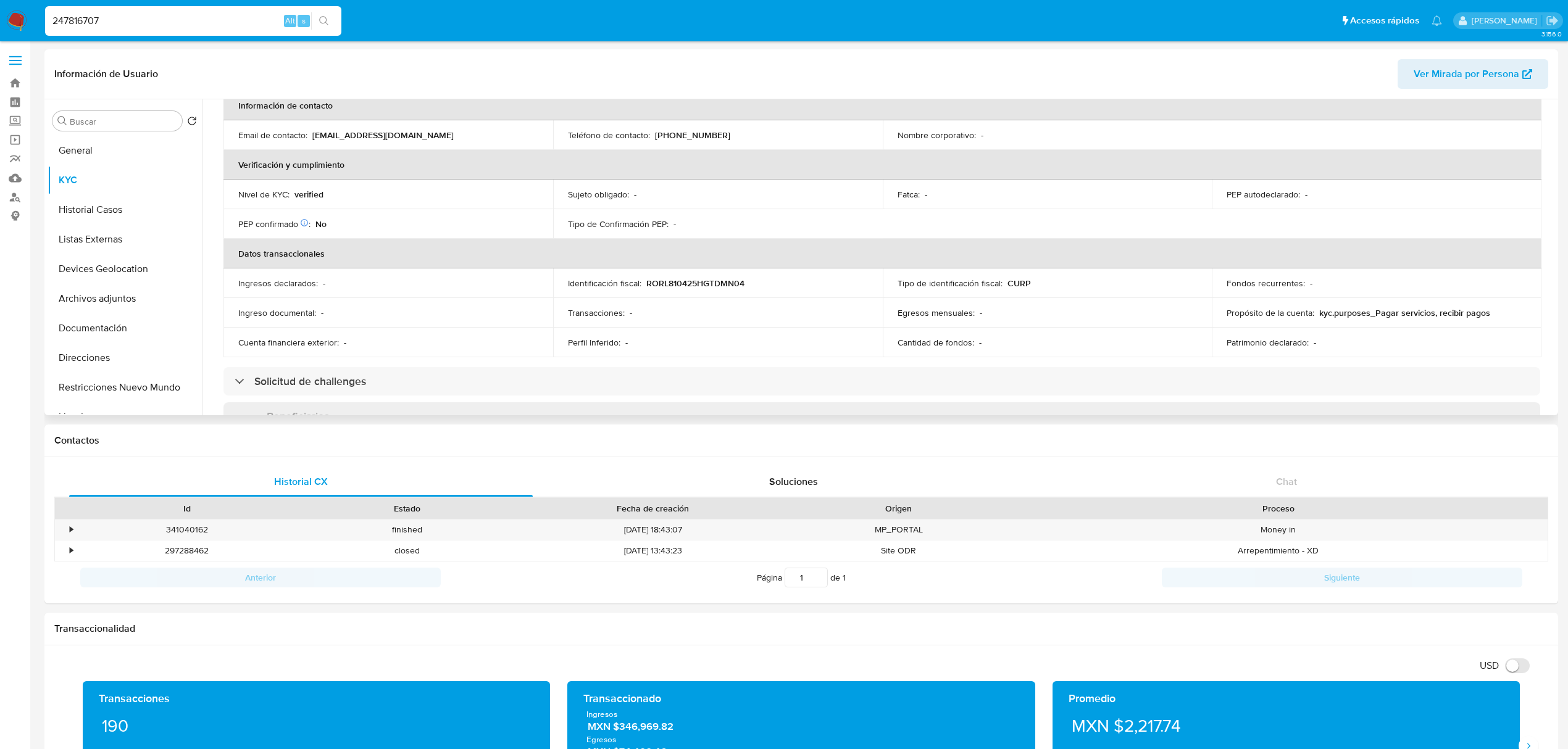
scroll to position [328, 0]
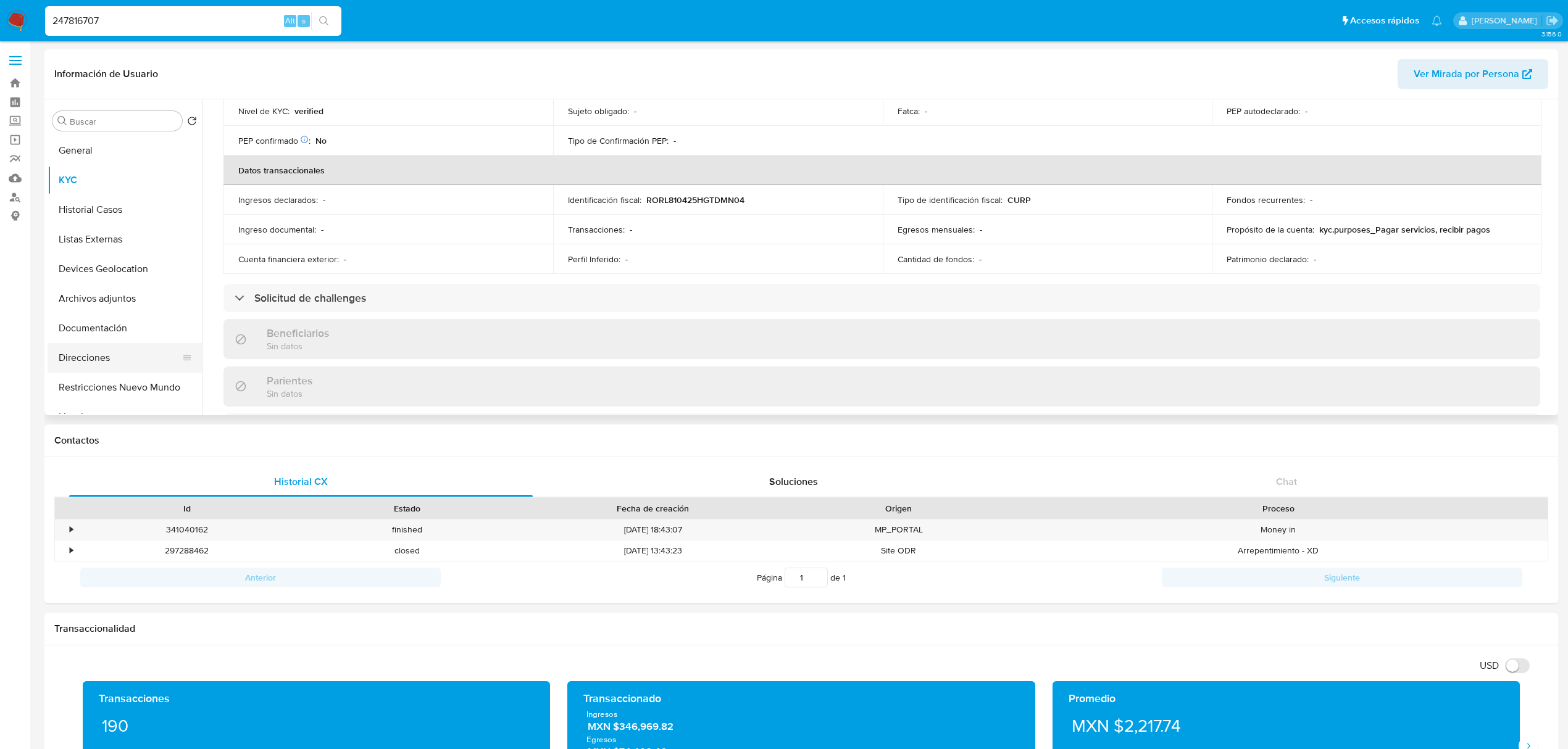
click at [124, 356] on button "Direcciones" at bounding box center [119, 358] width 144 height 30
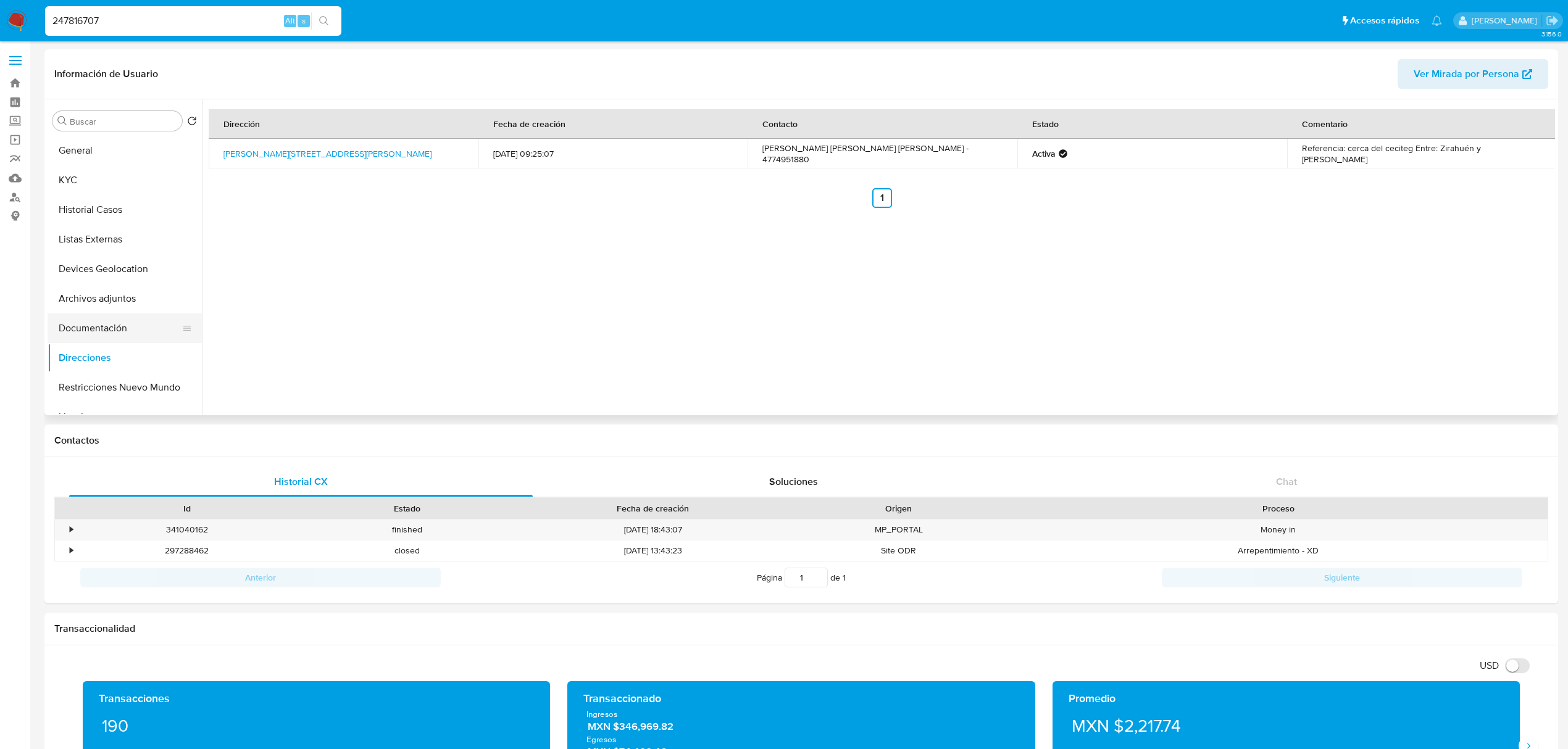
click at [94, 331] on button "Documentación" at bounding box center [119, 328] width 144 height 30
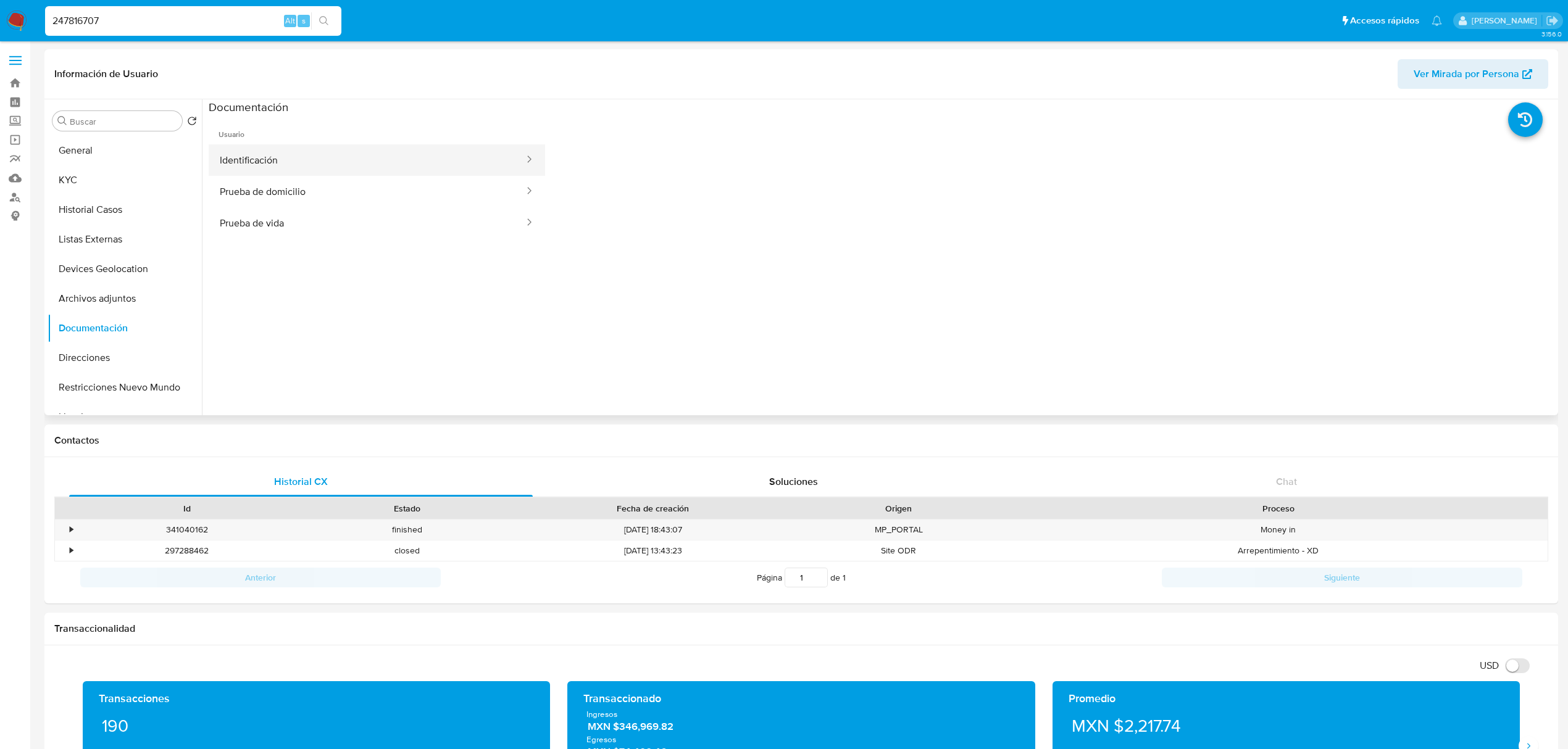
click at [379, 151] on button "Identificación" at bounding box center [366, 160] width 316 height 31
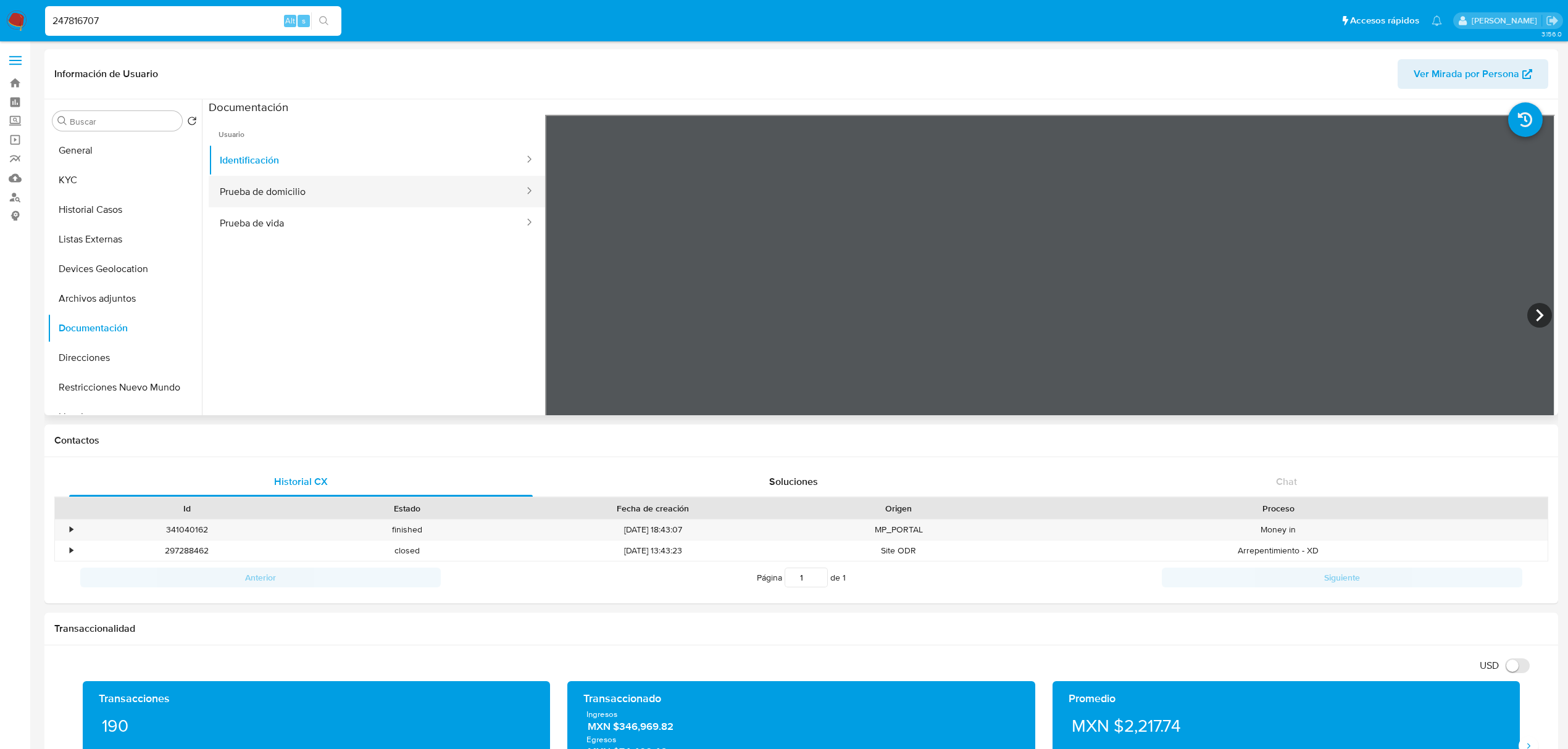
click at [334, 198] on button "Prueba de domicilio" at bounding box center [366, 192] width 316 height 31
click at [379, 221] on button "Prueba de vida" at bounding box center [366, 223] width 316 height 31
click at [366, 168] on button "Identificación" at bounding box center [366, 160] width 316 height 31
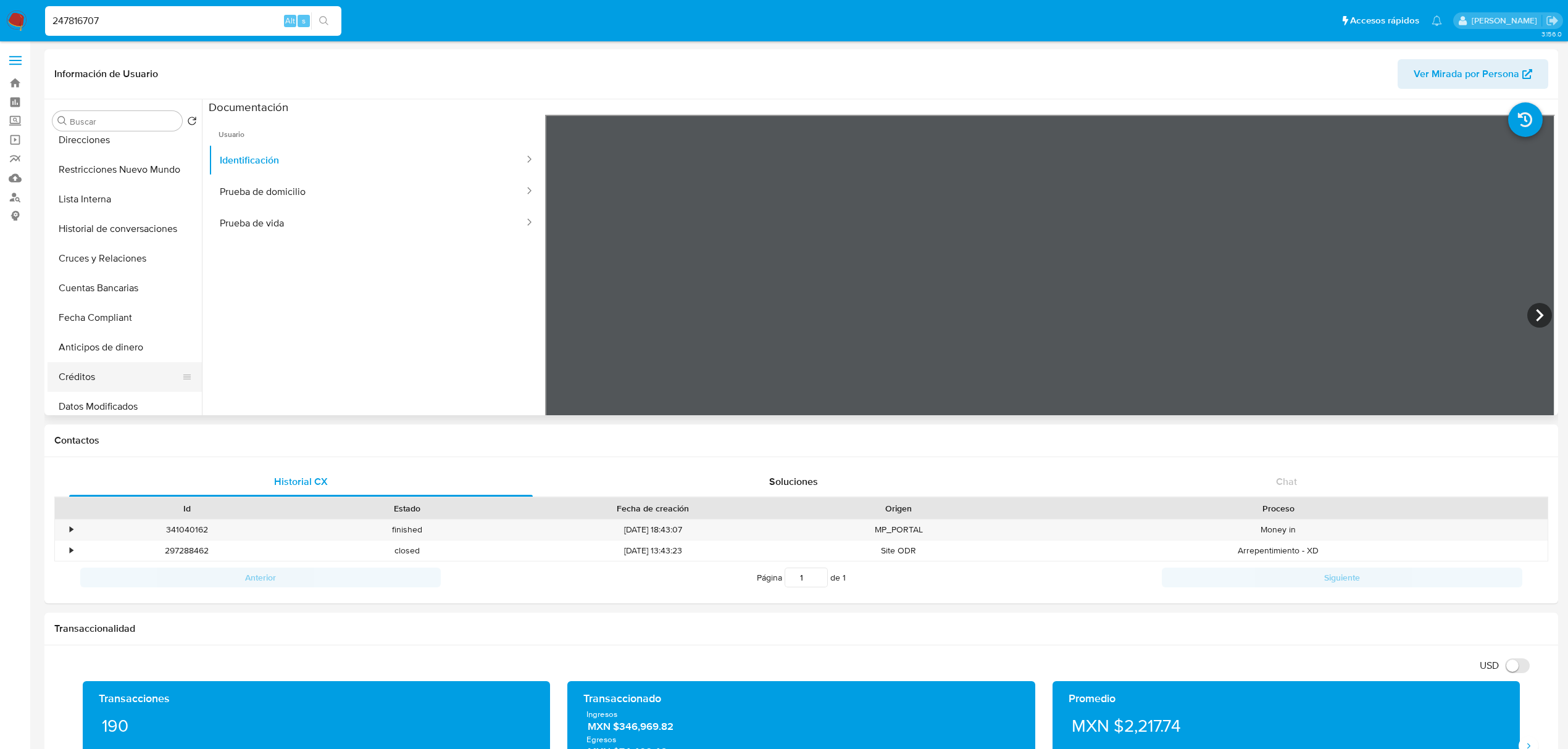
scroll to position [247, 0]
click at [127, 250] on button "Cuentas Bancarias" at bounding box center [119, 259] width 144 height 30
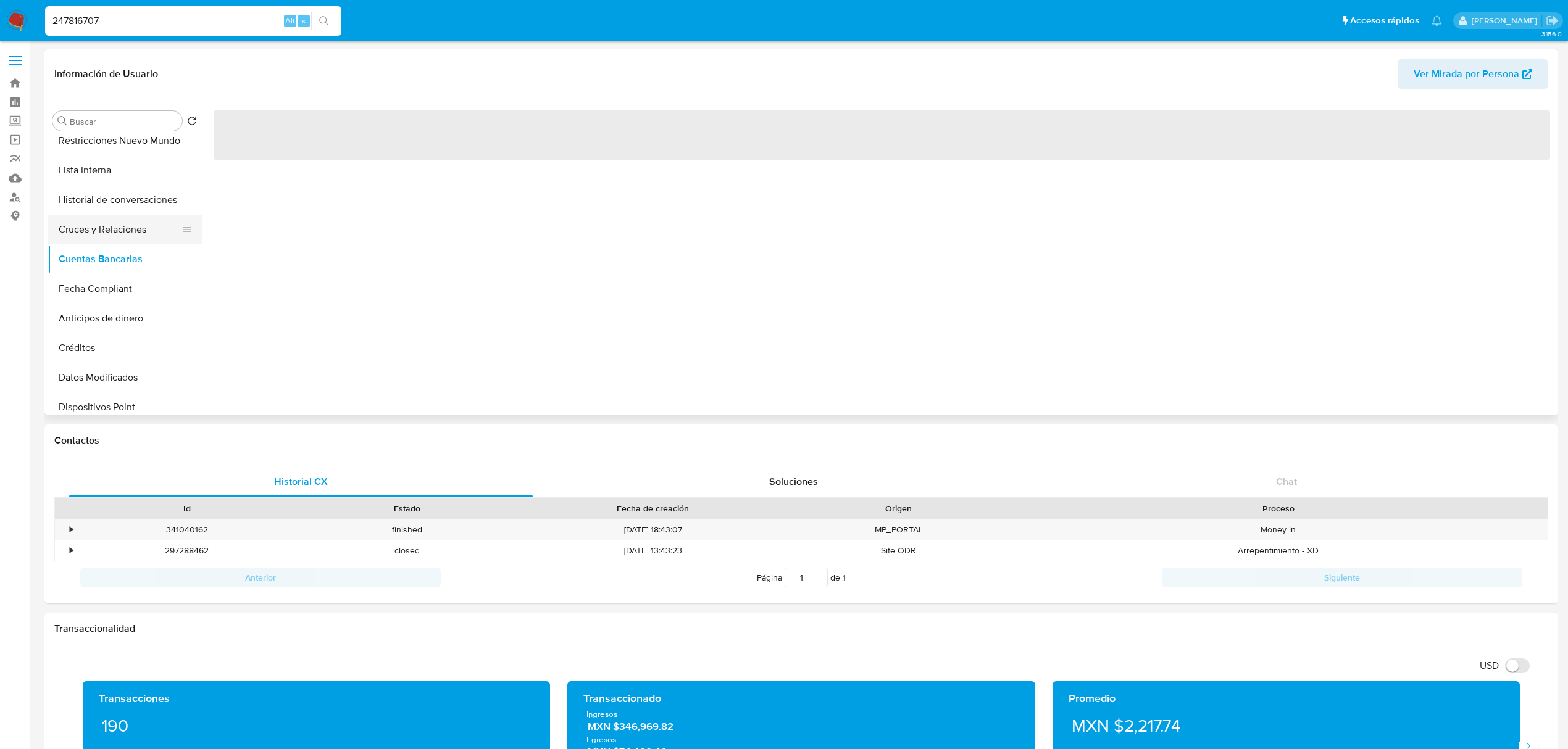
click at [124, 233] on button "Cruces y Relaciones" at bounding box center [119, 230] width 144 height 30
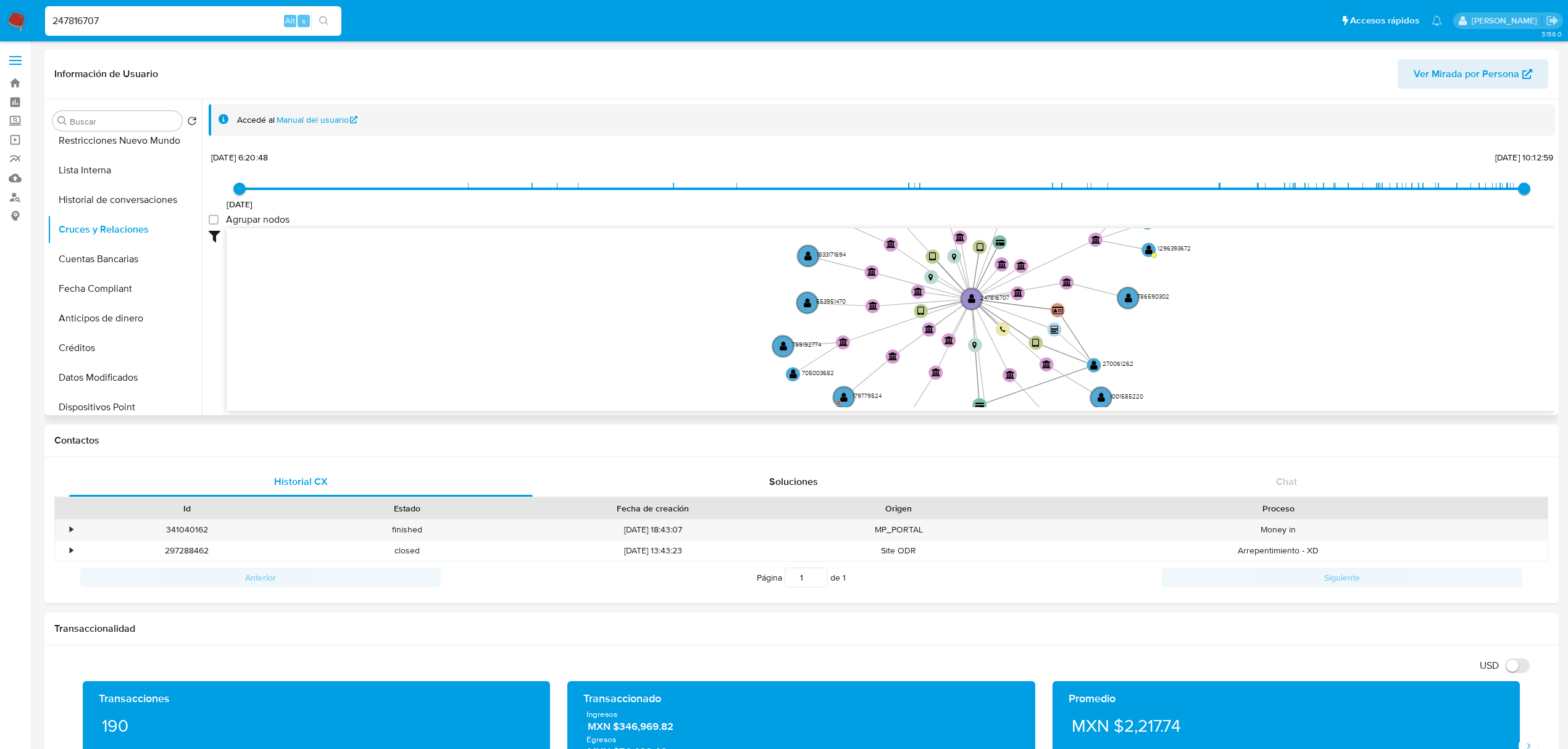
drag, startPoint x: 1289, startPoint y: 331, endPoint x: 1225, endPoint y: 314, distance: 66.2
click at [1225, 314] on icon "user-247816707  247816707 device-65726c3fe7b2d619975bc8fb  device-66386dddac9…" at bounding box center [890, 317] width 1328 height 179
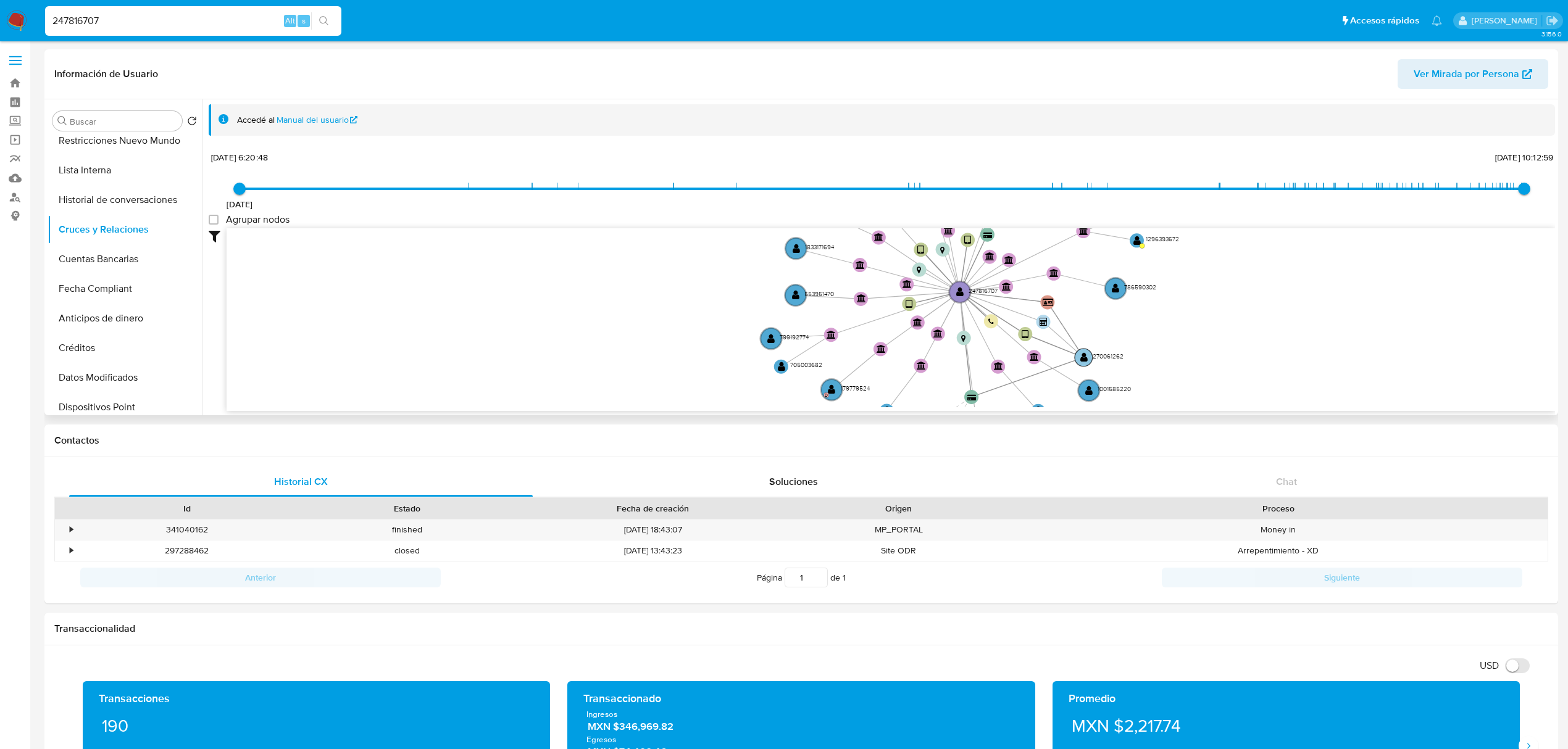
click at [1085, 358] on text "" at bounding box center [1083, 357] width 7 height 10
click at [1082, 358] on text "" at bounding box center [1083, 357] width 7 height 10
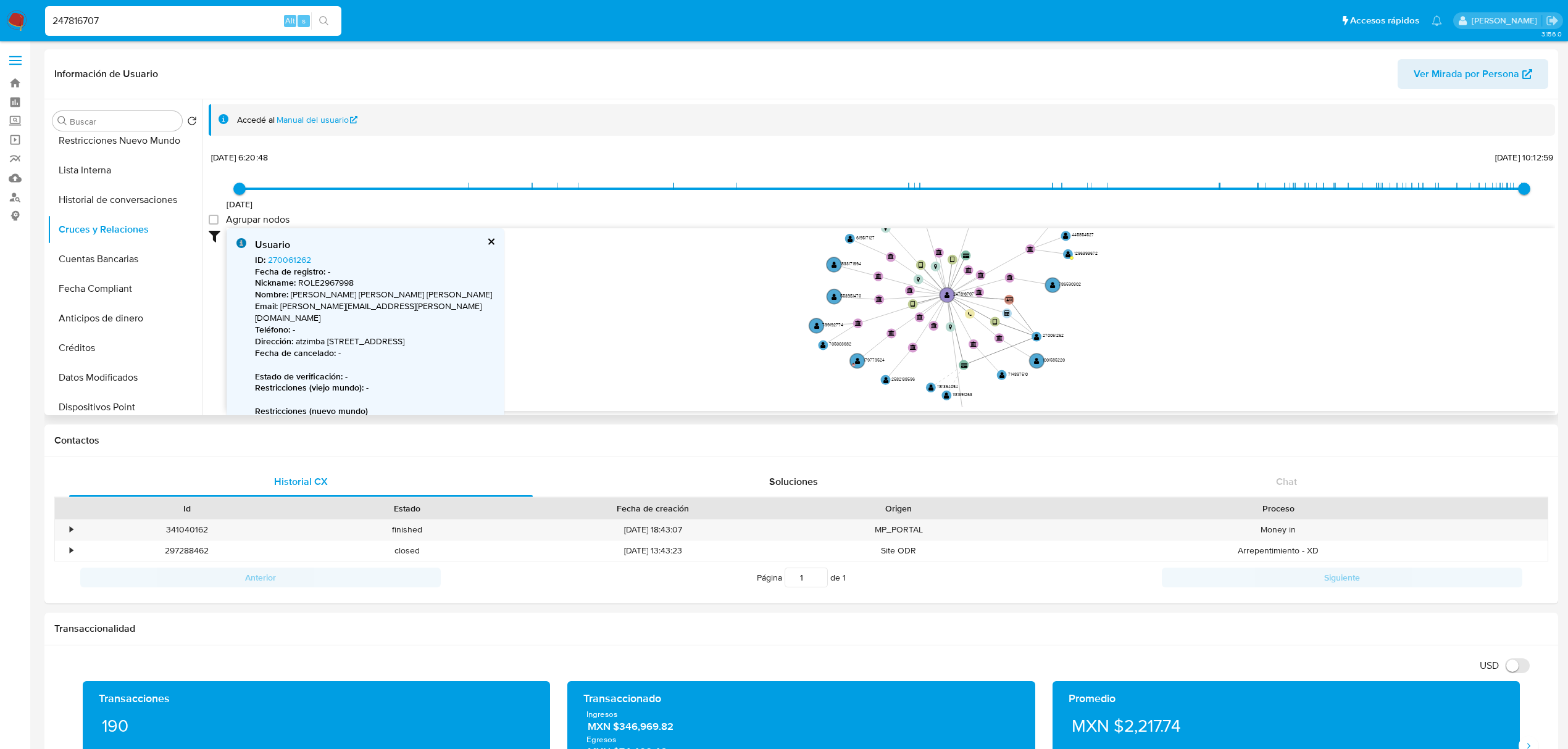
click at [1171, 314] on icon "user-247816707  247816707 device-65726c3fe7b2d619975bc8fb  device-66386dddac9…" at bounding box center [890, 317] width 1328 height 179
